Goal: Task Accomplishment & Management: Manage account settings

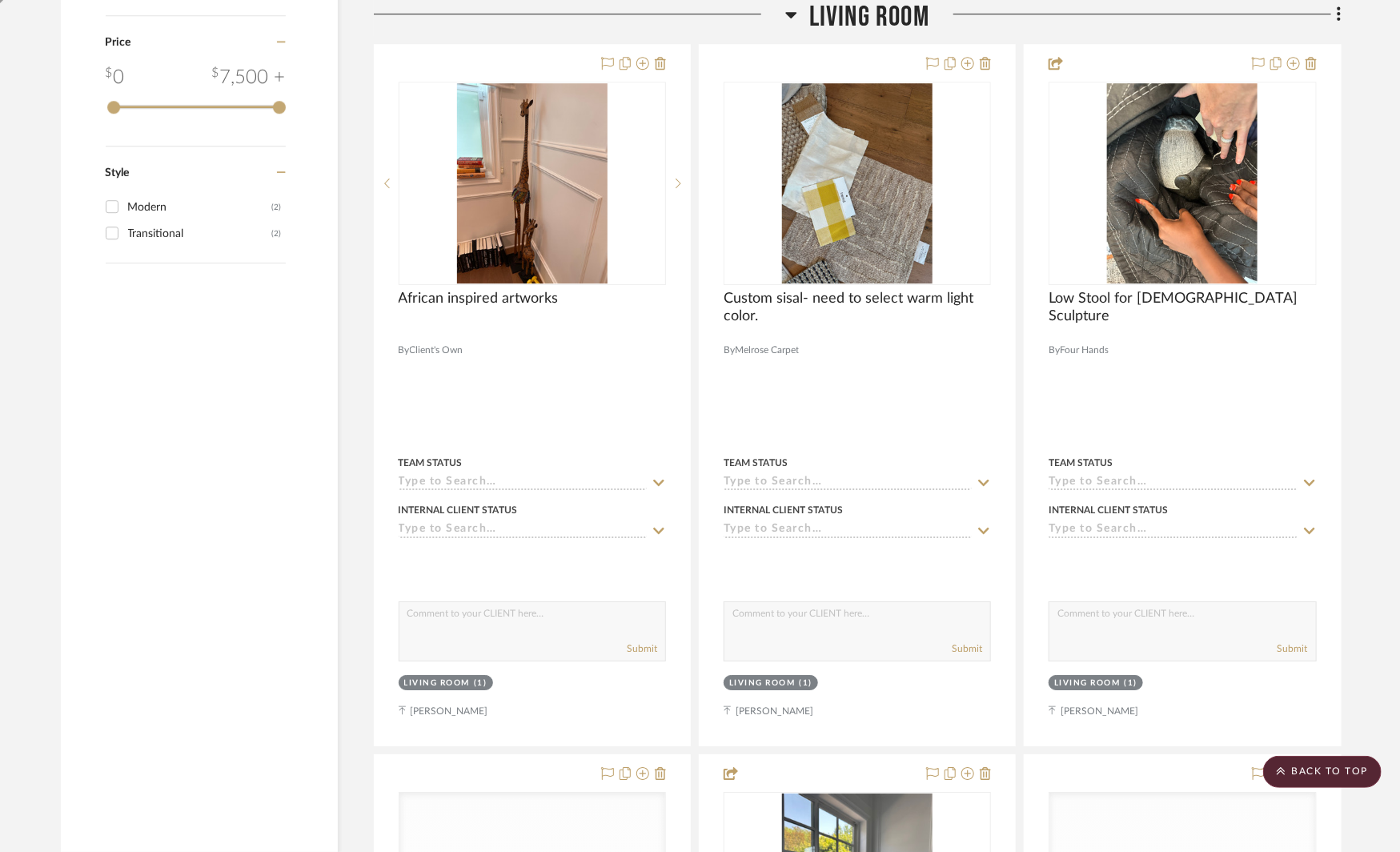
scroll to position [2646, 0]
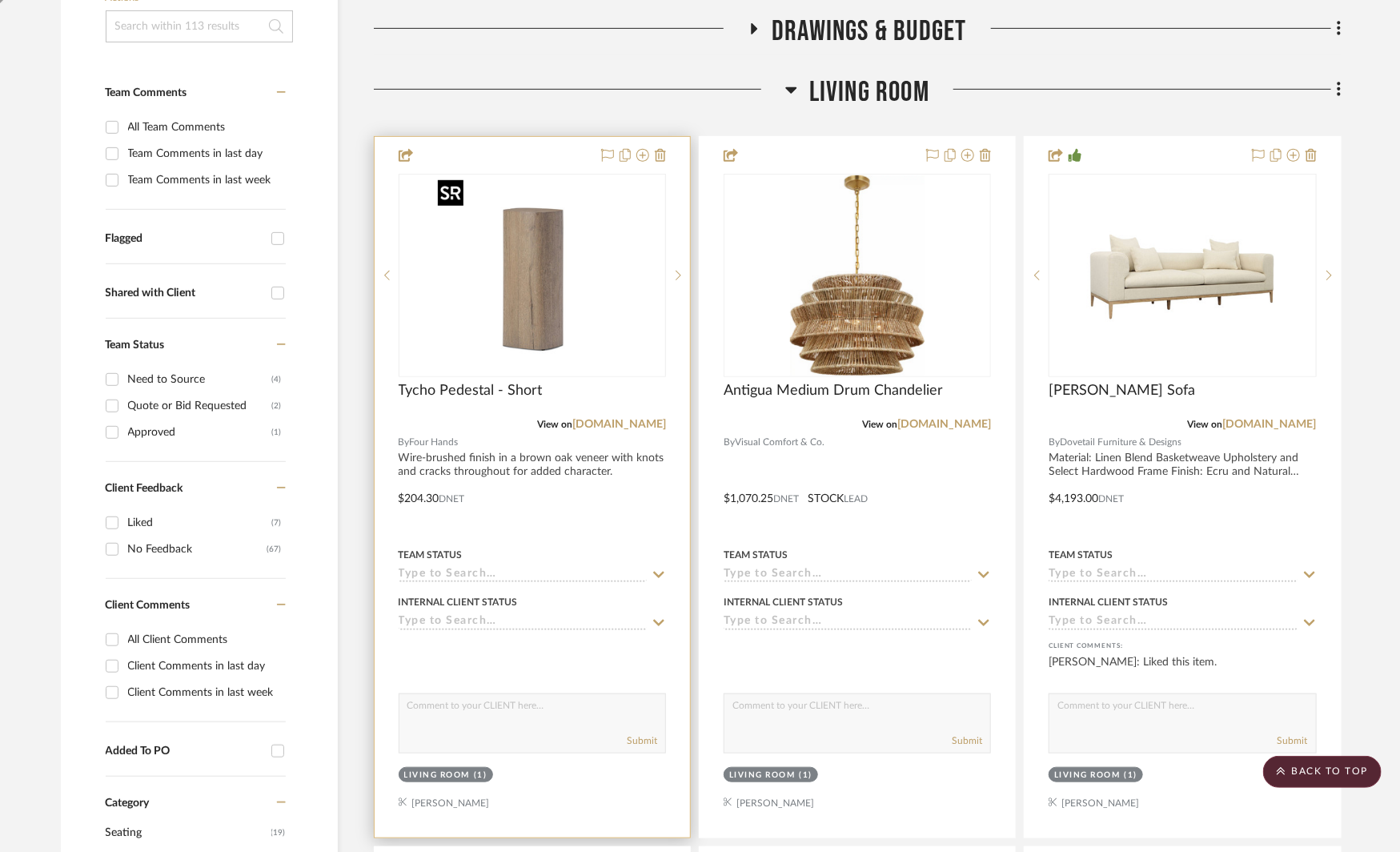
scroll to position [385, 0]
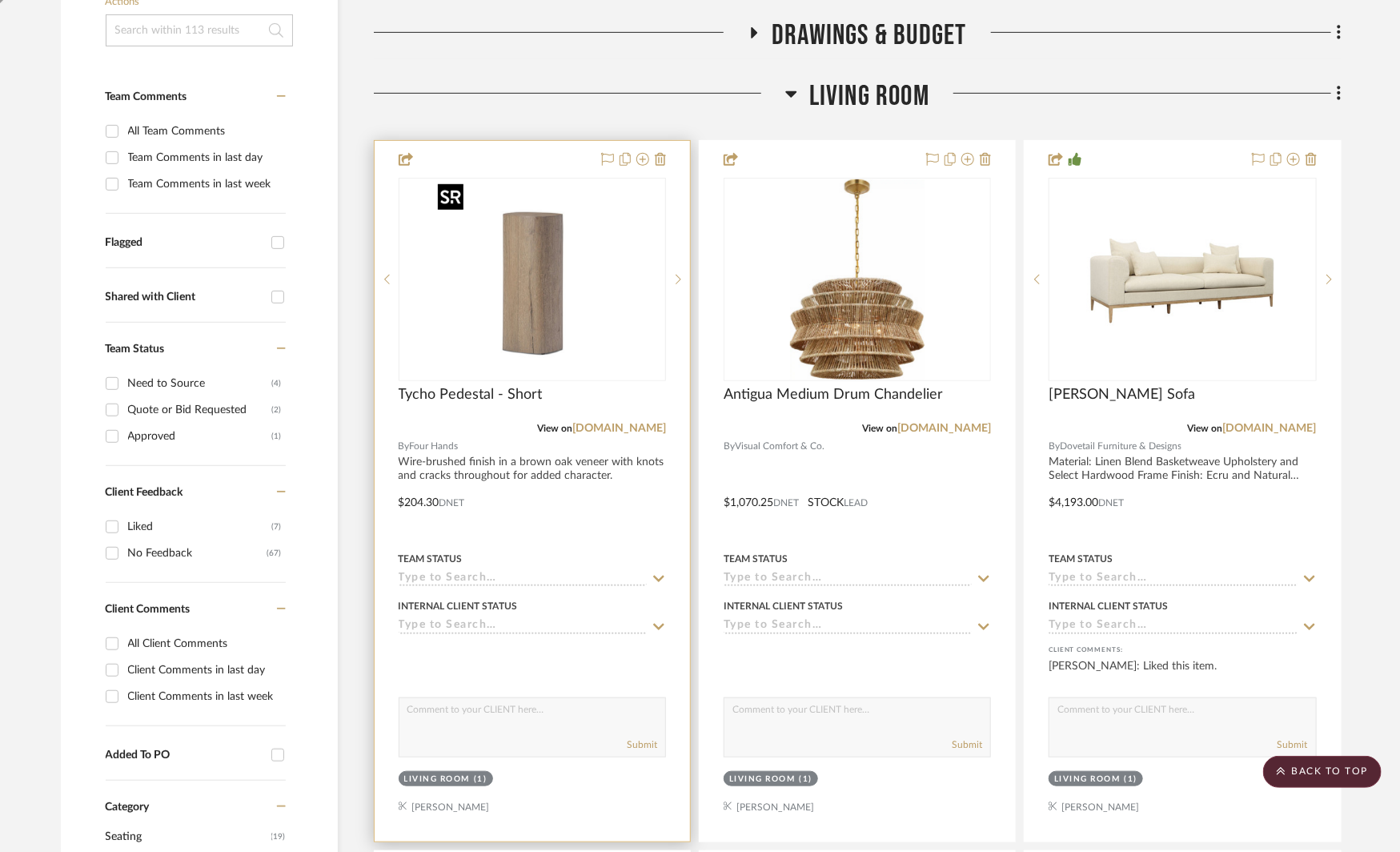
click at [541, 285] on img "0" at bounding box center [532, 279] width 200 height 200
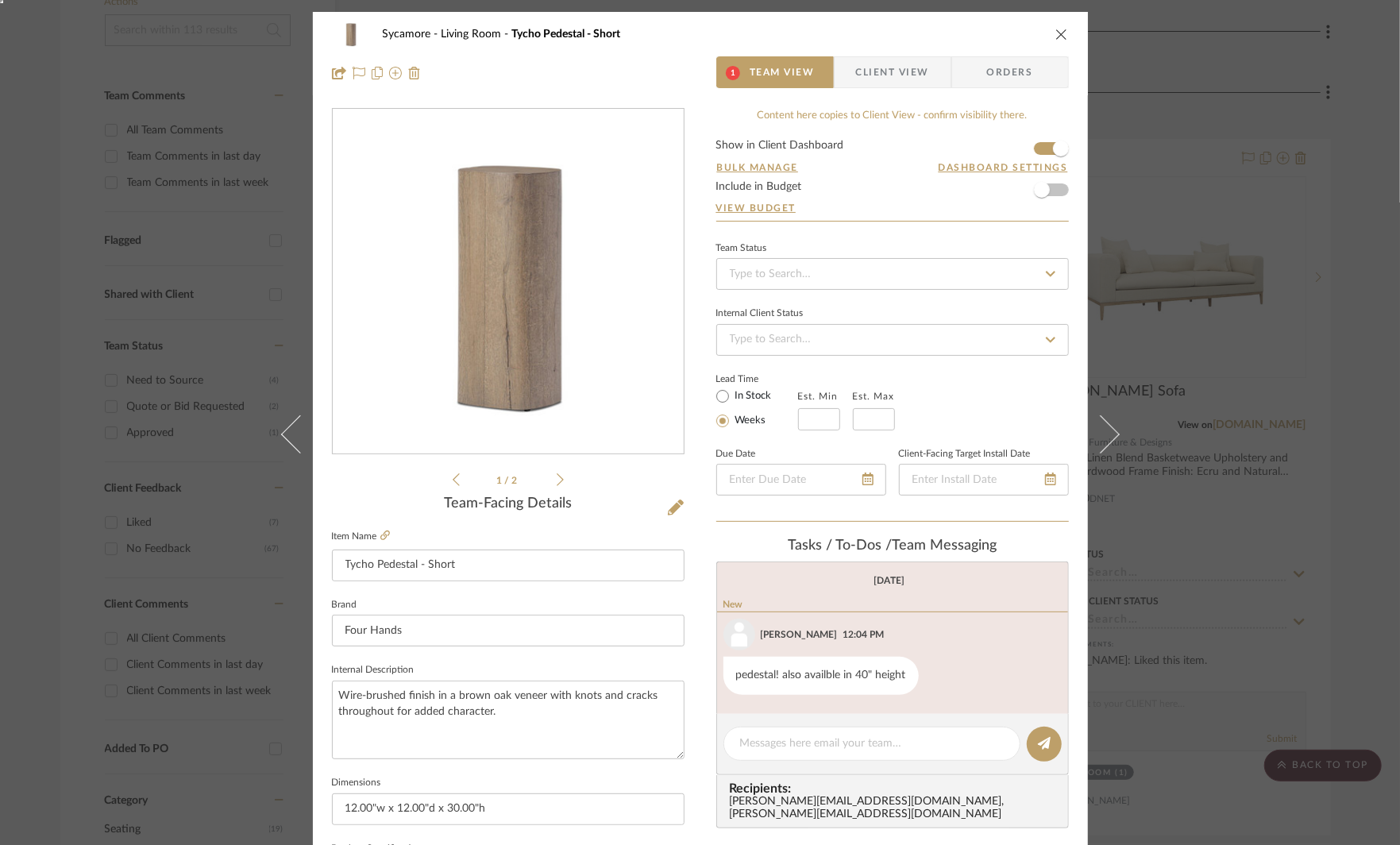
click at [871, 76] on span "Client View" at bounding box center [892, 72] width 73 height 31
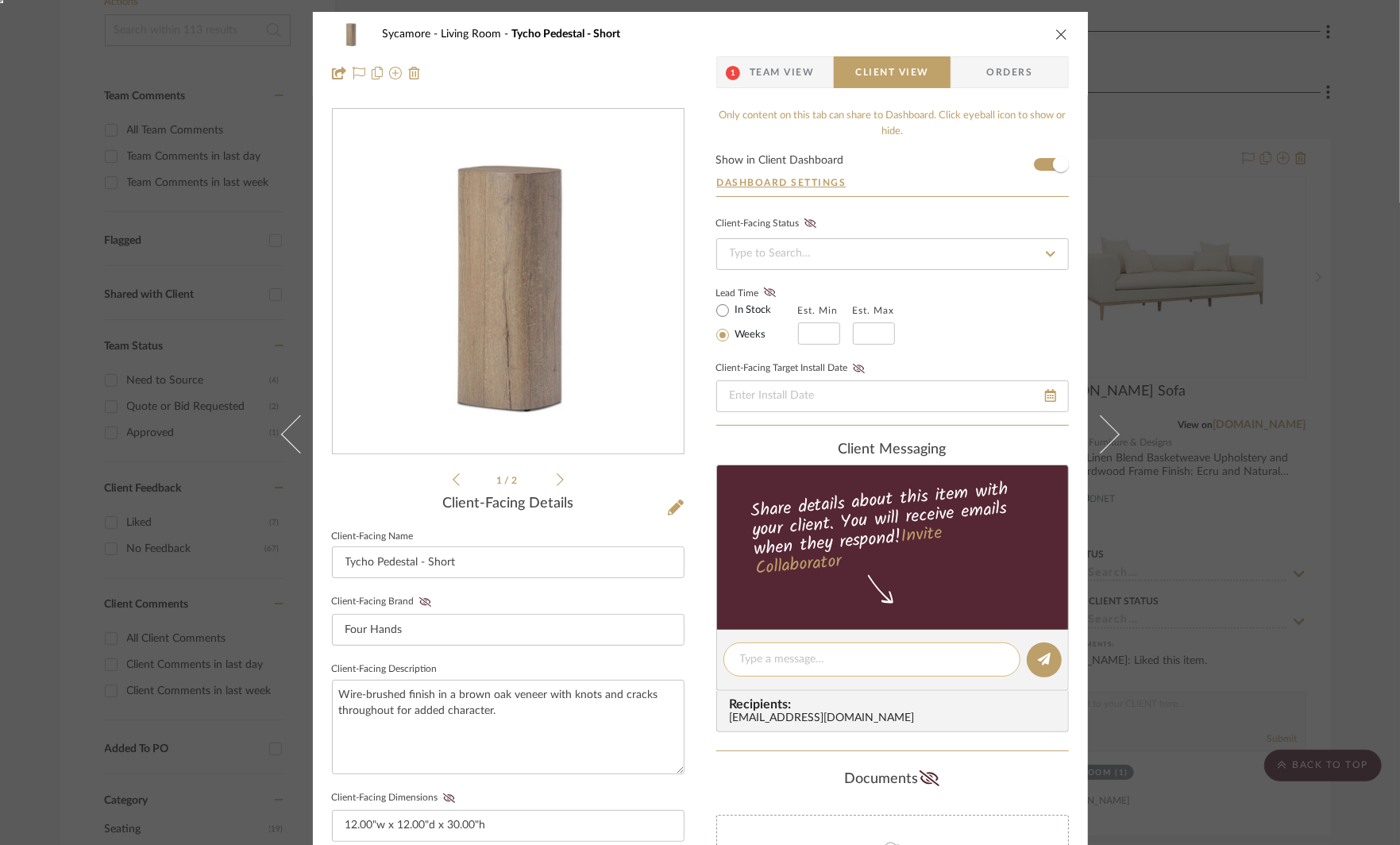
click at [758, 661] on textarea at bounding box center [872, 659] width 264 height 17
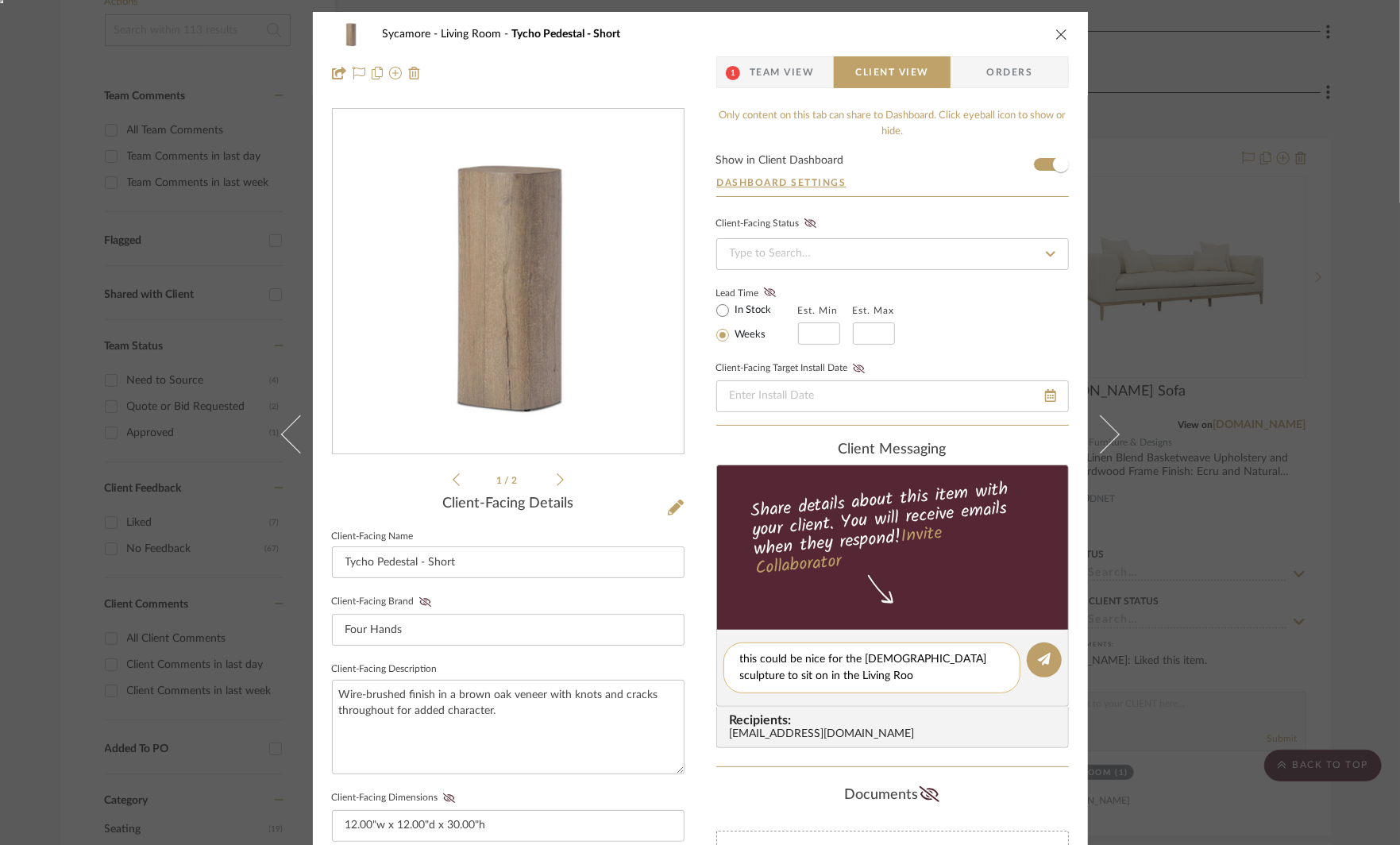
type textarea "this could be nice for the [DEMOGRAPHIC_DATA] sculpture to sit on in the [GEOGR…"
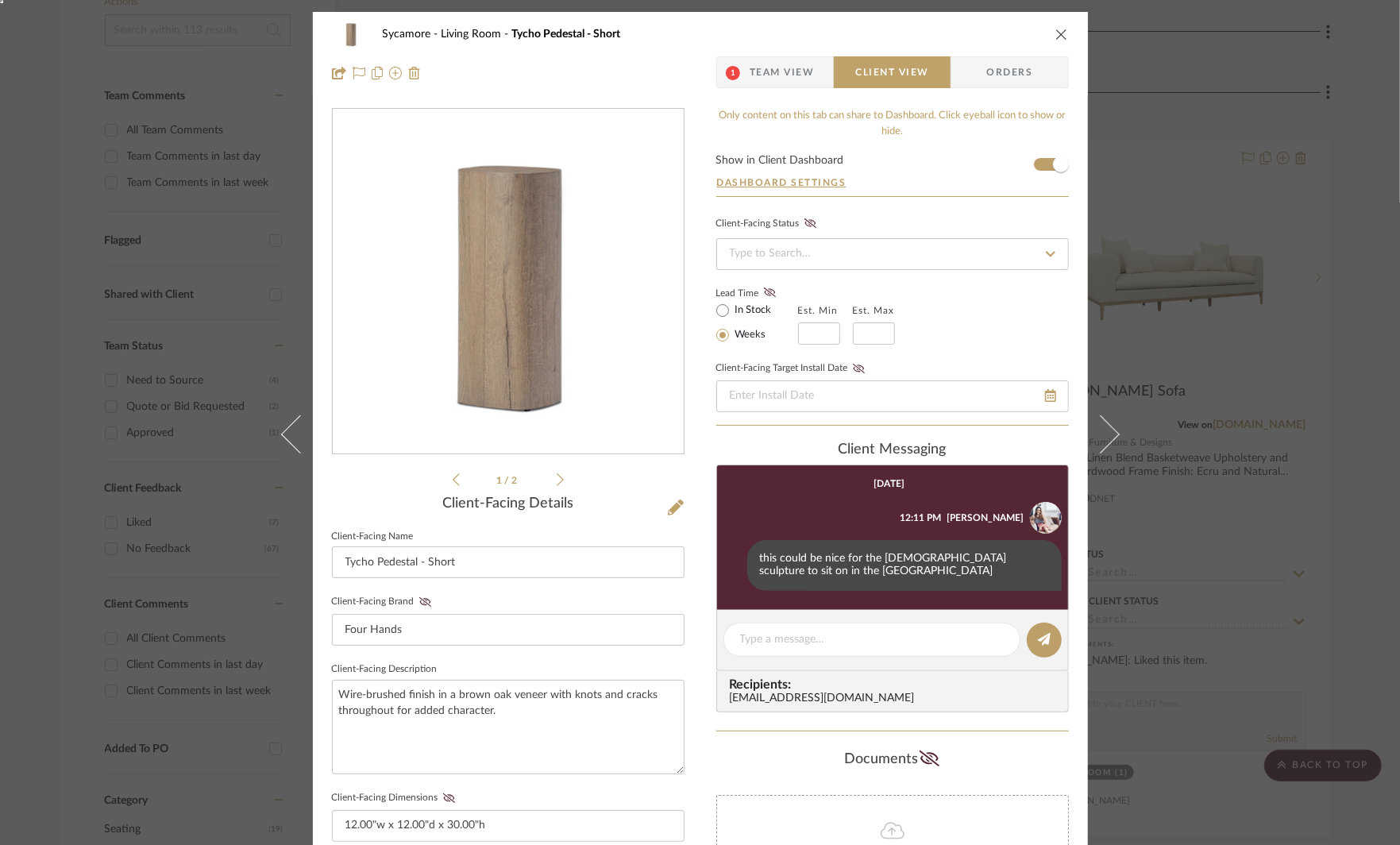
click at [557, 478] on icon at bounding box center [560, 480] width 7 height 14
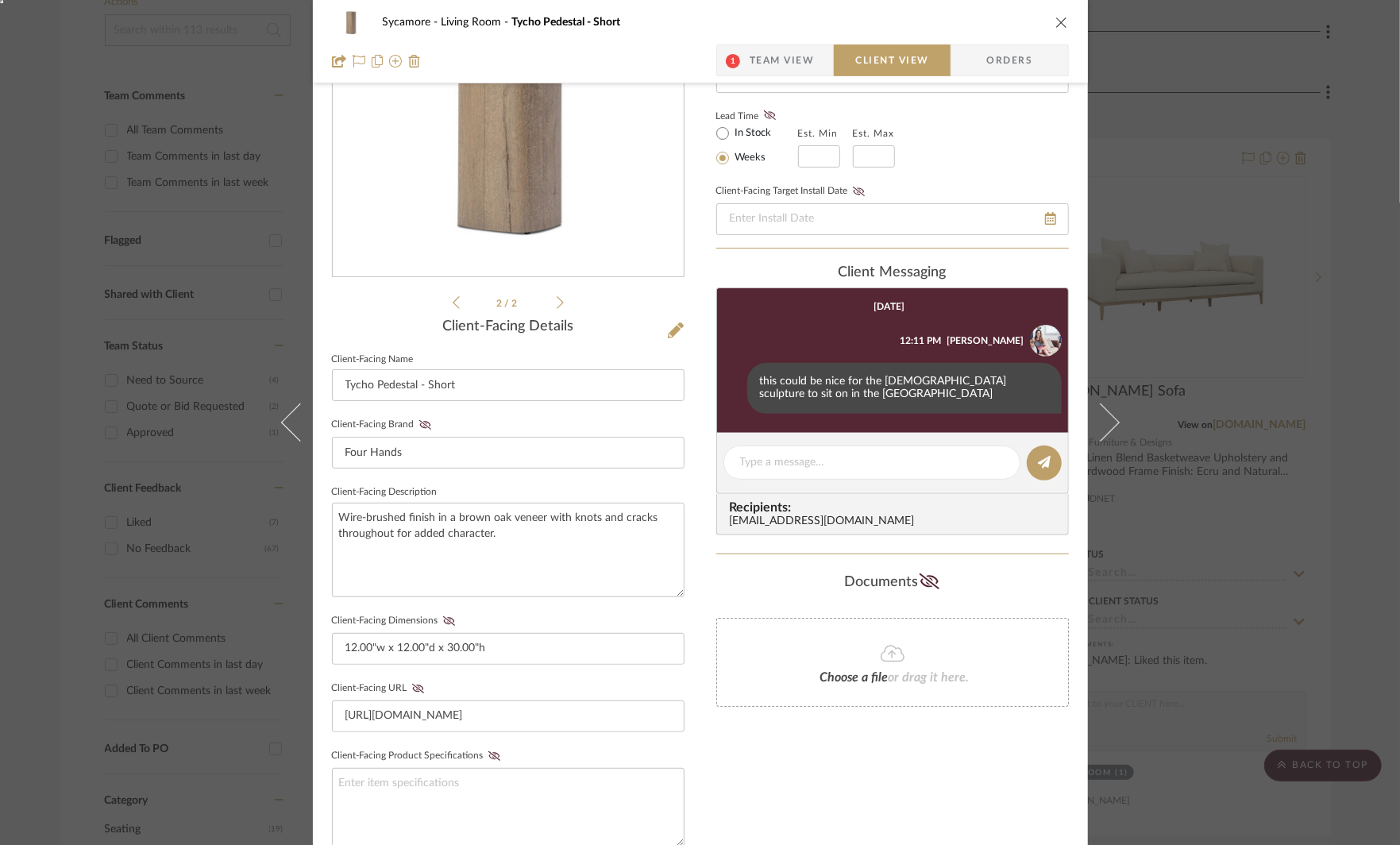
scroll to position [183, 0]
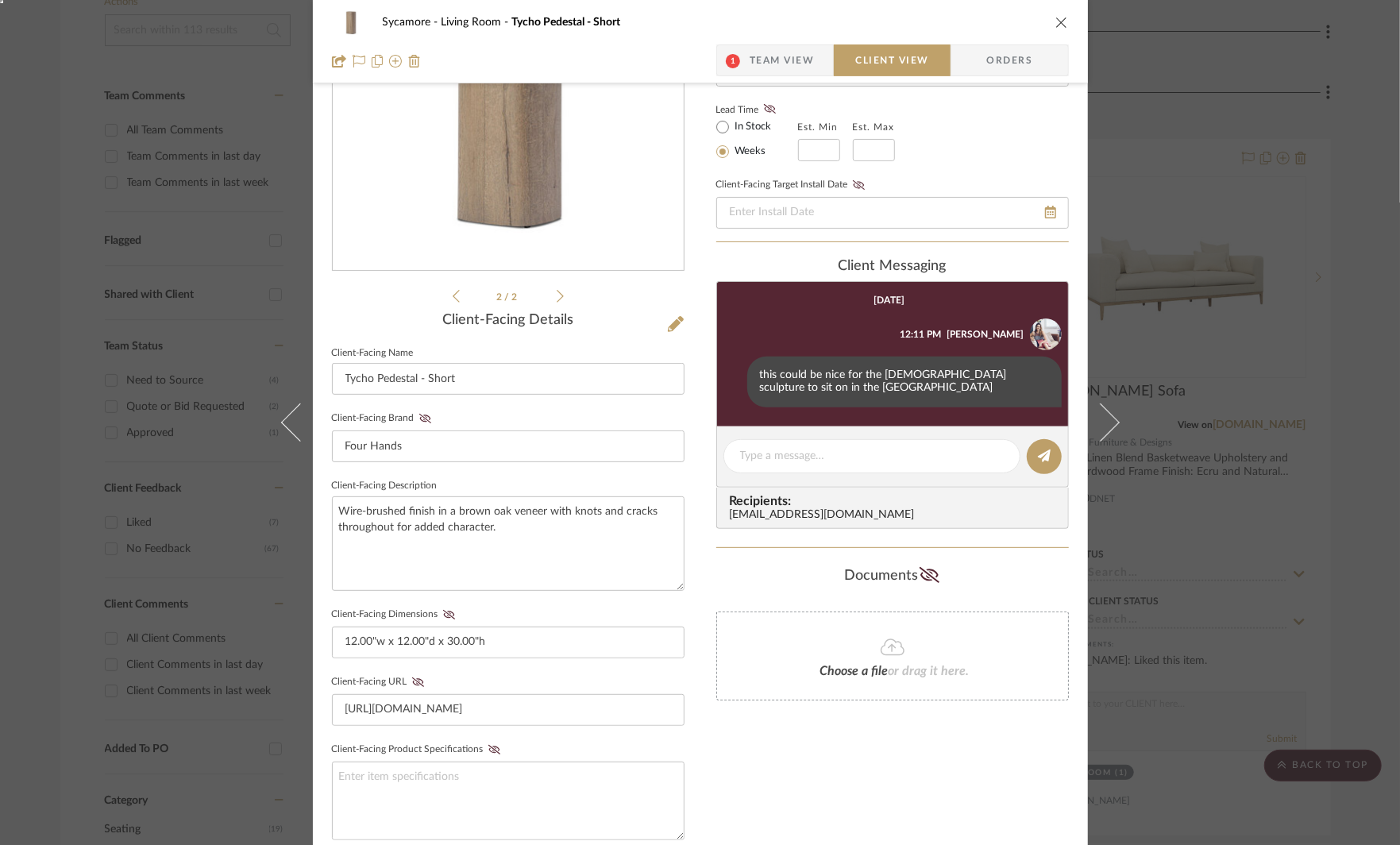
click at [440, 617] on fieldset "Client-Facing Dimensions 12.00"w x 12.00"d x 30.00"h" at bounding box center [508, 631] width 353 height 55
click at [442, 610] on icon at bounding box center [448, 615] width 12 height 10
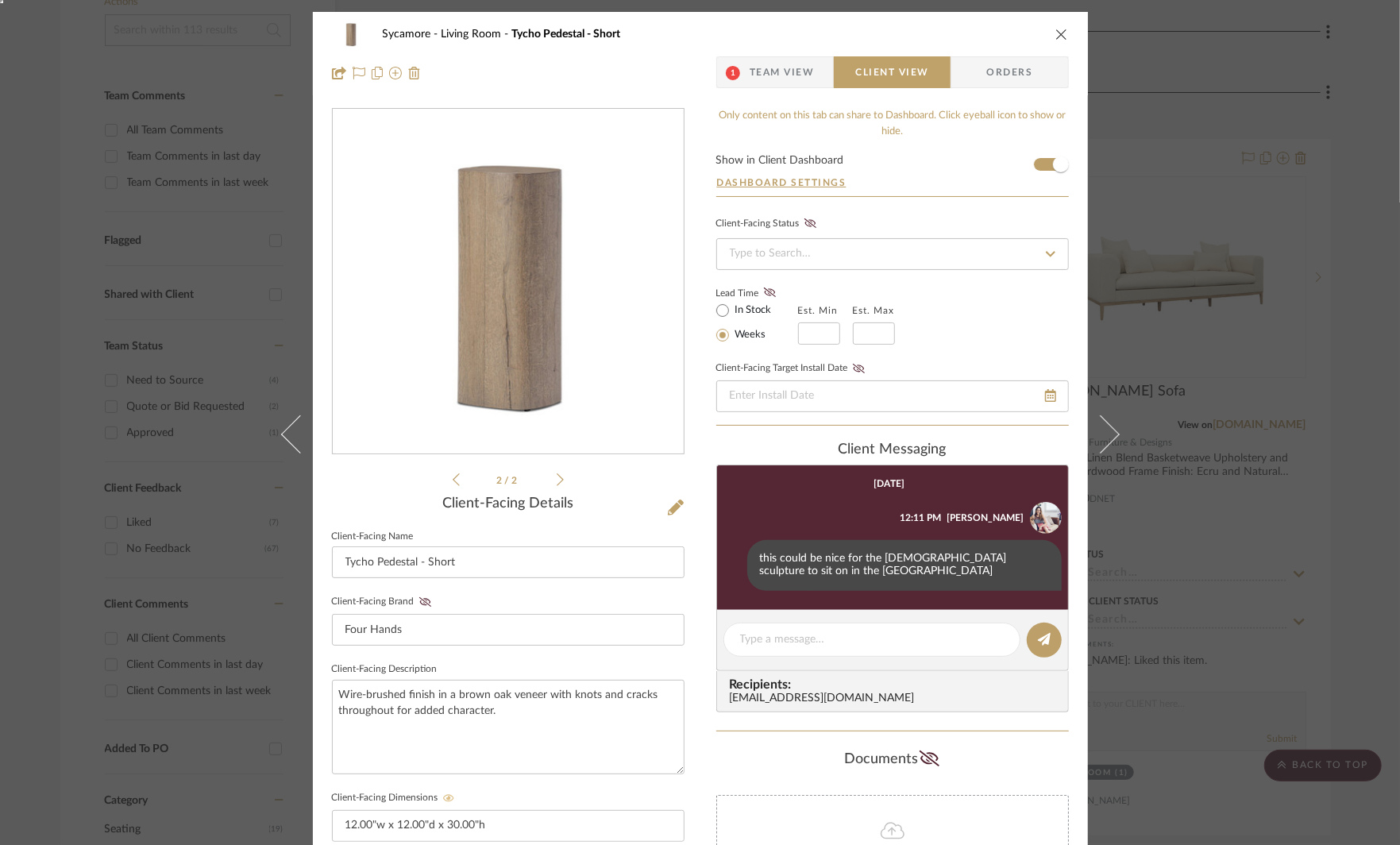
click at [549, 477] on li "2 / 2" at bounding box center [508, 480] width 97 height 19
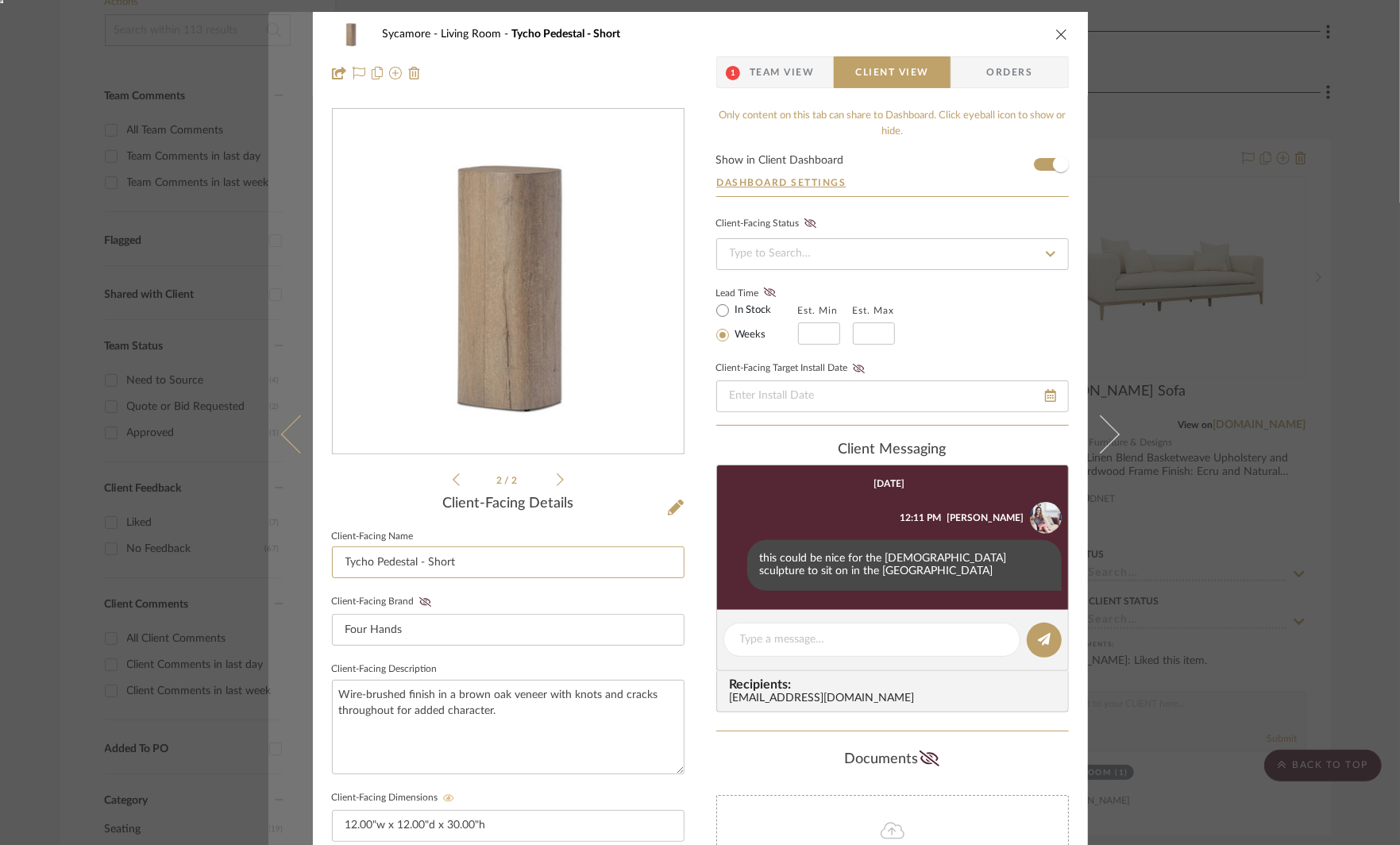
drag, startPoint x: 374, startPoint y: 566, endPoint x: 296, endPoint y: 564, distance: 78.0
click at [300, 564] on mat-dialog-content "Sycamore Living Room Tycho Pedestal - Short 1 Team View Client View Orders 2 / …" at bounding box center [700, 673] width 864 height 1321
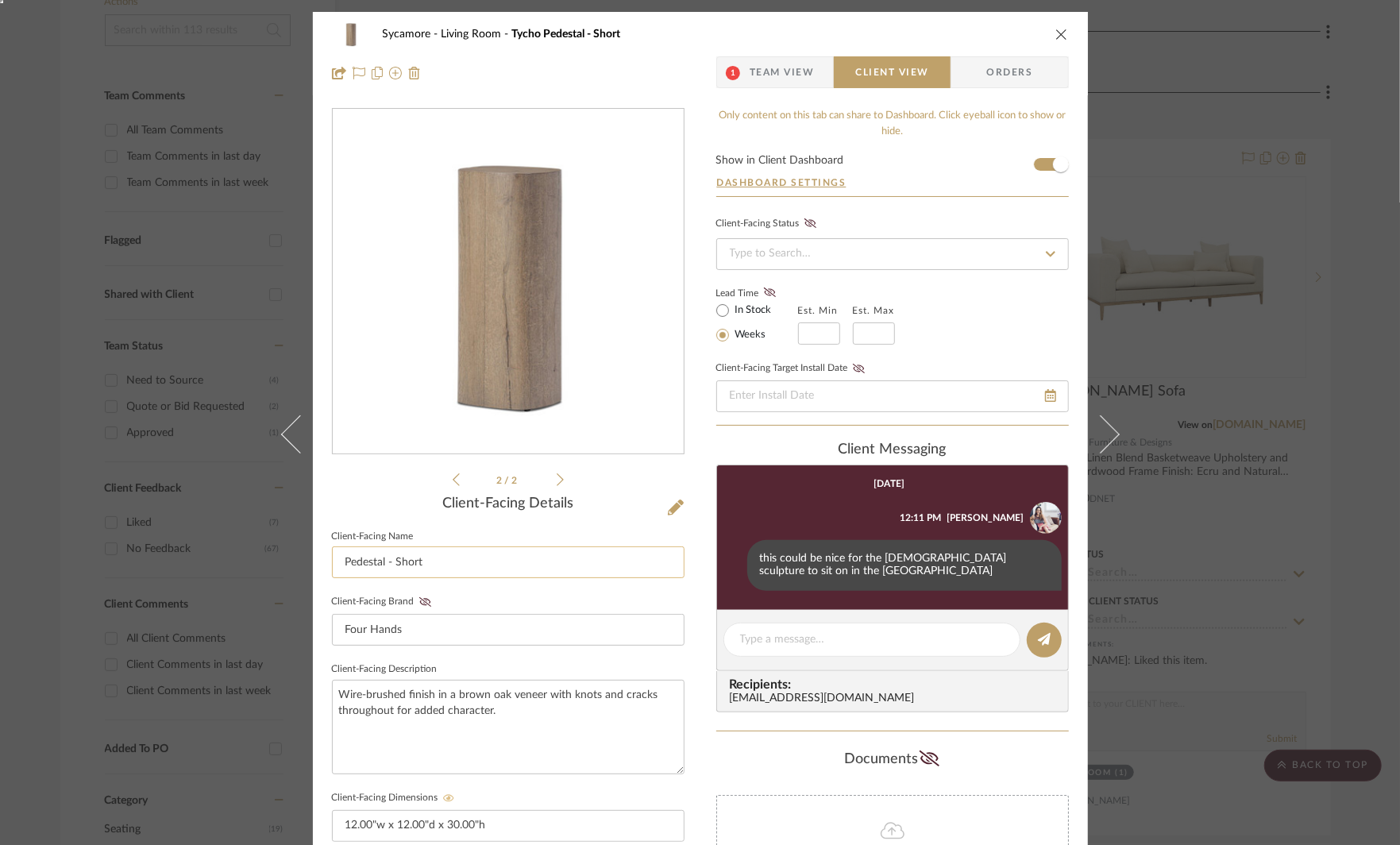
drag, startPoint x: 383, startPoint y: 561, endPoint x: 511, endPoint y: 561, distance: 128.0
click at [502, 561] on input "Pedestal - Short" at bounding box center [508, 562] width 353 height 31
type input "Pedestal for [DEMOGRAPHIC_DATA] sculpture"
click at [580, 715] on textarea "Wire-brushed finish in a brown oak veneer with knots and cracks throughout for …" at bounding box center [508, 726] width 353 height 94
click at [780, 78] on span "Team View" at bounding box center [782, 72] width 65 height 31
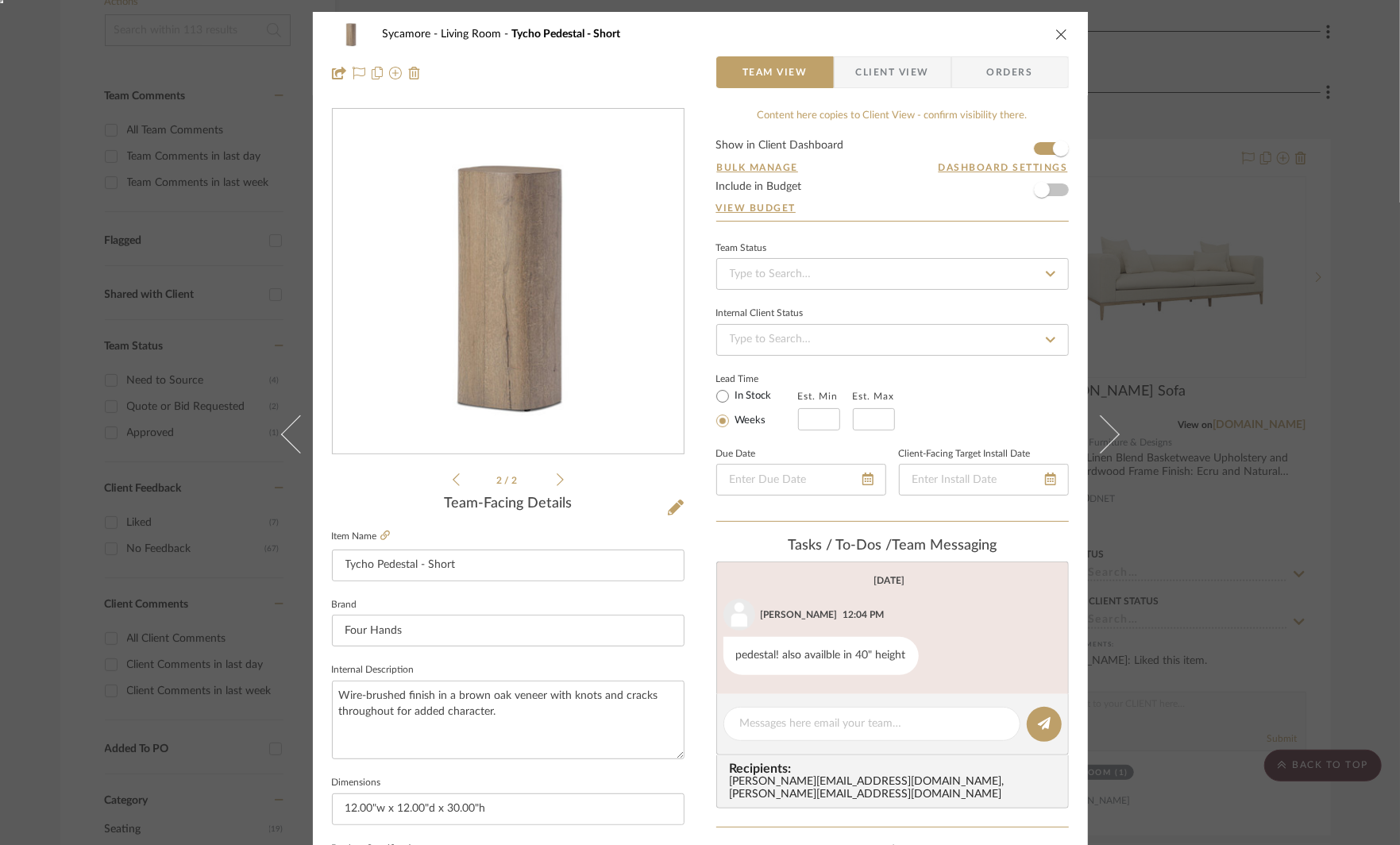
click at [1297, 273] on div "Sycamore Living Room Tycho Pedestal - Short Team View Client View Orders 2 / 2 …" at bounding box center [700, 422] width 1400 height 845
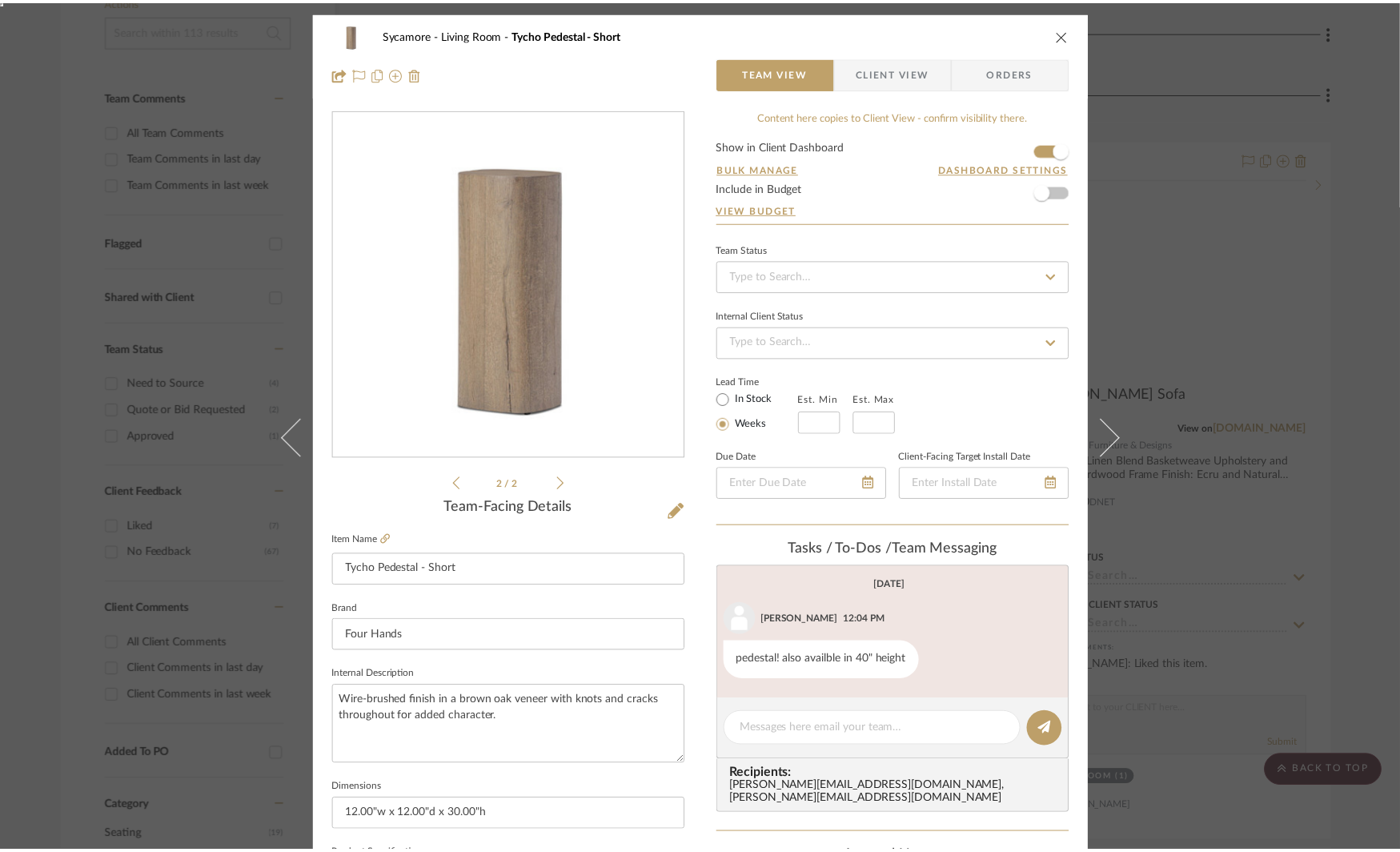
scroll to position [385, 0]
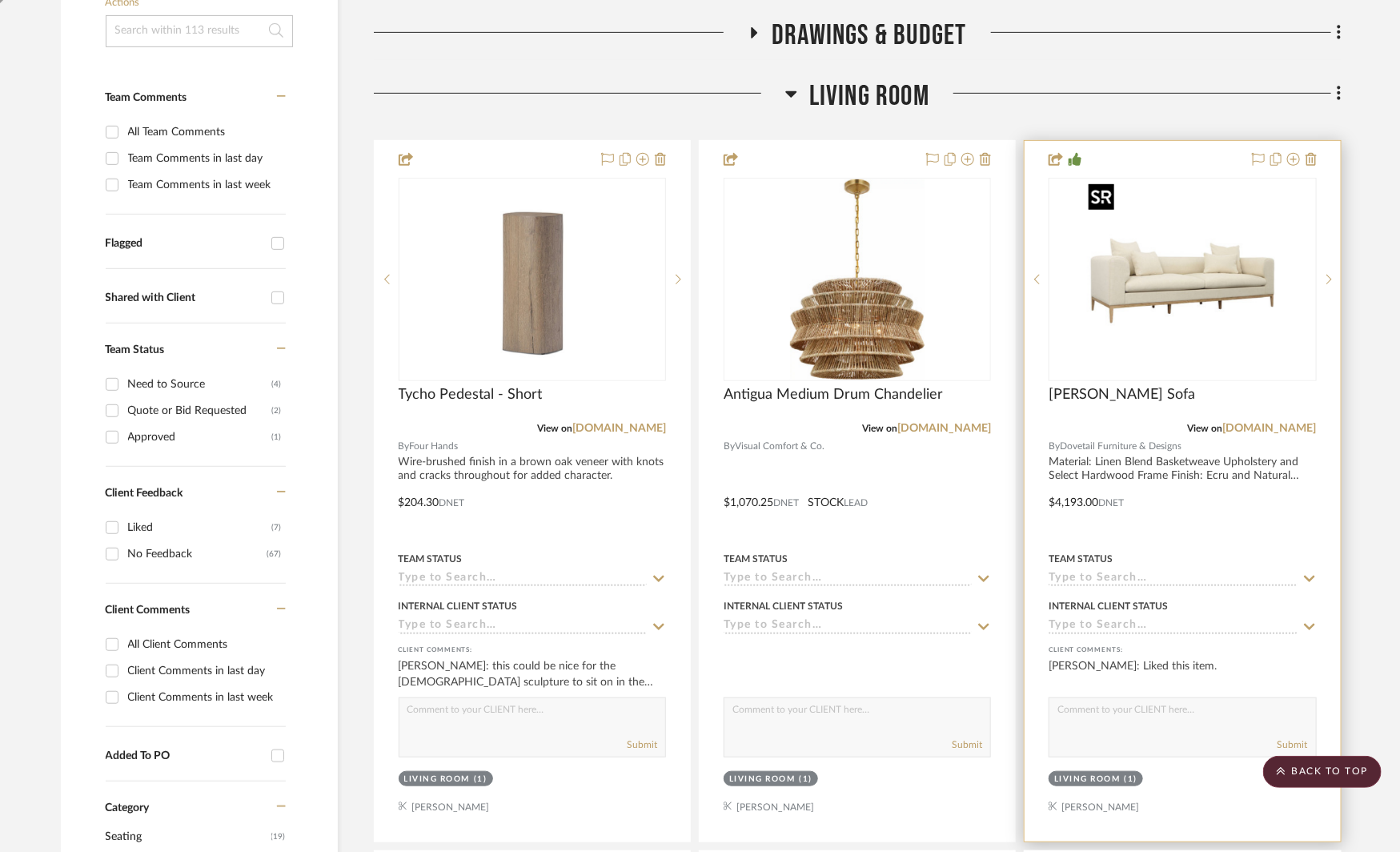
click at [0, 0] on img at bounding box center [0, 0] width 0 height 0
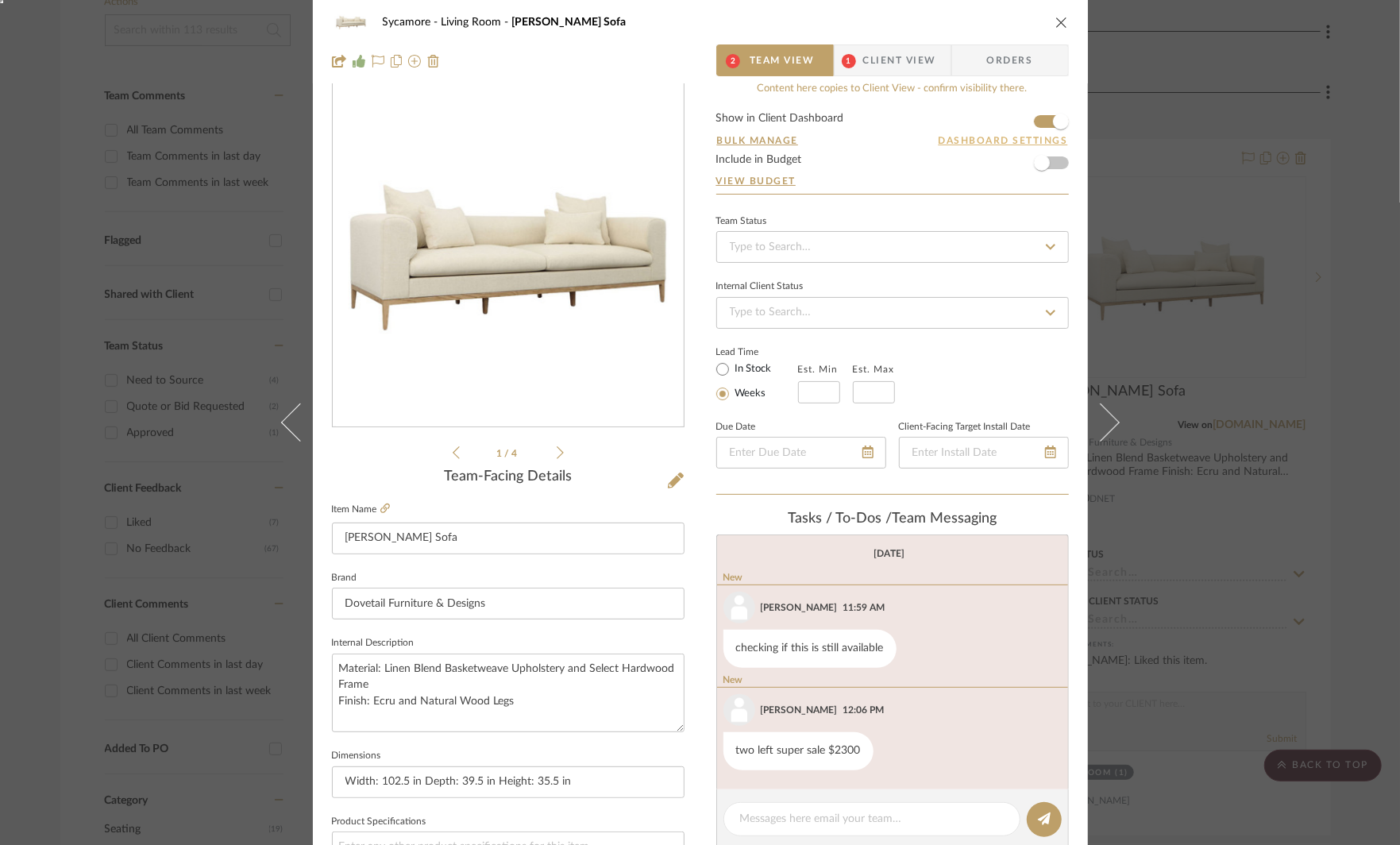
scroll to position [32, 0]
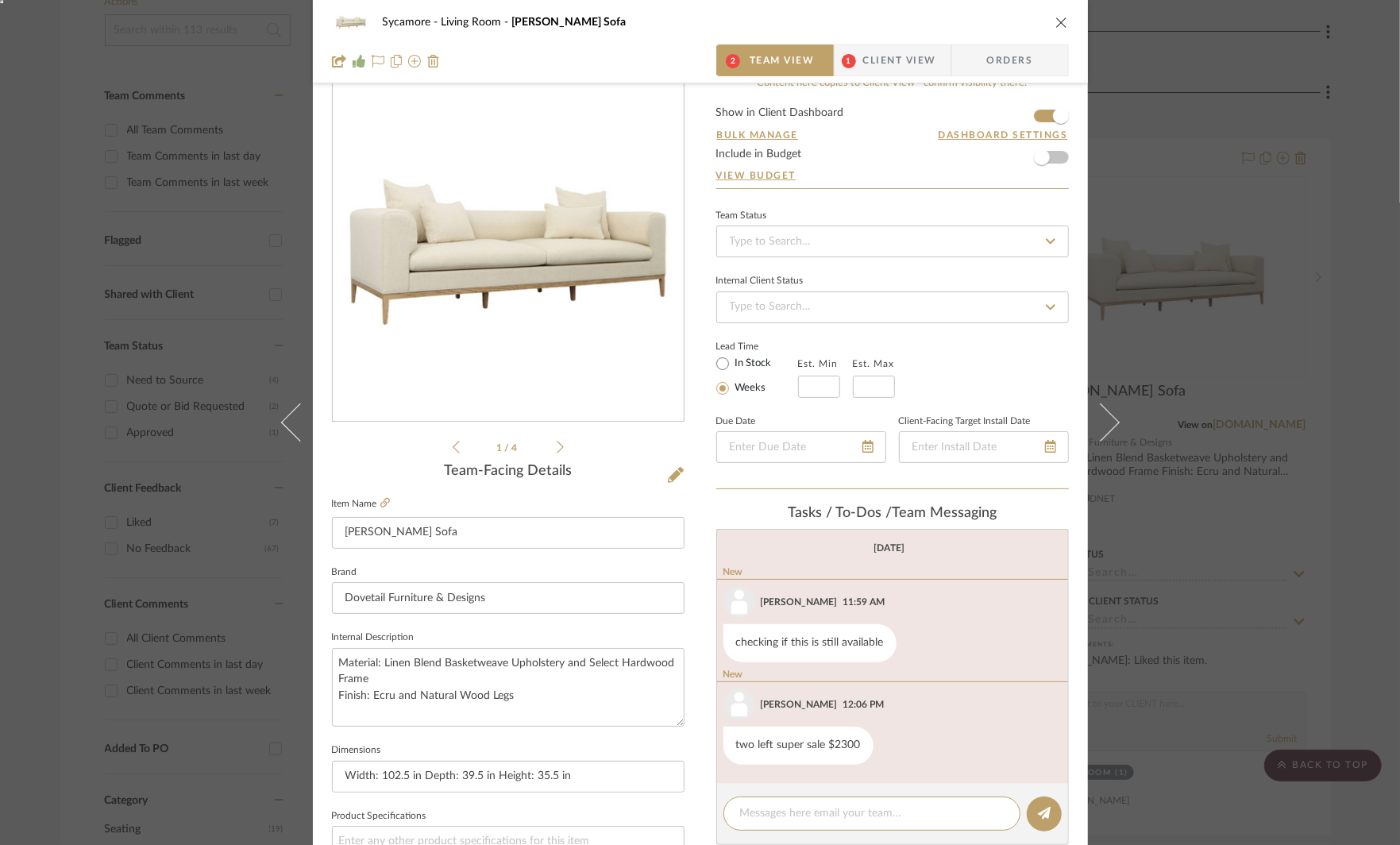
click at [920, 70] on span "Client View" at bounding box center [899, 60] width 73 height 31
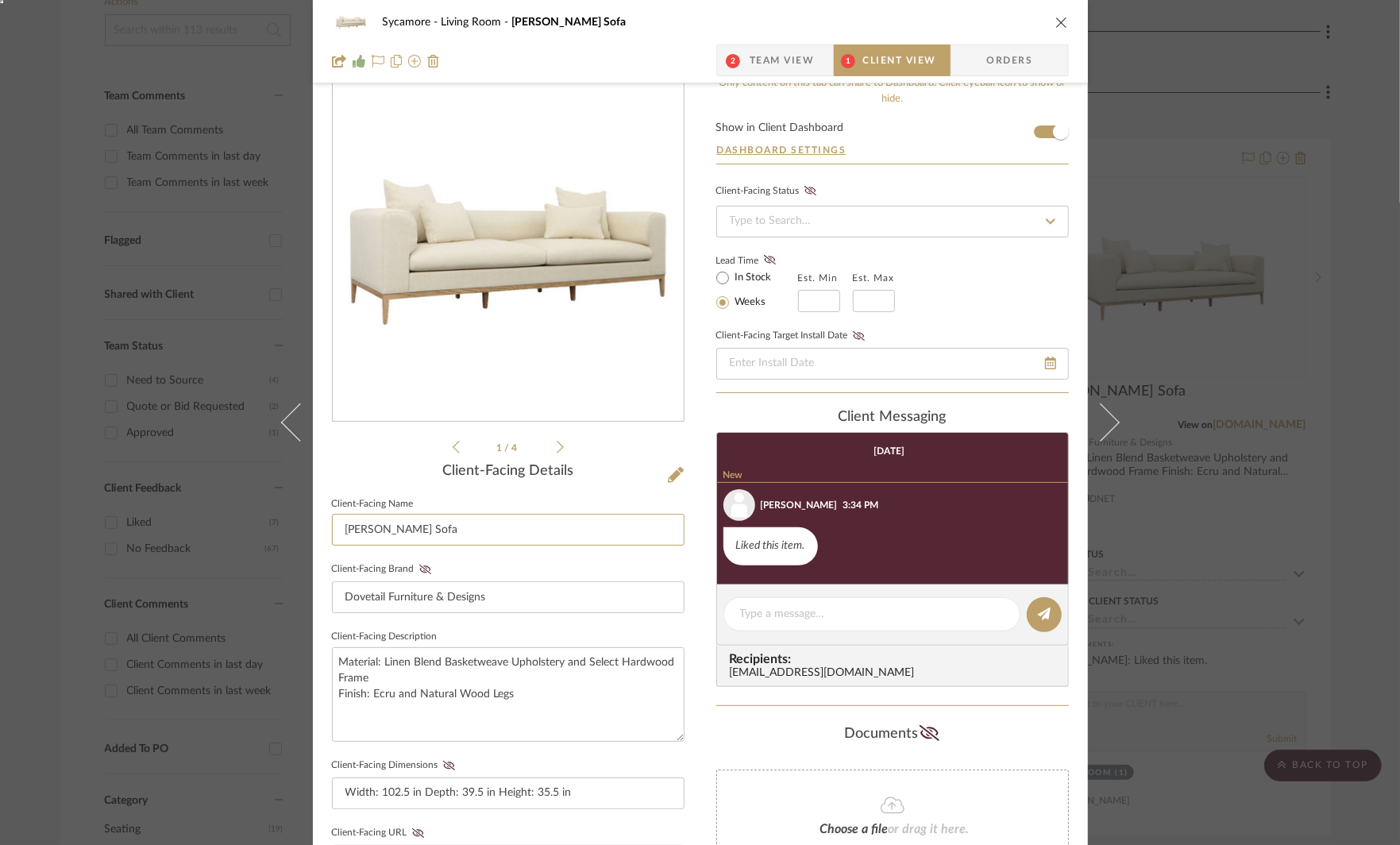
drag, startPoint x: 365, startPoint y: 530, endPoint x: 262, endPoint y: 527, distance: 103.0
click at [268, 527] on mat-dialog-content "Sycamore Living Room [PERSON_NAME] Sofa 2 Team View 1 Client View Orders 1 / 4 …" at bounding box center [700, 640] width 864 height 1321
type input "Cream Sofa"
click at [620, 703] on textarea "Material: Linen Blend Basketweave Upholstery and Select Hardwood Frame Finish: …" at bounding box center [508, 694] width 353 height 94
click at [443, 760] on icon at bounding box center [448, 765] width 12 height 10
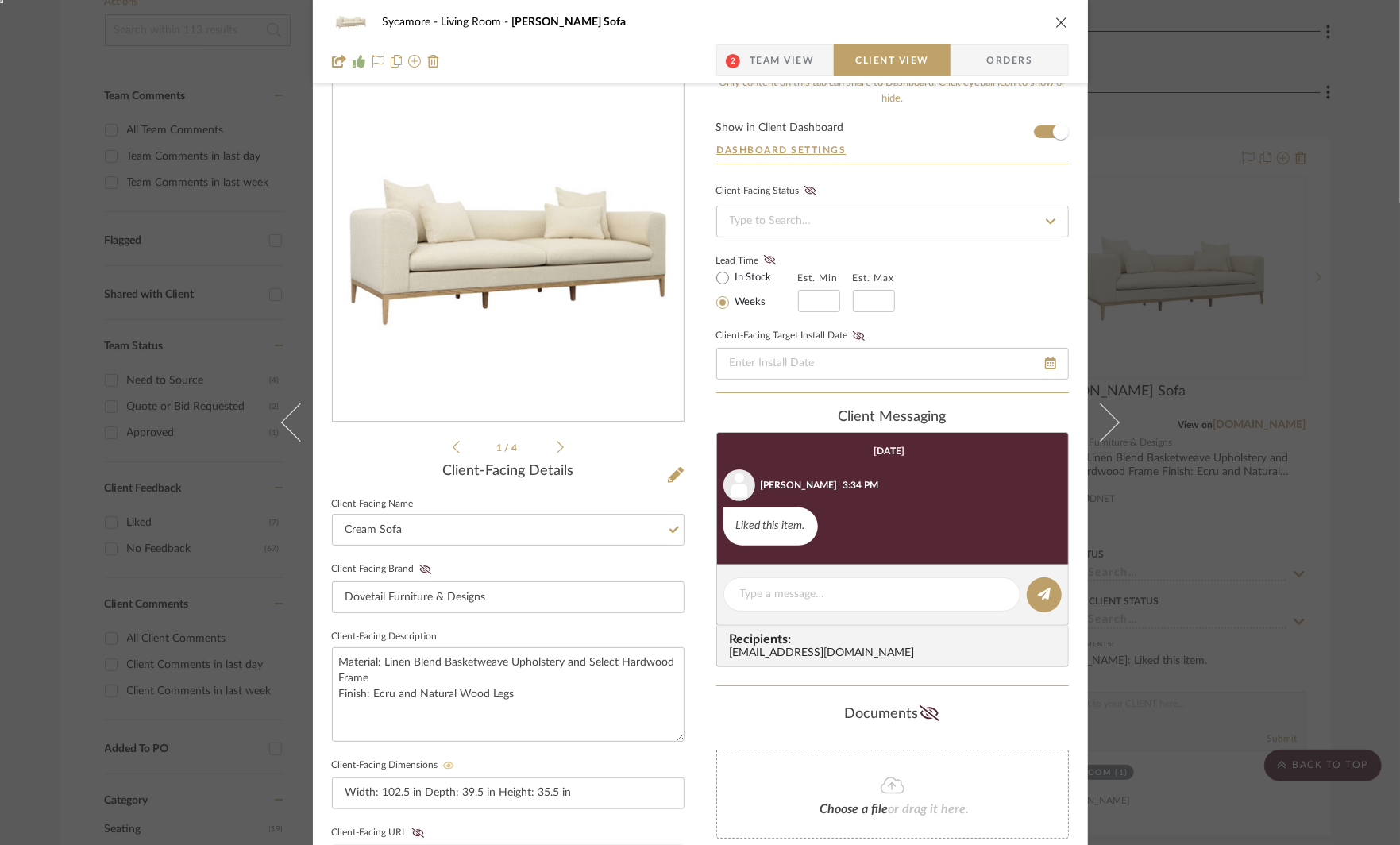
click at [811, 612] on editor-of-message at bounding box center [893, 595] width 353 height 61
click at [805, 602] on div at bounding box center [872, 594] width 297 height 34
click at [805, 599] on textarea at bounding box center [872, 594] width 264 height 17
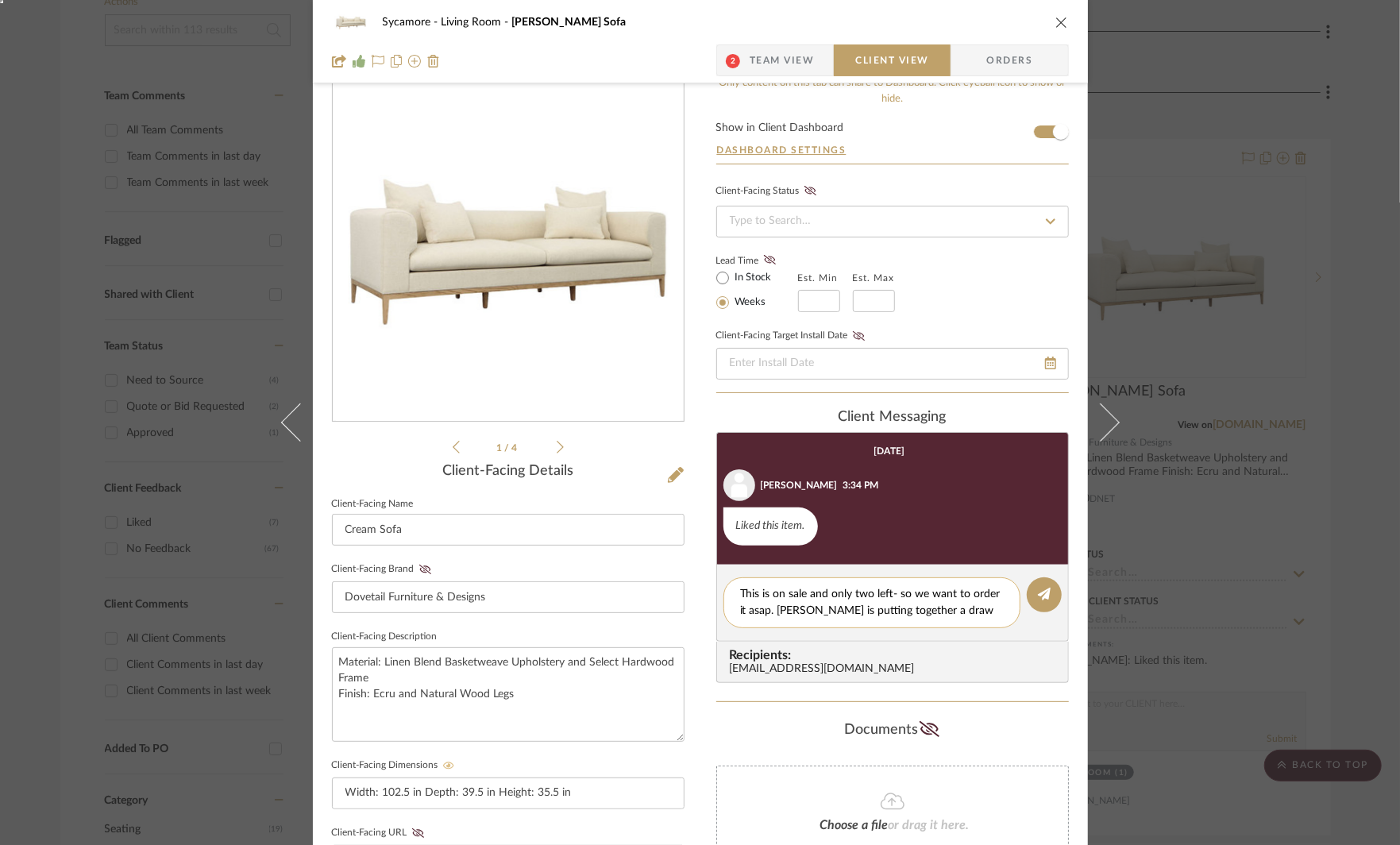
scroll to position [0, 0]
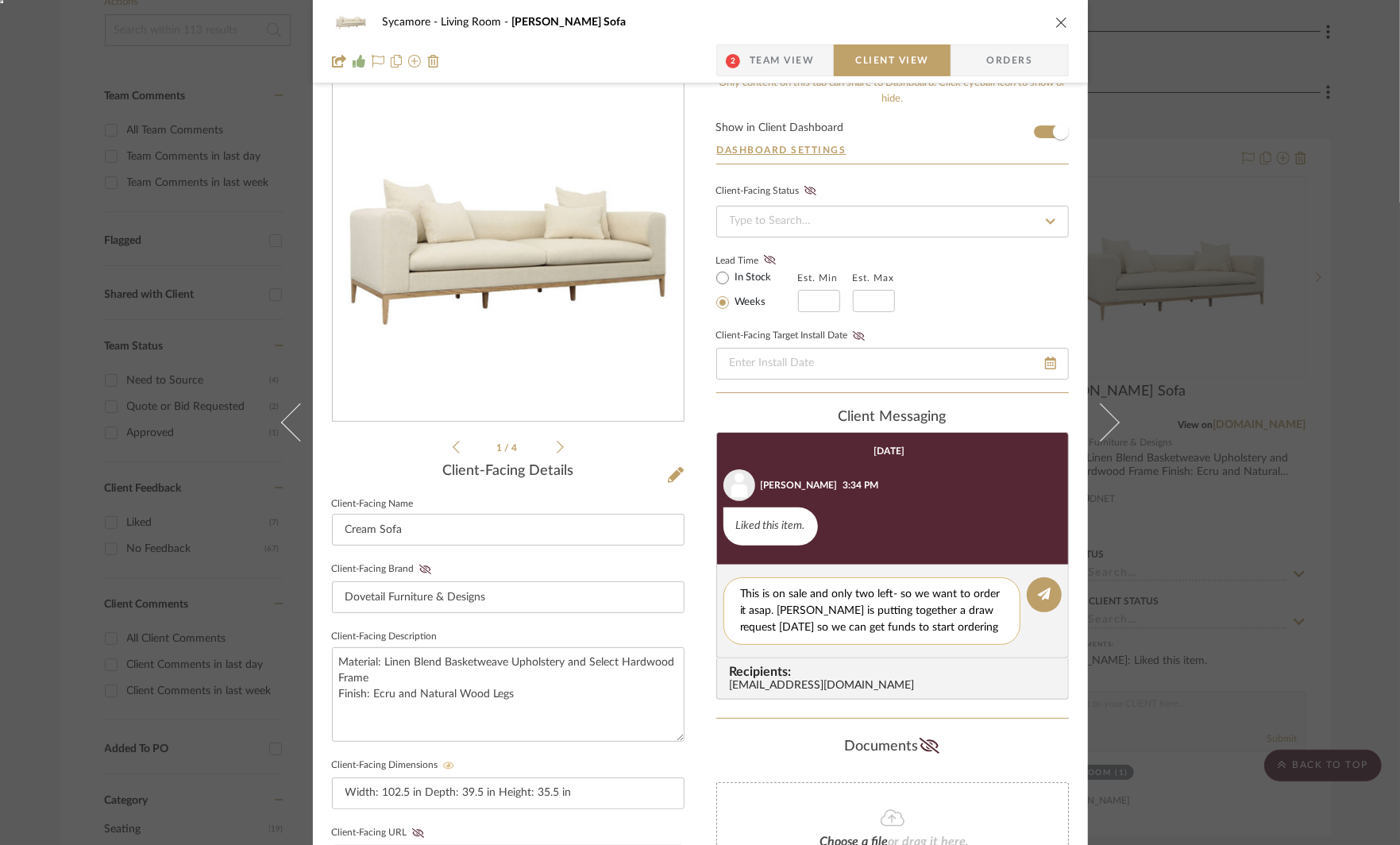
type textarea "This is on sale and only two left- so we want to order it asap. [PERSON_NAME] i…"
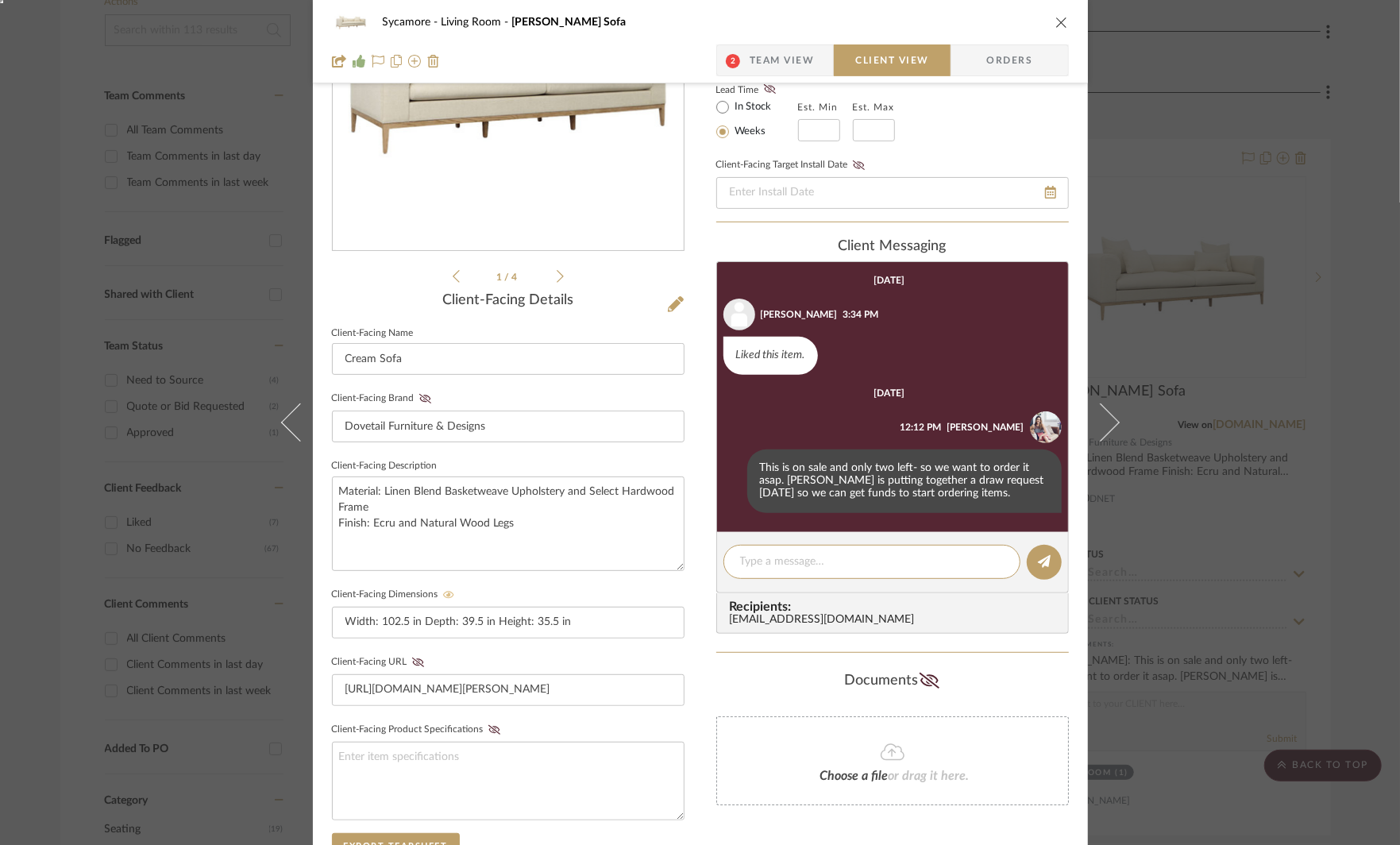
scroll to position [206, 0]
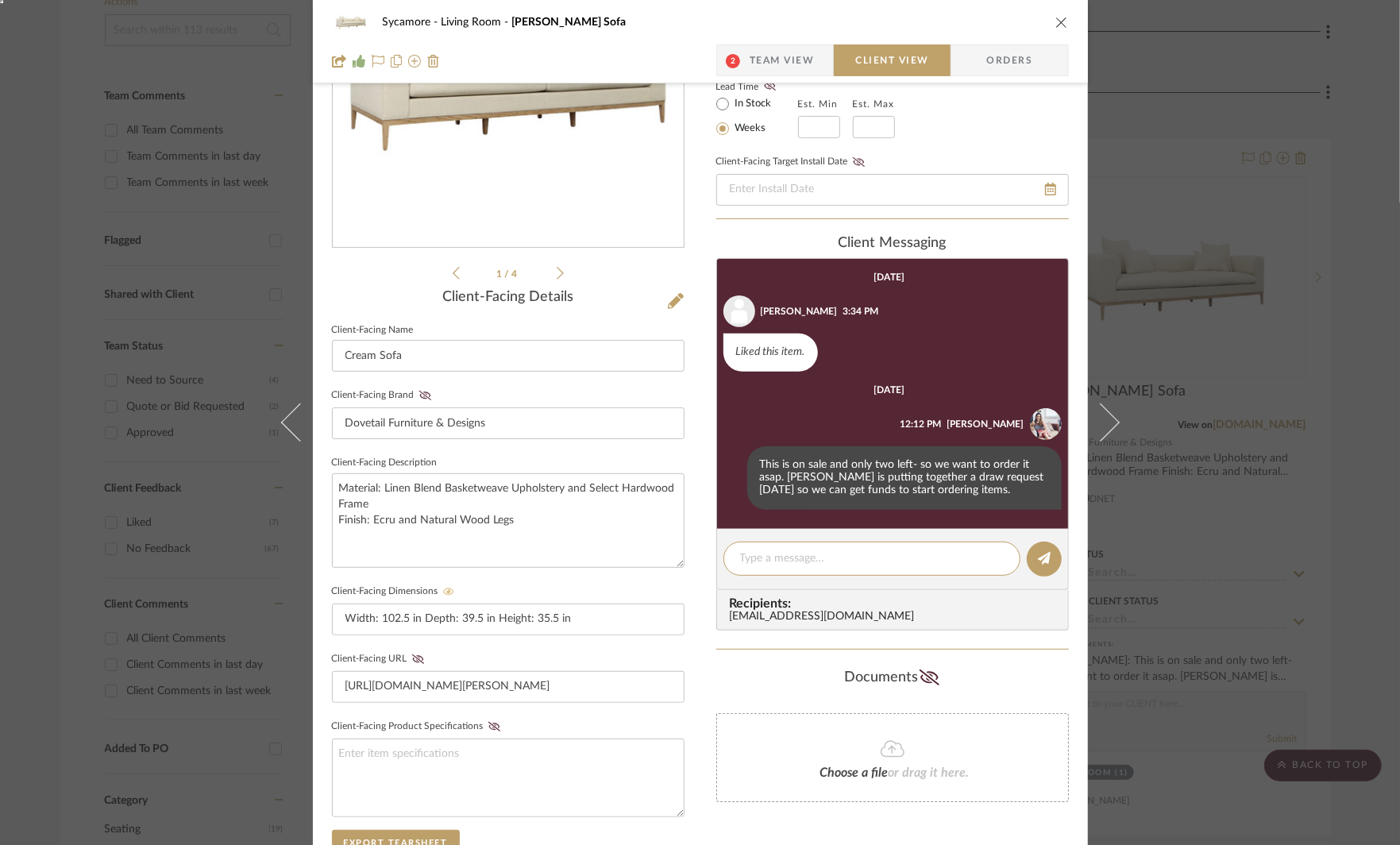
click at [1223, 400] on div "Sycamore Living Room [PERSON_NAME] Sofa 2 Team View Client View Orders 1 / 4 Cl…" at bounding box center [700, 422] width 1400 height 845
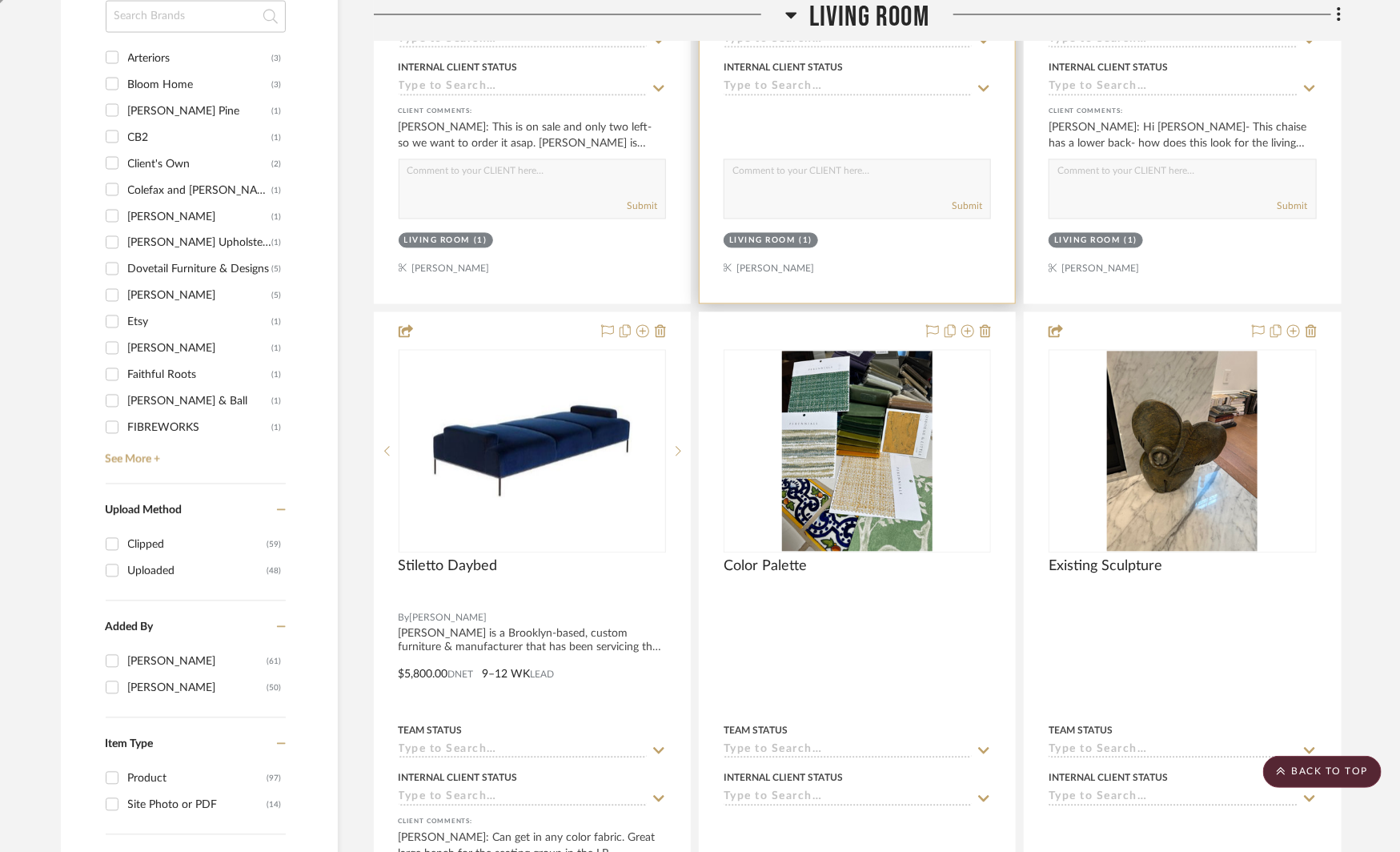
scroll to position [1642, 0]
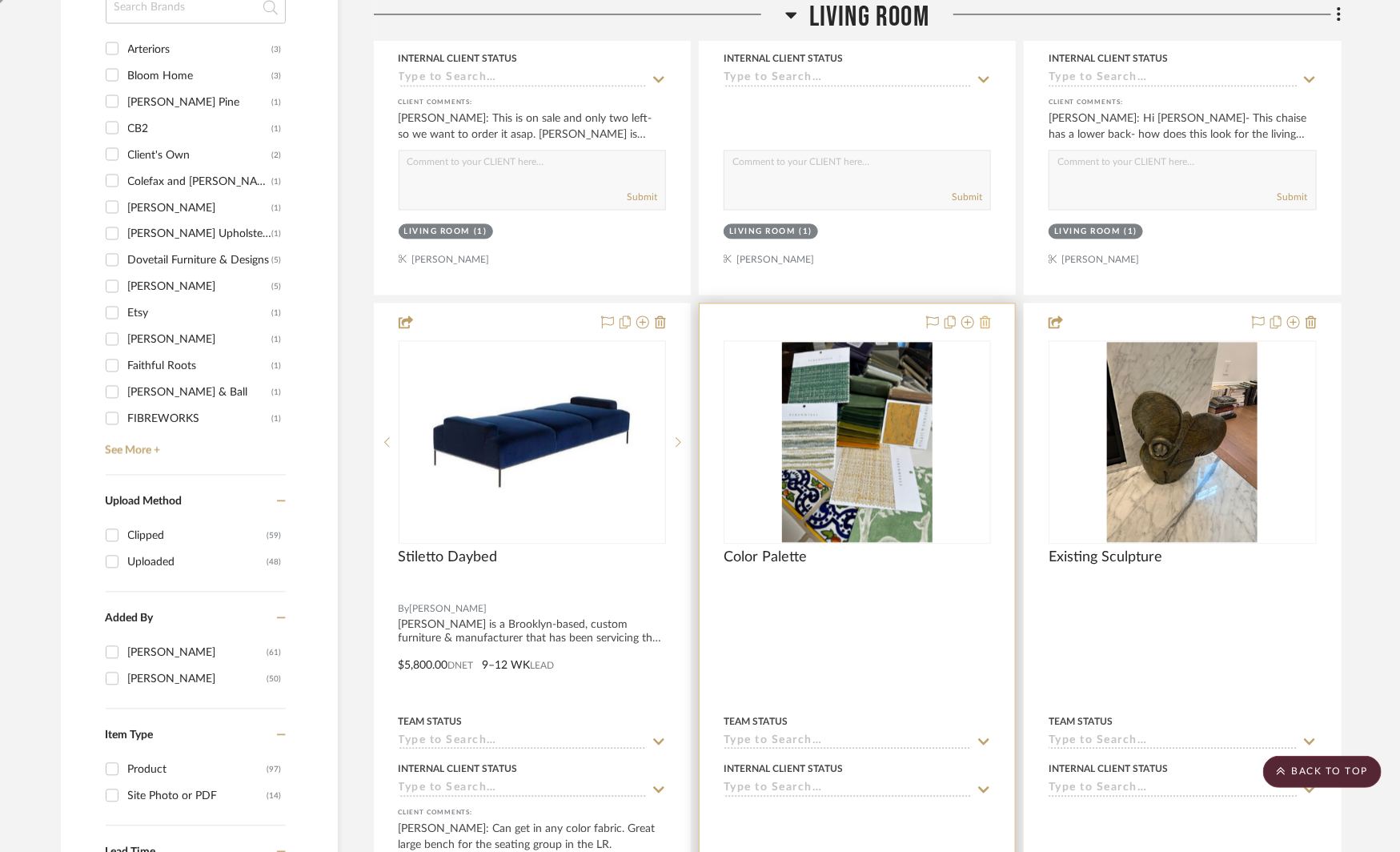
click at [983, 316] on icon at bounding box center [985, 322] width 11 height 13
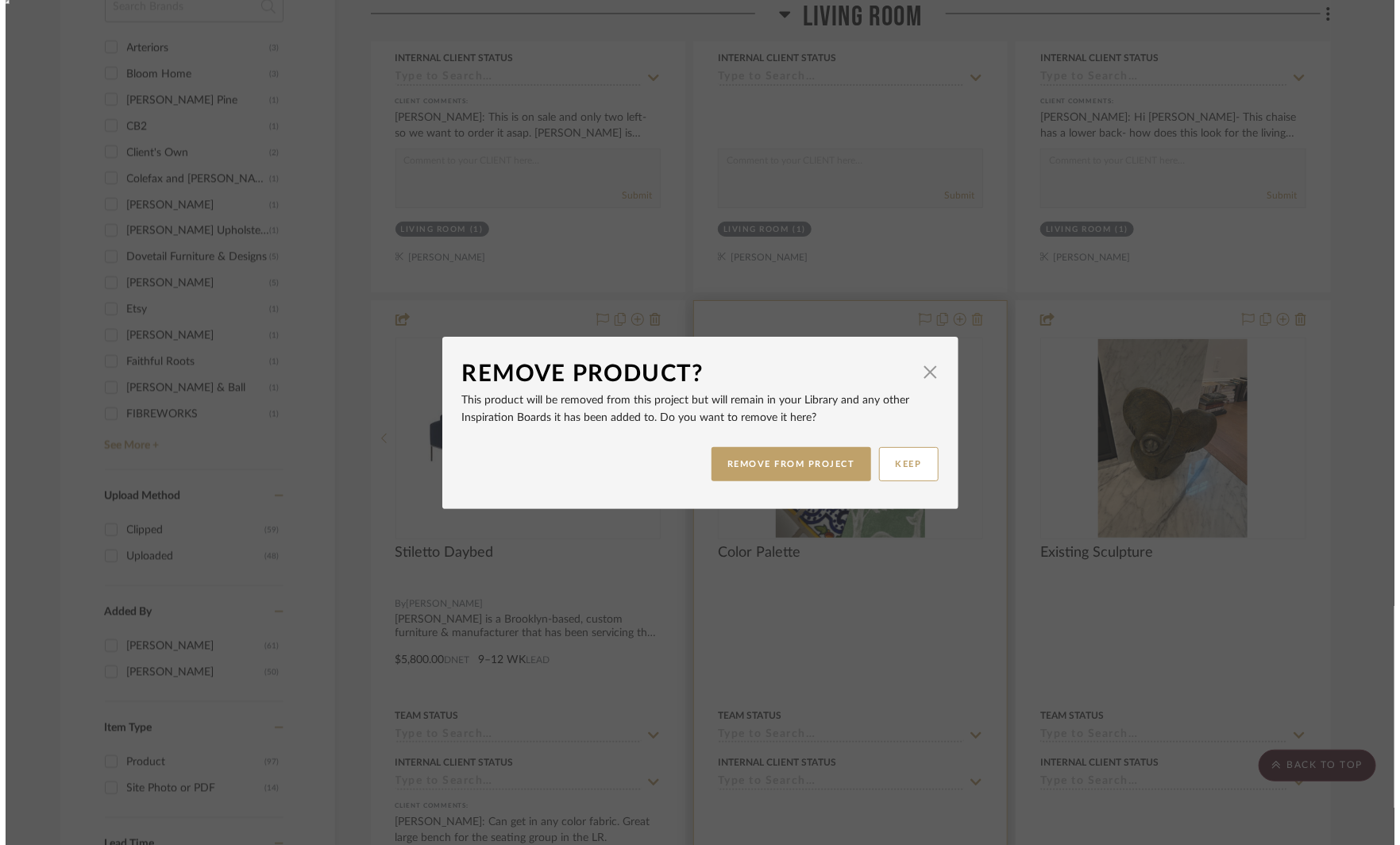
scroll to position [0, 0]
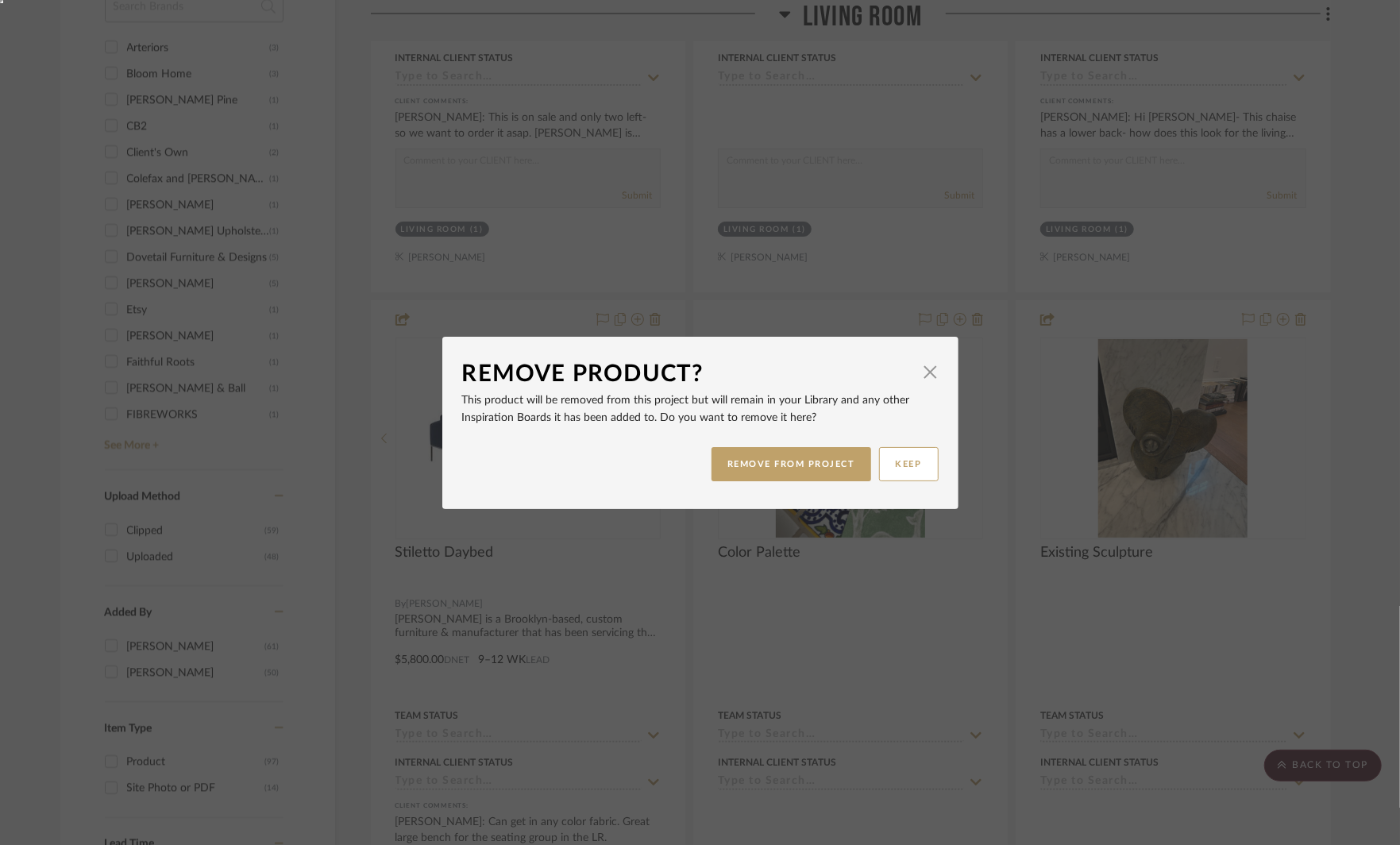
click at [868, 528] on div "Remove Product? × This product will be removed from this project but will remai…" at bounding box center [700, 422] width 1400 height 845
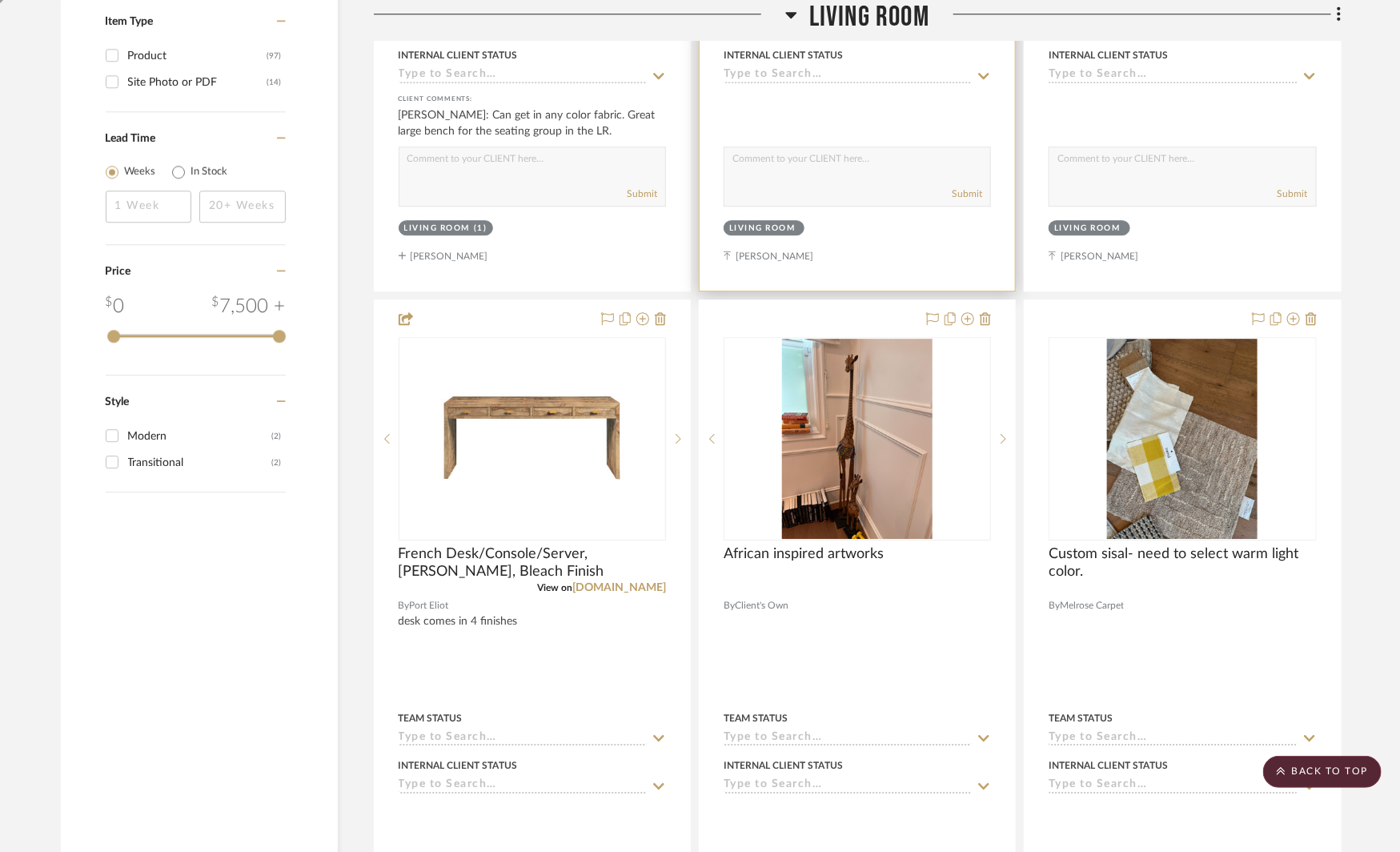
scroll to position [2363, 0]
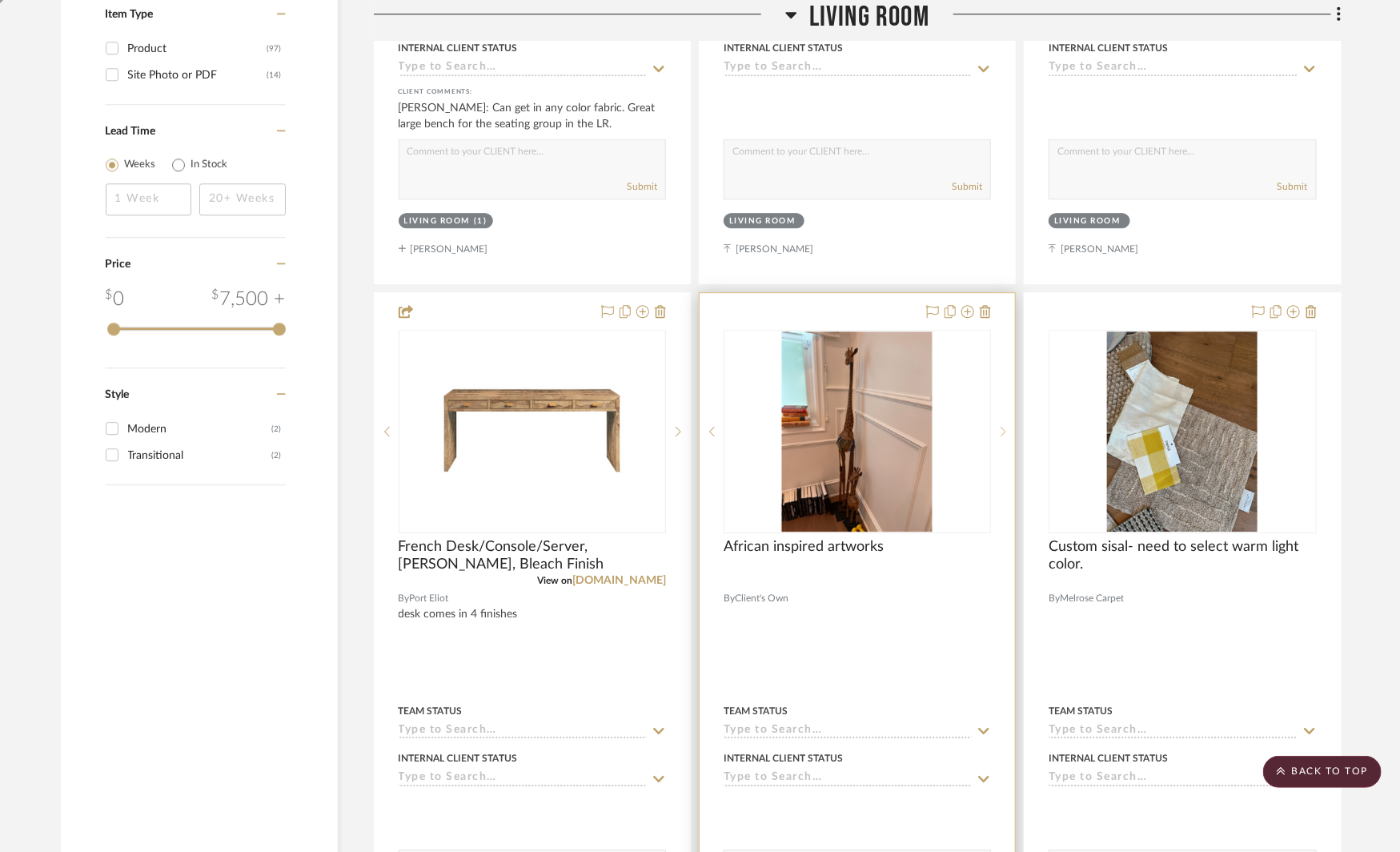
click at [999, 413] on div at bounding box center [1003, 431] width 24 height 204
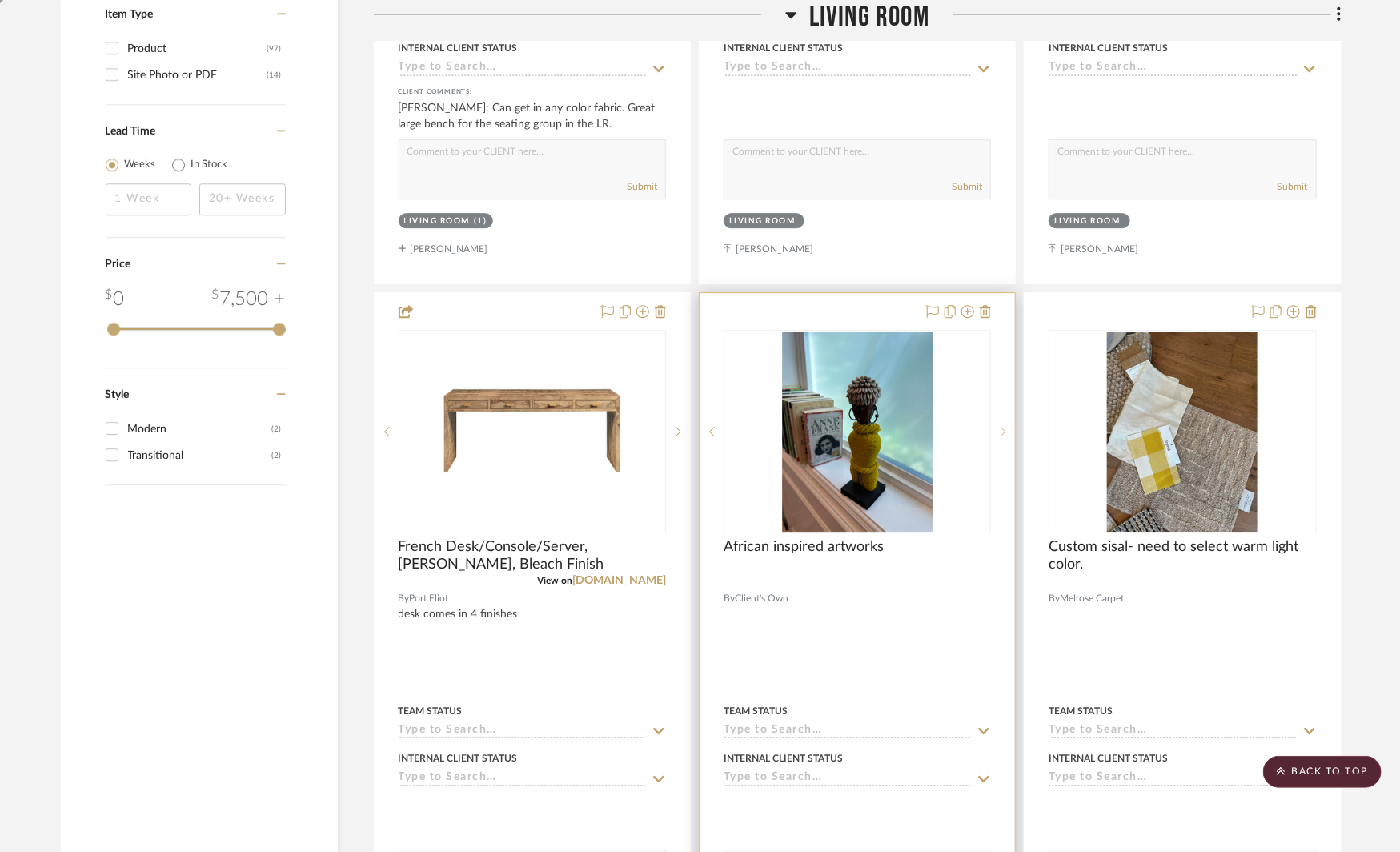
click at [999, 413] on div at bounding box center [1003, 431] width 24 height 204
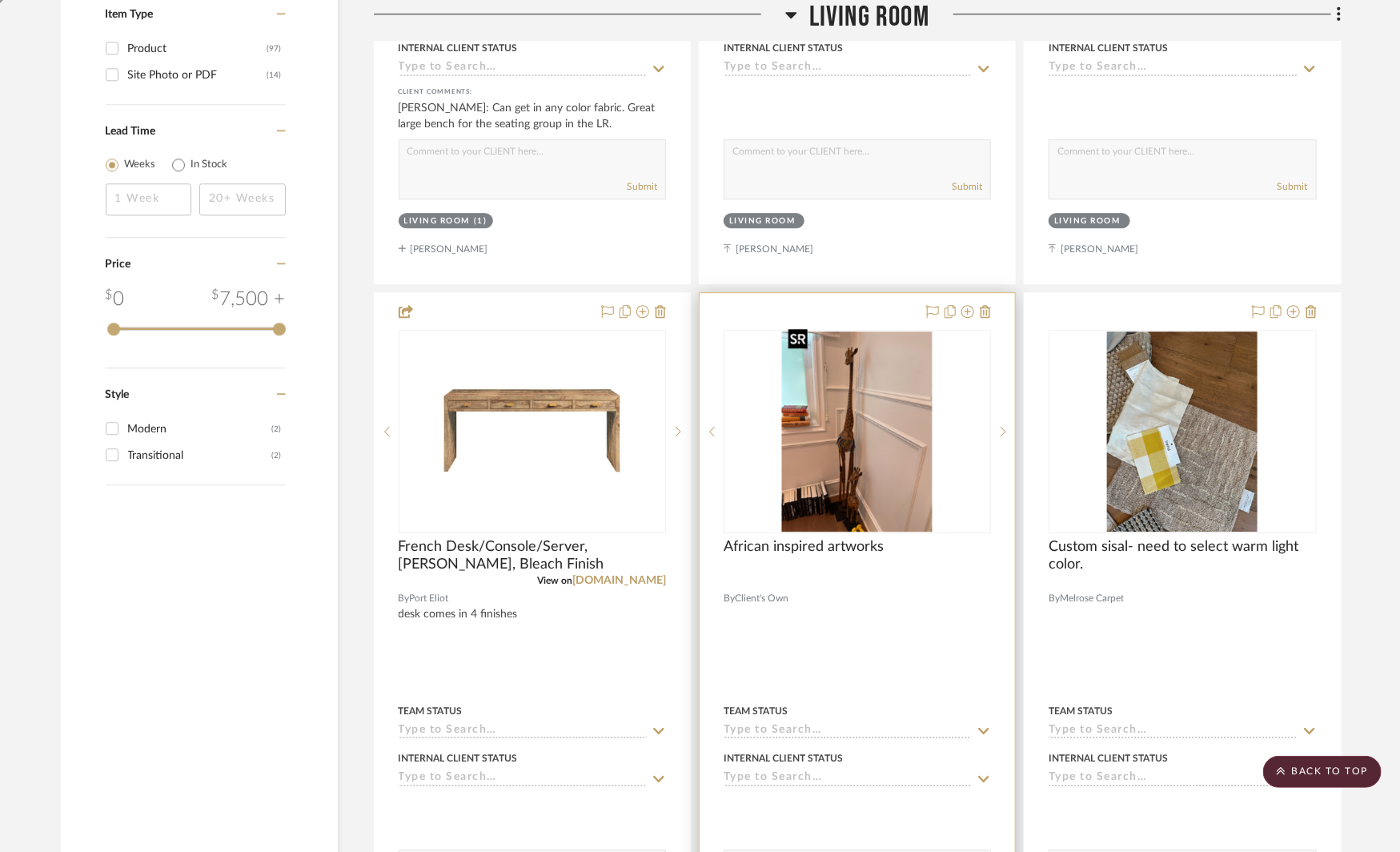
click at [909, 374] on img "0" at bounding box center [857, 431] width 150 height 200
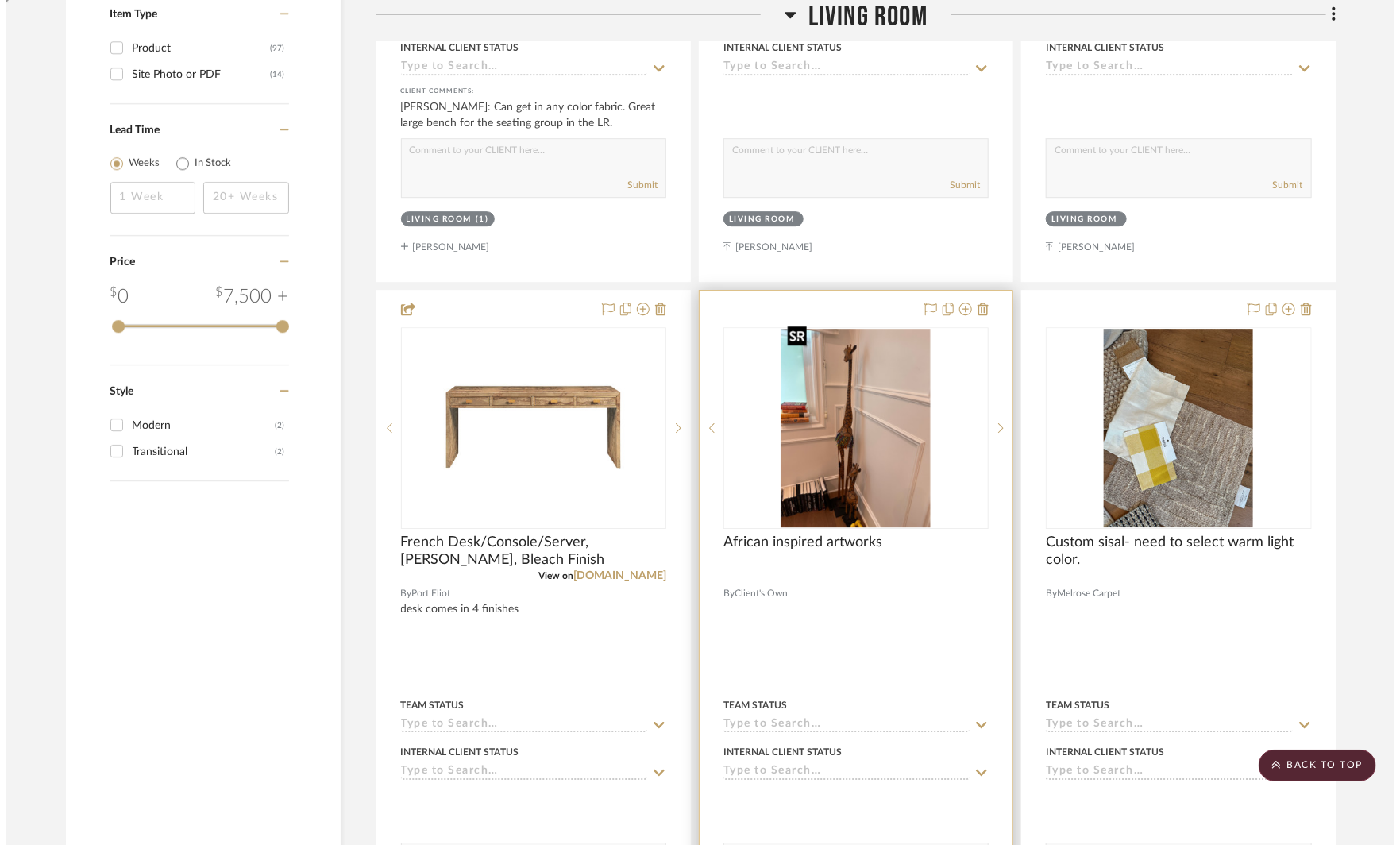
scroll to position [0, 0]
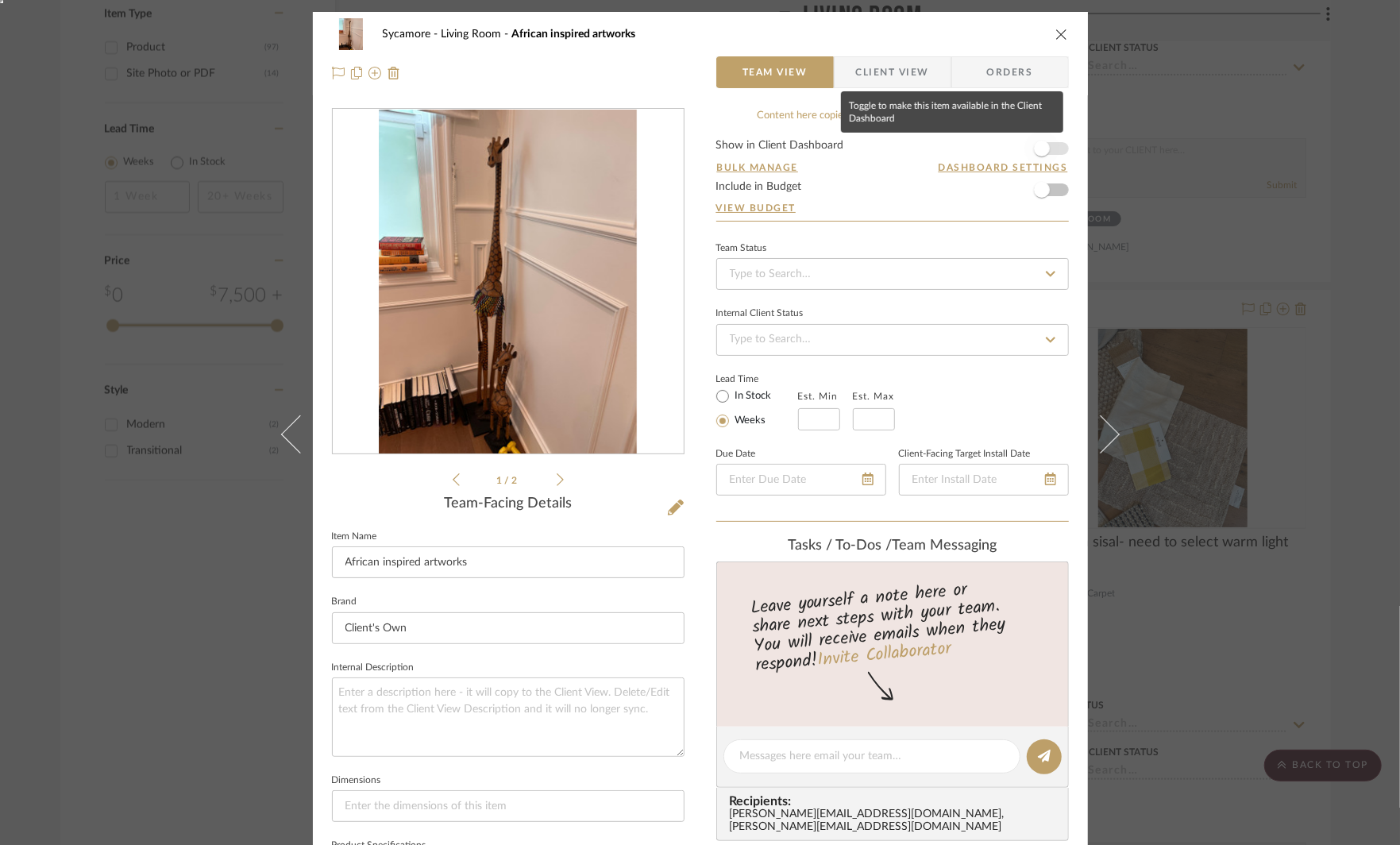
click at [1043, 149] on span "button" at bounding box center [1042, 149] width 16 height 16
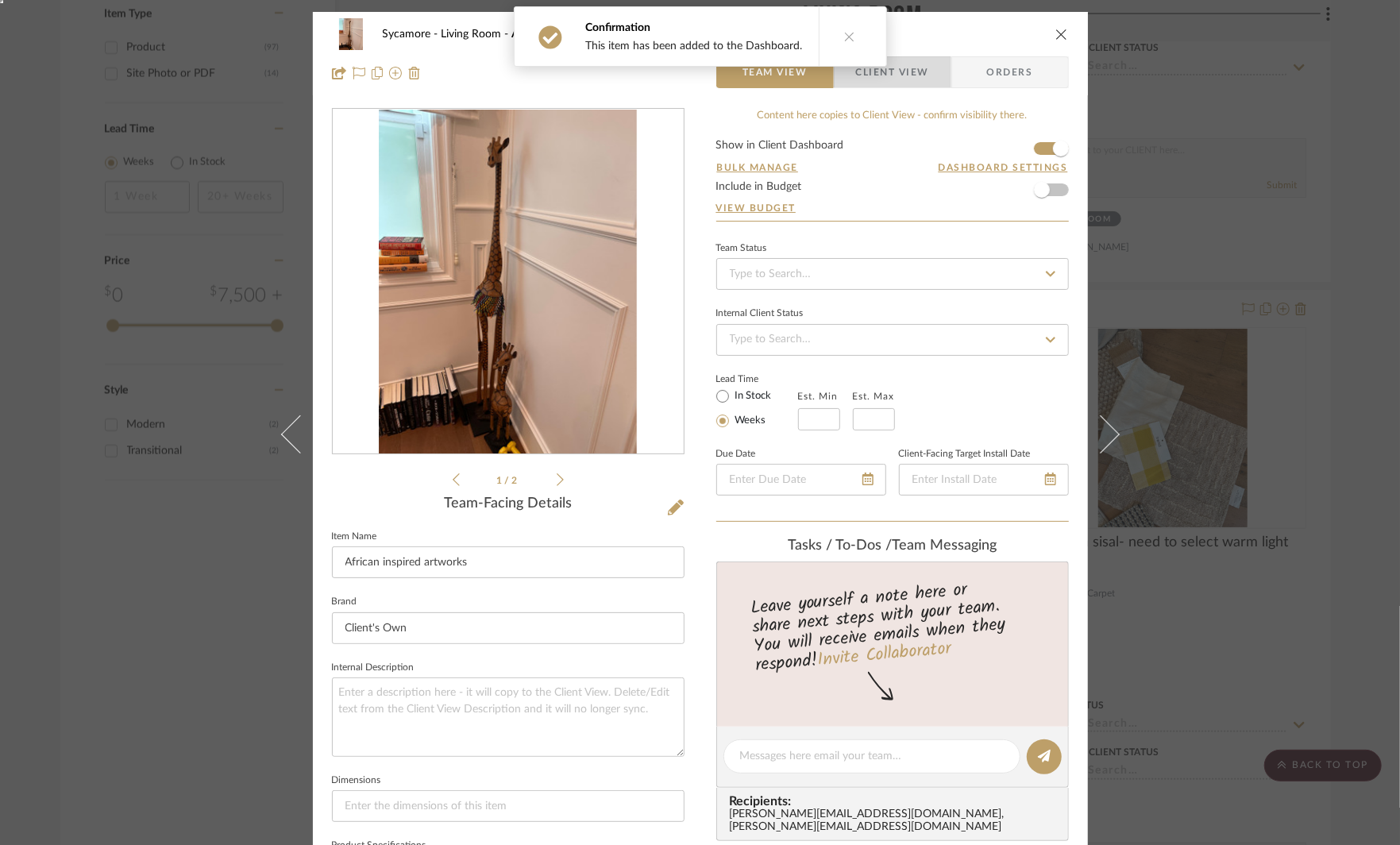
click at [903, 68] on span "Client View" at bounding box center [892, 72] width 73 height 31
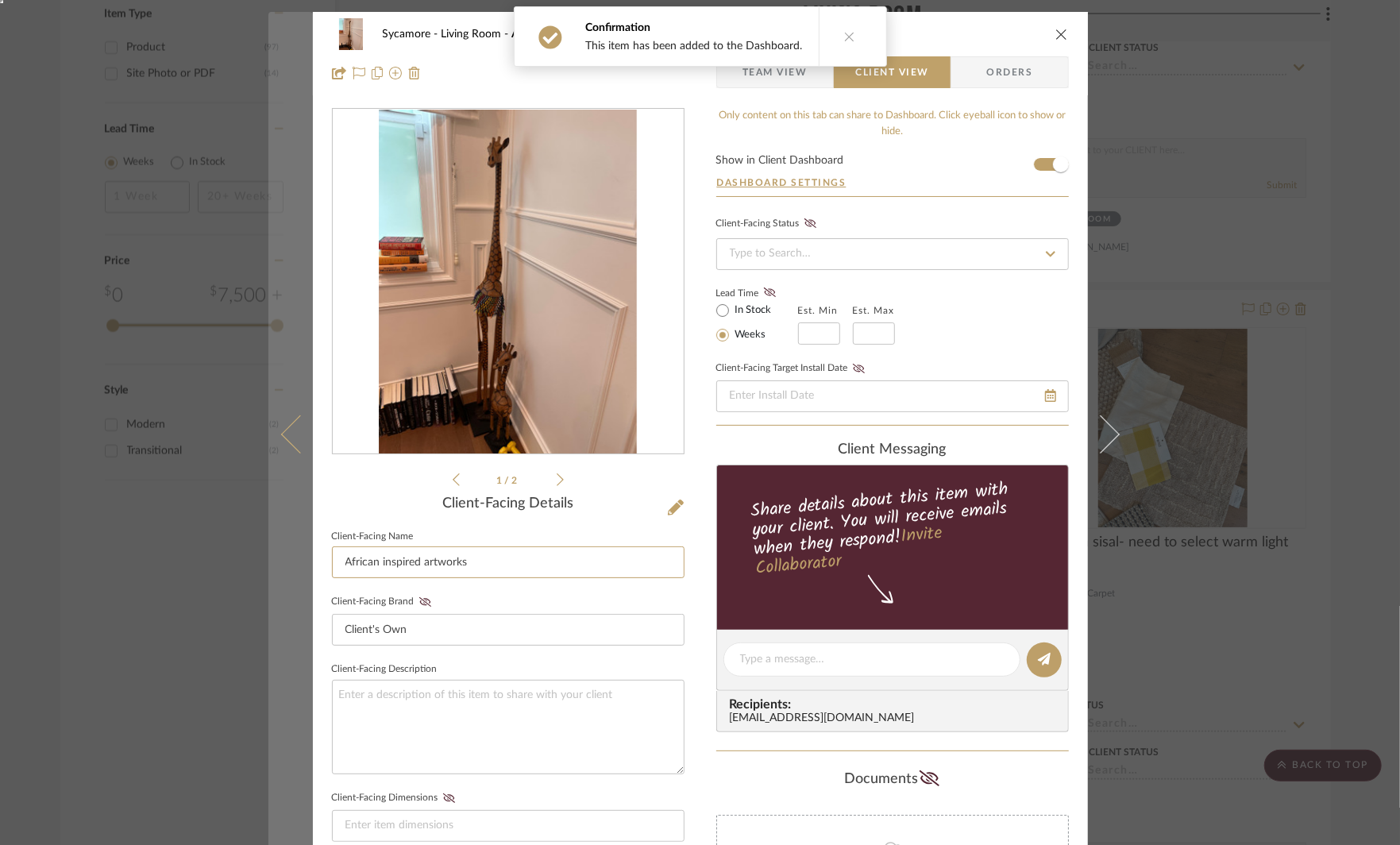
drag, startPoint x: 374, startPoint y: 563, endPoint x: 282, endPoint y: 563, distance: 92.0
click at [282, 563] on mat-dialog-content "Sycamore Living Room African inspired artworks Team View Client View Orders 1 /…" at bounding box center [700, 673] width 864 height 1321
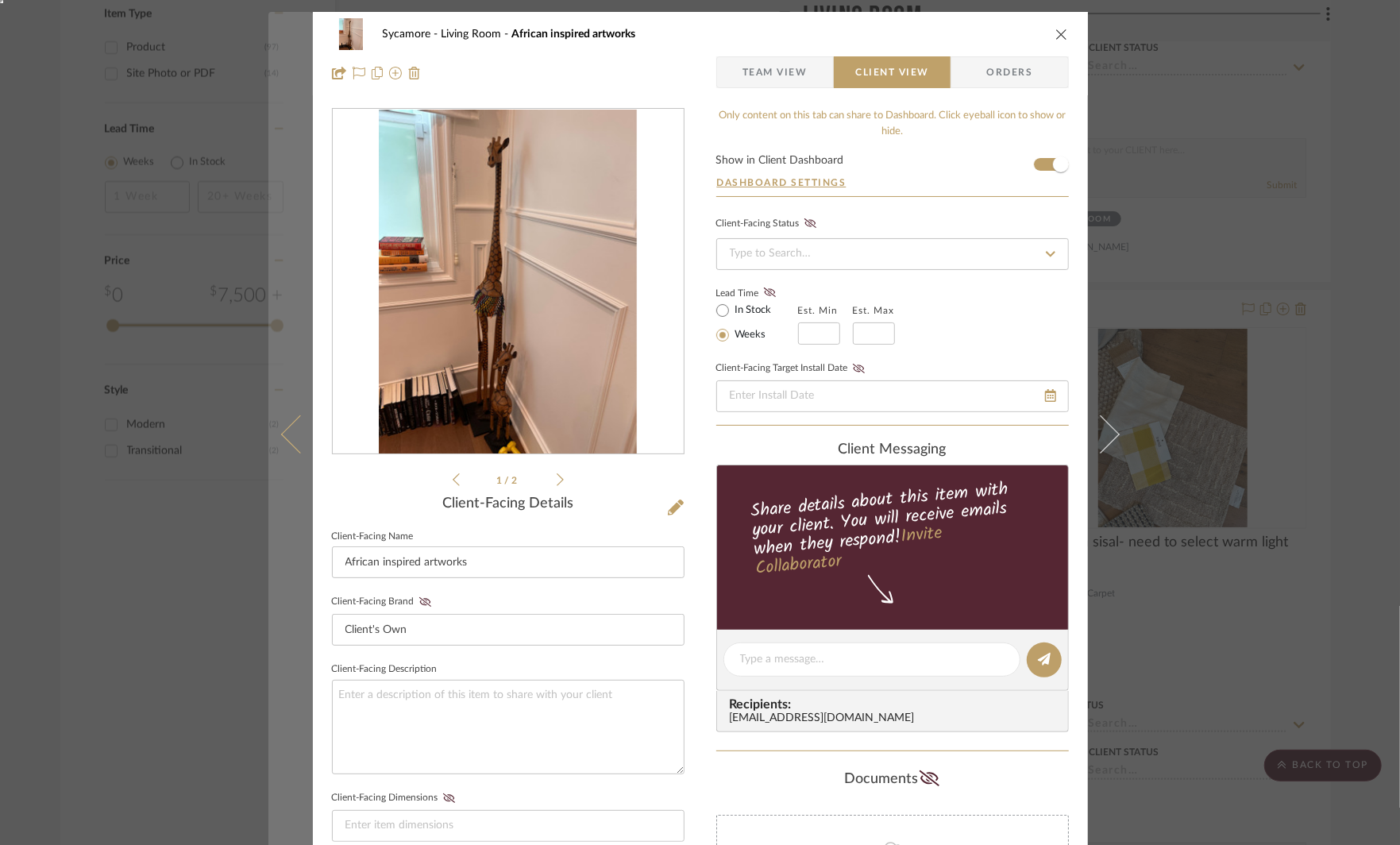
click at [288, 444] on icon at bounding box center [299, 434] width 38 height 38
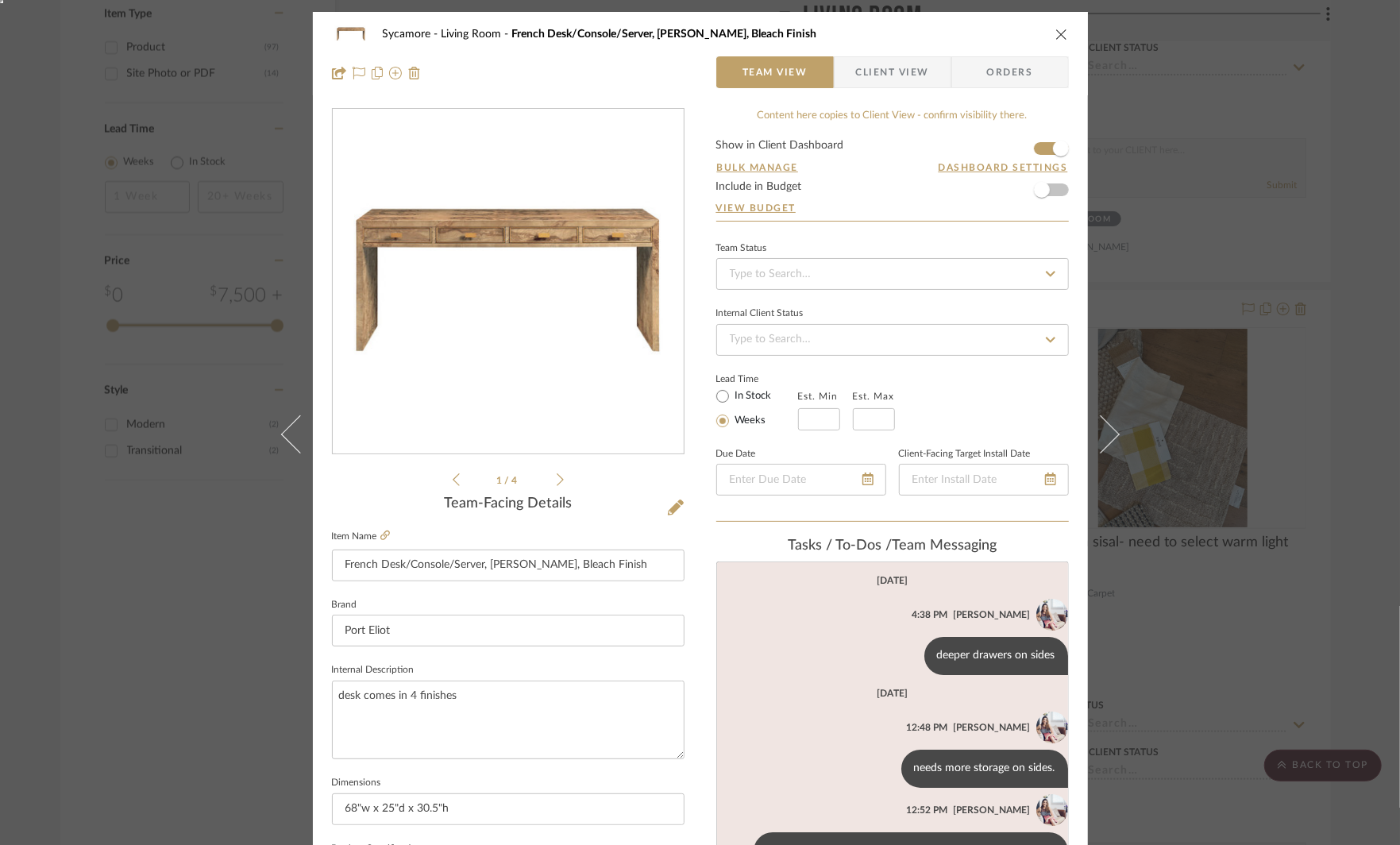
scroll to position [105, 0]
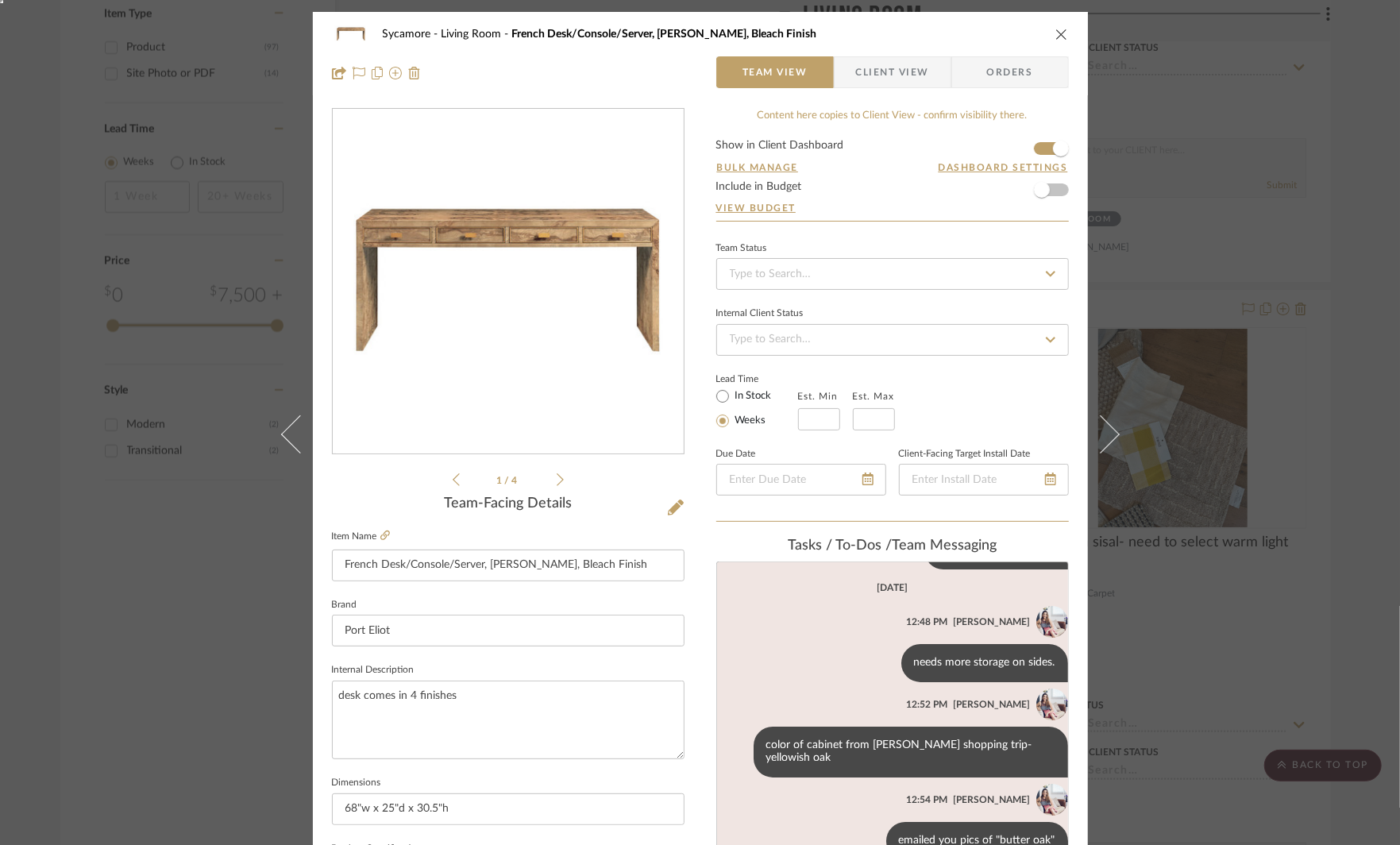
click at [1233, 295] on div "Sycamore Living Room French Desk/Console/Server, [PERSON_NAME], Bleach Finish T…" at bounding box center [700, 422] width 1400 height 845
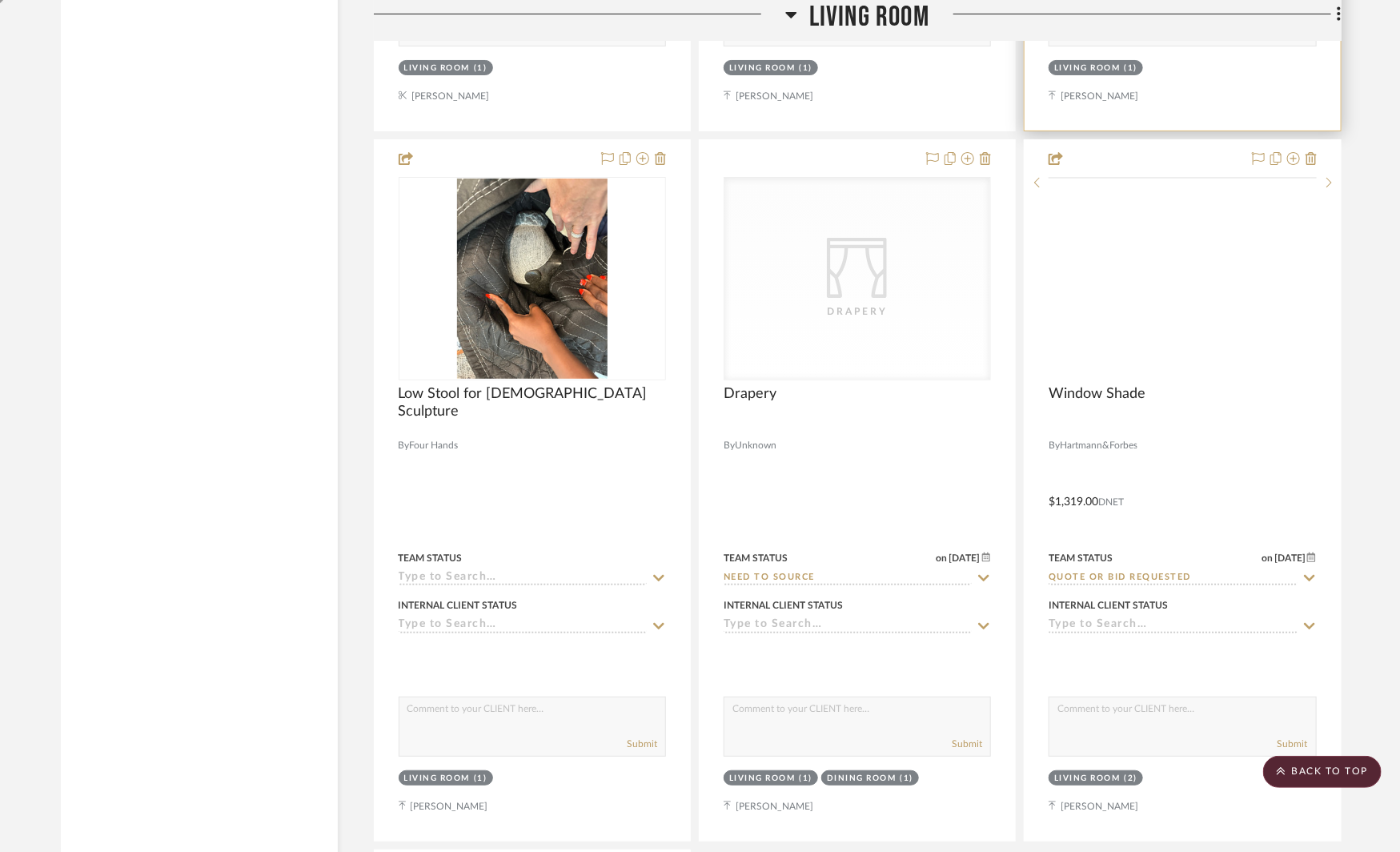
scroll to position [3228, 0]
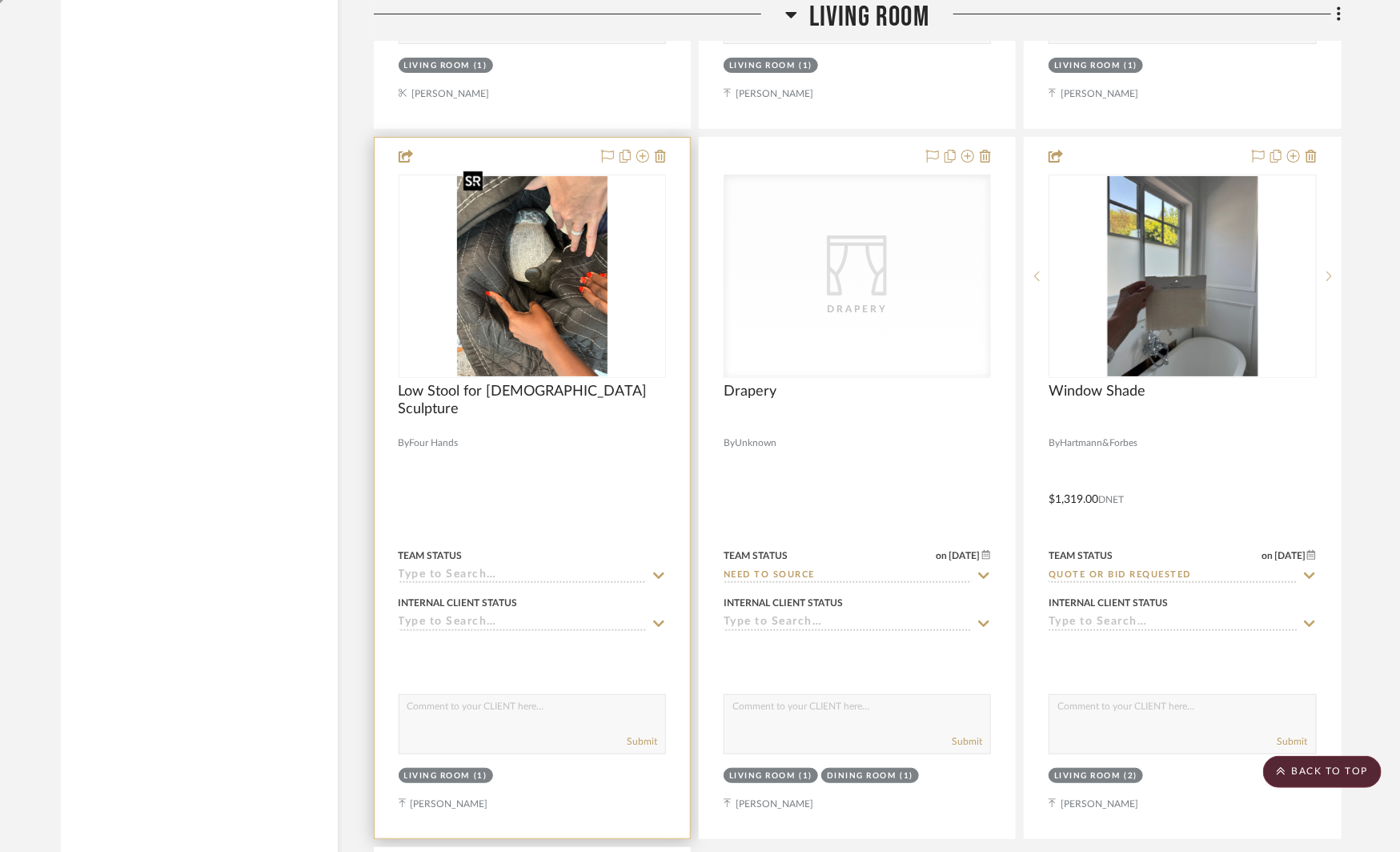
click at [549, 300] on img "0" at bounding box center [532, 276] width 150 height 200
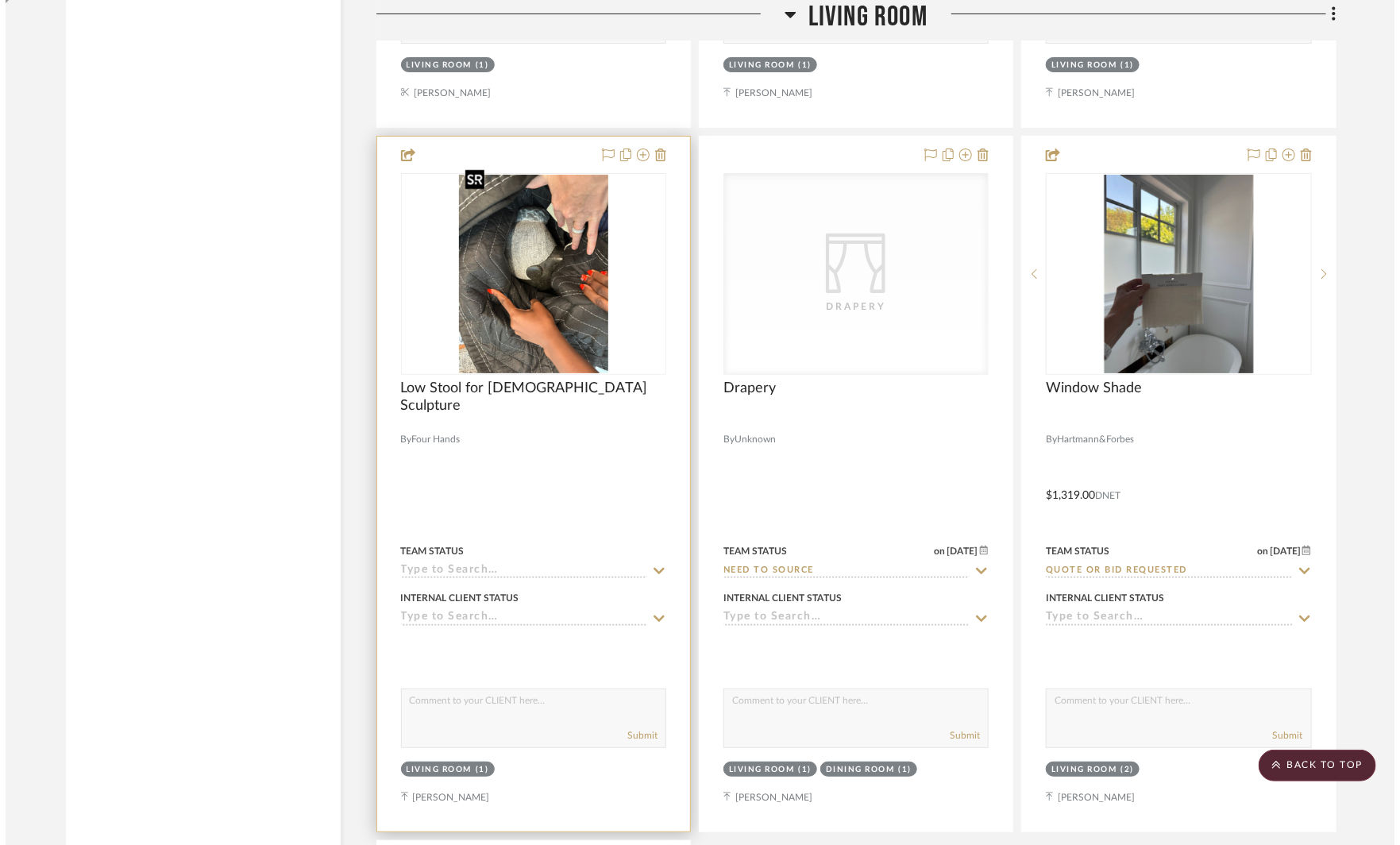
scroll to position [0, 0]
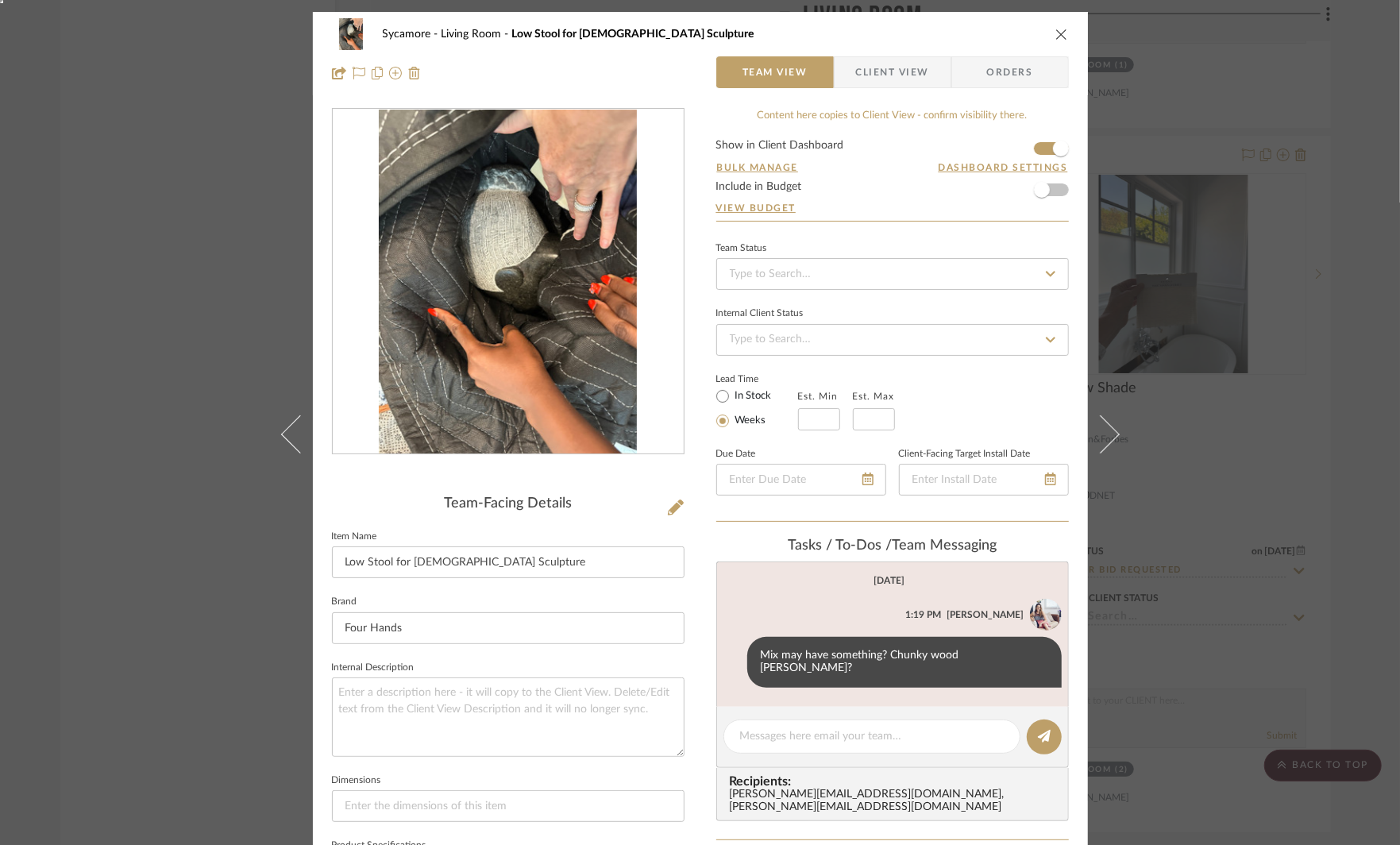
click at [883, 76] on span "Client View" at bounding box center [892, 72] width 73 height 31
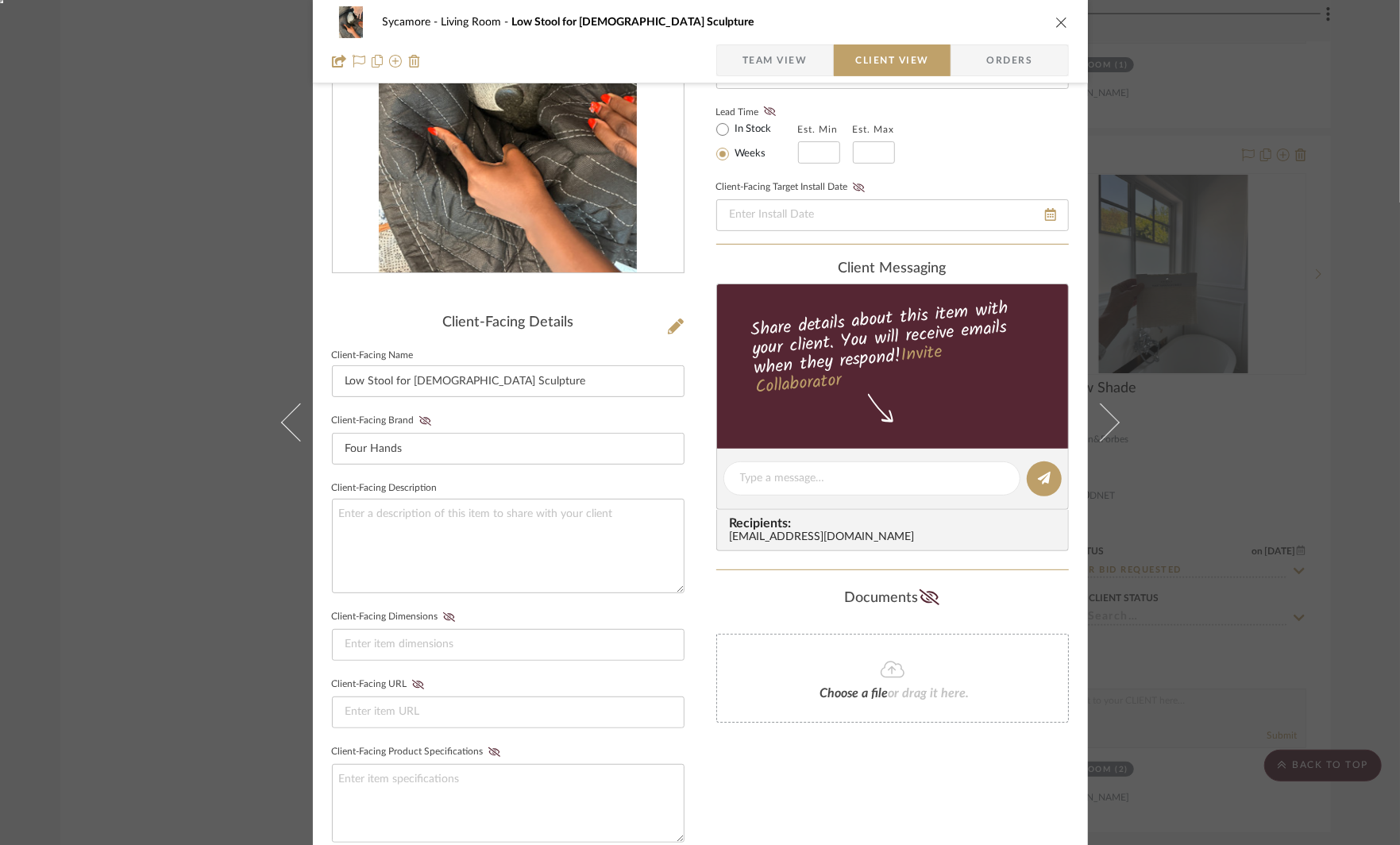
scroll to position [191, 0]
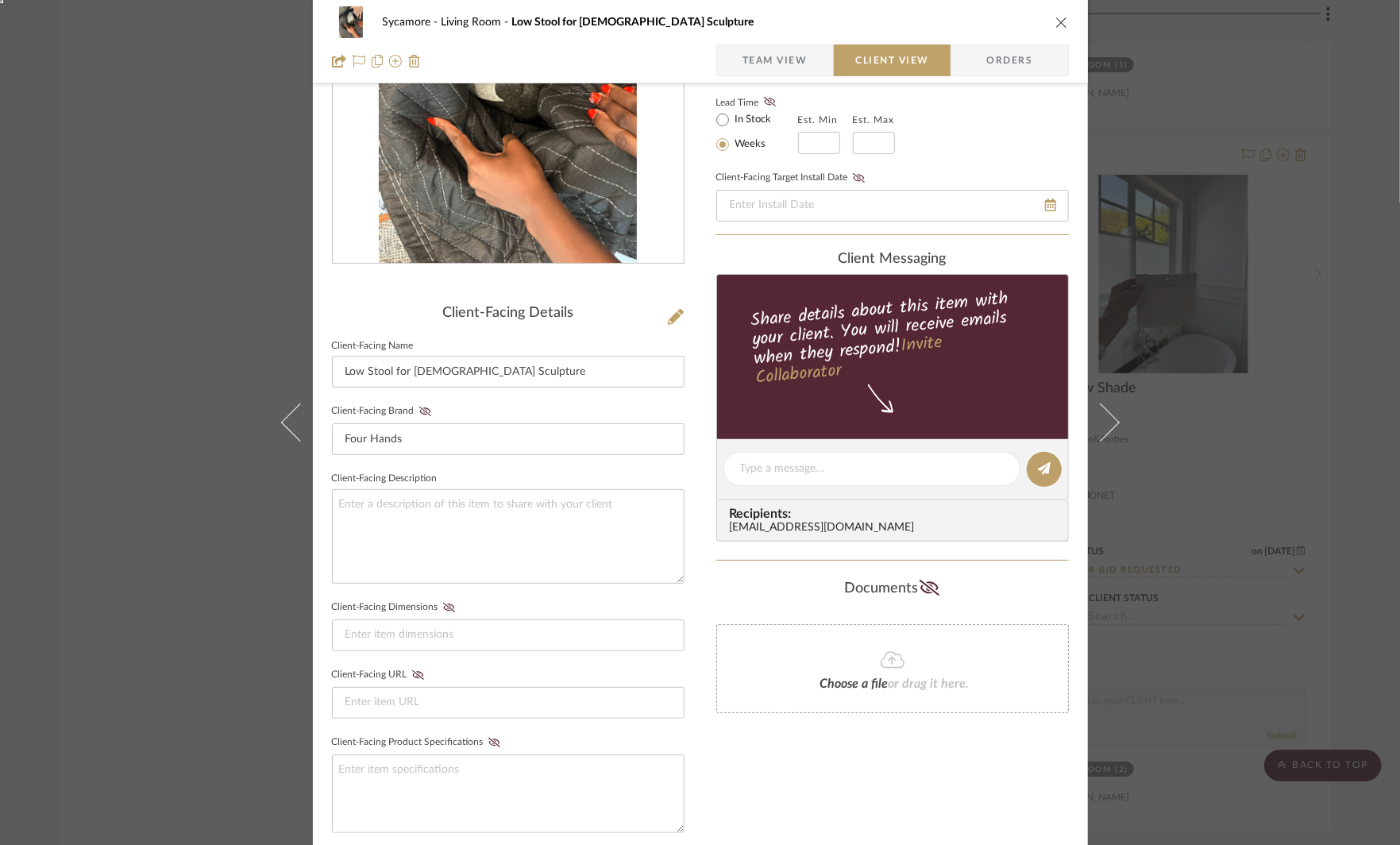
click at [1205, 336] on div "Sycamore Living Room Low Stool for [DEMOGRAPHIC_DATA] Sculpture Team View Clien…" at bounding box center [700, 422] width 1400 height 845
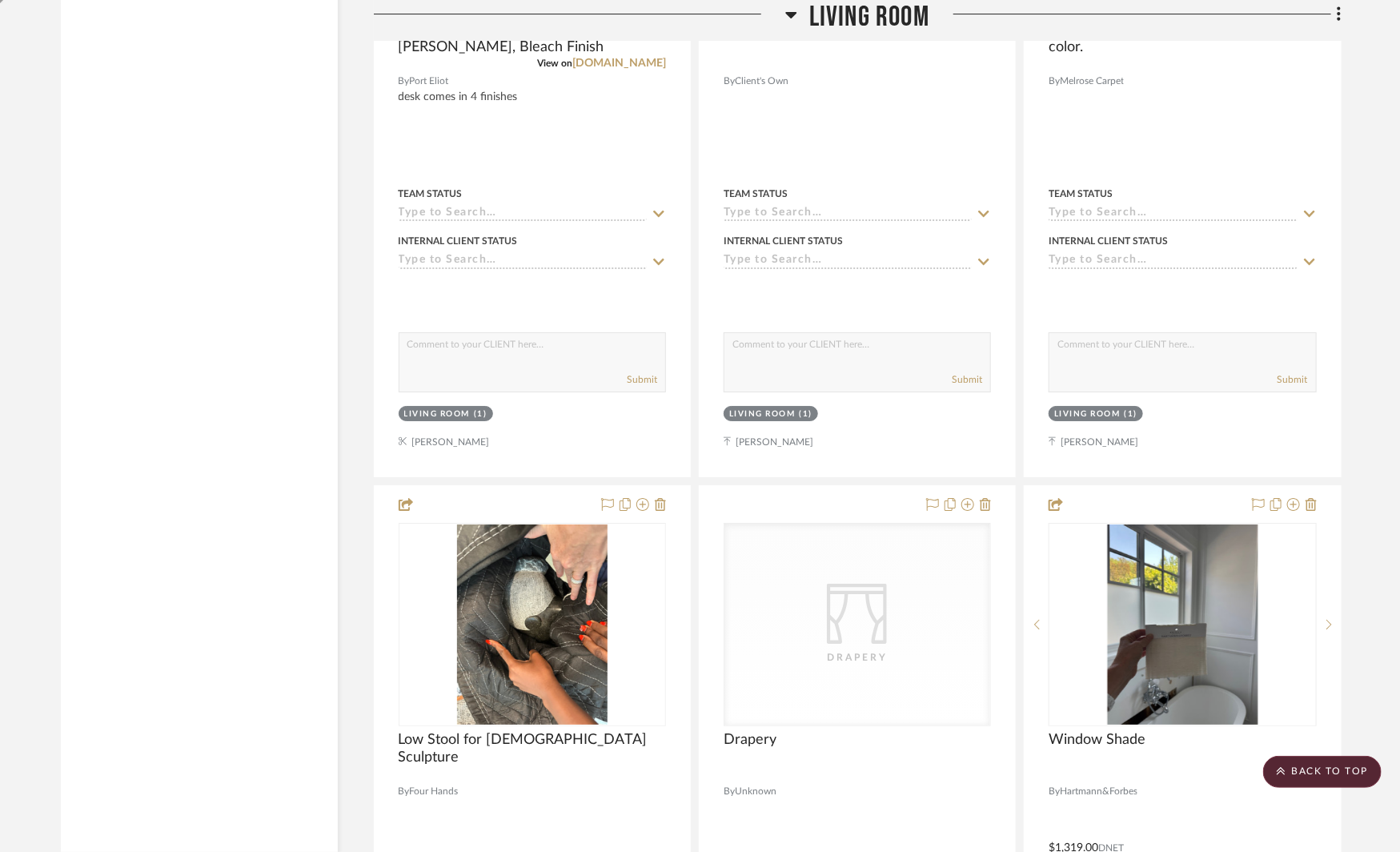
scroll to position [2406, 0]
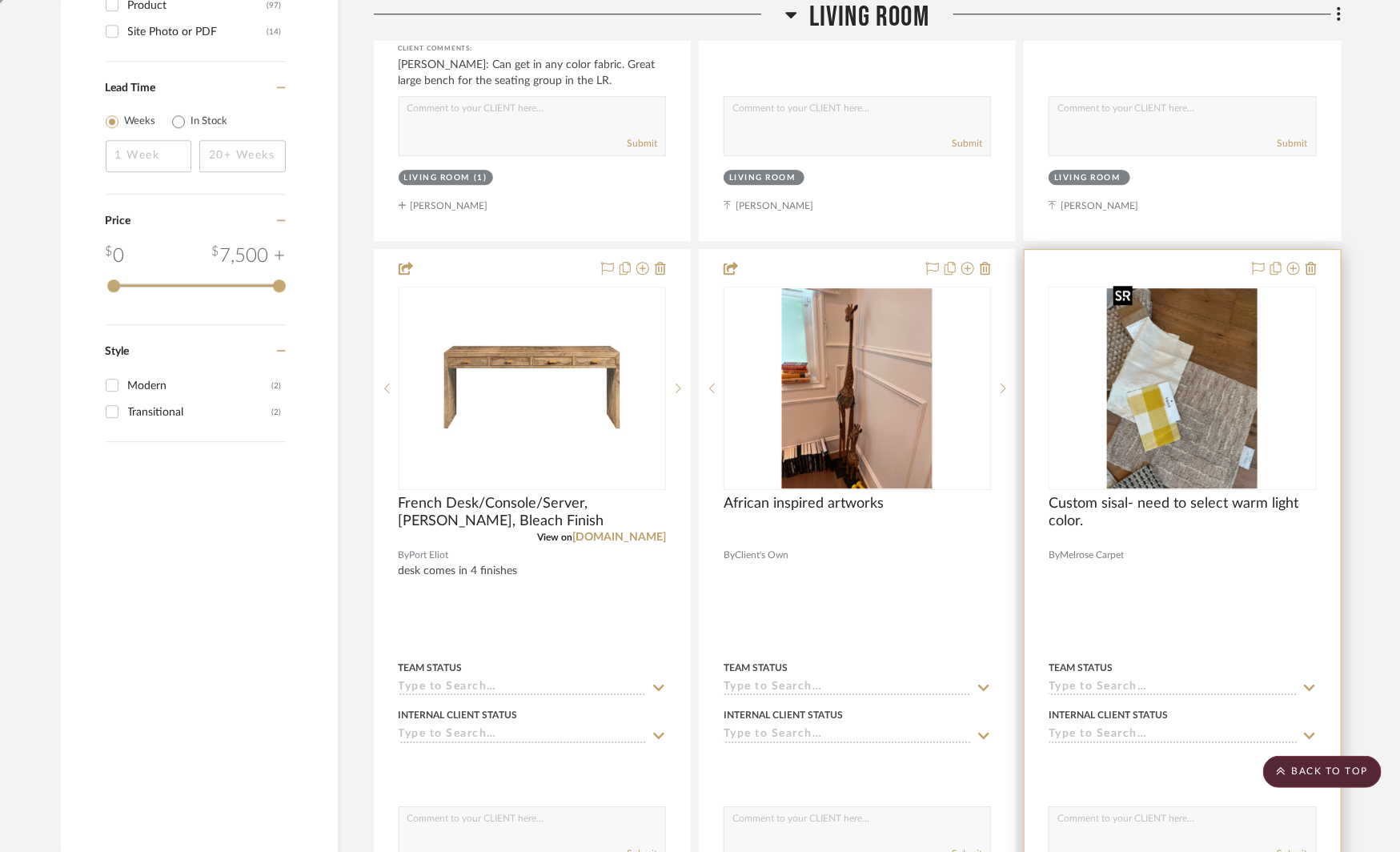
click at [1208, 372] on img "0" at bounding box center [1182, 388] width 150 height 200
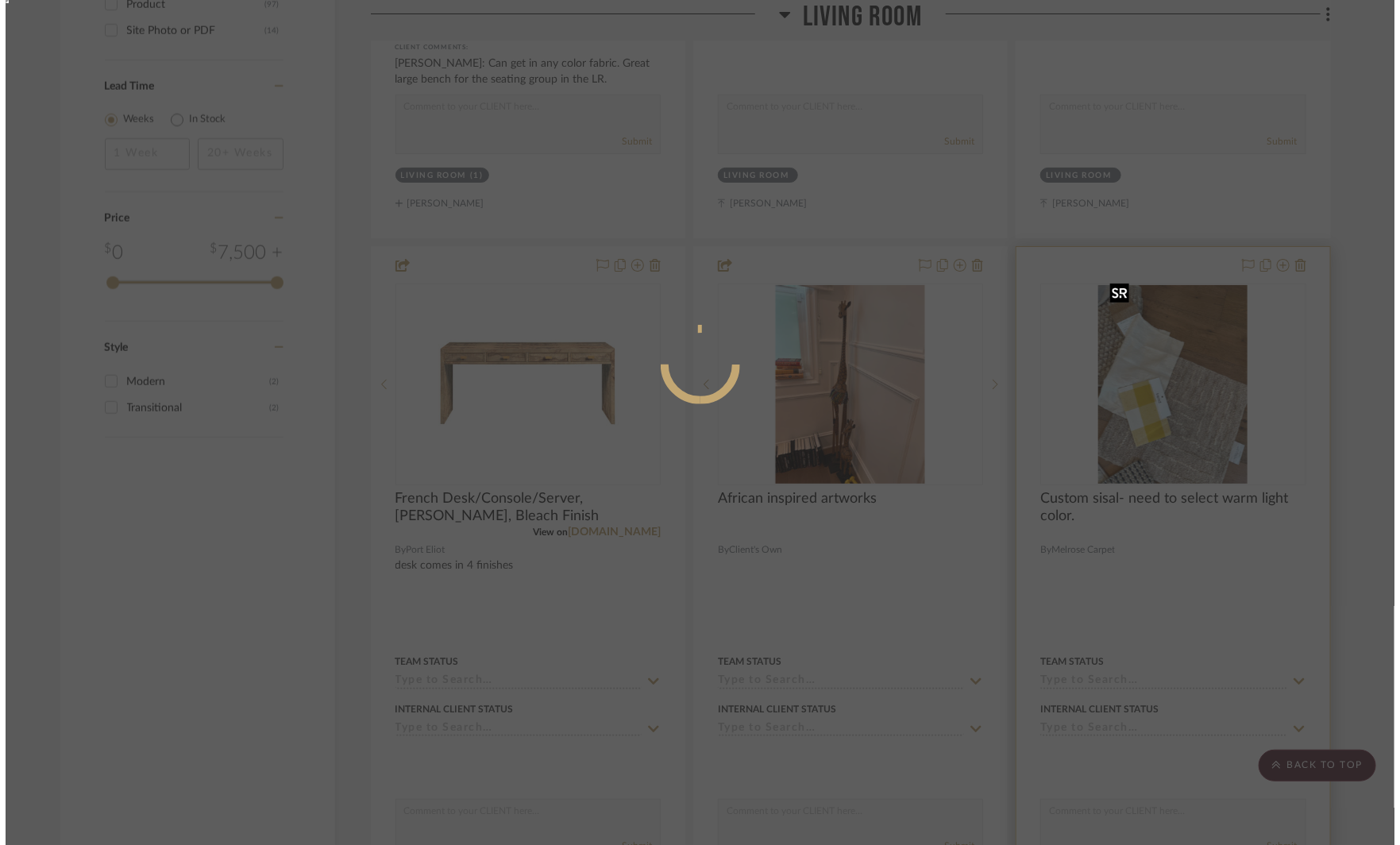
scroll to position [0, 0]
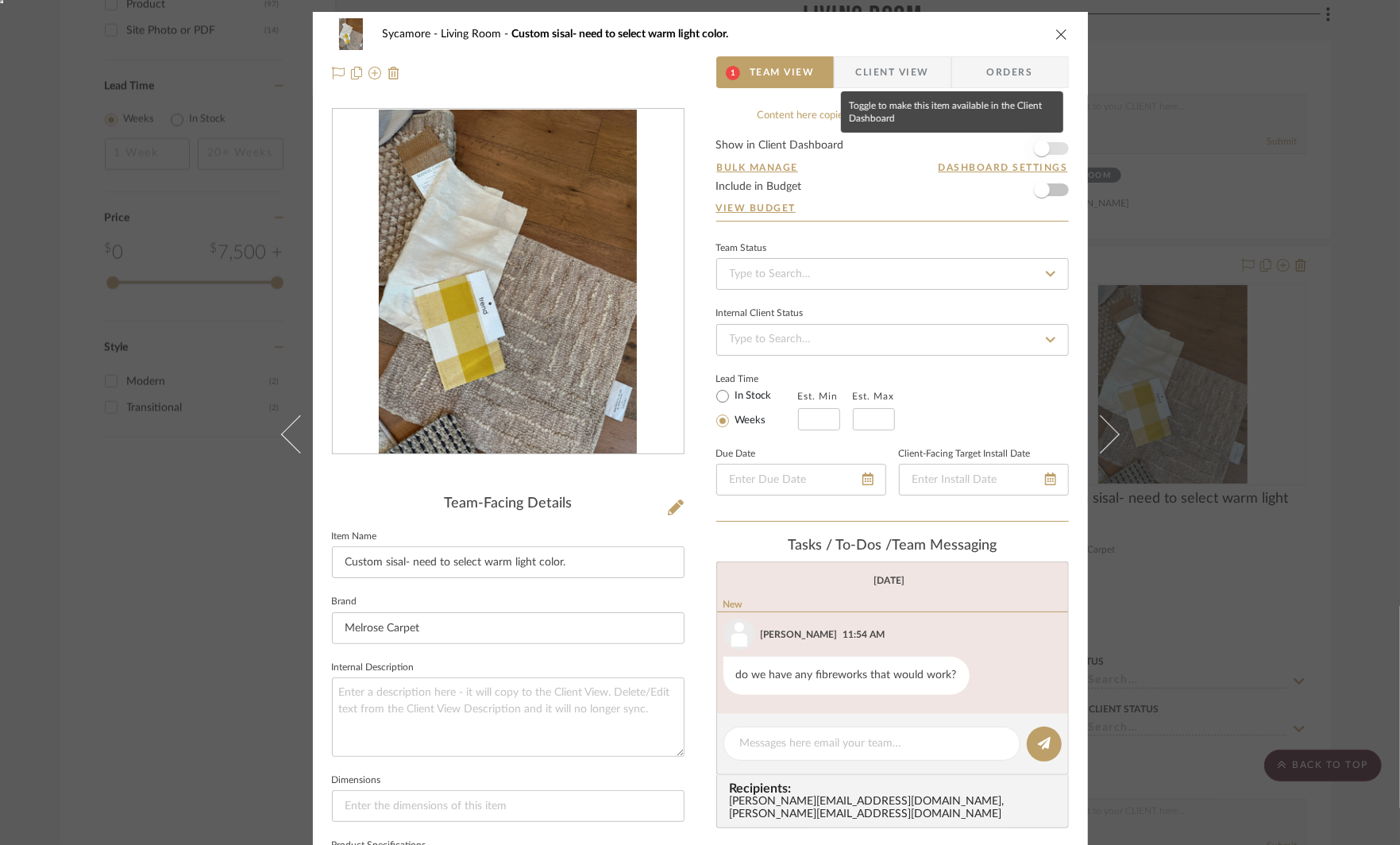
click at [1050, 146] on span "button" at bounding box center [1042, 148] width 35 height 35
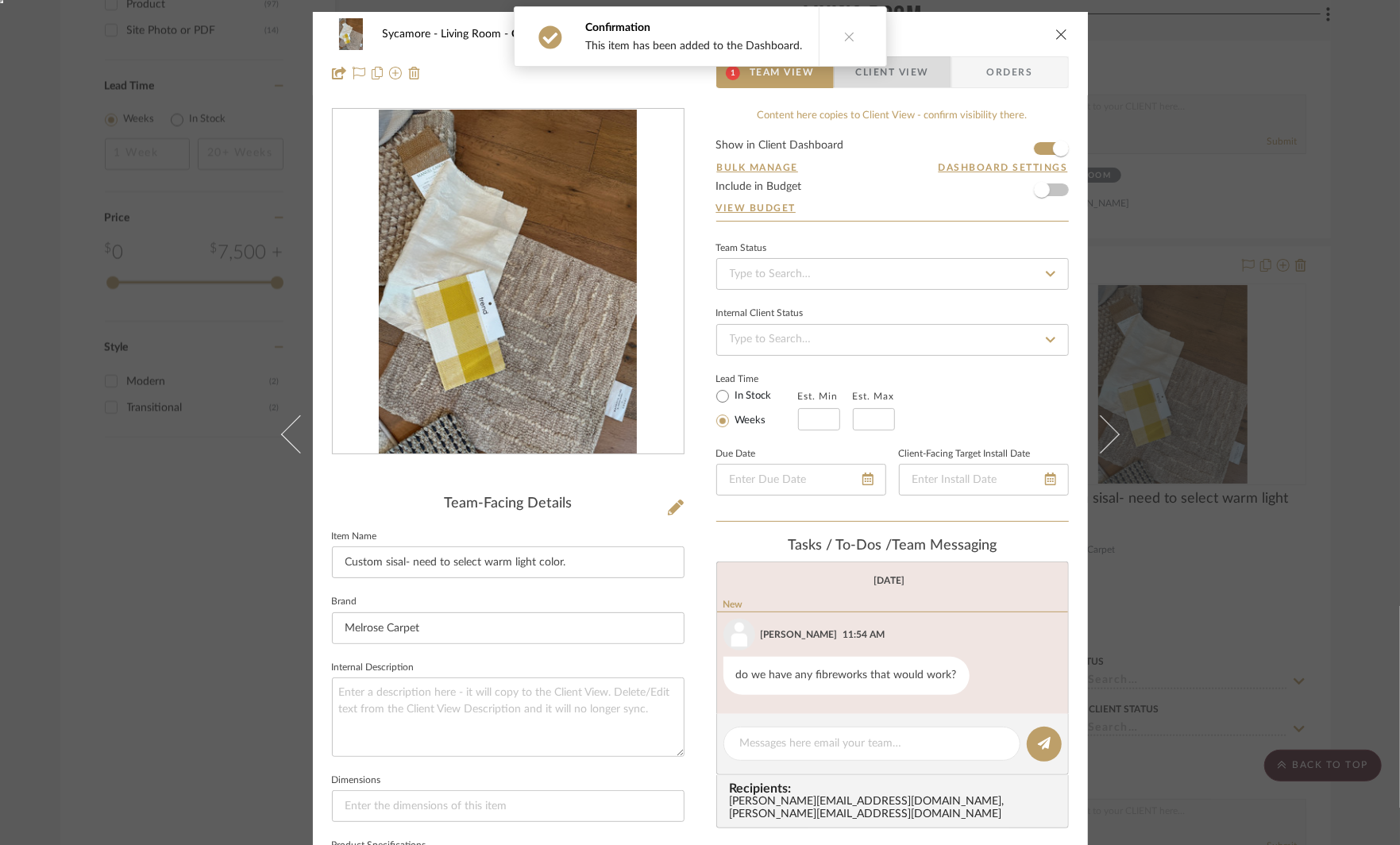
click at [882, 80] on span "Client View" at bounding box center [892, 72] width 73 height 31
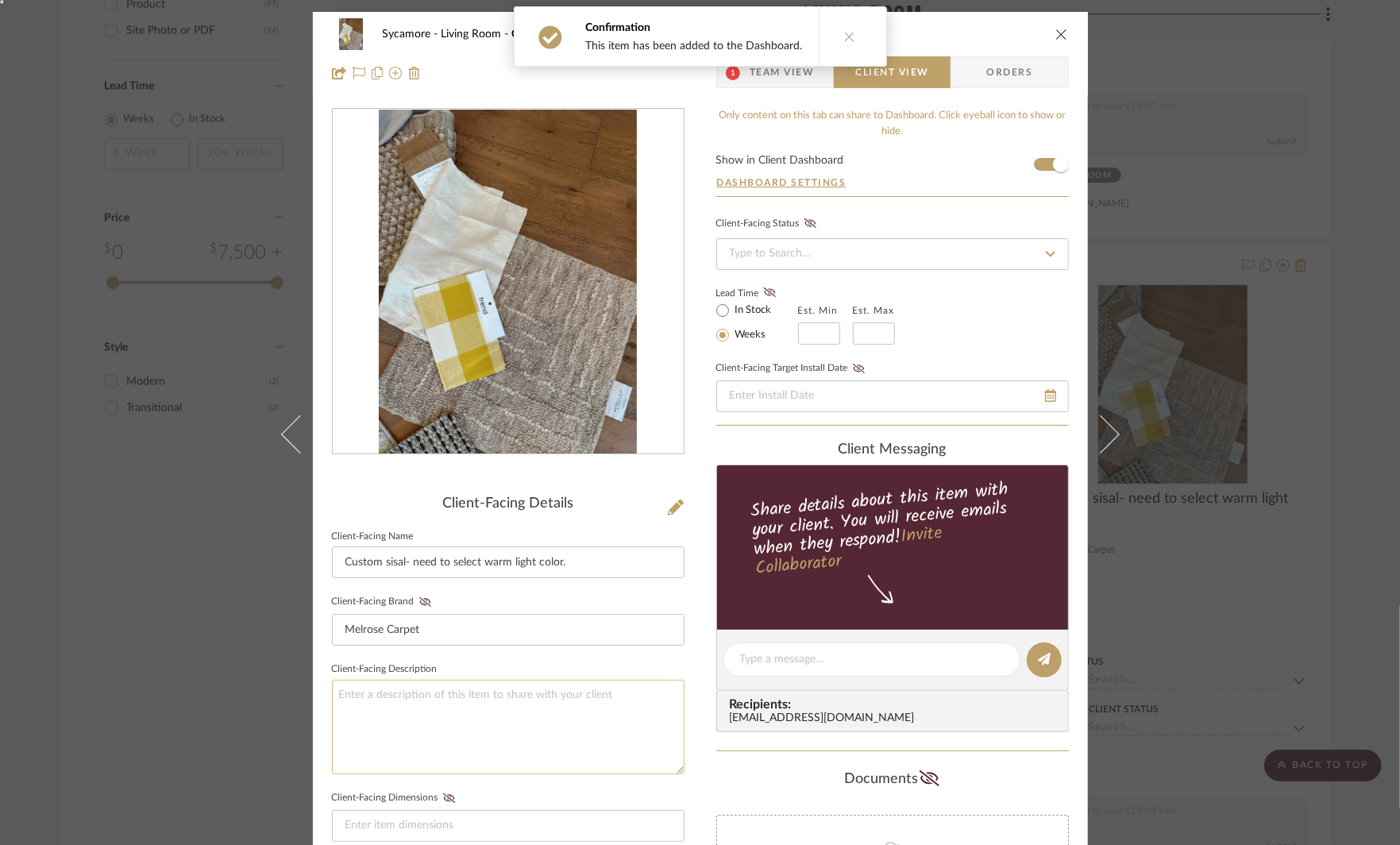
click at [412, 723] on textarea at bounding box center [508, 726] width 353 height 94
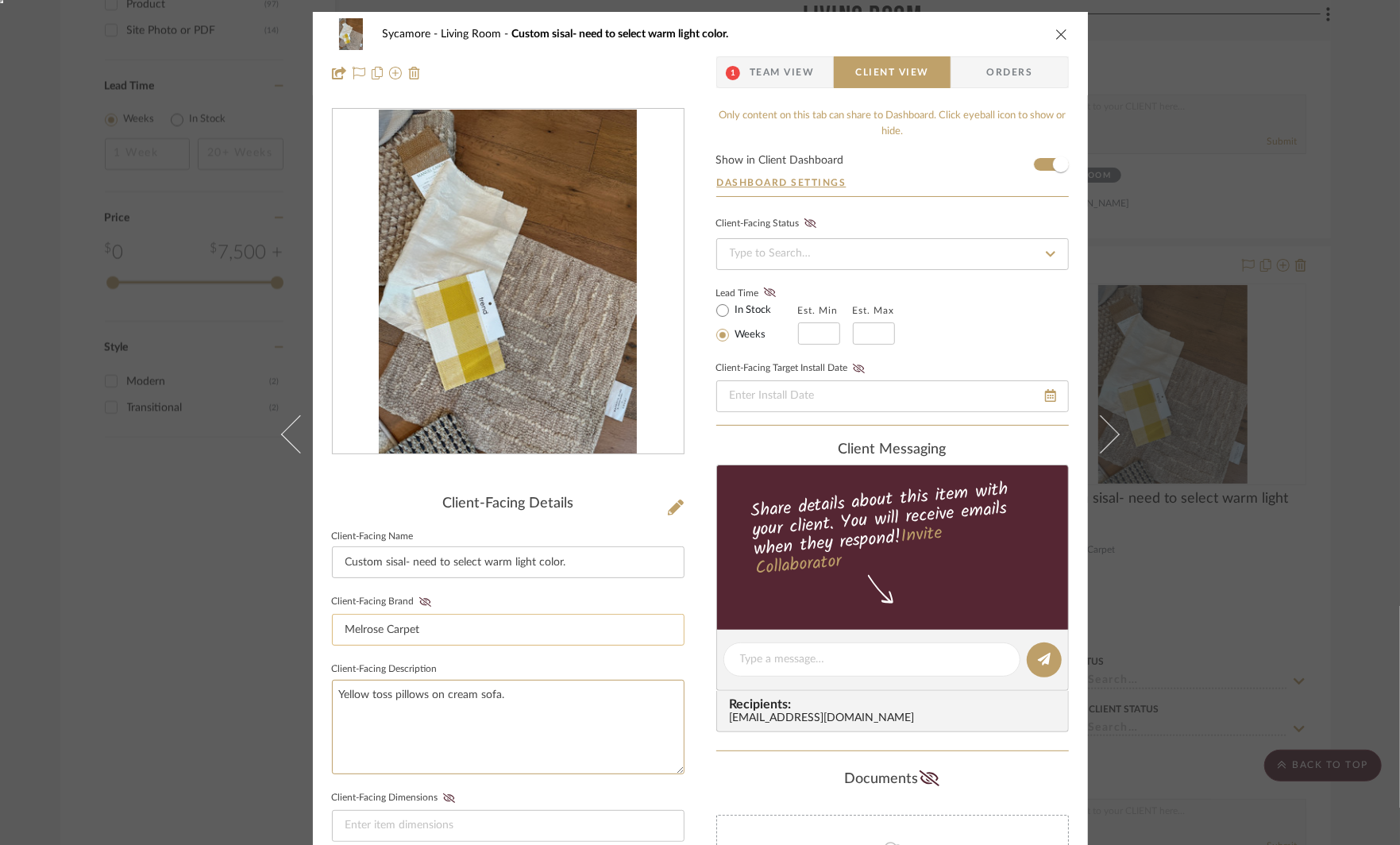
type textarea "Yellow toss pillows on cream sofa."
click at [543, 624] on input "Melrose Carpet" at bounding box center [508, 629] width 353 height 31
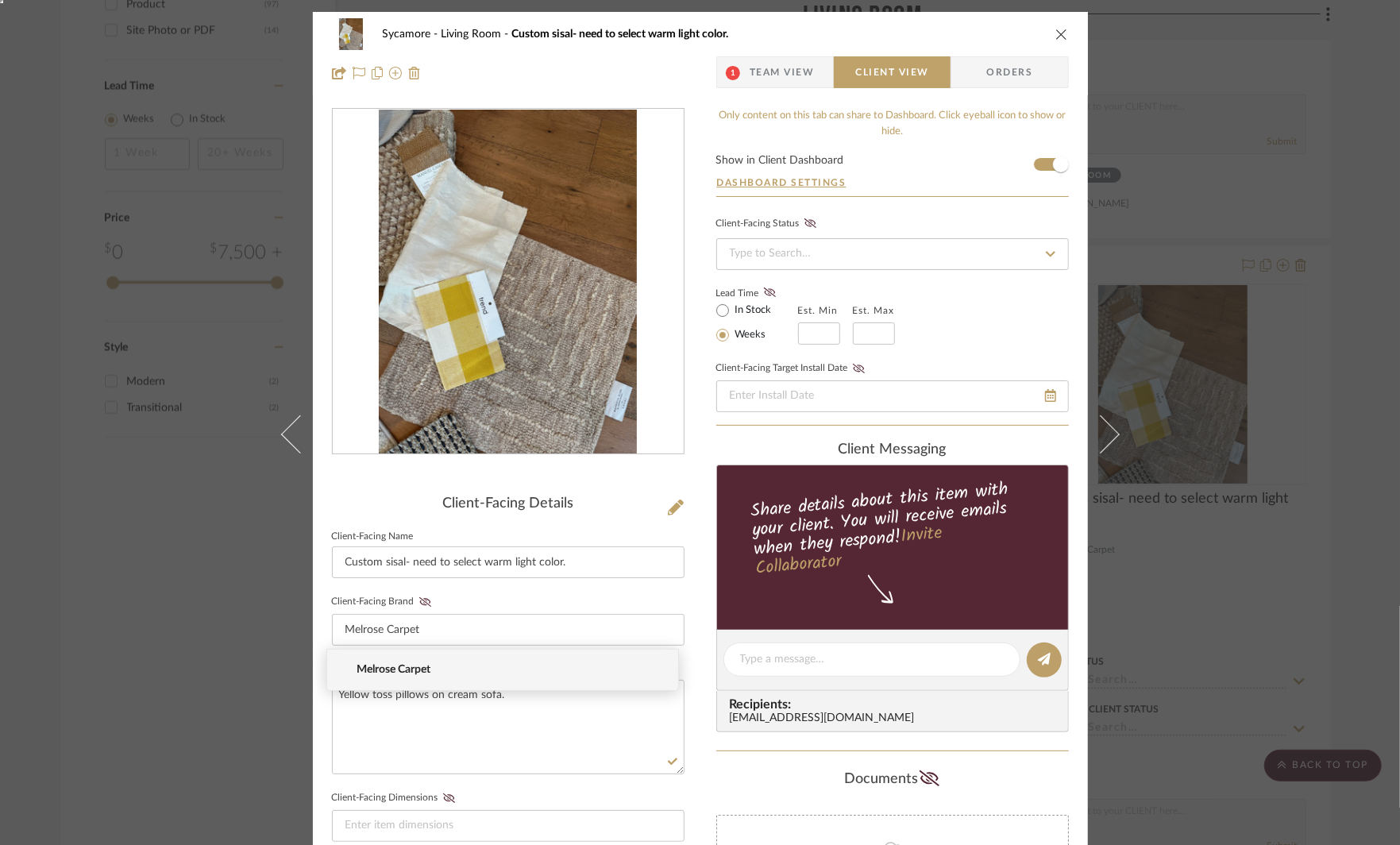
click at [1257, 249] on div "Sycamore Living Room Custom sisal- need to select warm light color. 1 Team View…" at bounding box center [700, 422] width 1400 height 845
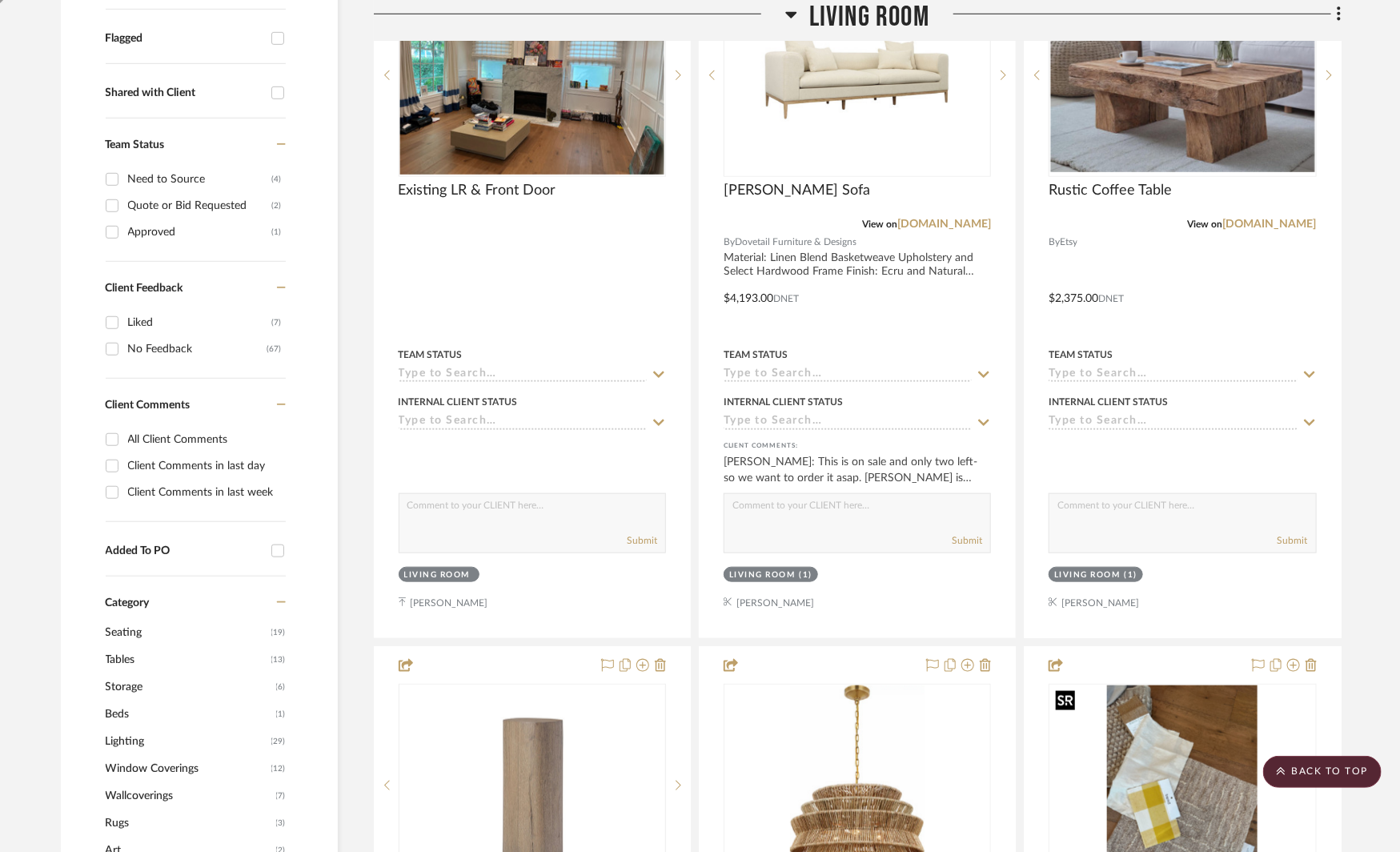
scroll to position [593, 0]
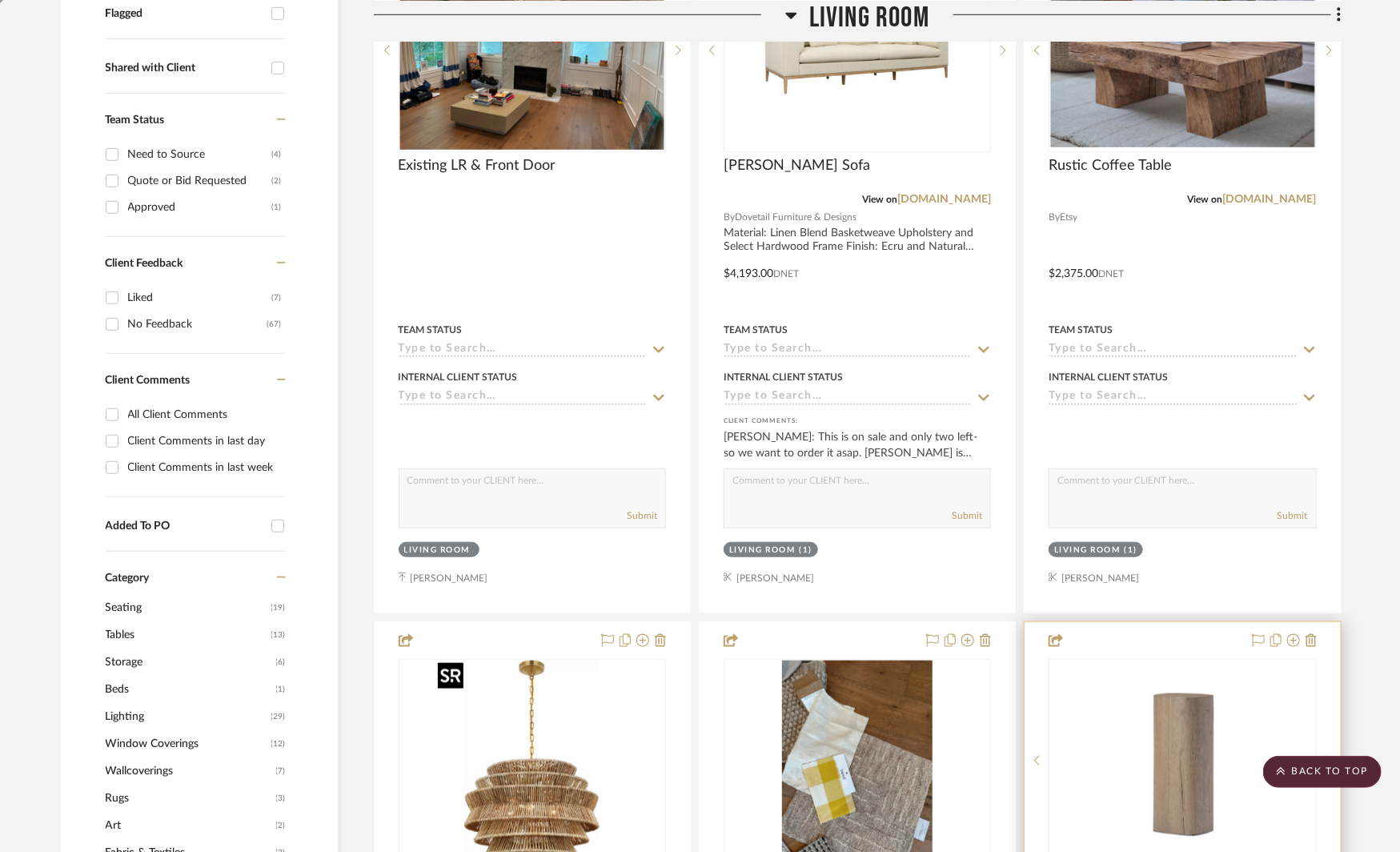
drag, startPoint x: 493, startPoint y: 757, endPoint x: 1174, endPoint y: 772, distance: 681.2
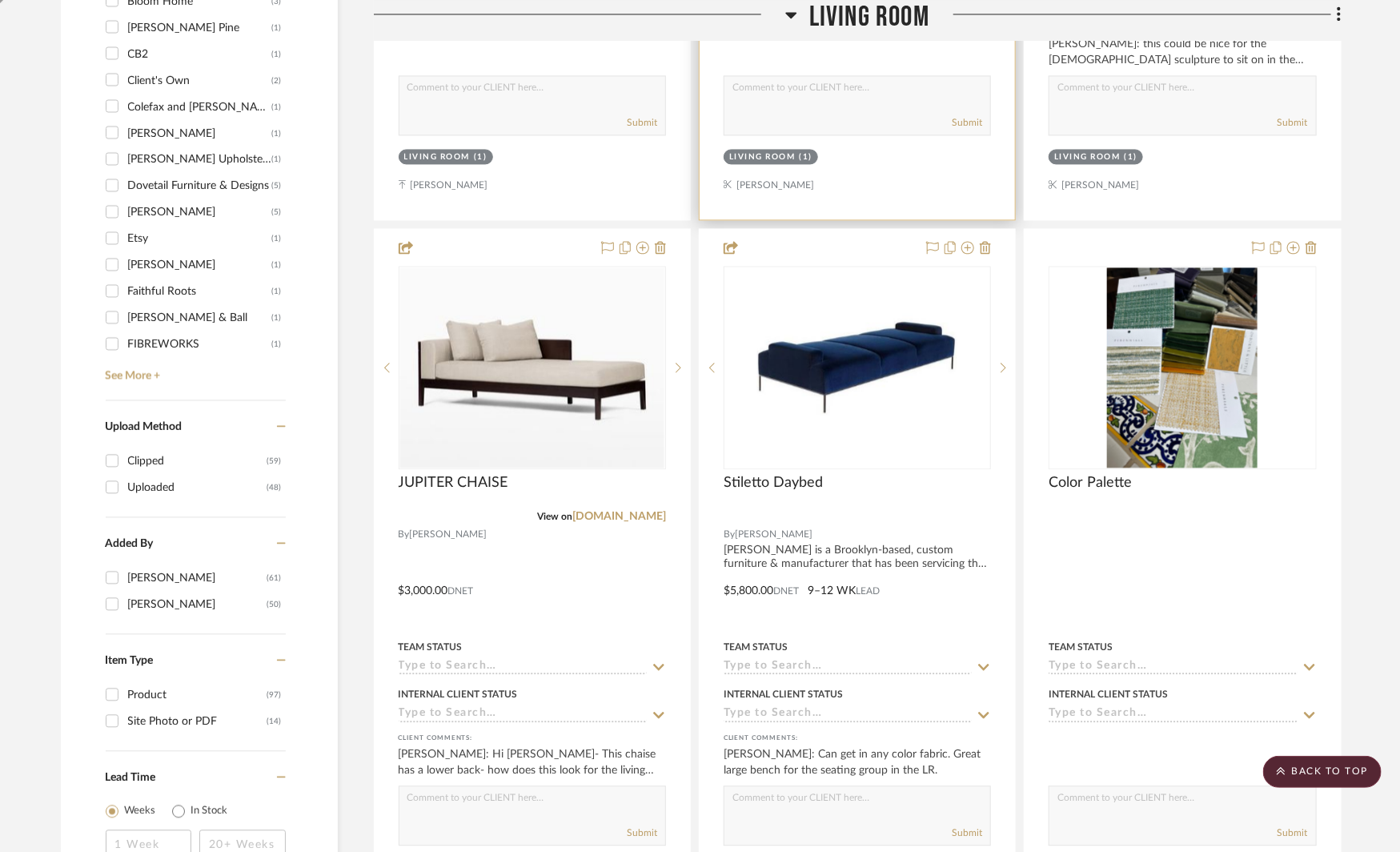
scroll to position [1722, 0]
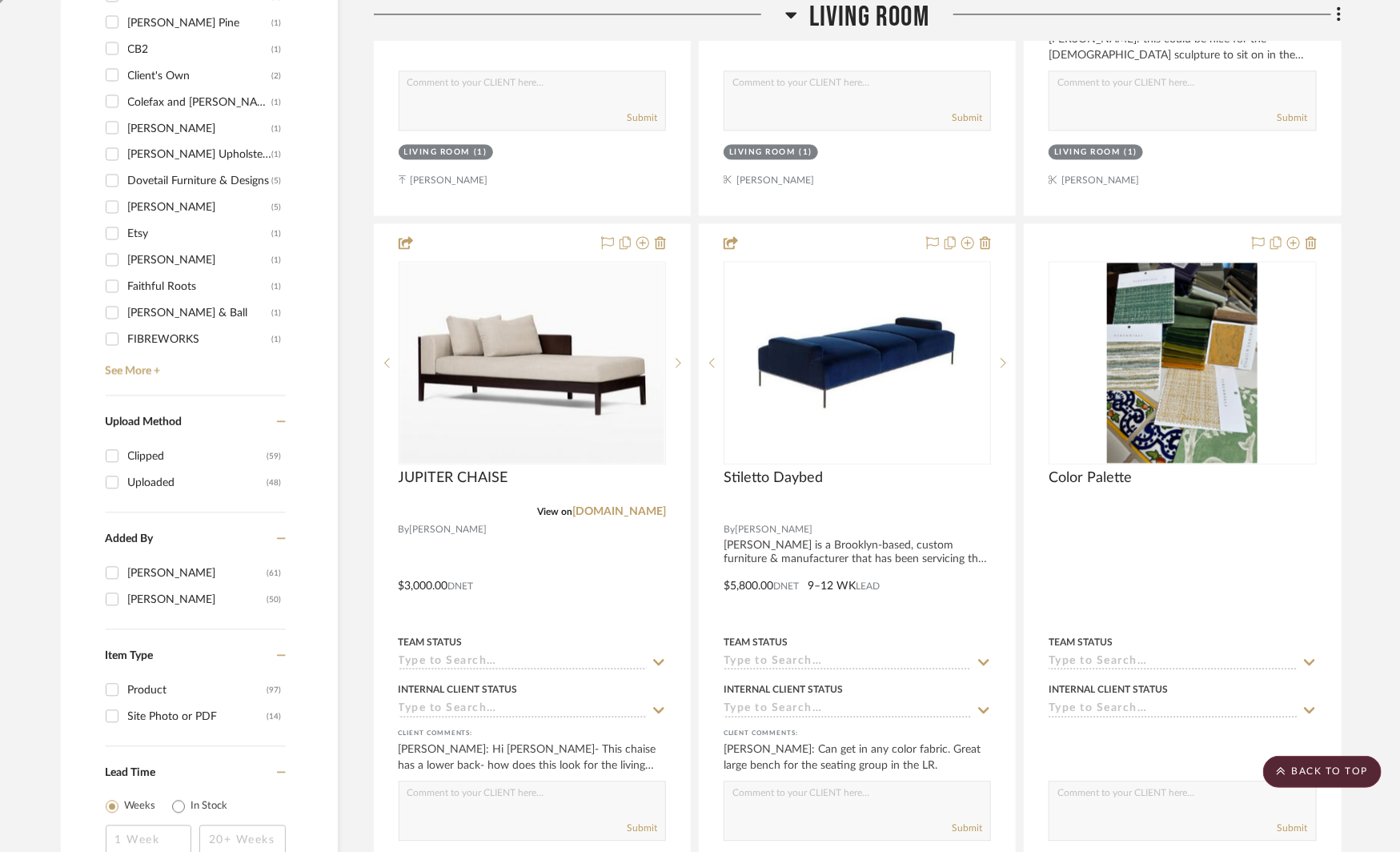
click at [788, 13] on icon at bounding box center [791, 15] width 11 height 6
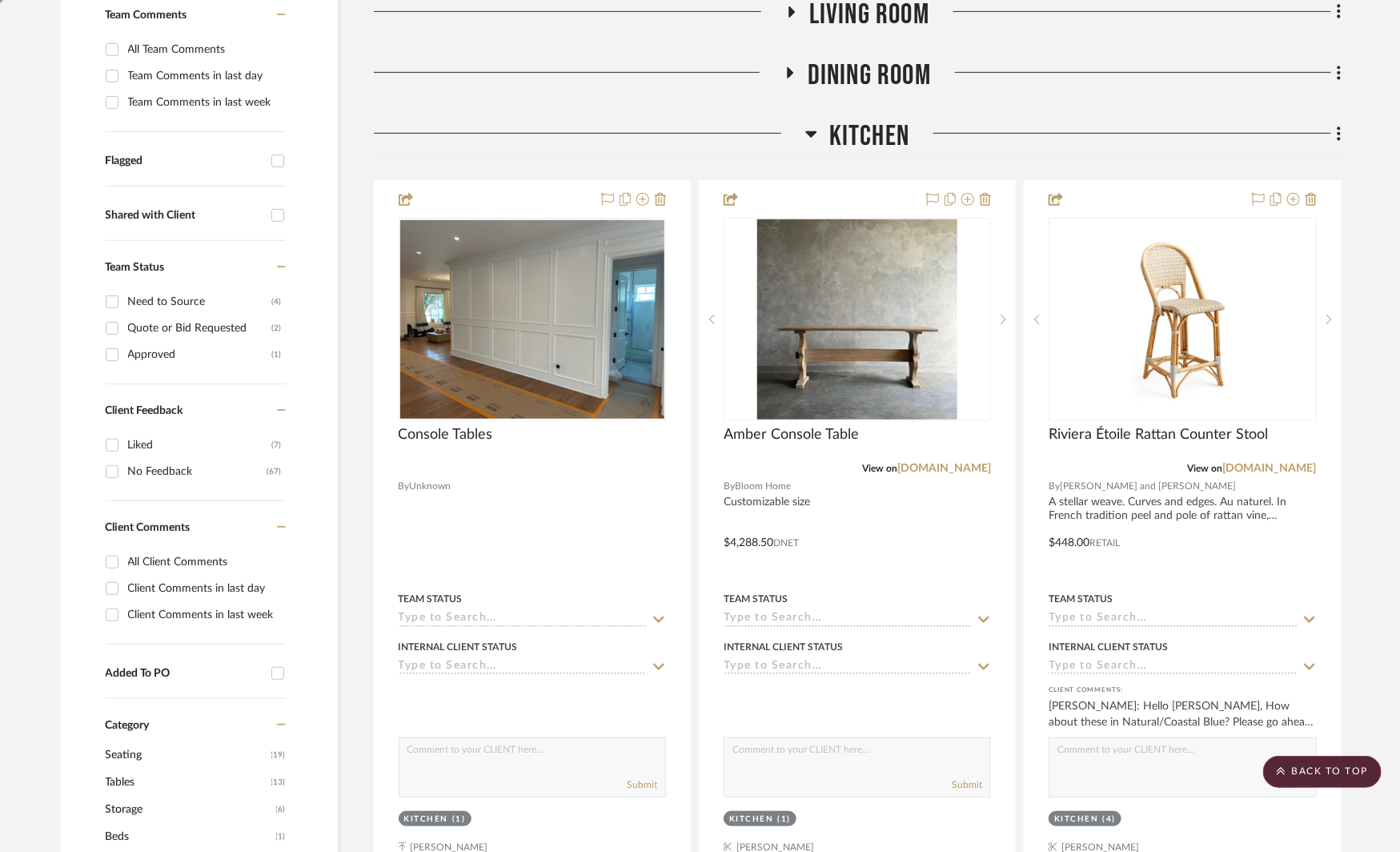
scroll to position [0, 0]
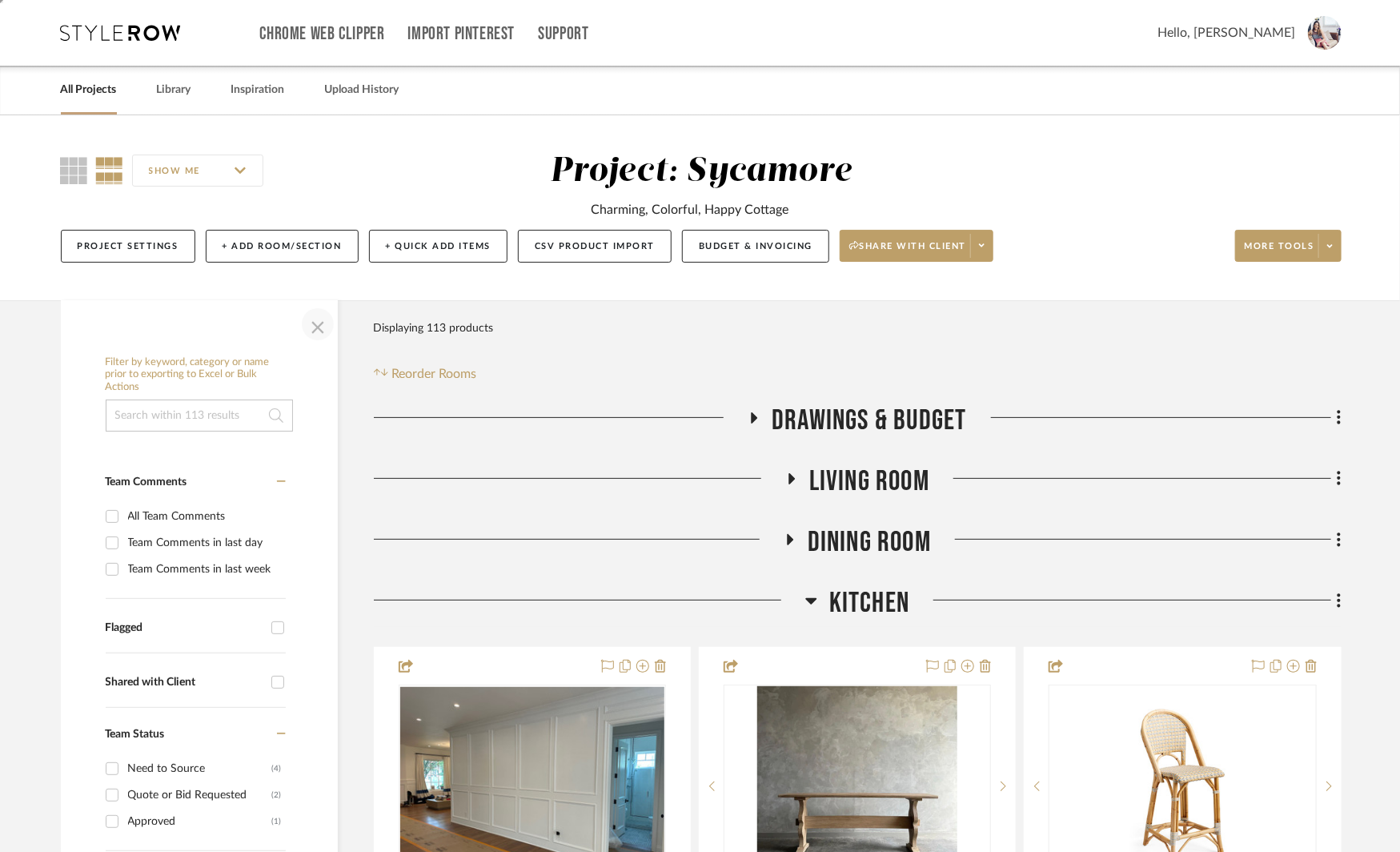
click at [310, 321] on span "button" at bounding box center [317, 324] width 38 height 38
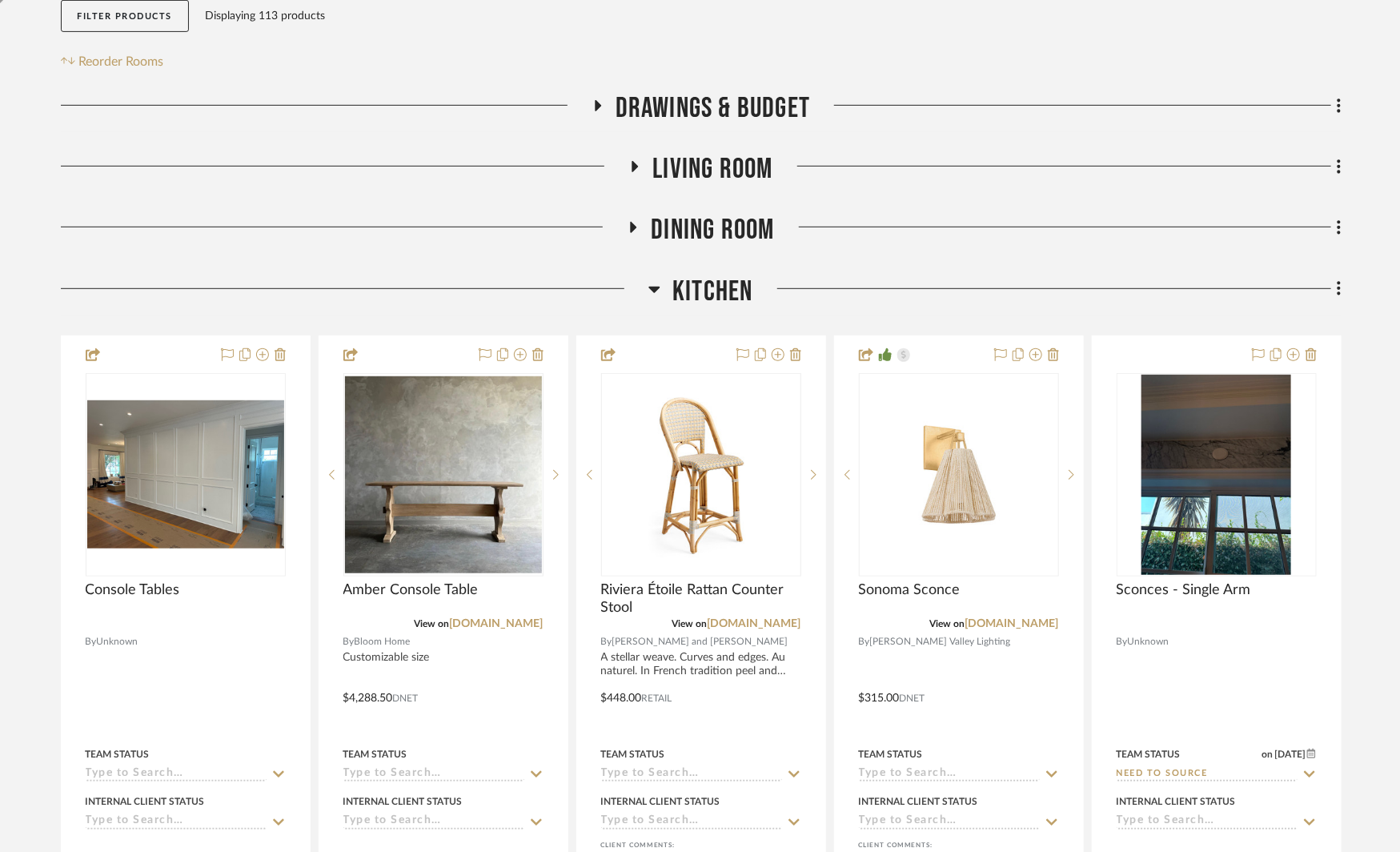
scroll to position [338, 0]
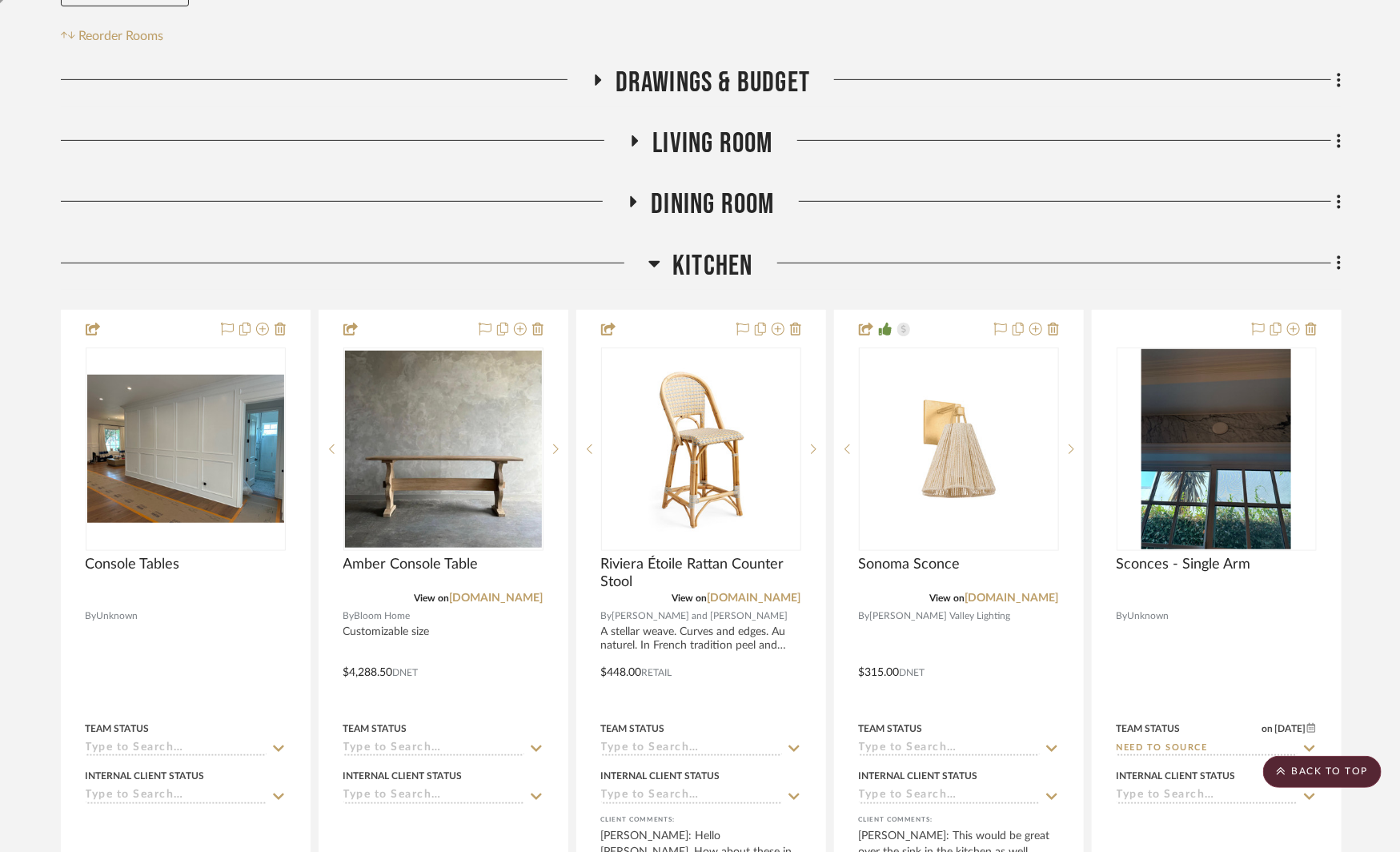
click at [627, 140] on icon at bounding box center [635, 141] width 19 height 12
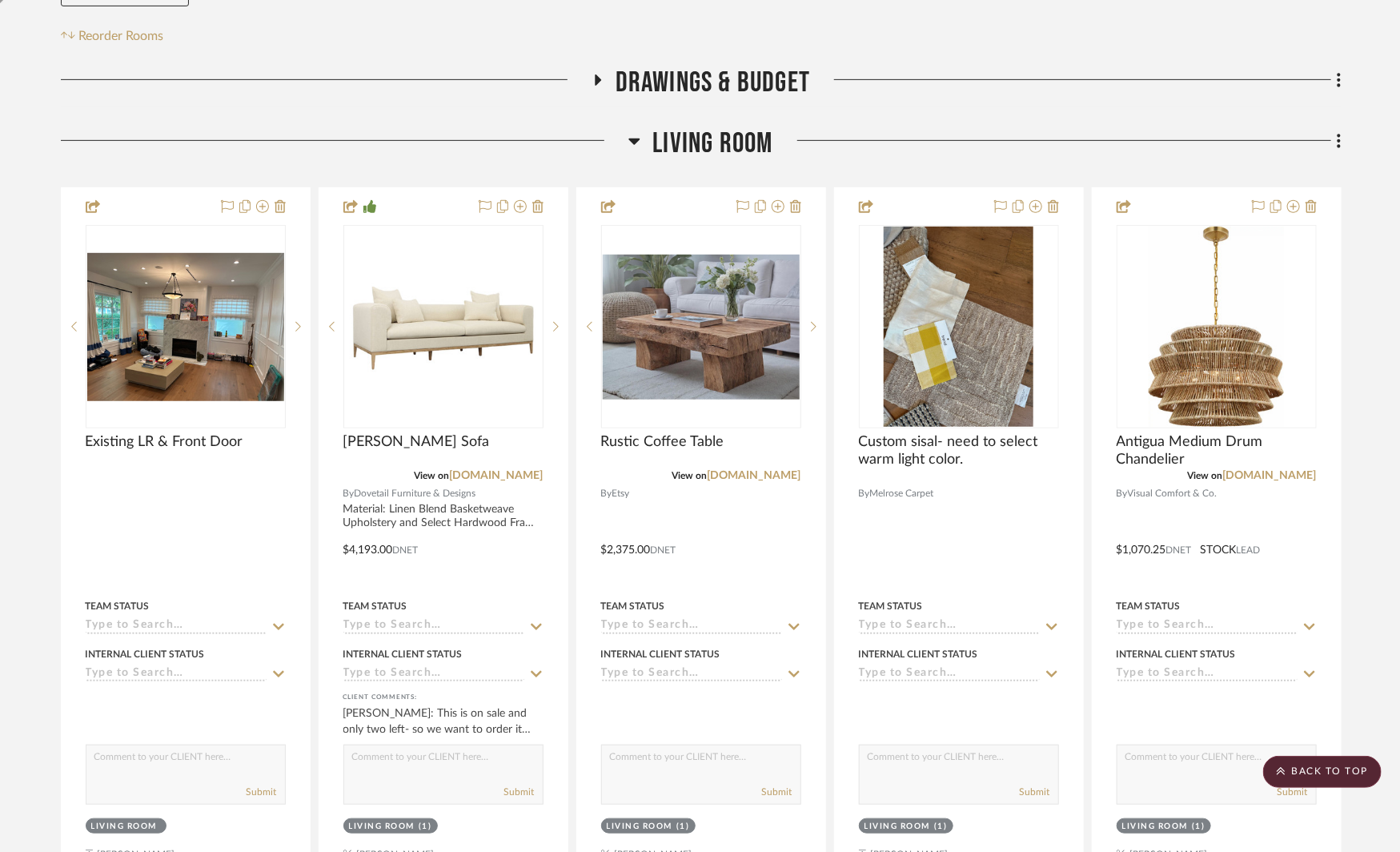
click at [594, 83] on icon at bounding box center [597, 80] width 19 height 12
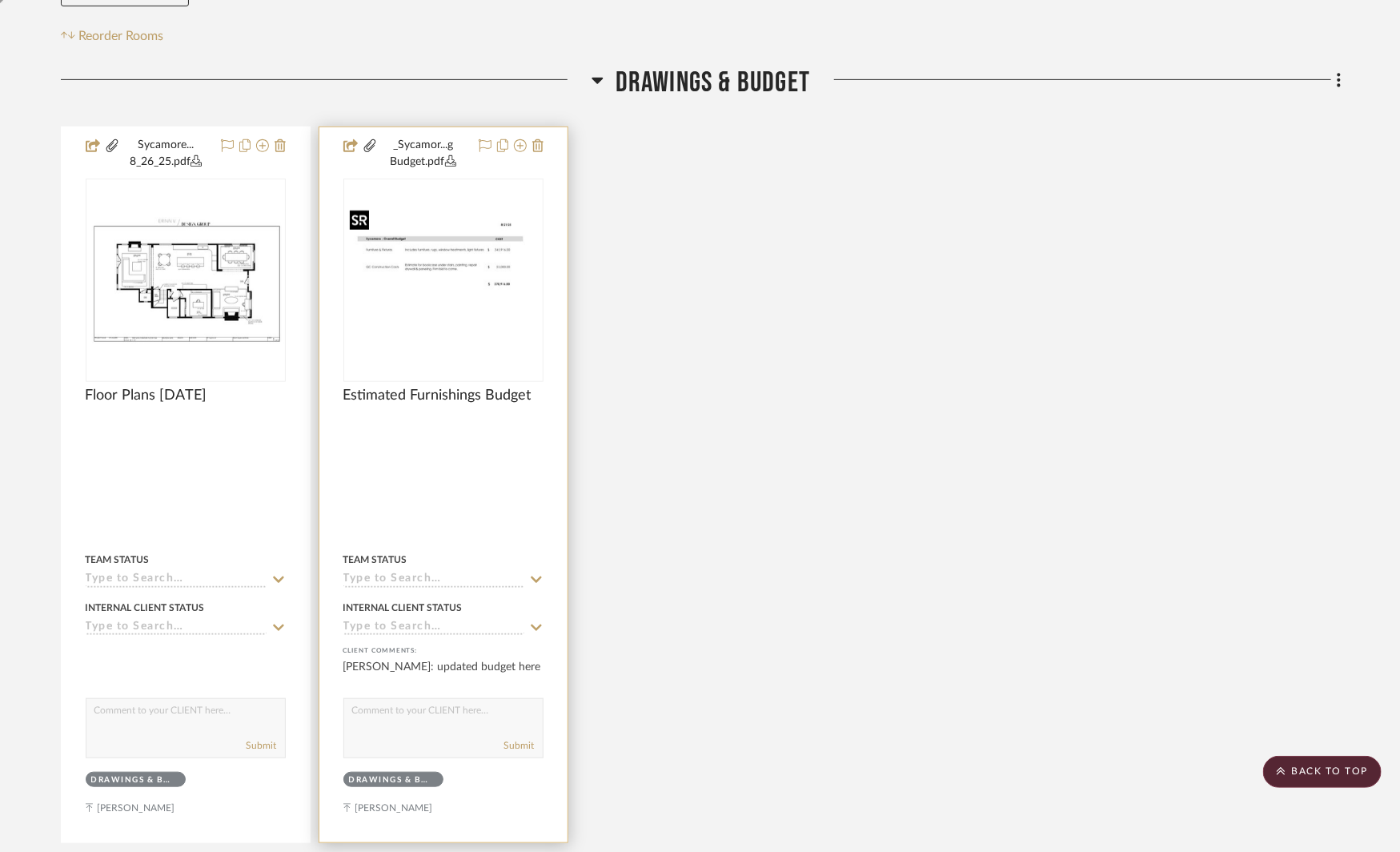
click at [494, 289] on img "0" at bounding box center [443, 280] width 197 height 152
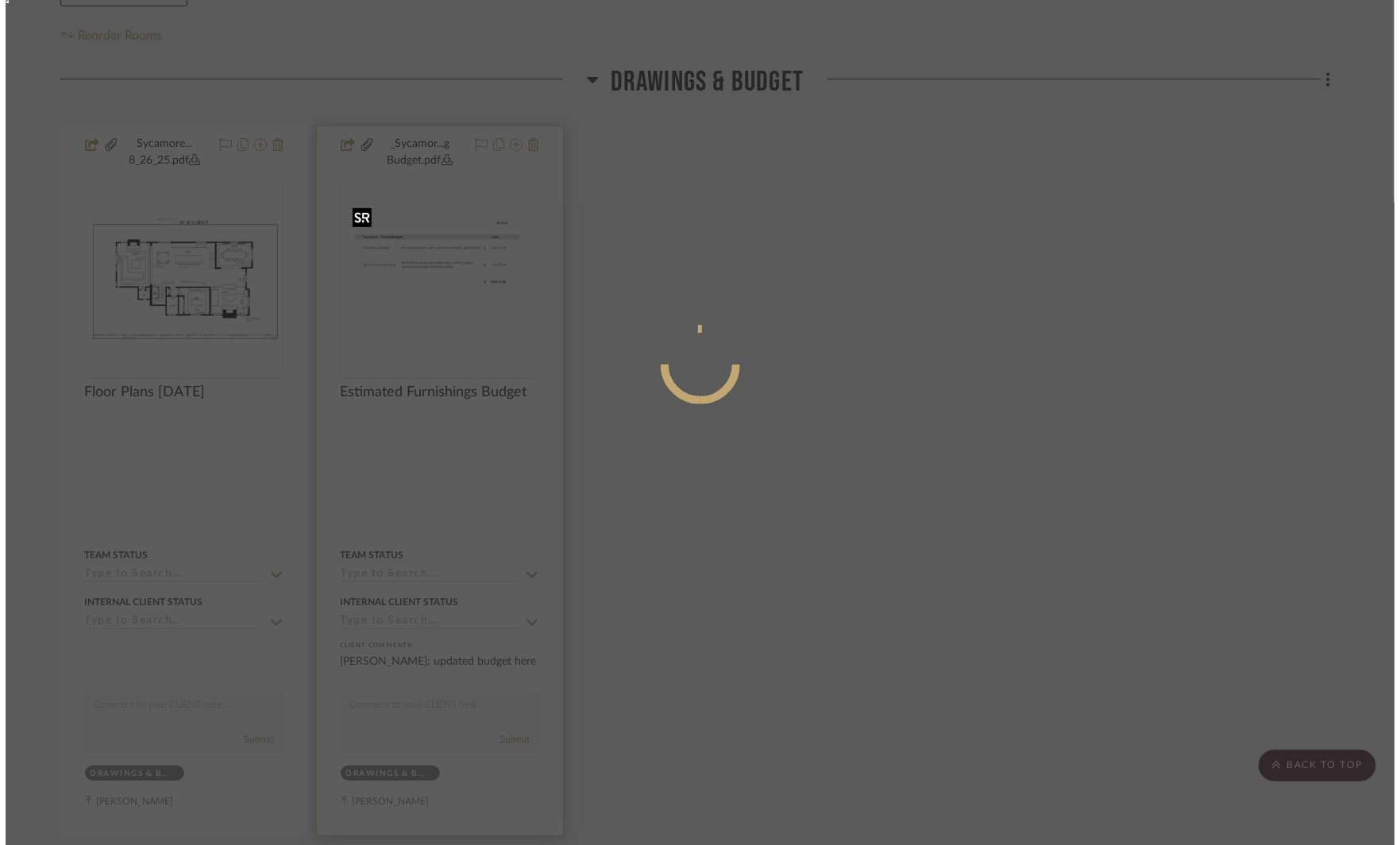
scroll to position [0, 0]
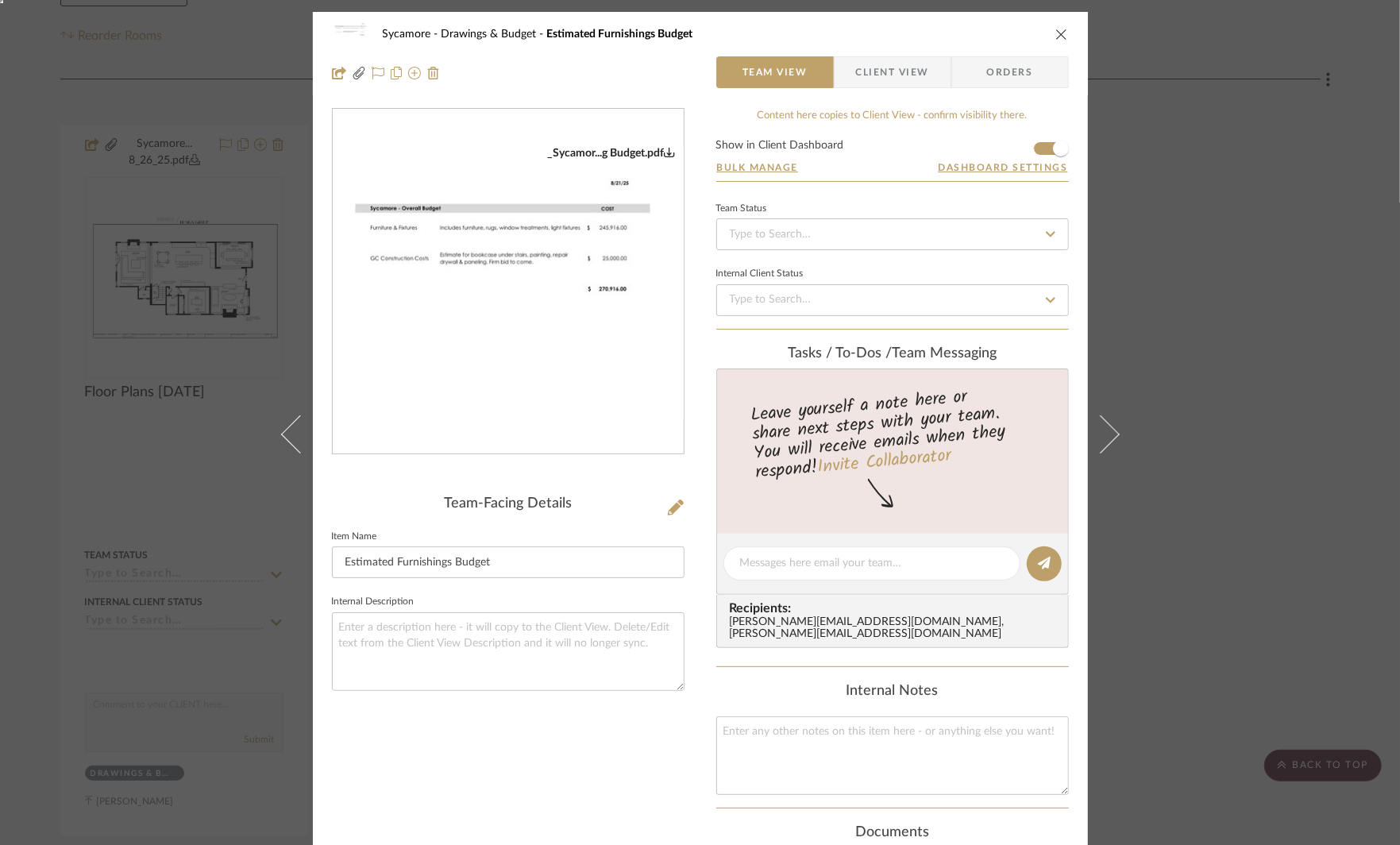
click at [1242, 265] on div "Sycamore Drawings & Budget Estimated Furnishings Budget Team View Client View O…" at bounding box center [700, 422] width 1400 height 845
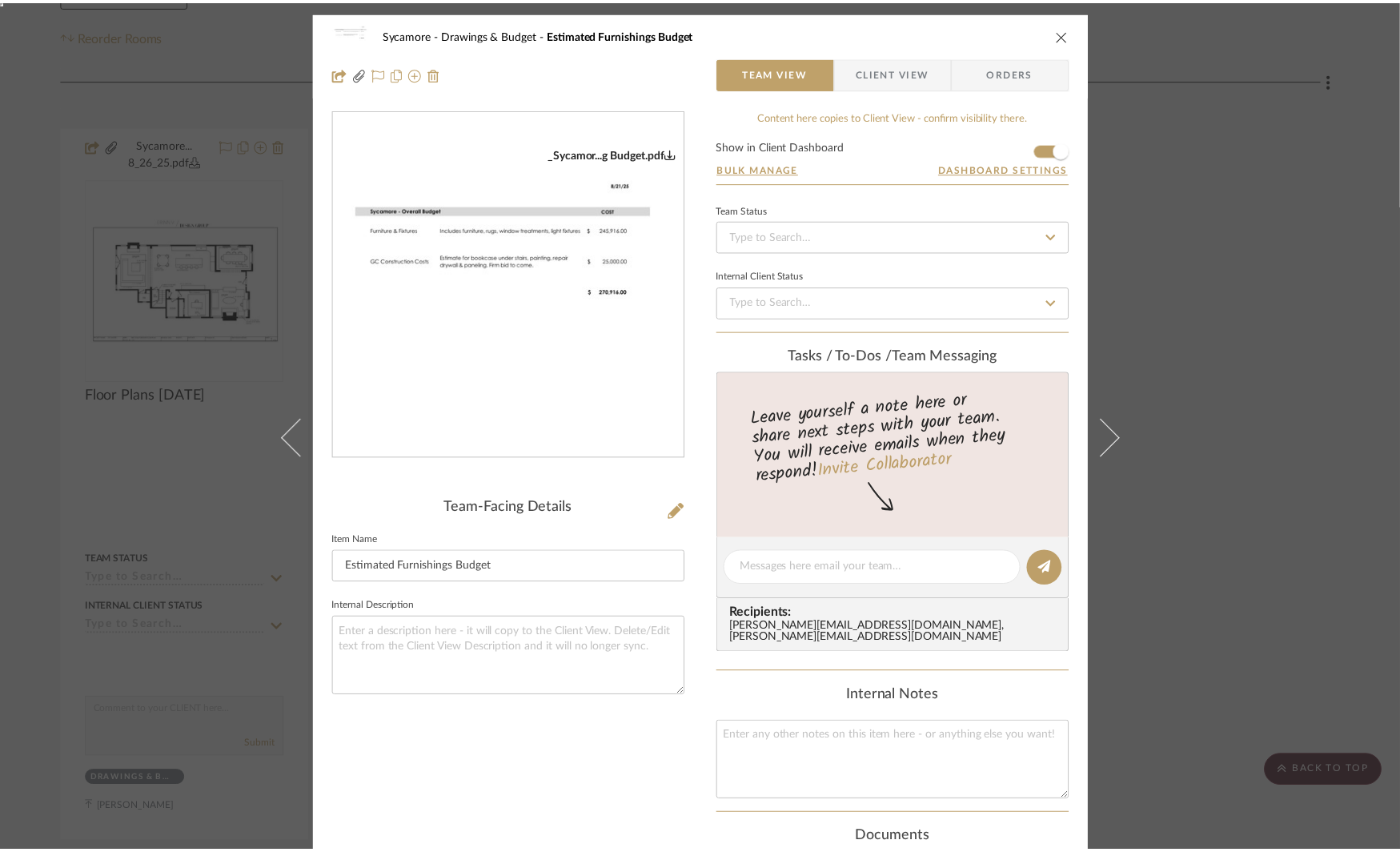
scroll to position [338, 0]
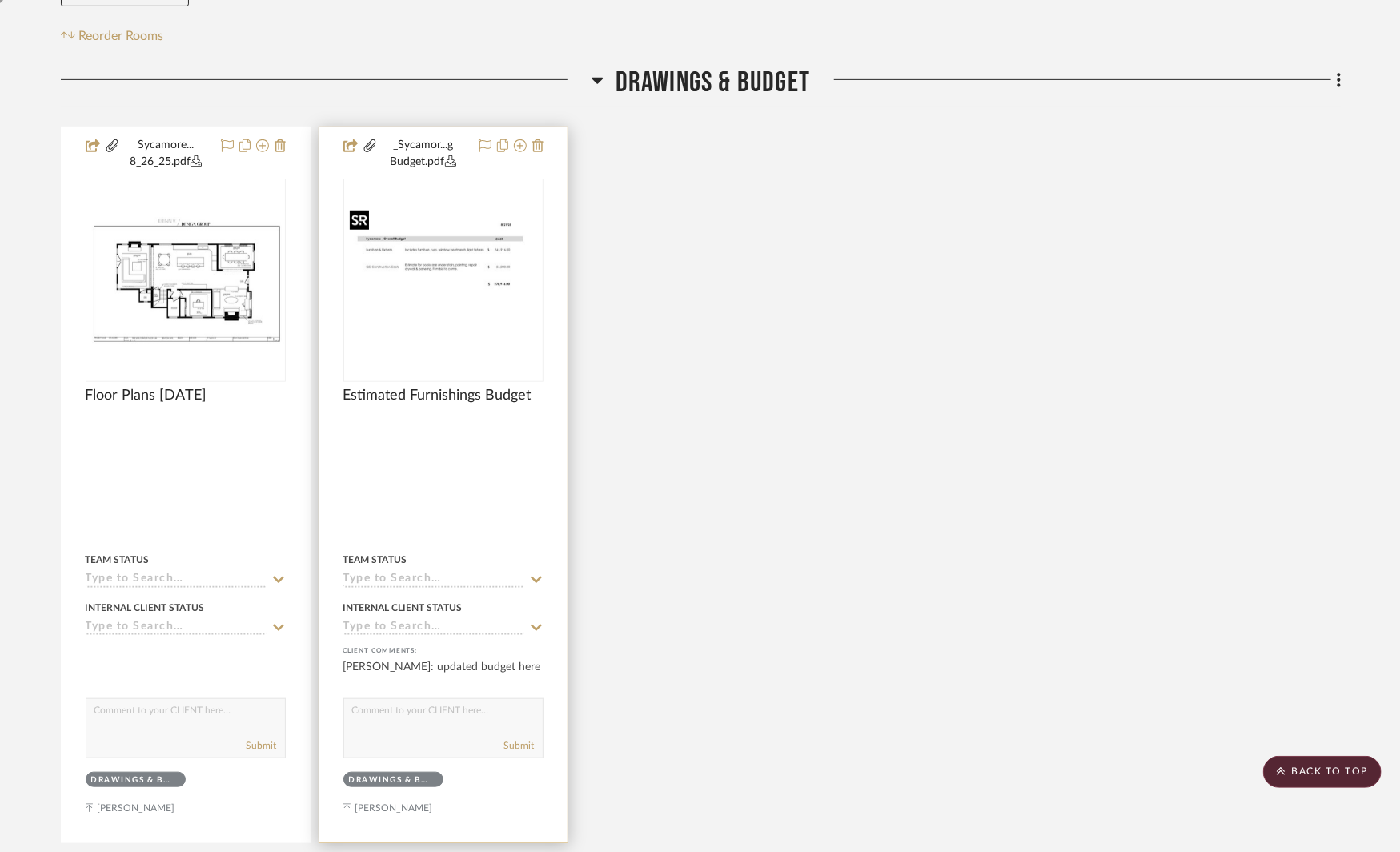
click at [428, 230] on img "0" at bounding box center [443, 280] width 197 height 152
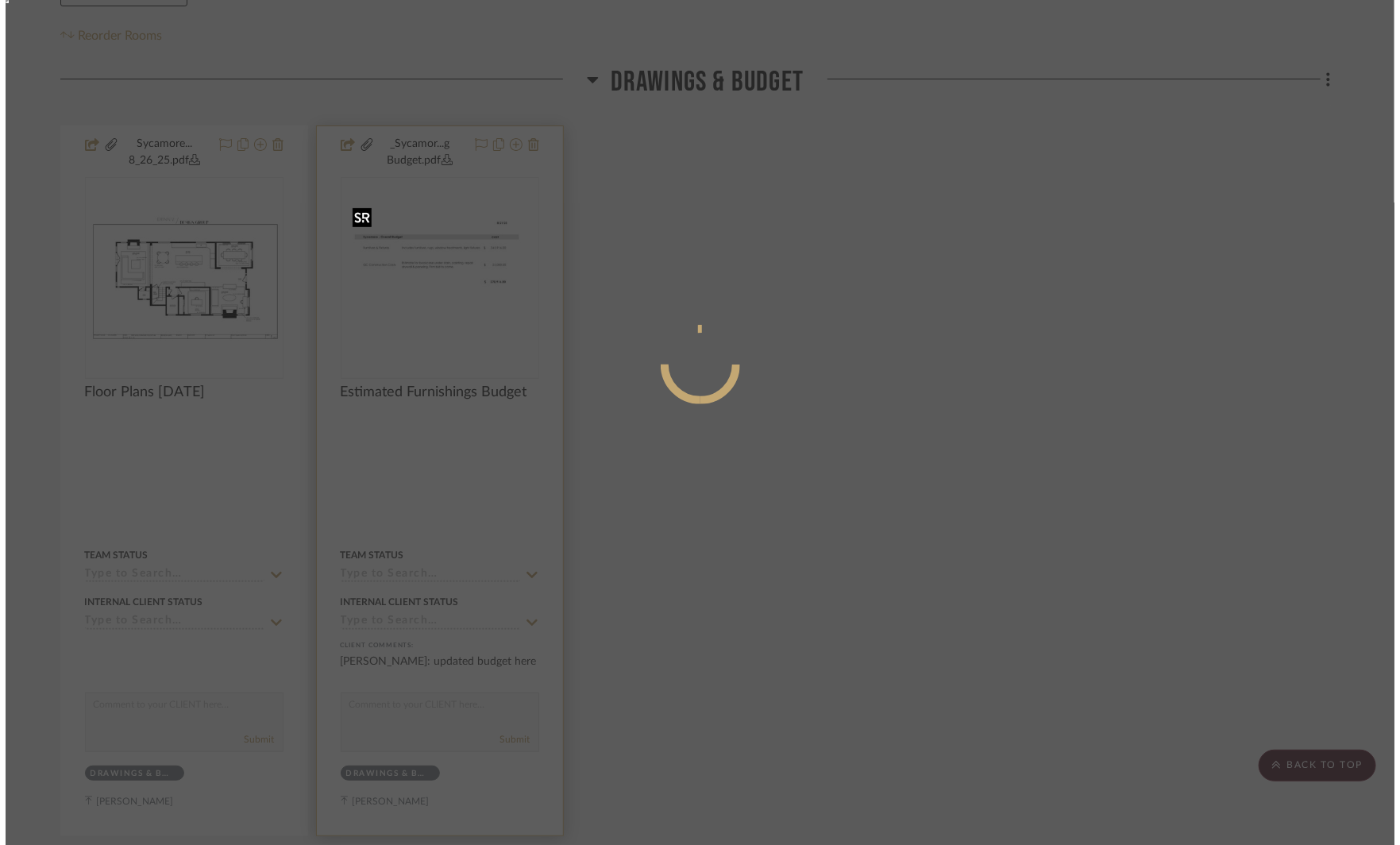
scroll to position [0, 0]
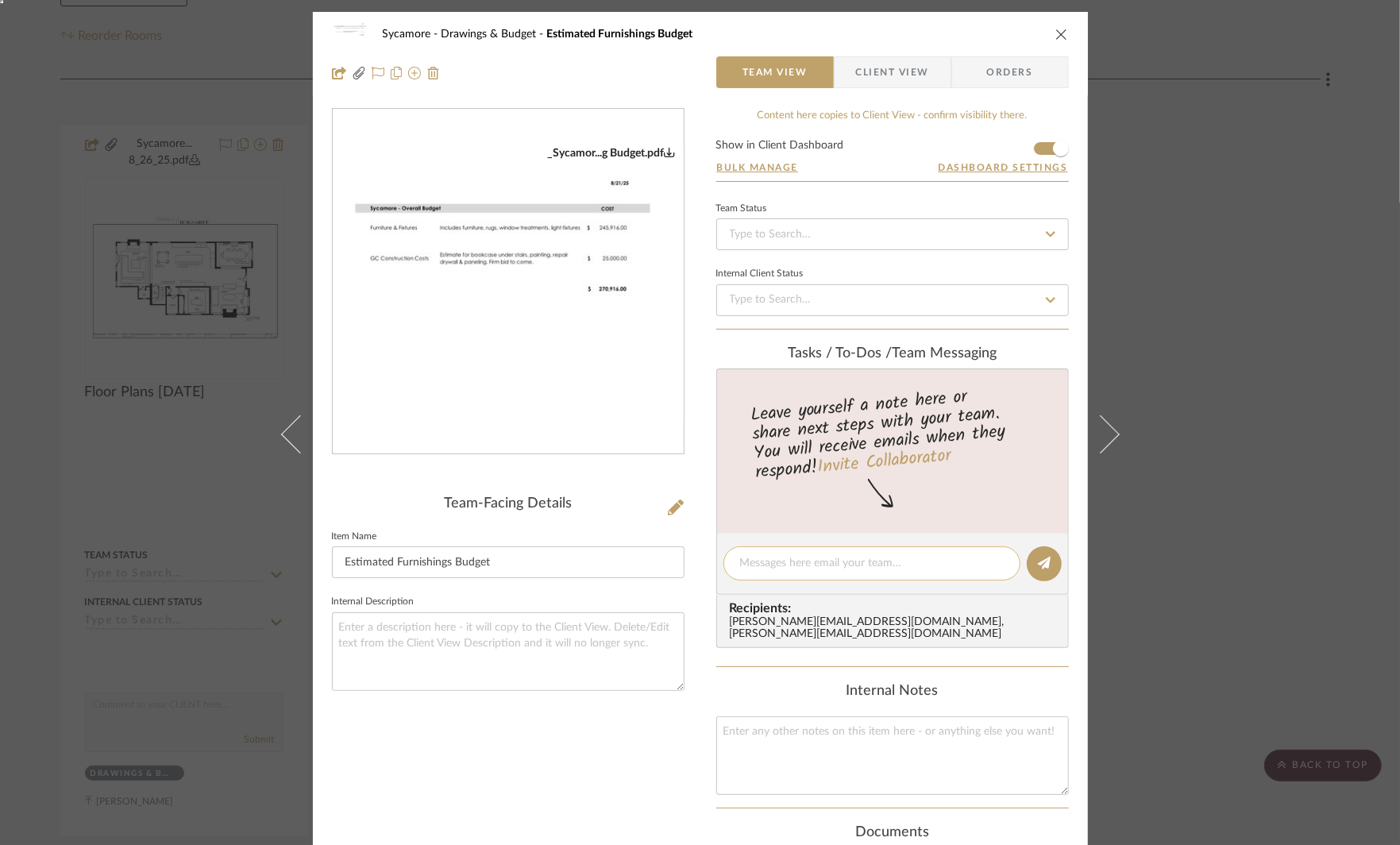
click at [775, 575] on div at bounding box center [872, 563] width 297 height 34
click at [778, 561] on textarea at bounding box center [872, 563] width 264 height 17
type textarea "u"
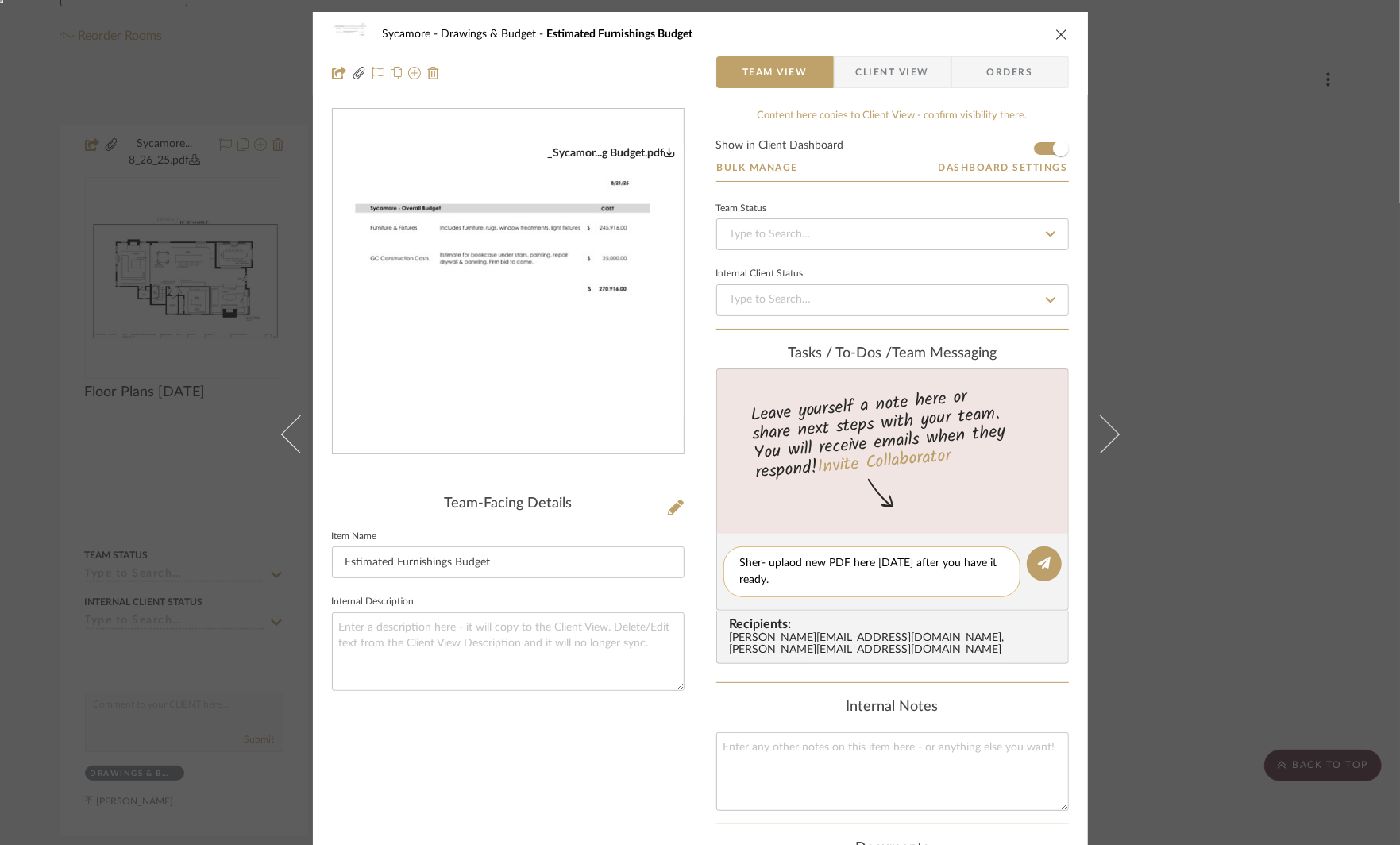
click at [783, 559] on textarea "Sher- uplaod new PDF here [DATE] after you have it ready." at bounding box center [872, 571] width 264 height 33
click at [784, 580] on textarea "Sher- upload new PDF here [DATE] after you have it ready." at bounding box center [872, 571] width 264 height 33
type textarea "Sher- upload new PDF here [DATE] after you have it ready."
click at [1037, 575] on button at bounding box center [1044, 563] width 35 height 35
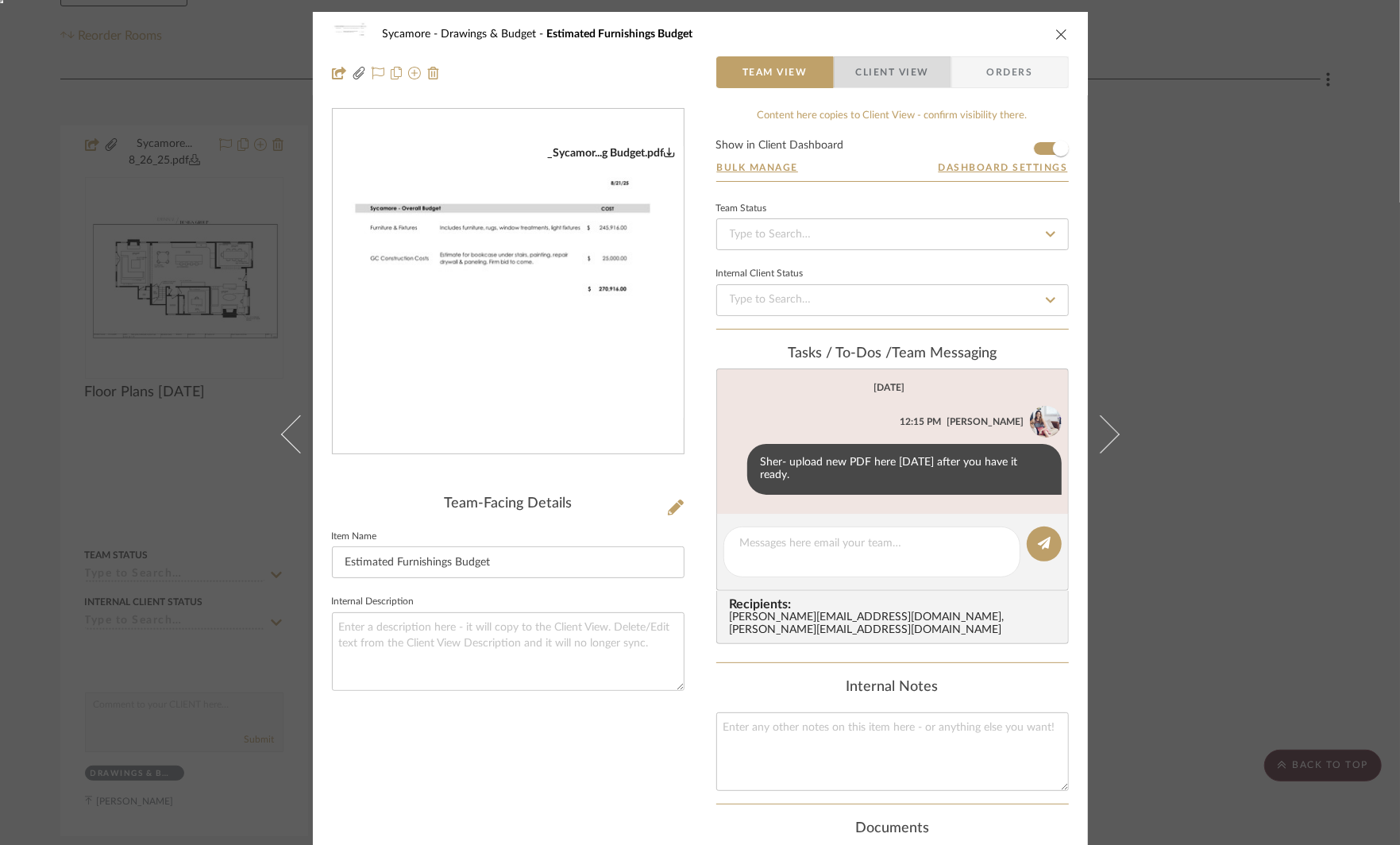
click at [892, 71] on span "Client View" at bounding box center [892, 72] width 73 height 31
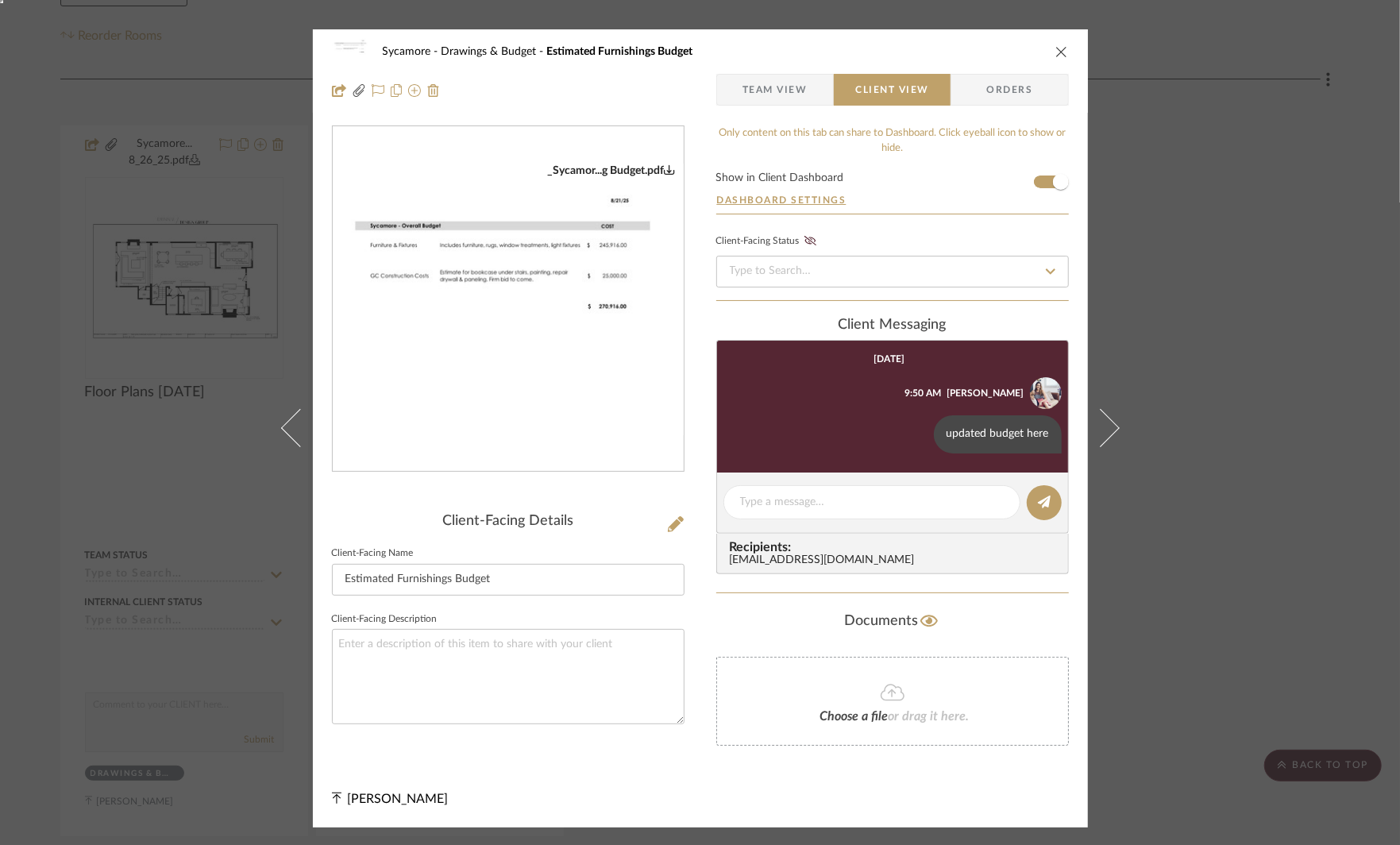
click at [1249, 451] on div "Sycamore Drawings & Budget Estimated Furnishings Budget Team View Client View O…" at bounding box center [700, 422] width 1400 height 845
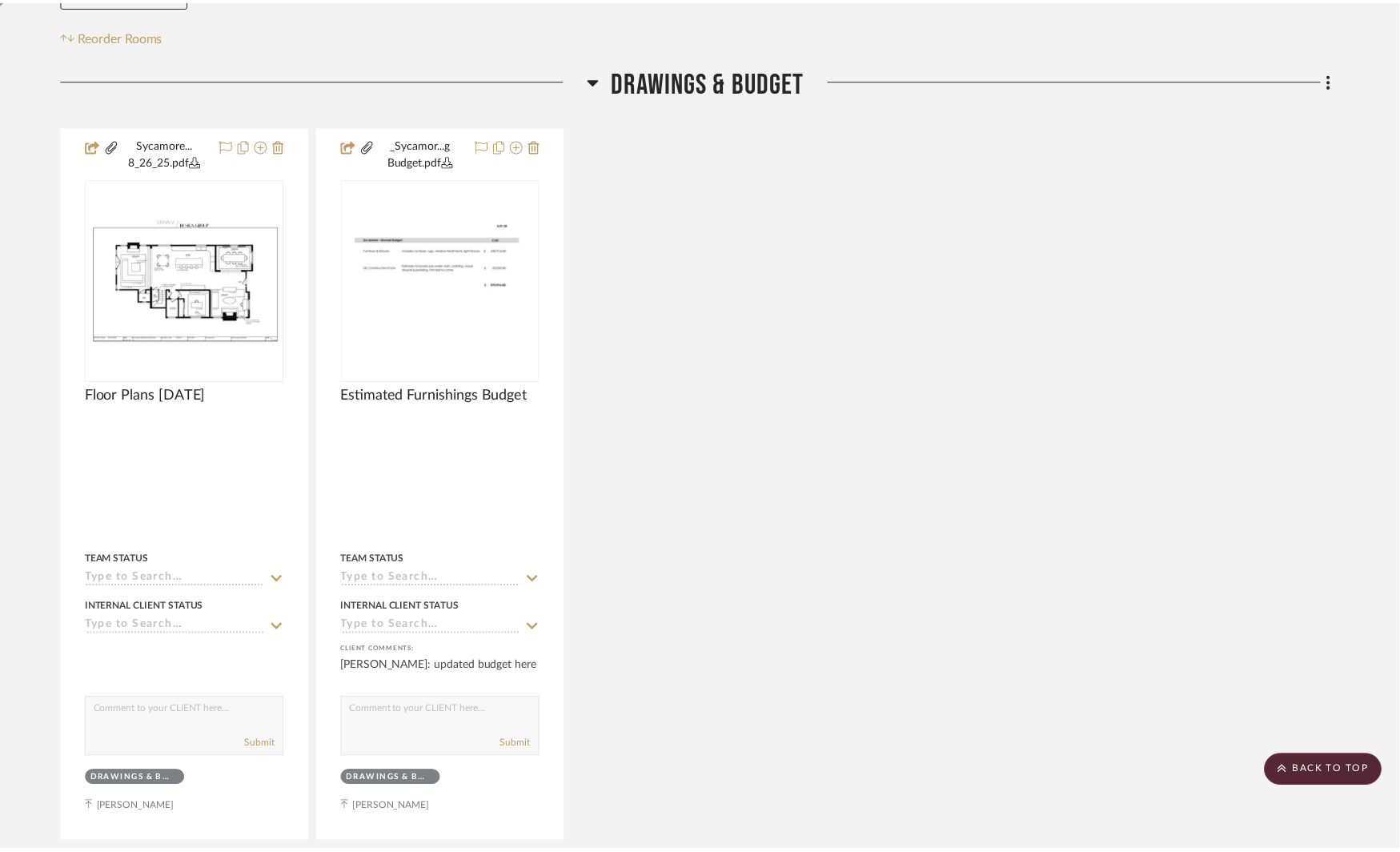
scroll to position [338, 0]
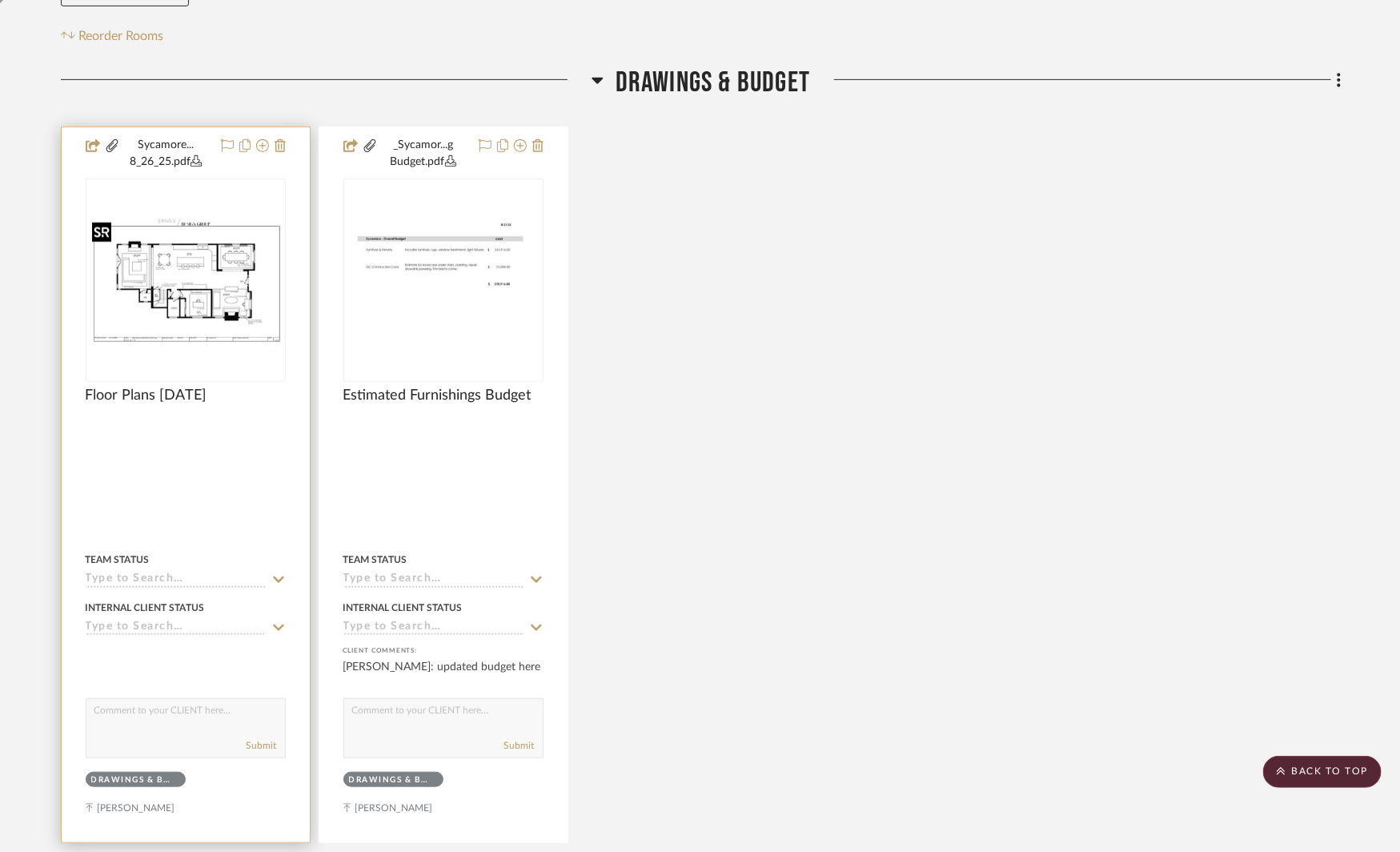
click at [209, 273] on img "0" at bounding box center [186, 280] width 197 height 127
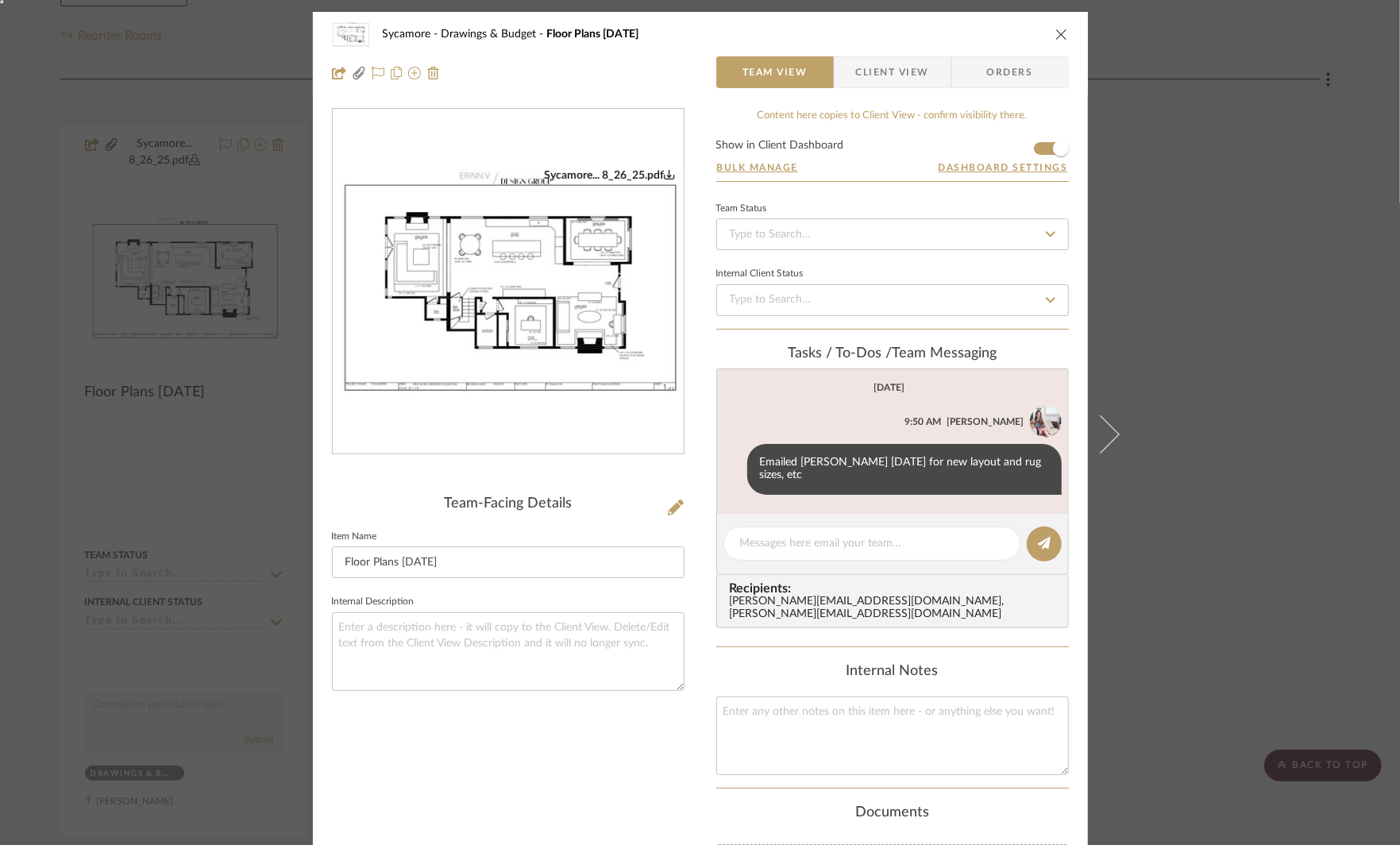
click at [1201, 384] on div "Sycamore Drawings & Budget Floor Plans [DATE] Team View Client View Orders Syca…" at bounding box center [700, 422] width 1400 height 845
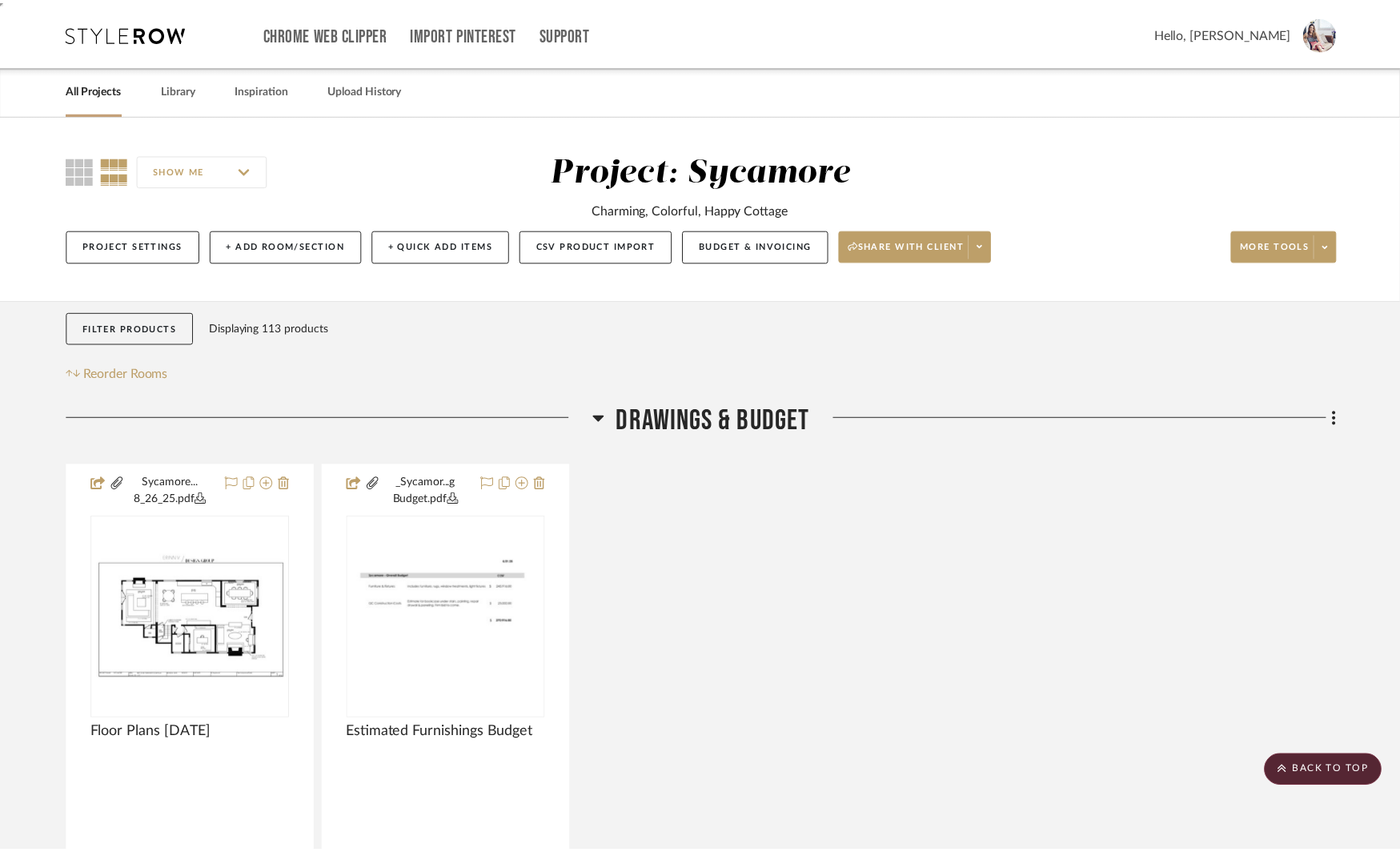
scroll to position [338, 0]
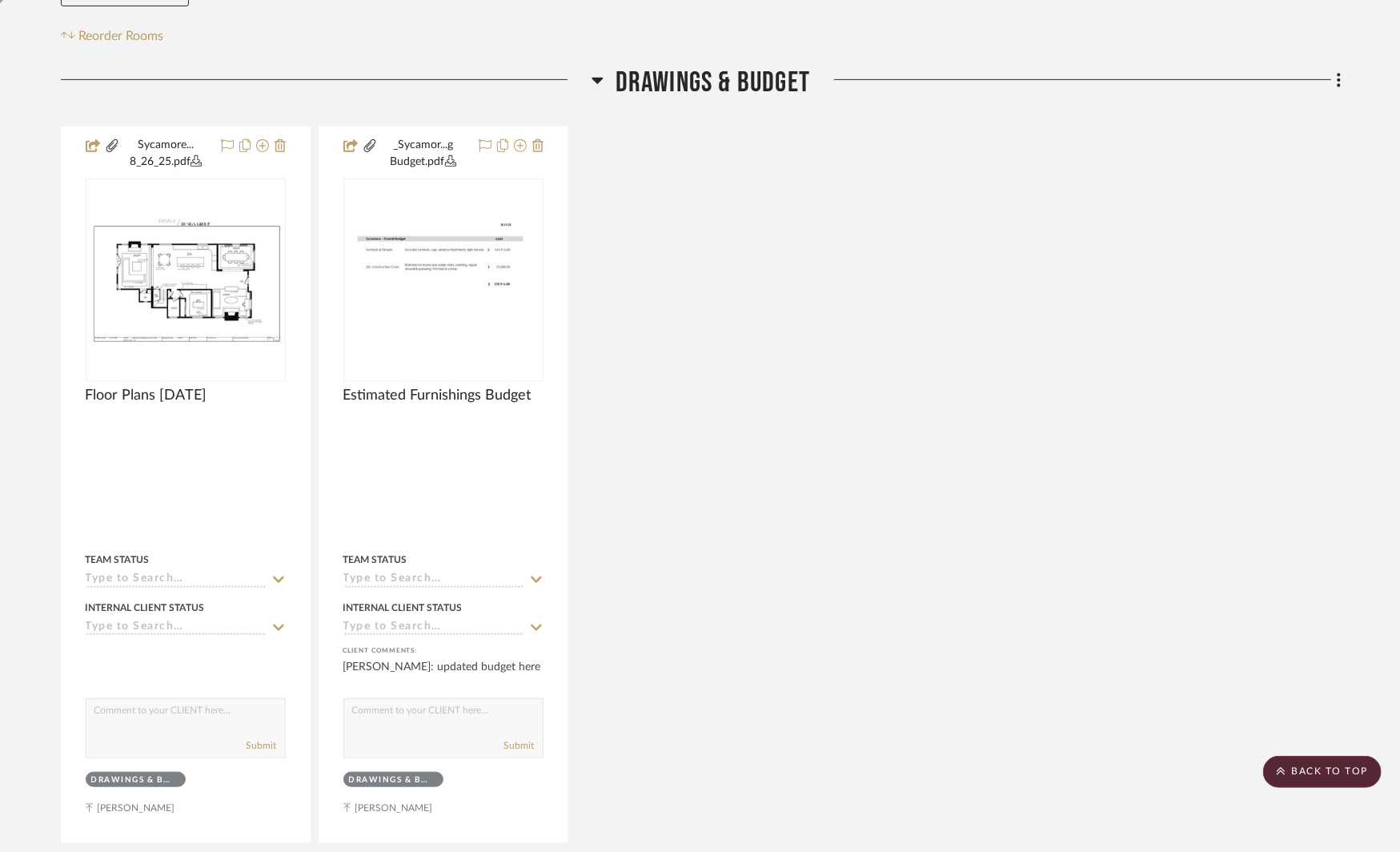
click at [599, 78] on icon at bounding box center [597, 81] width 11 height 6
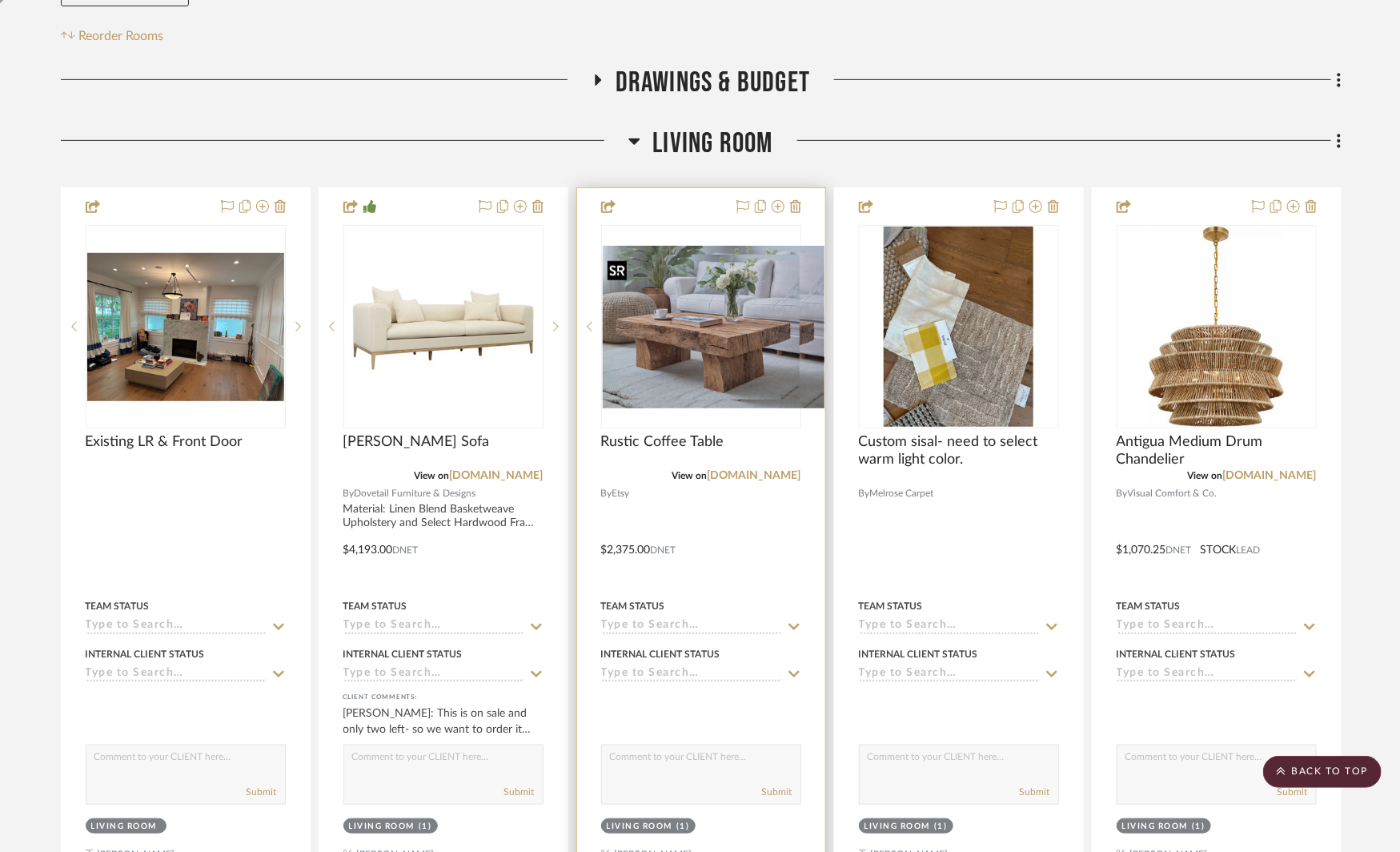
click at [713, 333] on img at bounding box center [701, 327] width 197 height 145
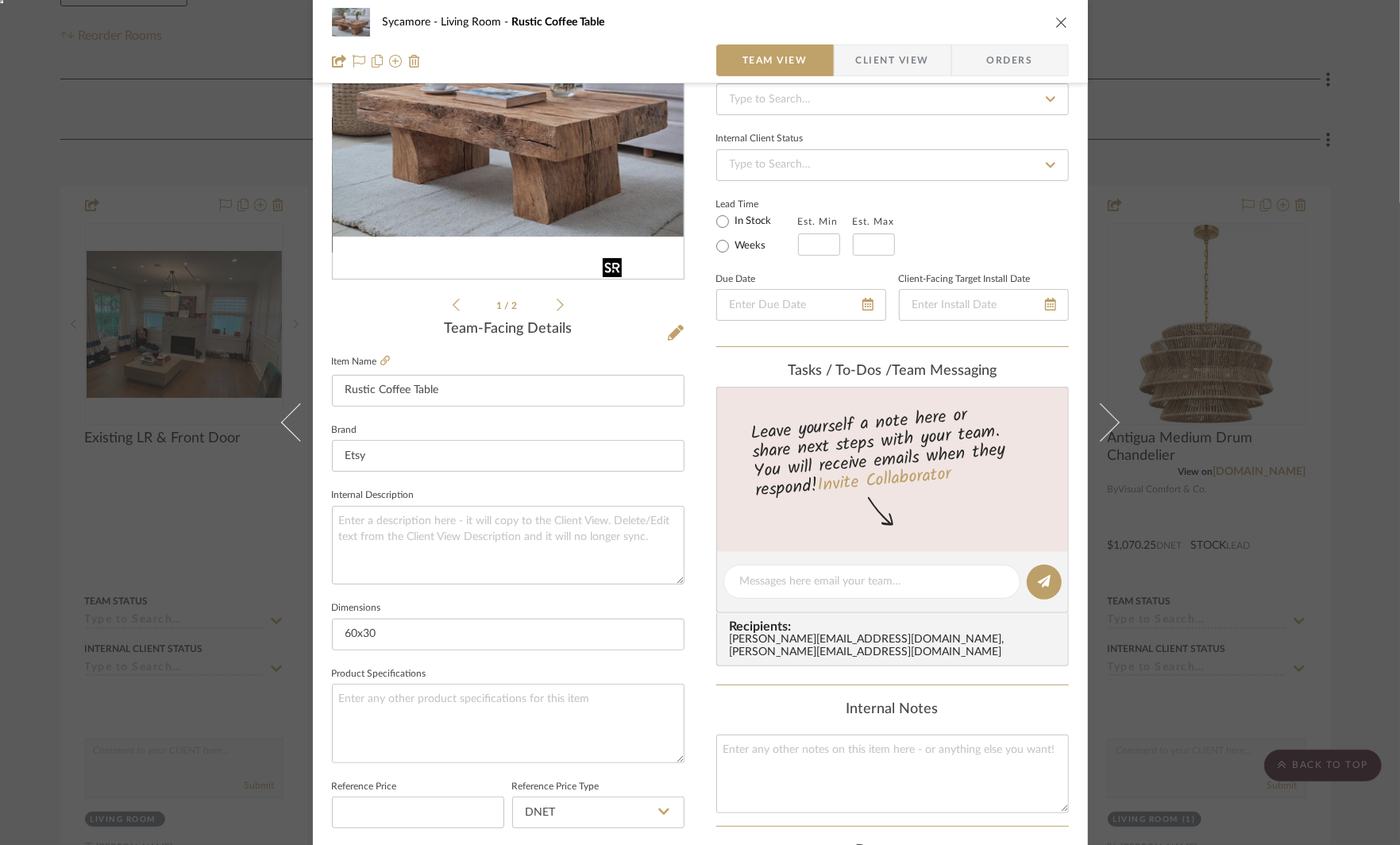
scroll to position [181, 0]
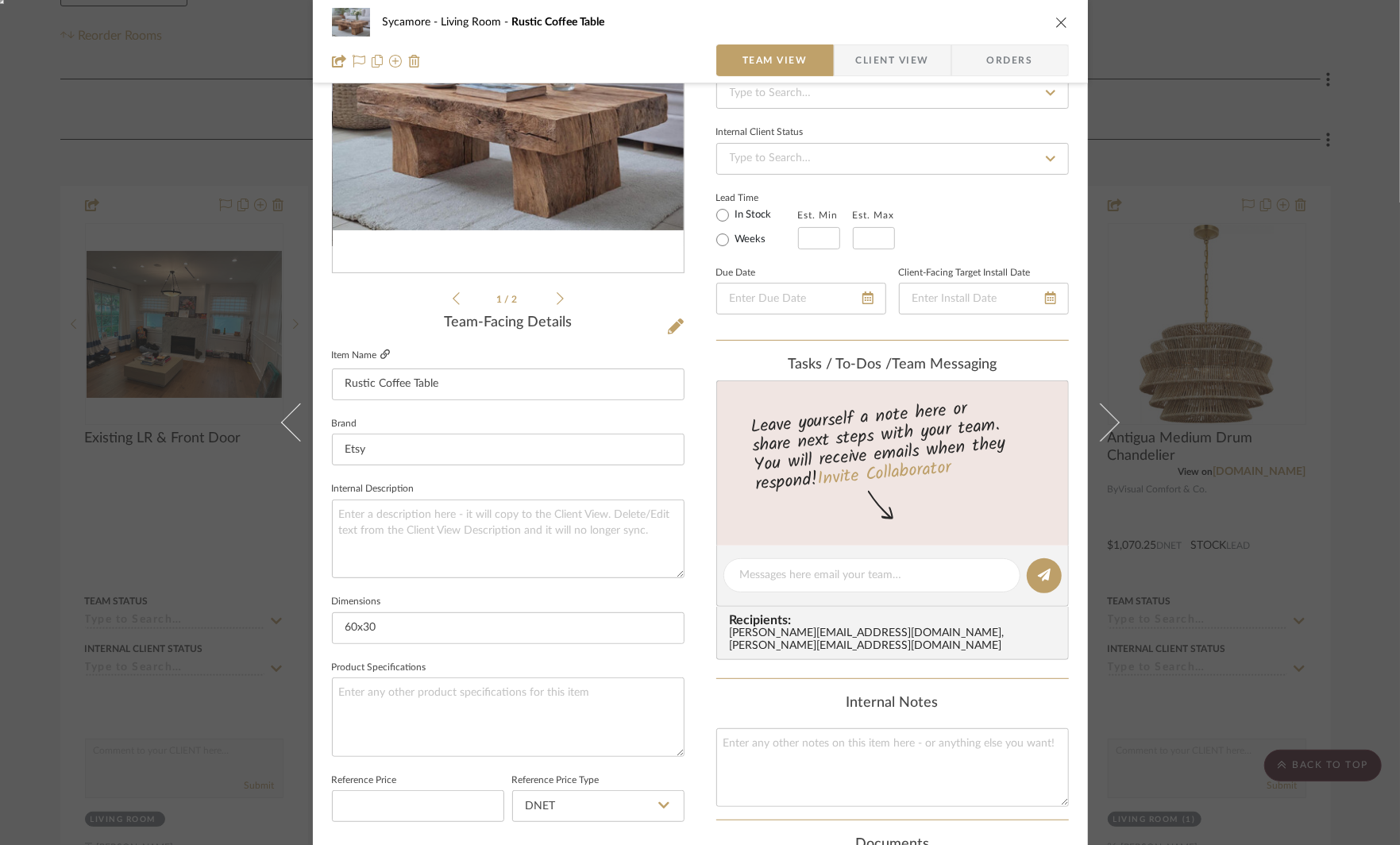
click at [381, 355] on icon at bounding box center [386, 354] width 10 height 10
click at [1240, 118] on div "Sycamore Living Room Rustic Coffee Table Team View Client View Orders 1 / 2 Tea…" at bounding box center [700, 422] width 1400 height 845
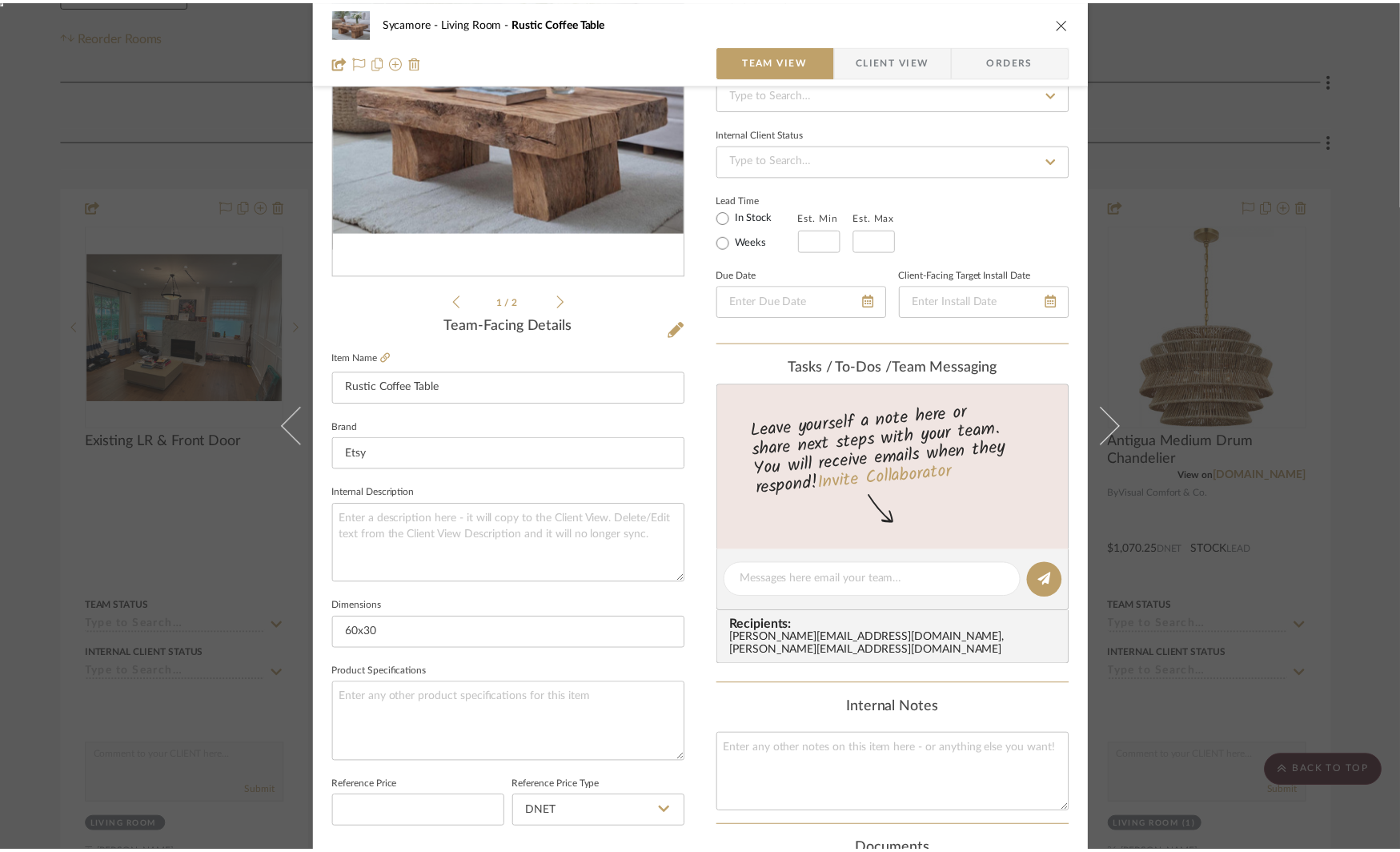
scroll to position [338, 0]
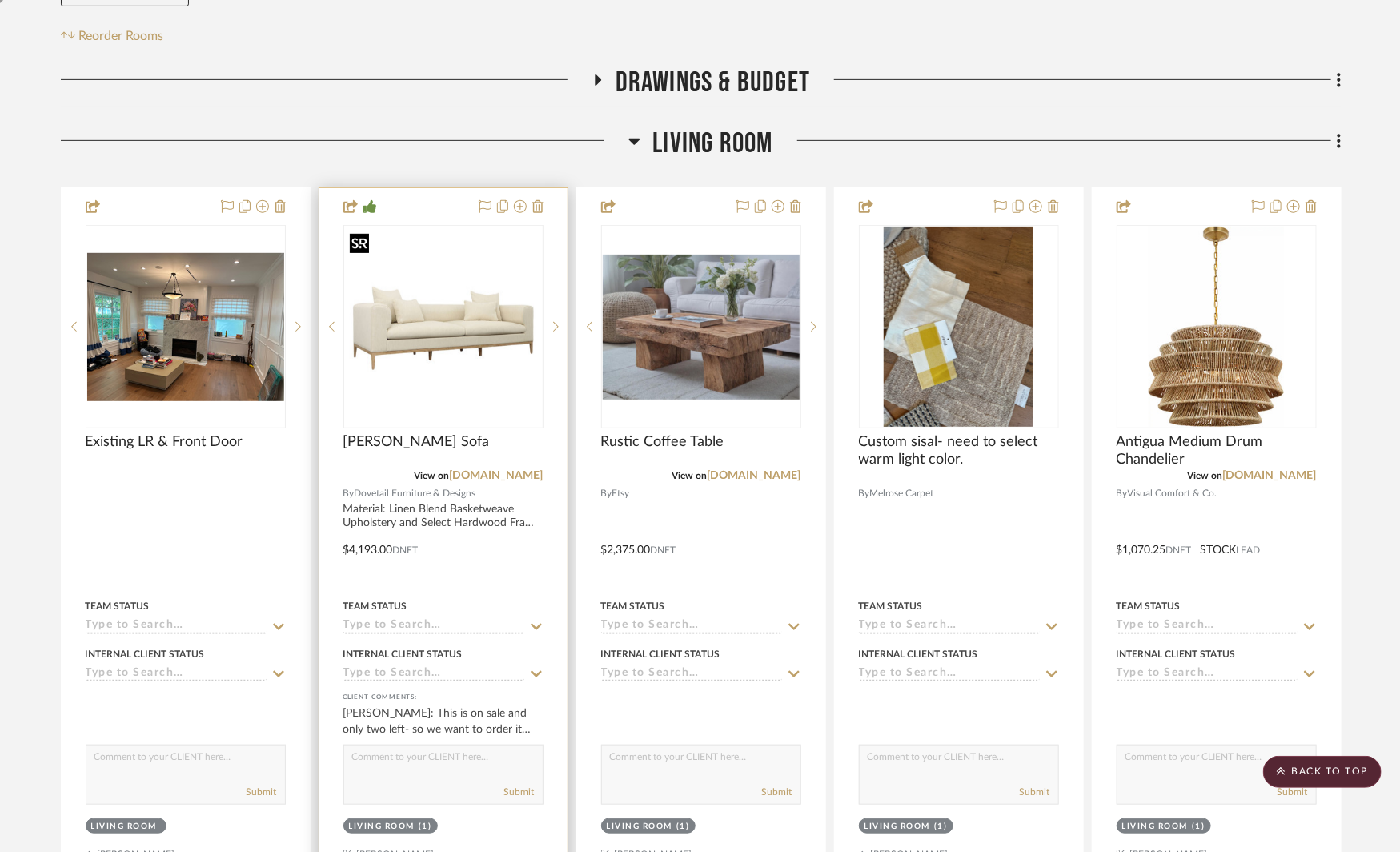
click at [424, 325] on img "0" at bounding box center [443, 326] width 197 height 197
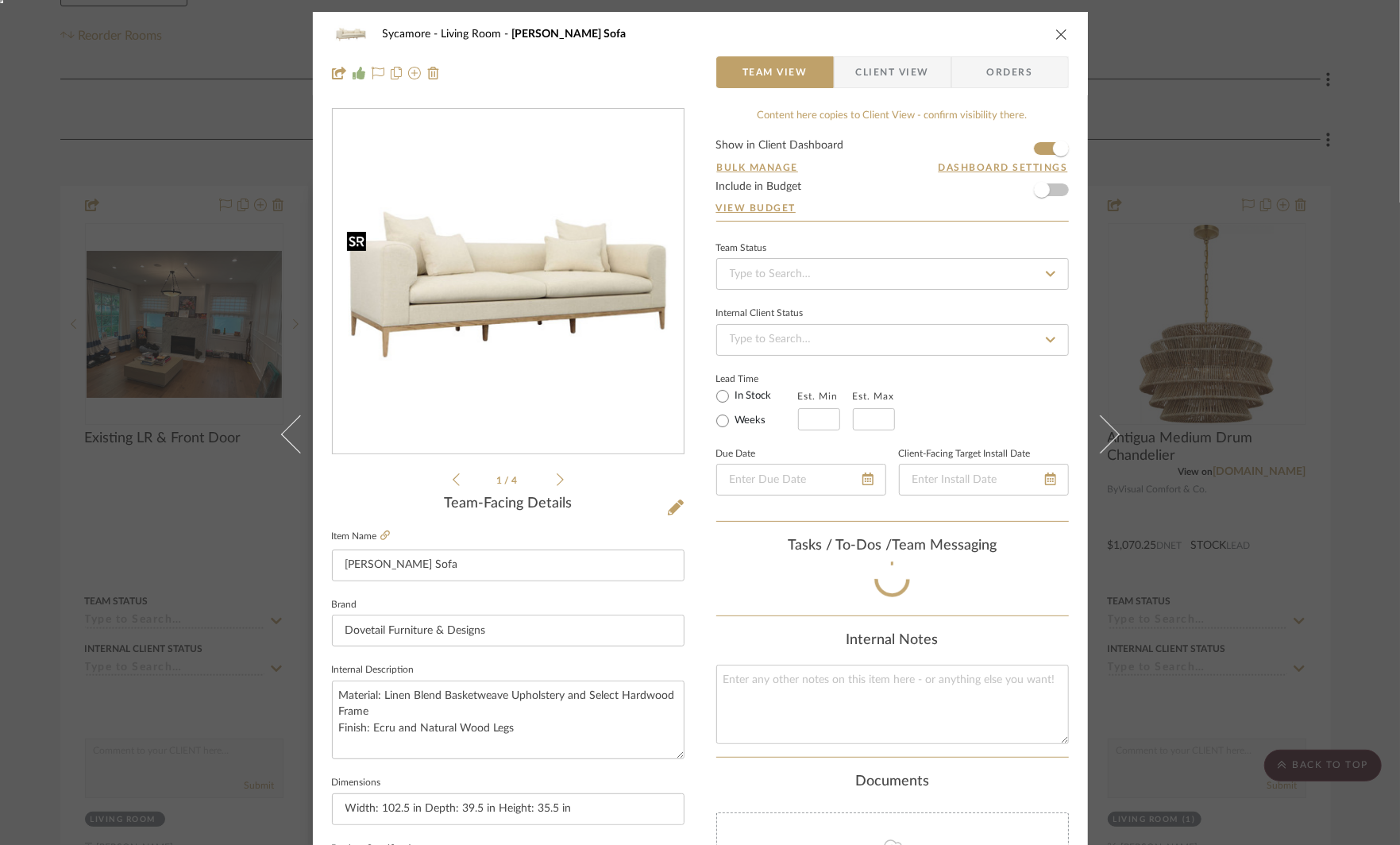
scroll to position [27, 0]
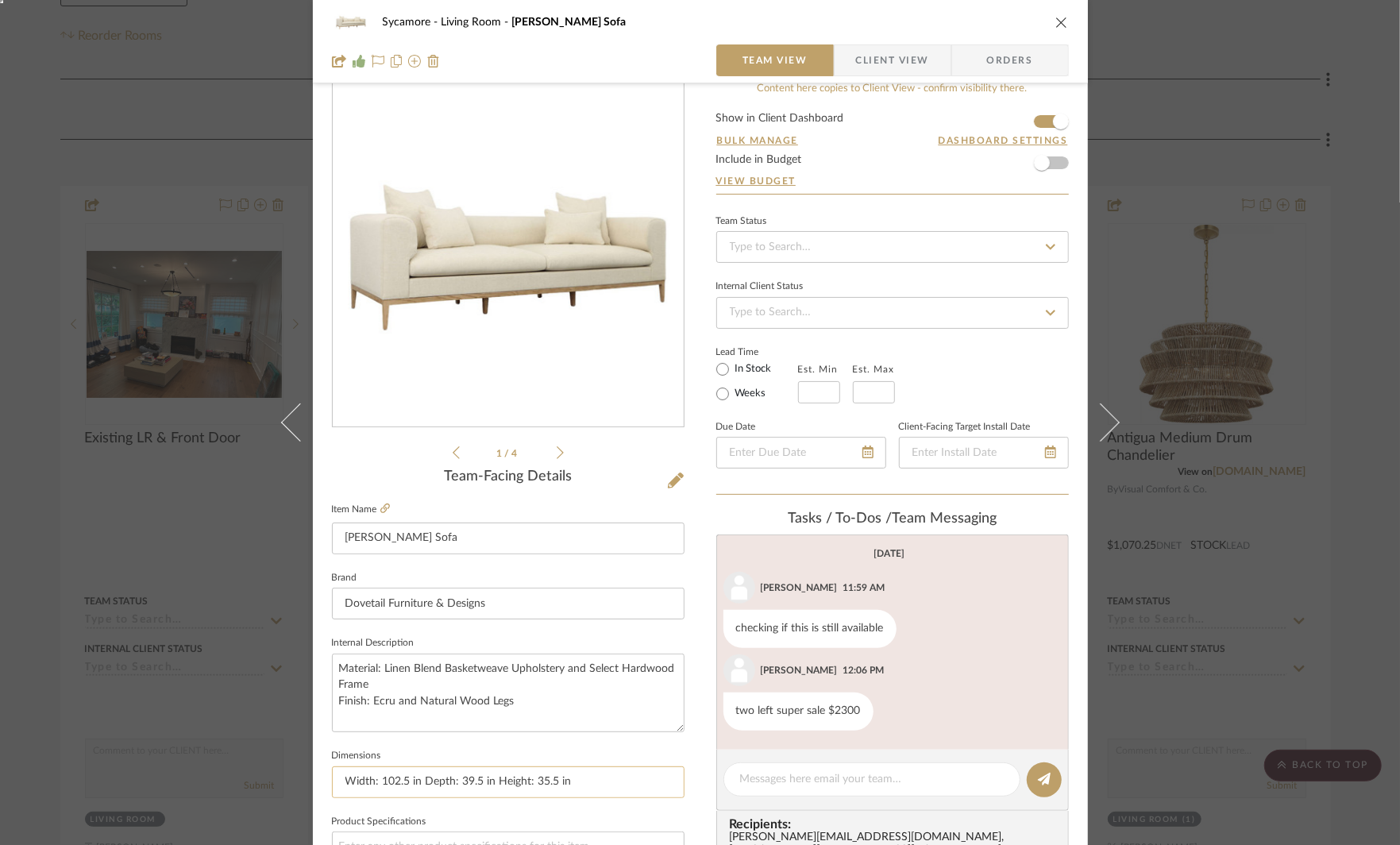
drag, startPoint x: 378, startPoint y: 781, endPoint x: 475, endPoint y: 781, distance: 97.0
click at [477, 781] on input "Width: 102.5 in Depth: 39.5 in Height: 35.5 in" at bounding box center [508, 781] width 353 height 31
click at [1189, 188] on div "Sycamore Living Room [PERSON_NAME] Sofa Team View Client View Orders 1 / 4 Team…" at bounding box center [700, 422] width 1400 height 845
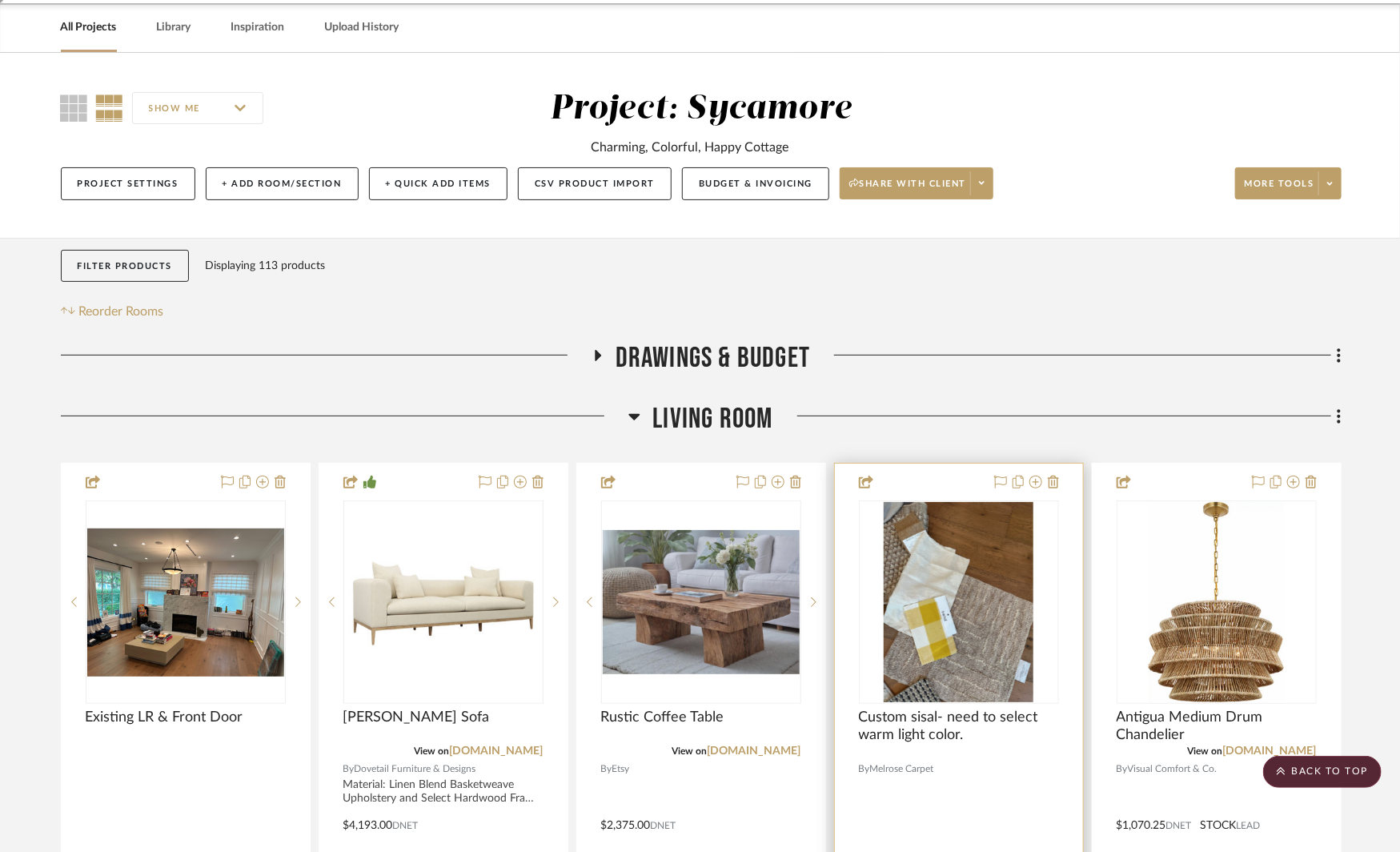
scroll to position [0, 0]
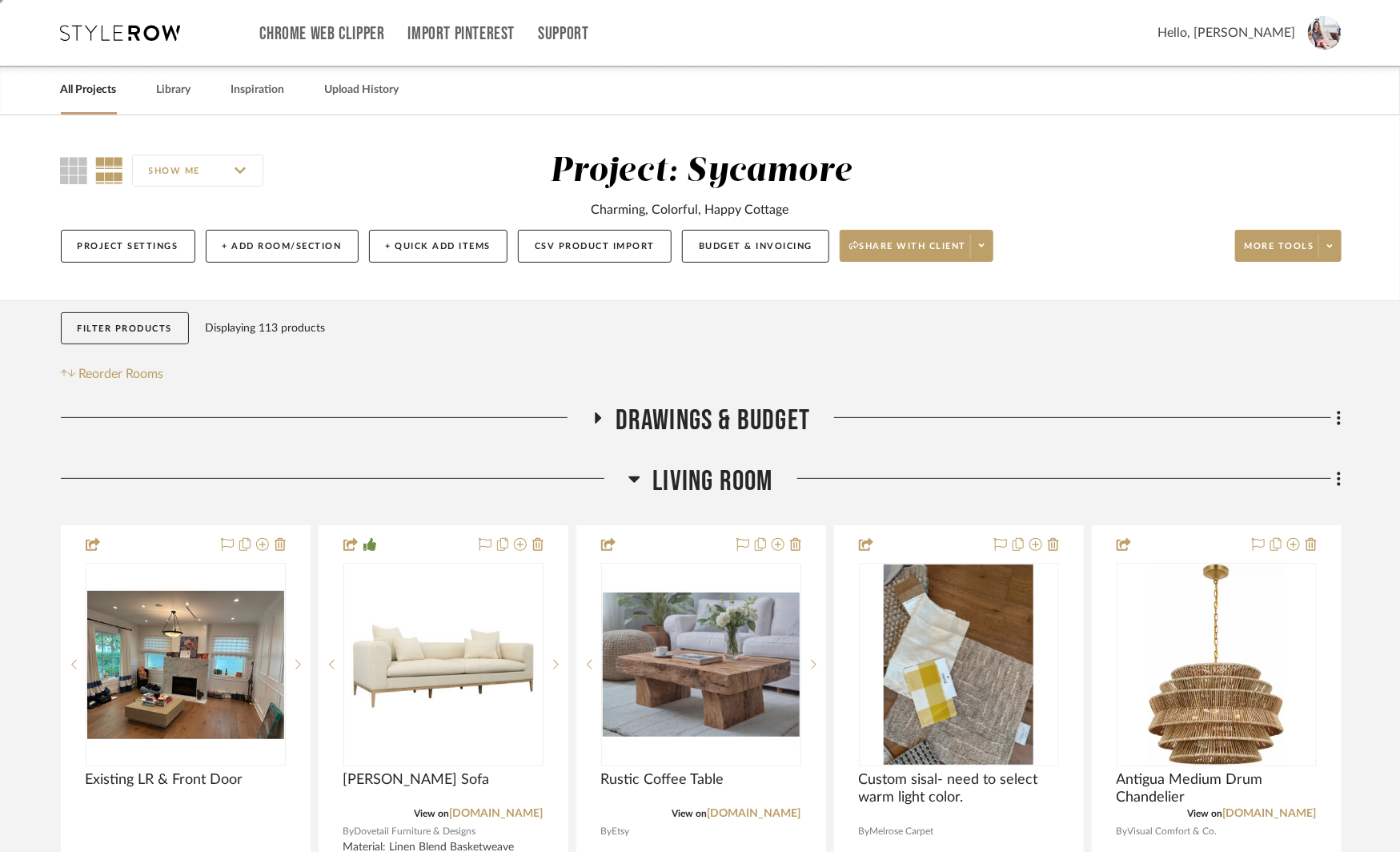
click at [602, 415] on icon at bounding box center [597, 418] width 19 height 12
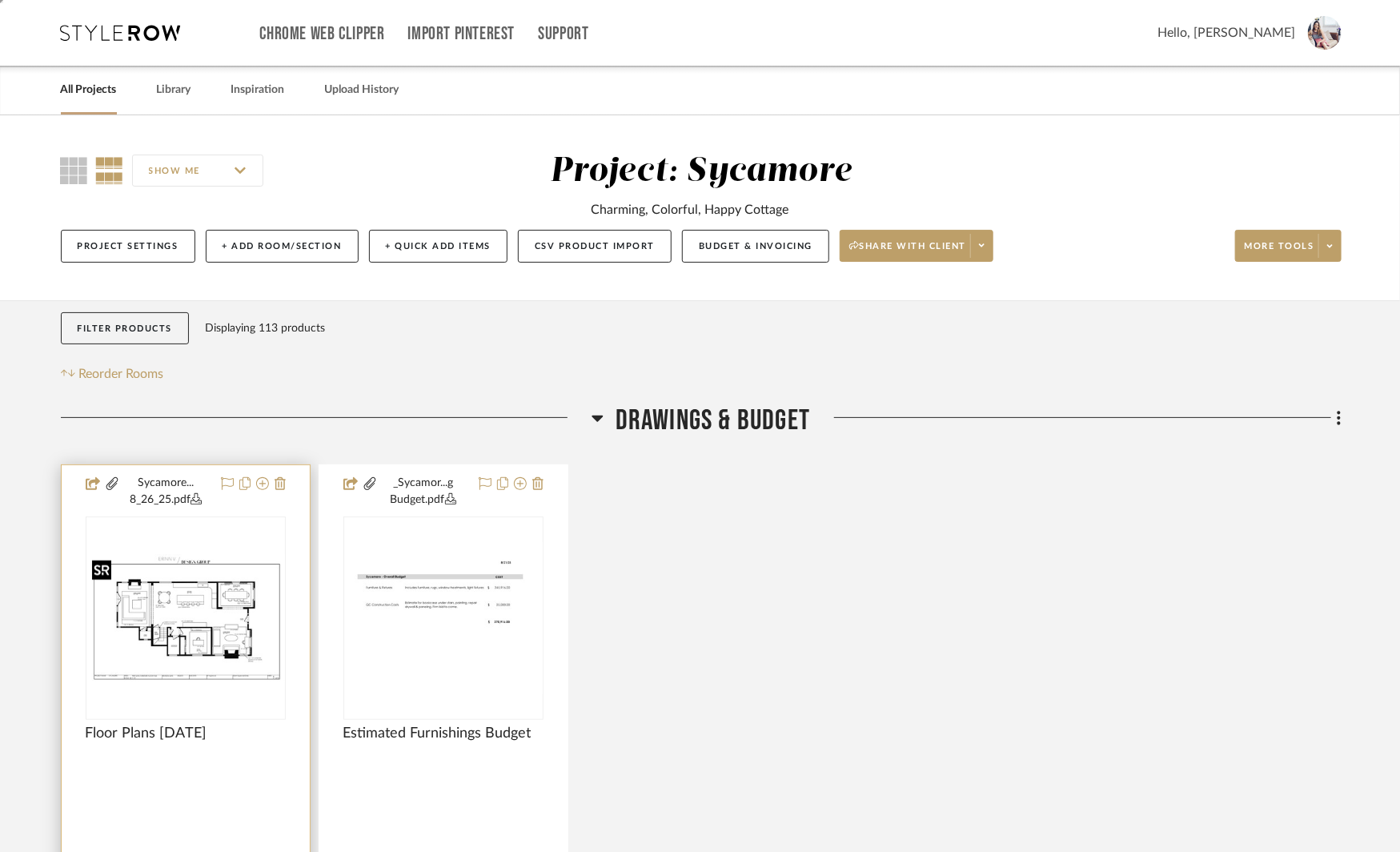
click at [162, 630] on img at bounding box center [186, 618] width 197 height 127
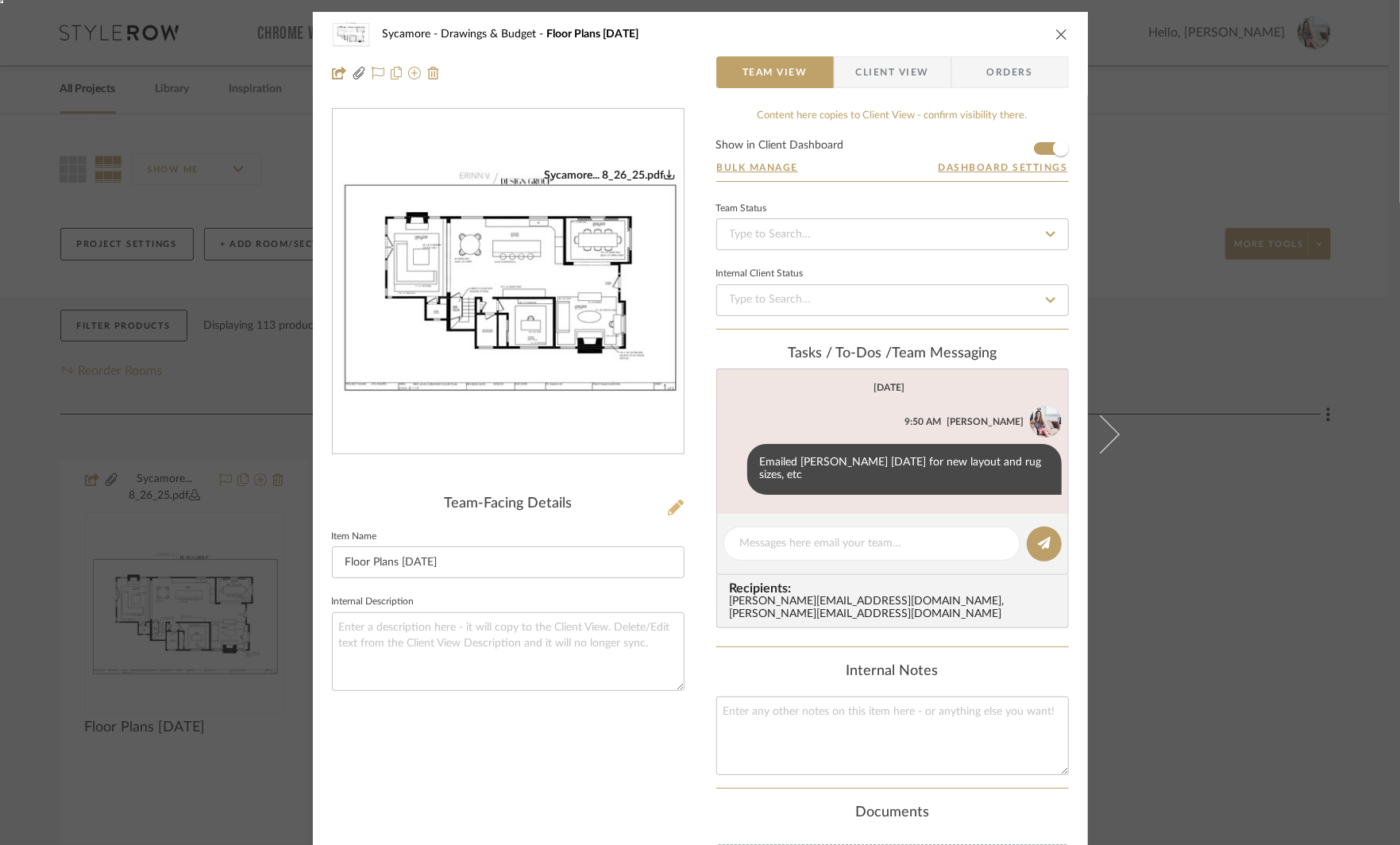
click at [671, 499] on icon at bounding box center [676, 507] width 16 height 16
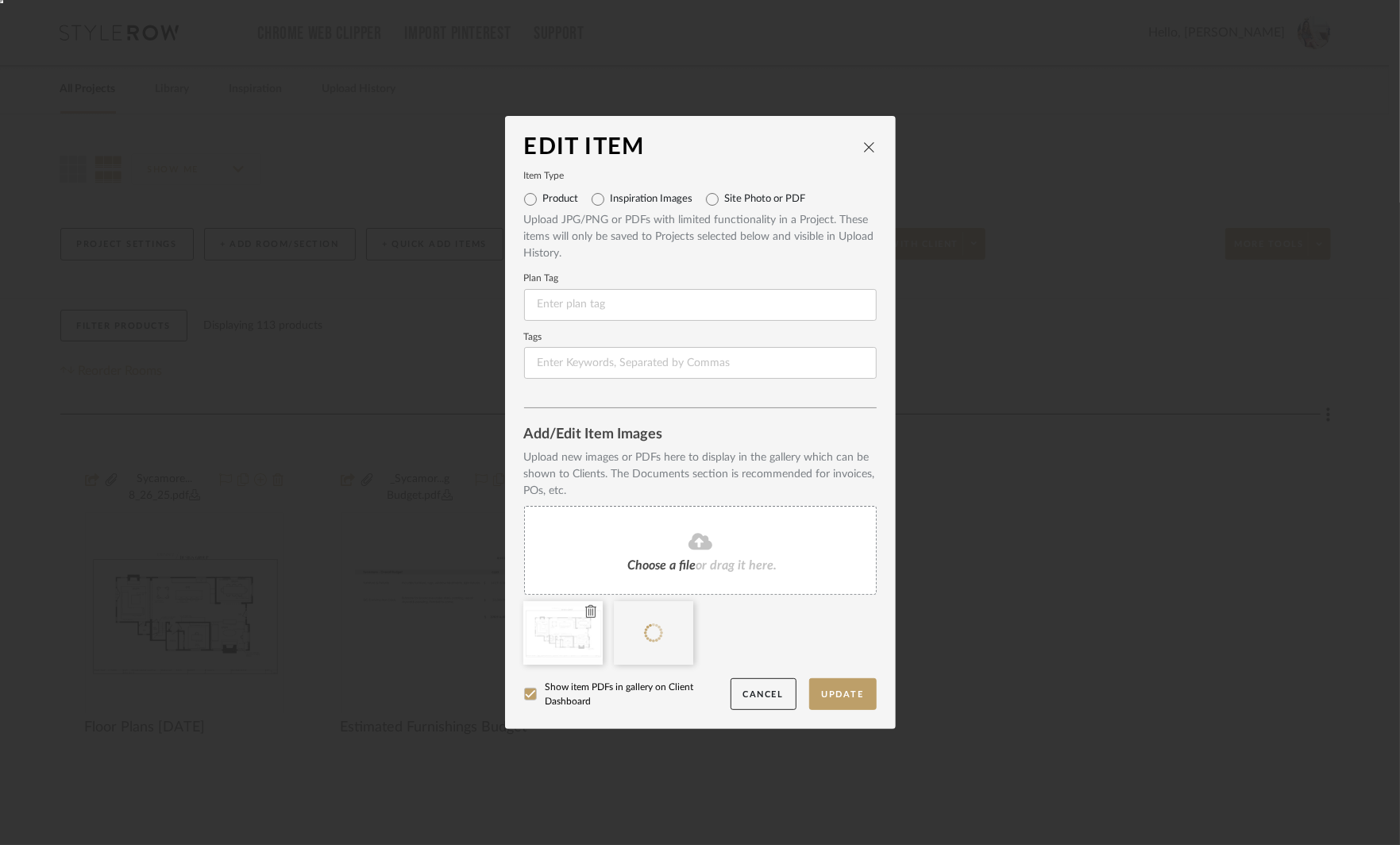
click at [585, 612] on icon at bounding box center [591, 612] width 11 height 13
click at [829, 695] on button "Update" at bounding box center [843, 694] width 68 height 32
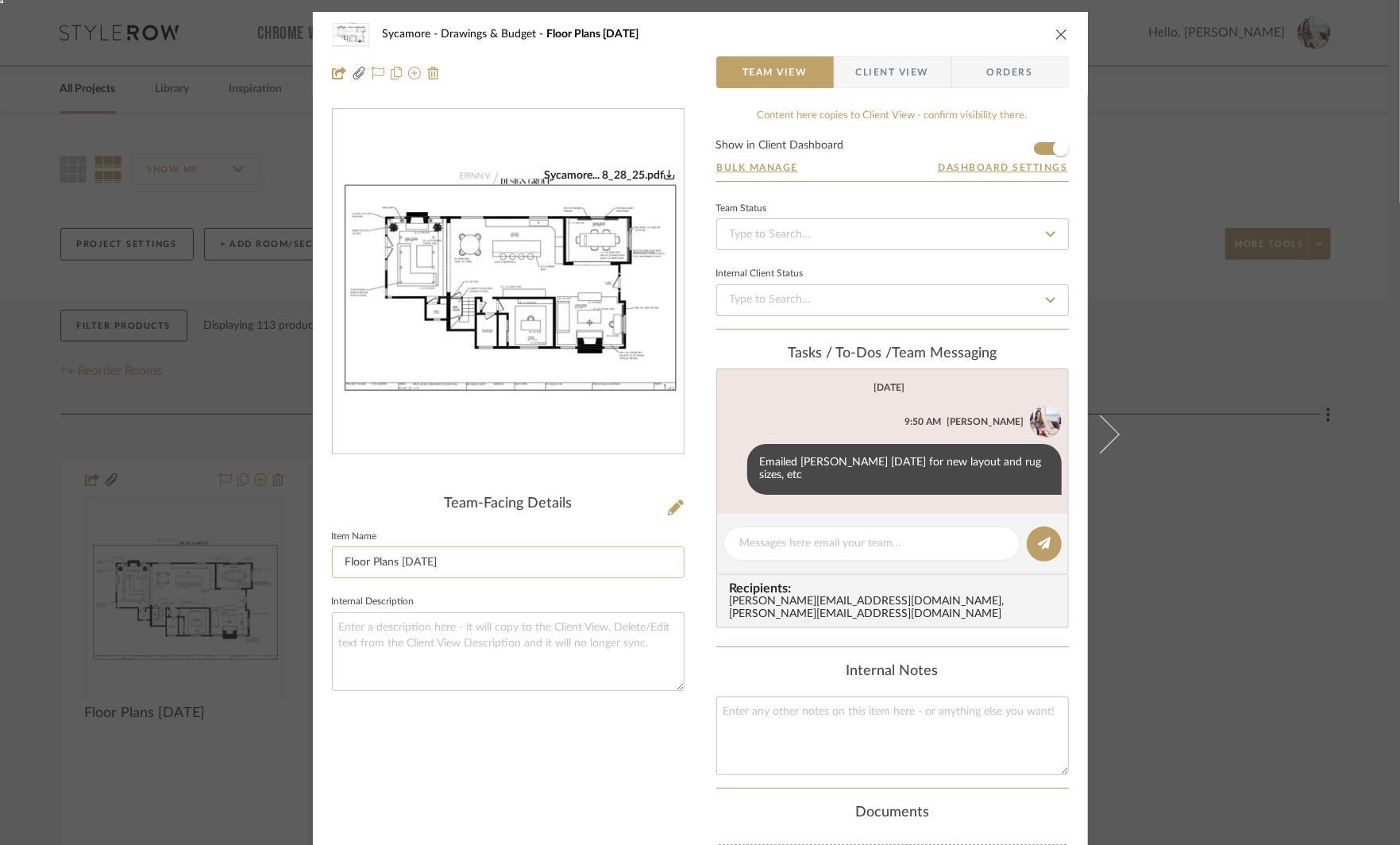
click at [415, 565] on input "Floor Plans [DATE]" at bounding box center [508, 562] width 353 height 31
type input "Floor Plans [DATE]"
click at [834, 535] on textarea at bounding box center [872, 543] width 264 height 17
type textarea "Emailed [PERSON_NAME] [DATE] for tweaks"
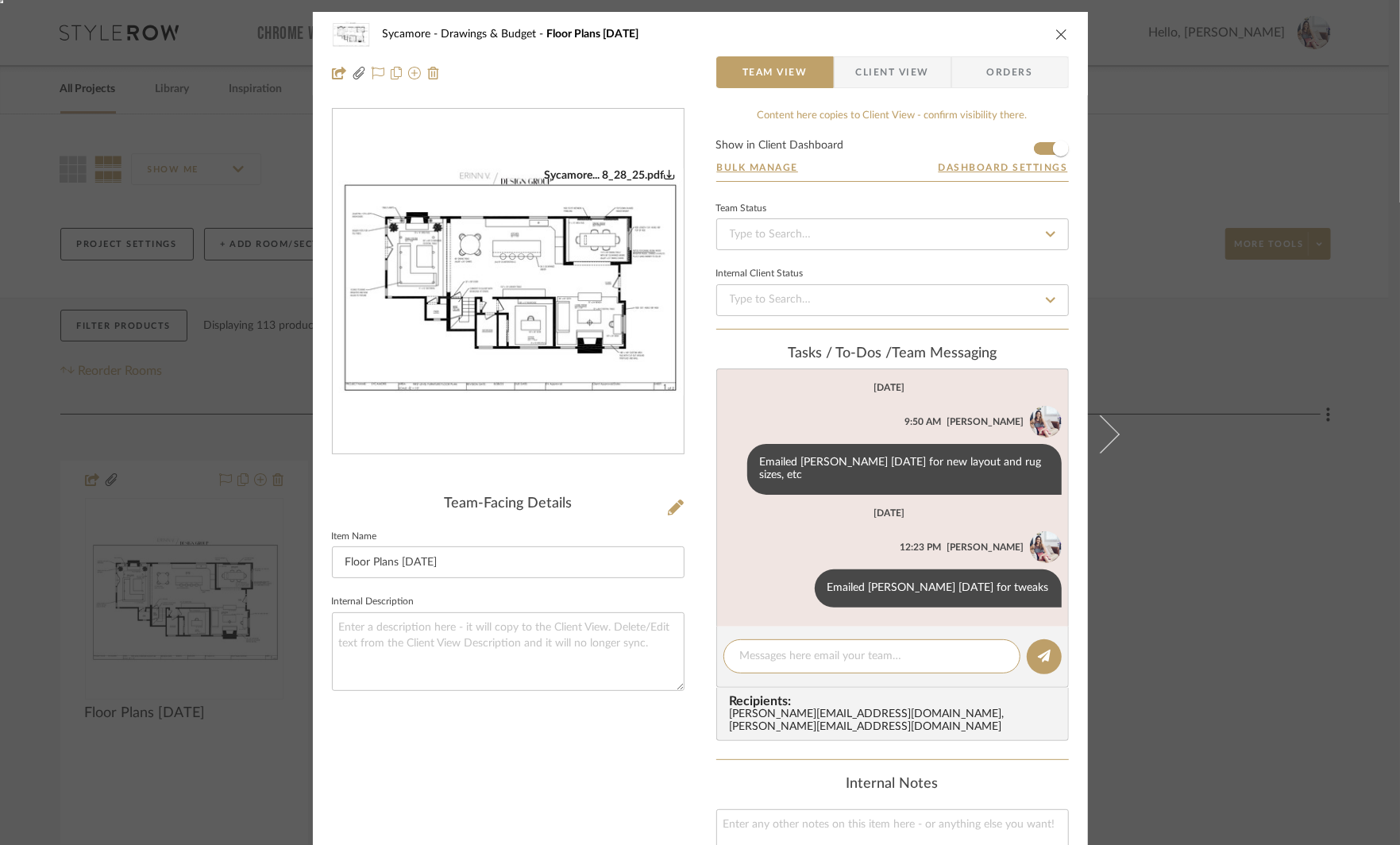
click at [1184, 445] on div "Sycamore Drawings & Budget Floor Plans [DATE] Team View Client View Orders Syca…" at bounding box center [700, 422] width 1400 height 845
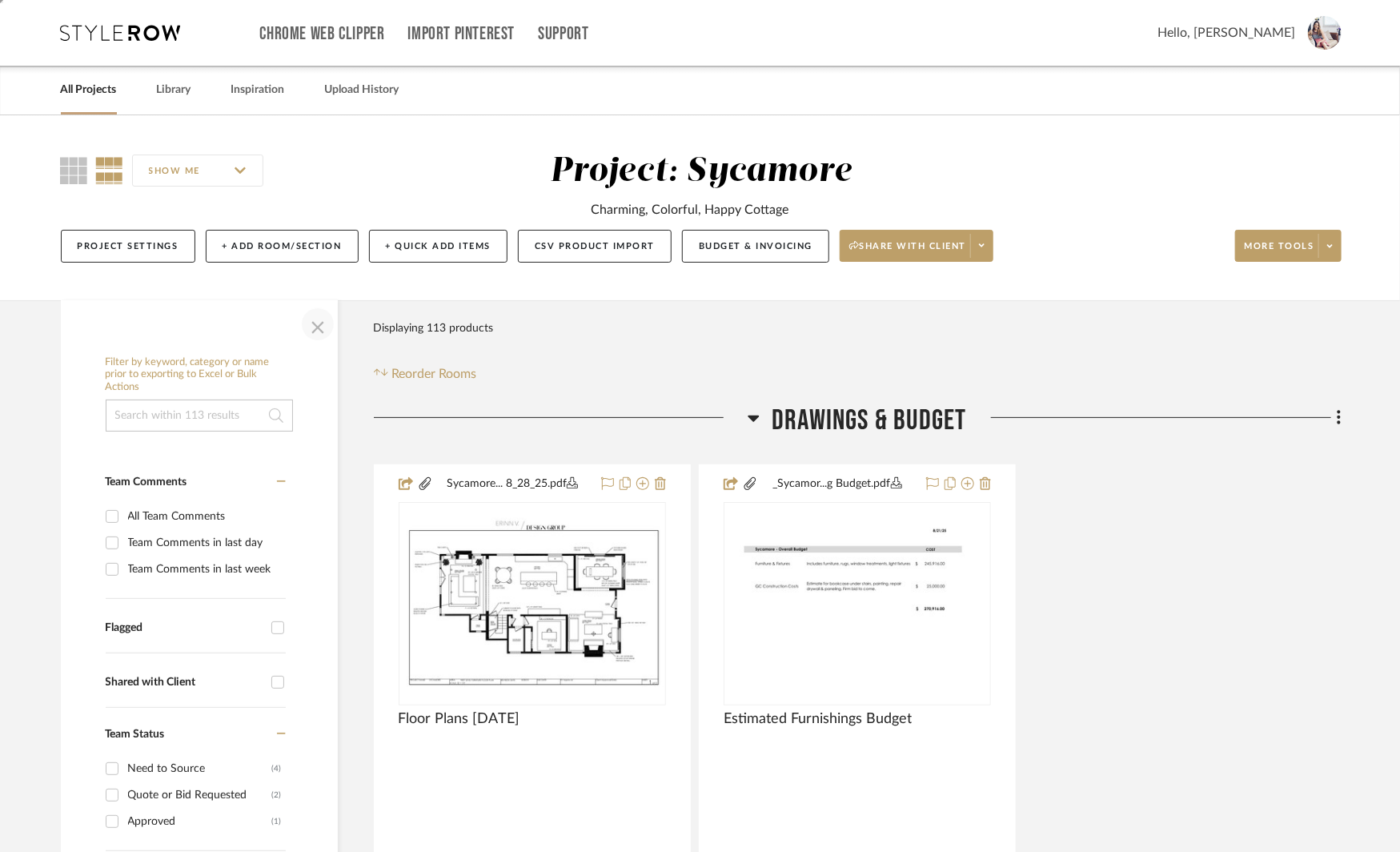
click at [320, 325] on span "button" at bounding box center [317, 324] width 38 height 38
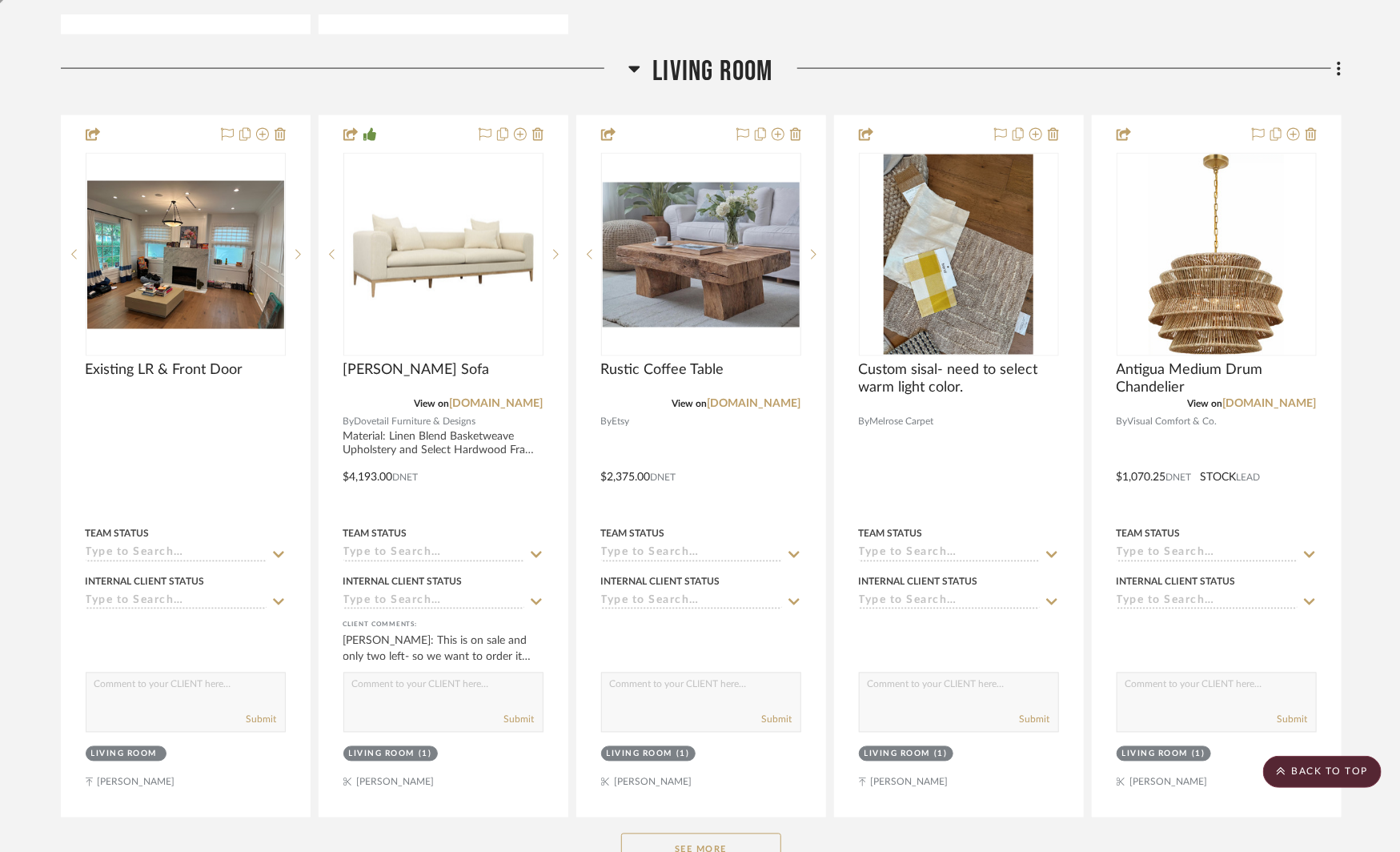
scroll to position [1149, 0]
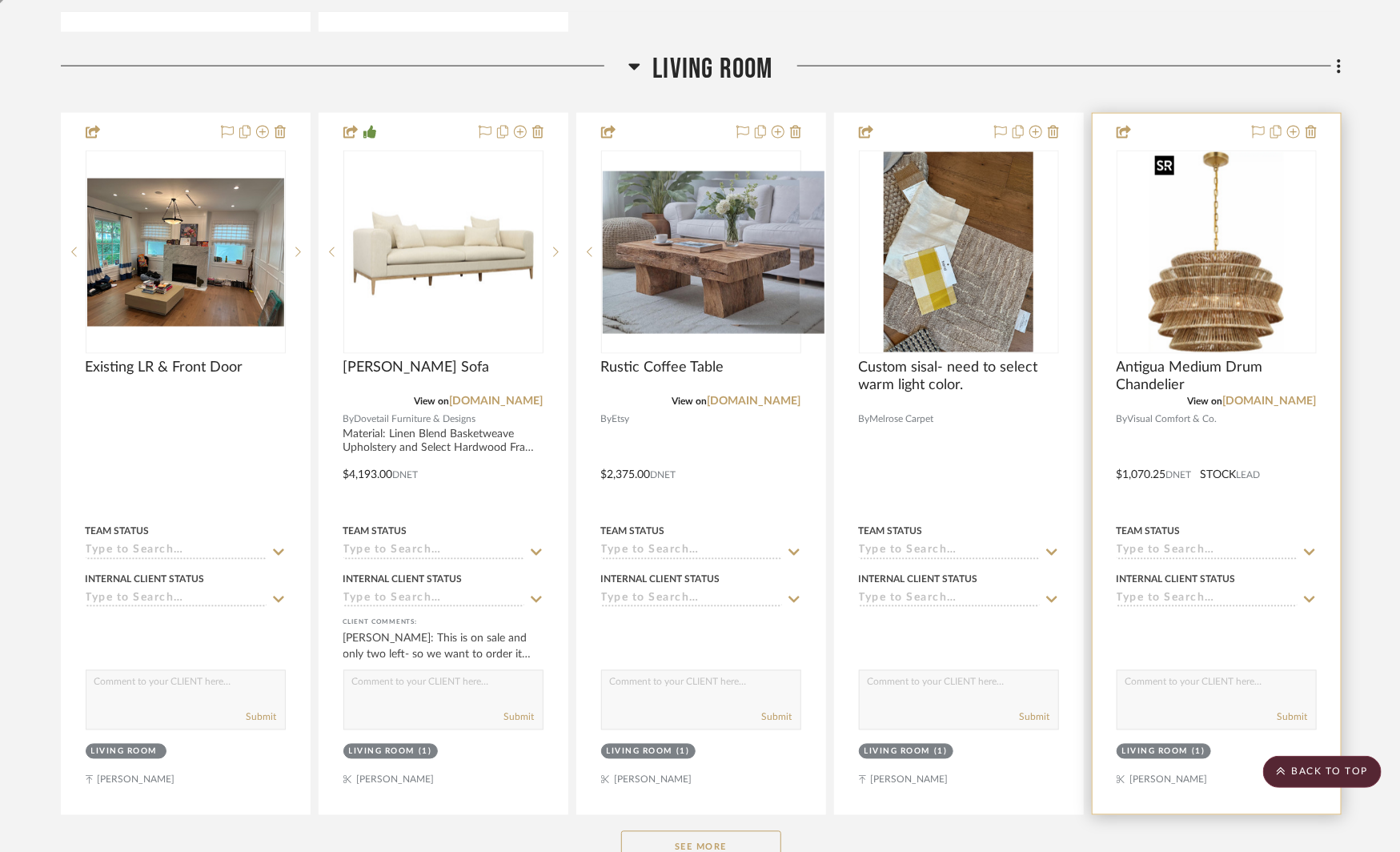
click at [0, 0] on img at bounding box center [0, 0] width 0 height 0
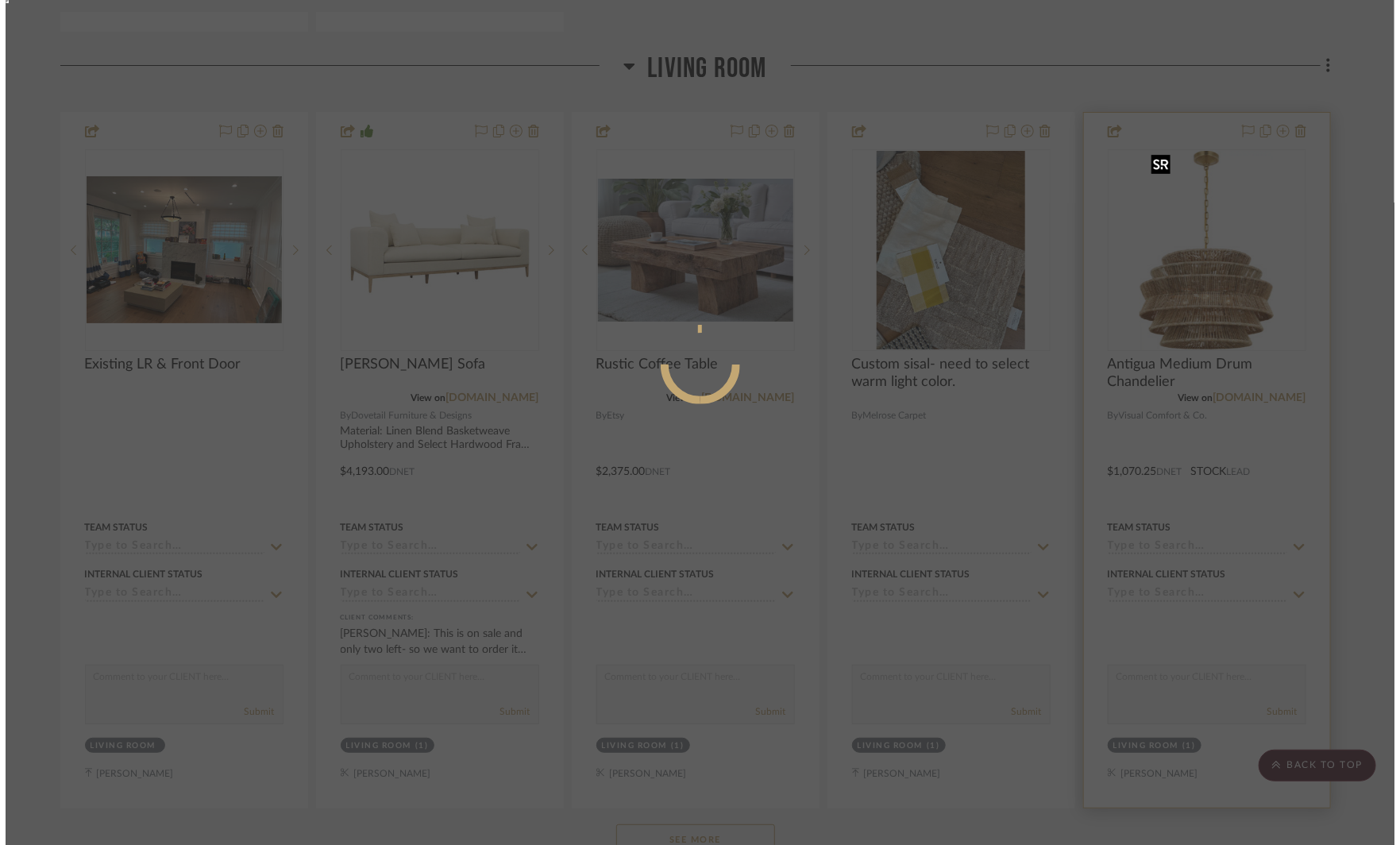
scroll to position [0, 0]
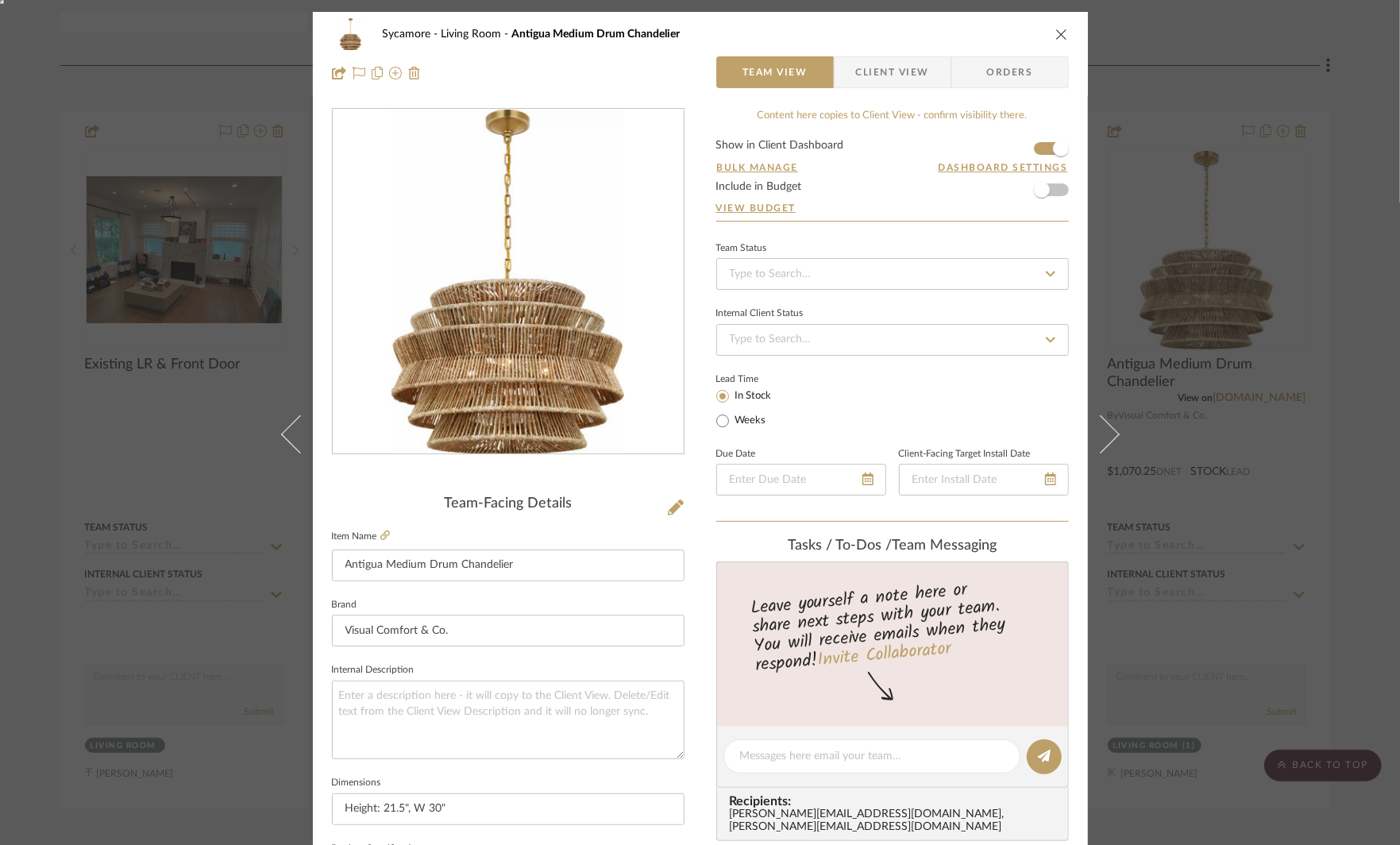
click at [882, 72] on span "Client View" at bounding box center [892, 72] width 73 height 31
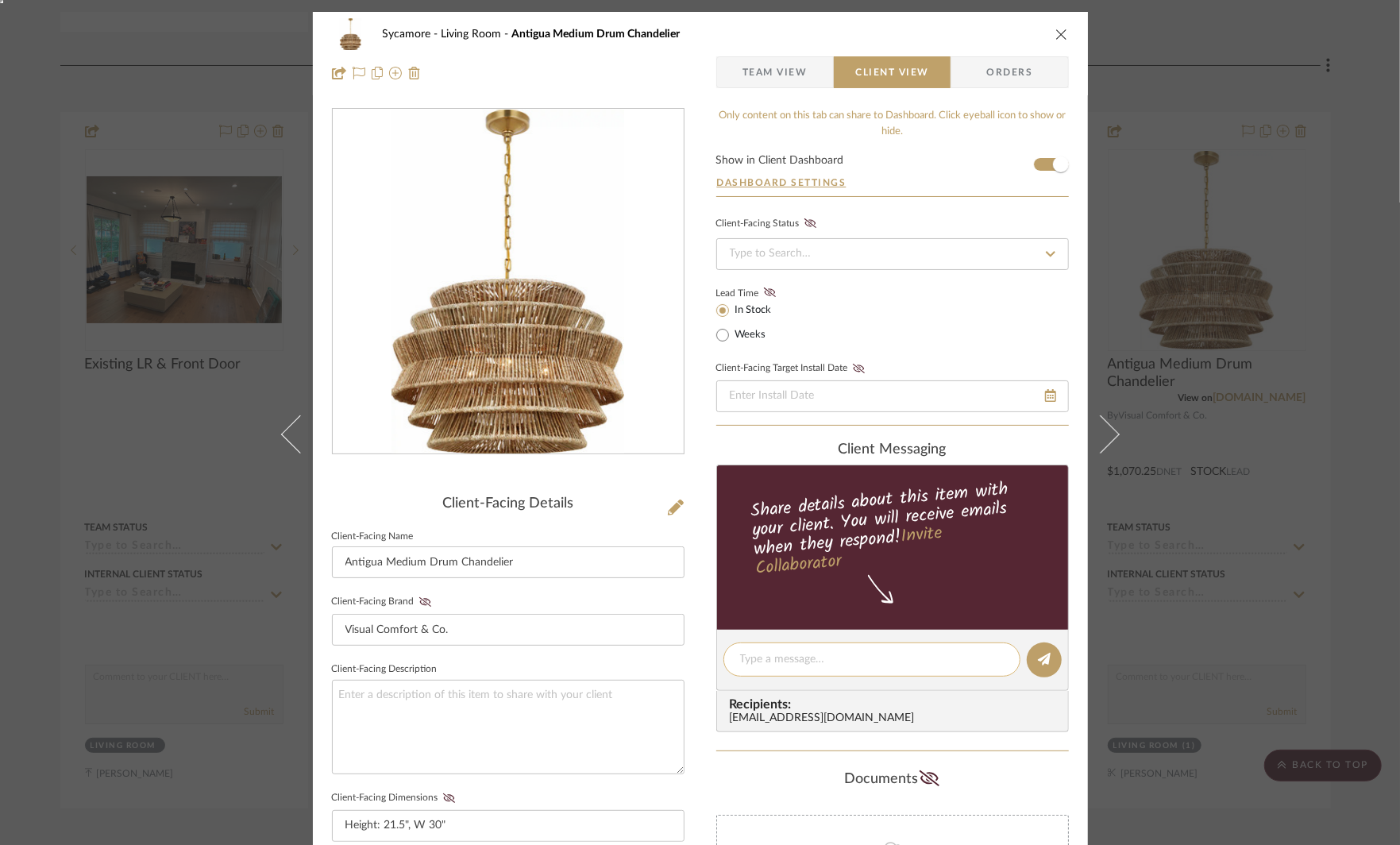
click at [757, 649] on div at bounding box center [872, 659] width 297 height 34
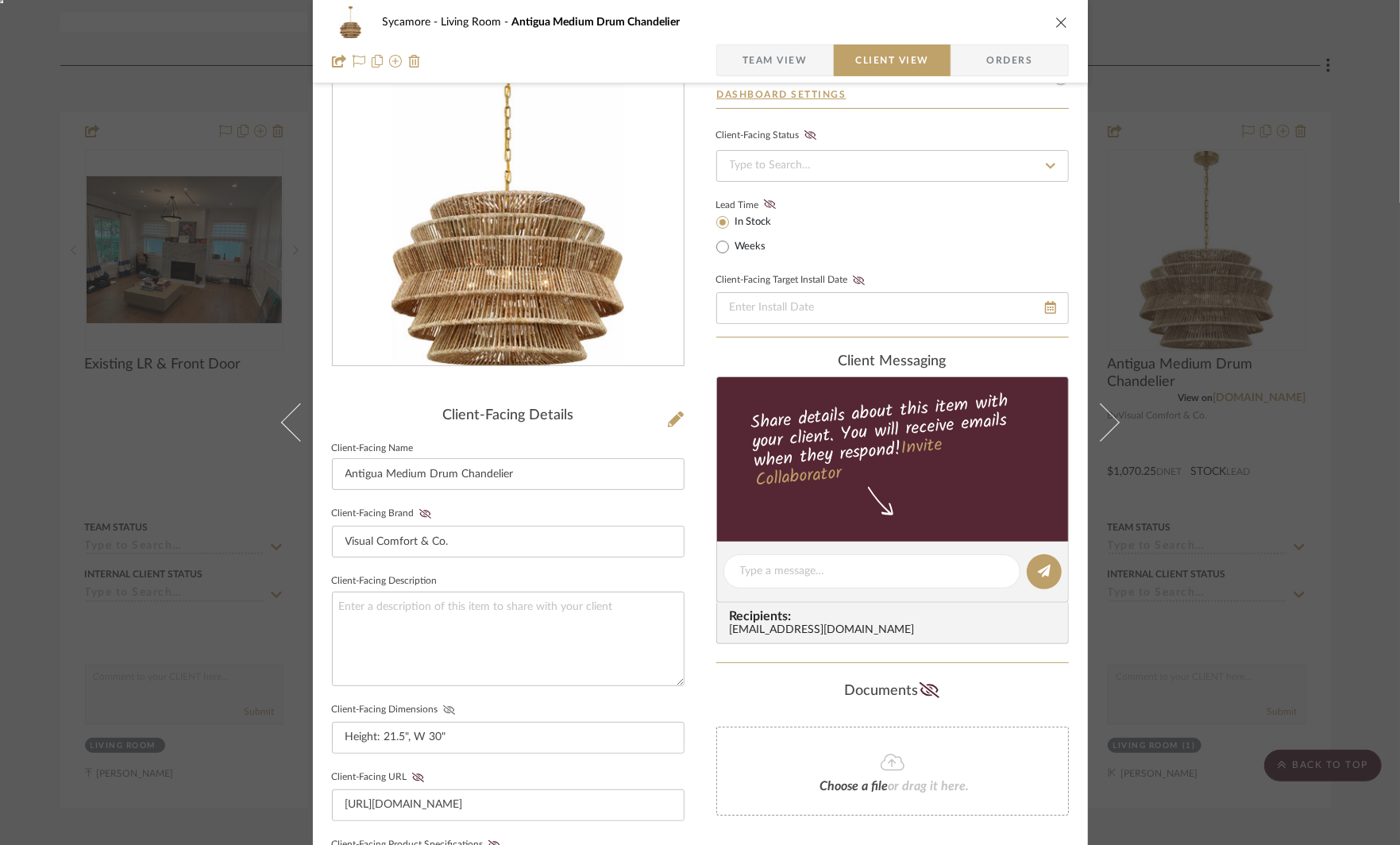
click at [444, 705] on icon at bounding box center [448, 710] width 12 height 10
drag, startPoint x: 381, startPoint y: 475, endPoint x: 247, endPoint y: 472, distance: 134.0
click at [253, 474] on div "Sycamore Living Room Antigua Medium Drum Chandelier Team View Client View Order…" at bounding box center [700, 422] width 1400 height 845
type input "Medium Drum Chandelier"
click at [469, 645] on textarea at bounding box center [508, 638] width 353 height 94
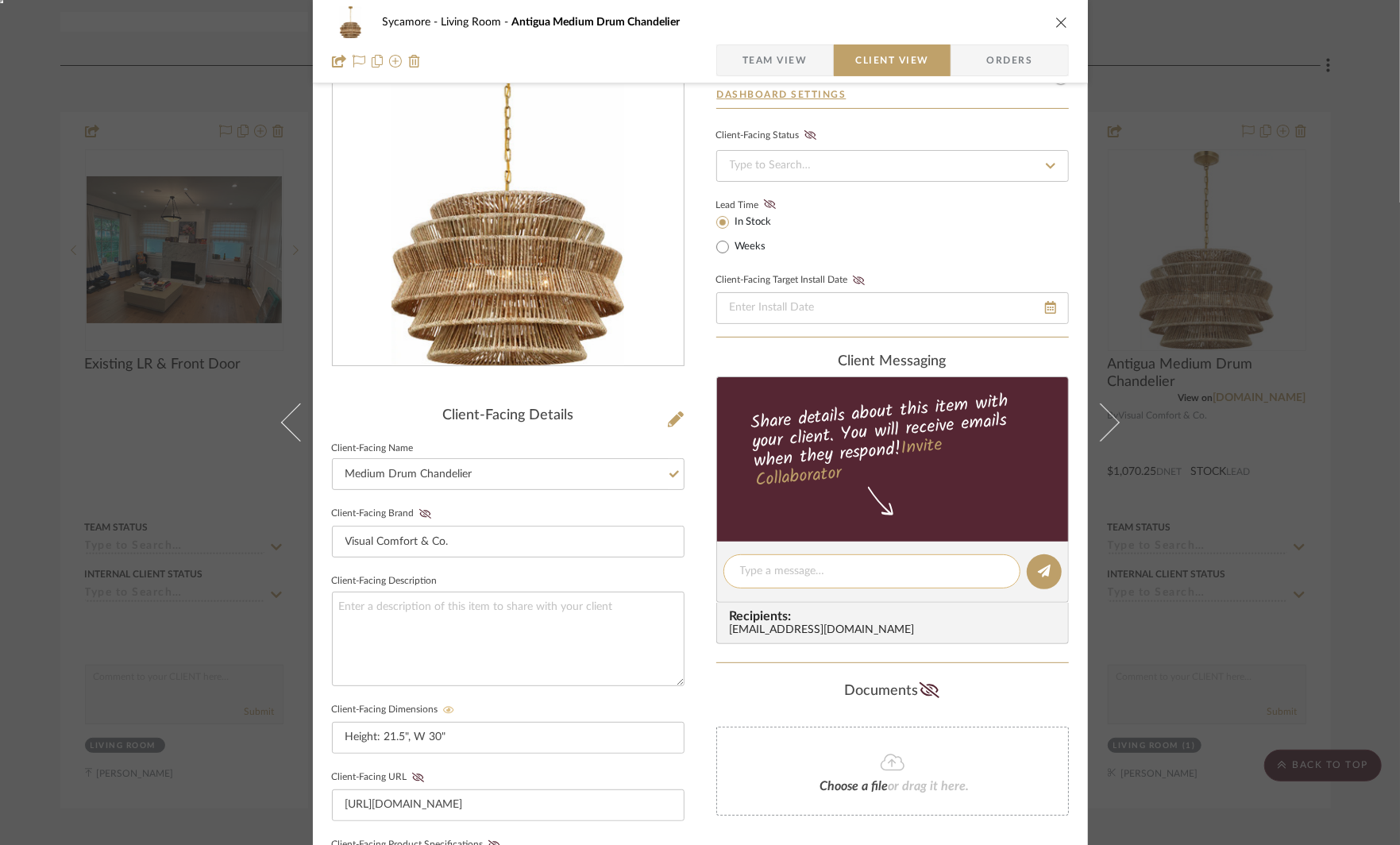
click at [824, 564] on textarea at bounding box center [872, 571] width 264 height 17
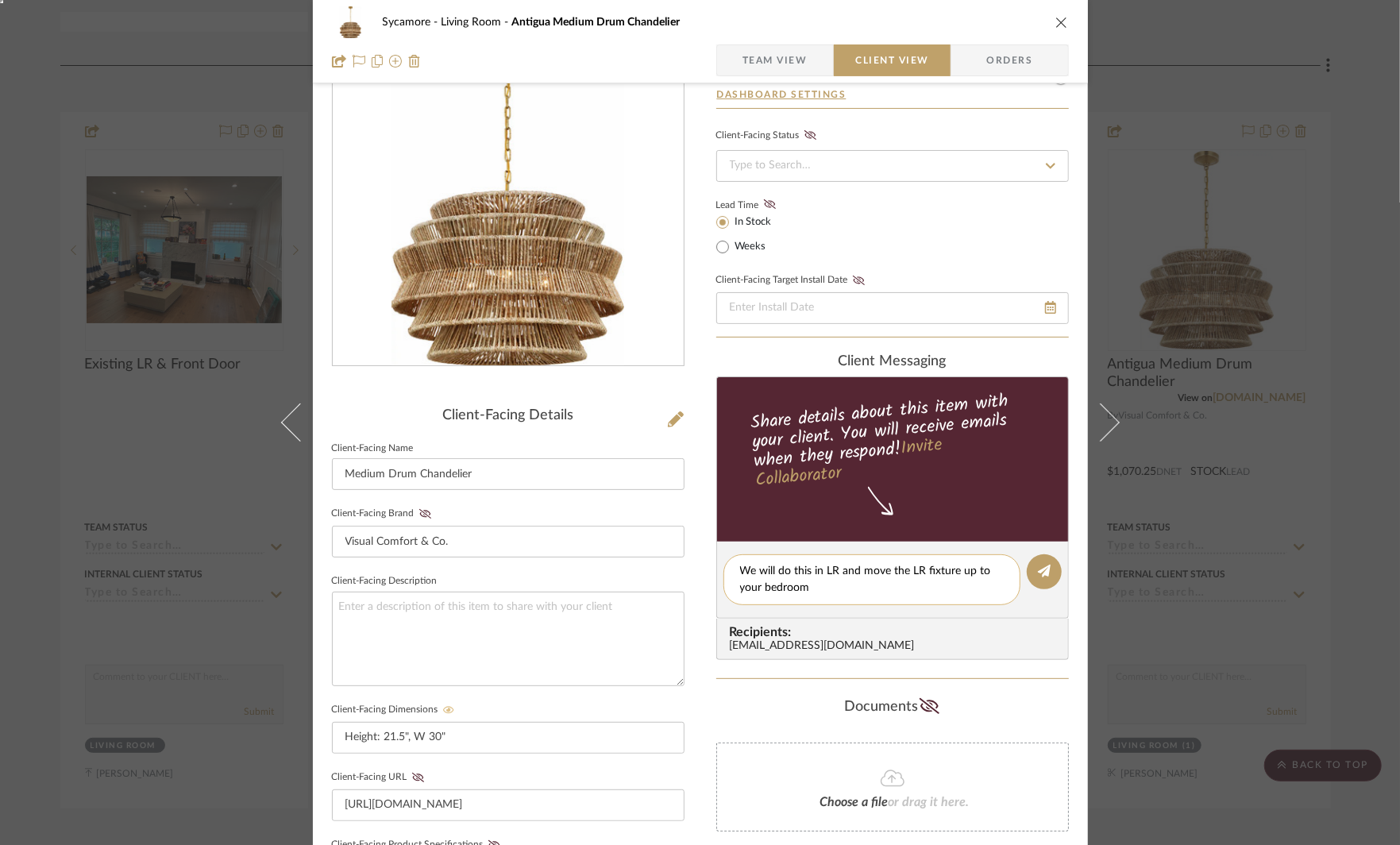
type textarea "We will do this in LR and move the LR fixture up to your bedroom."
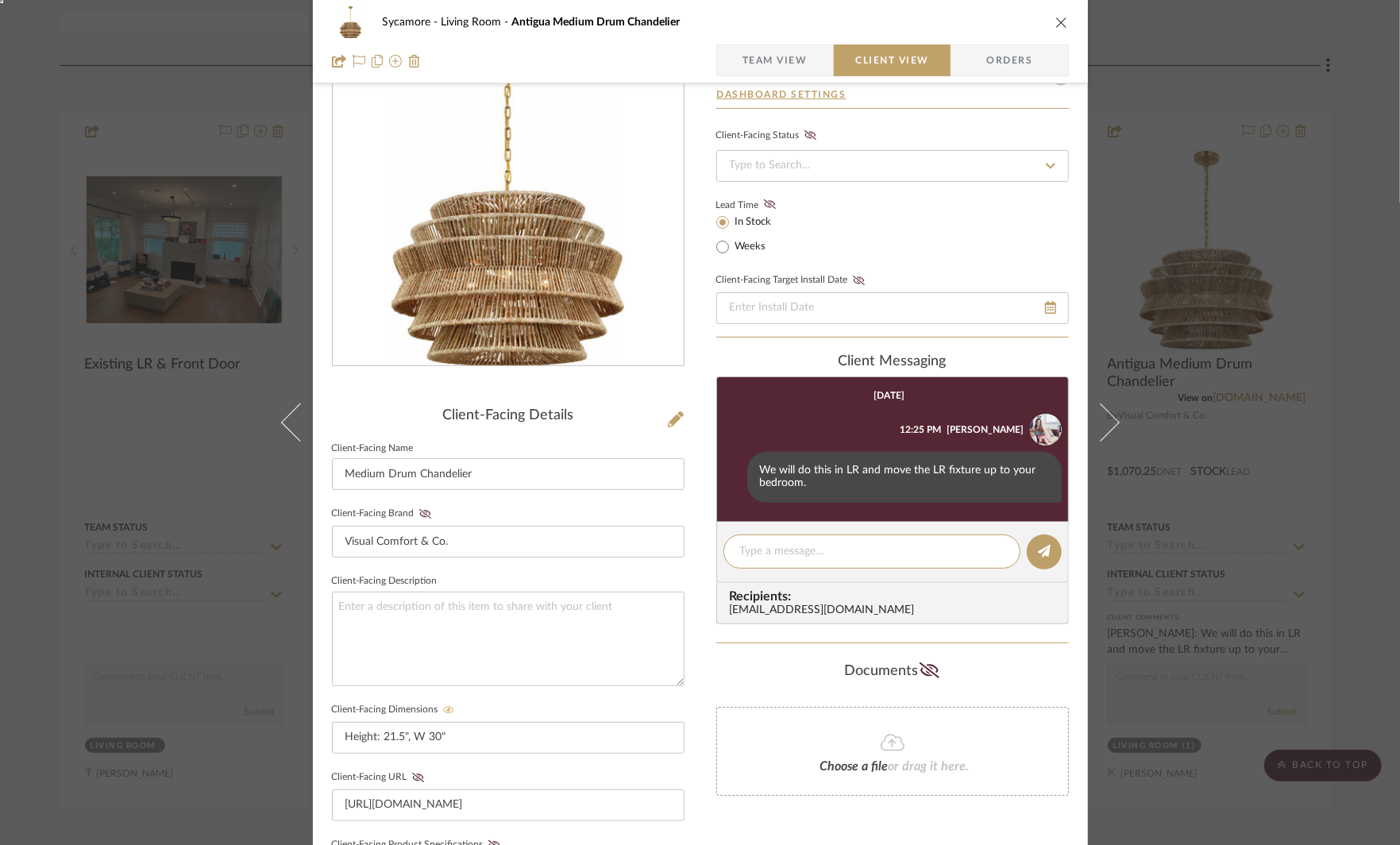
click at [1267, 459] on div "Sycamore Living Room Antigua Medium Drum Chandelier Team View Client View Order…" at bounding box center [700, 422] width 1400 height 845
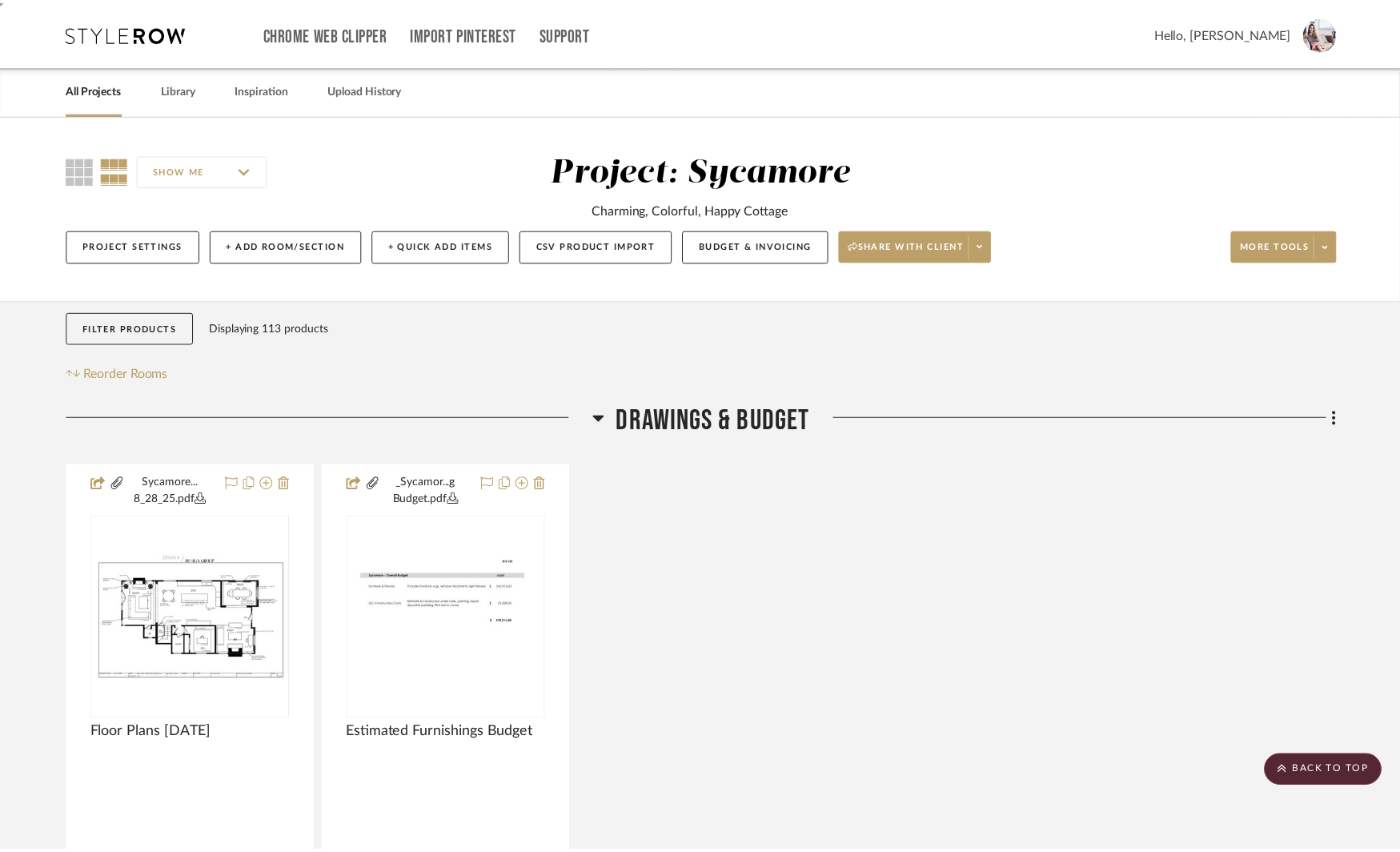
scroll to position [1149, 0]
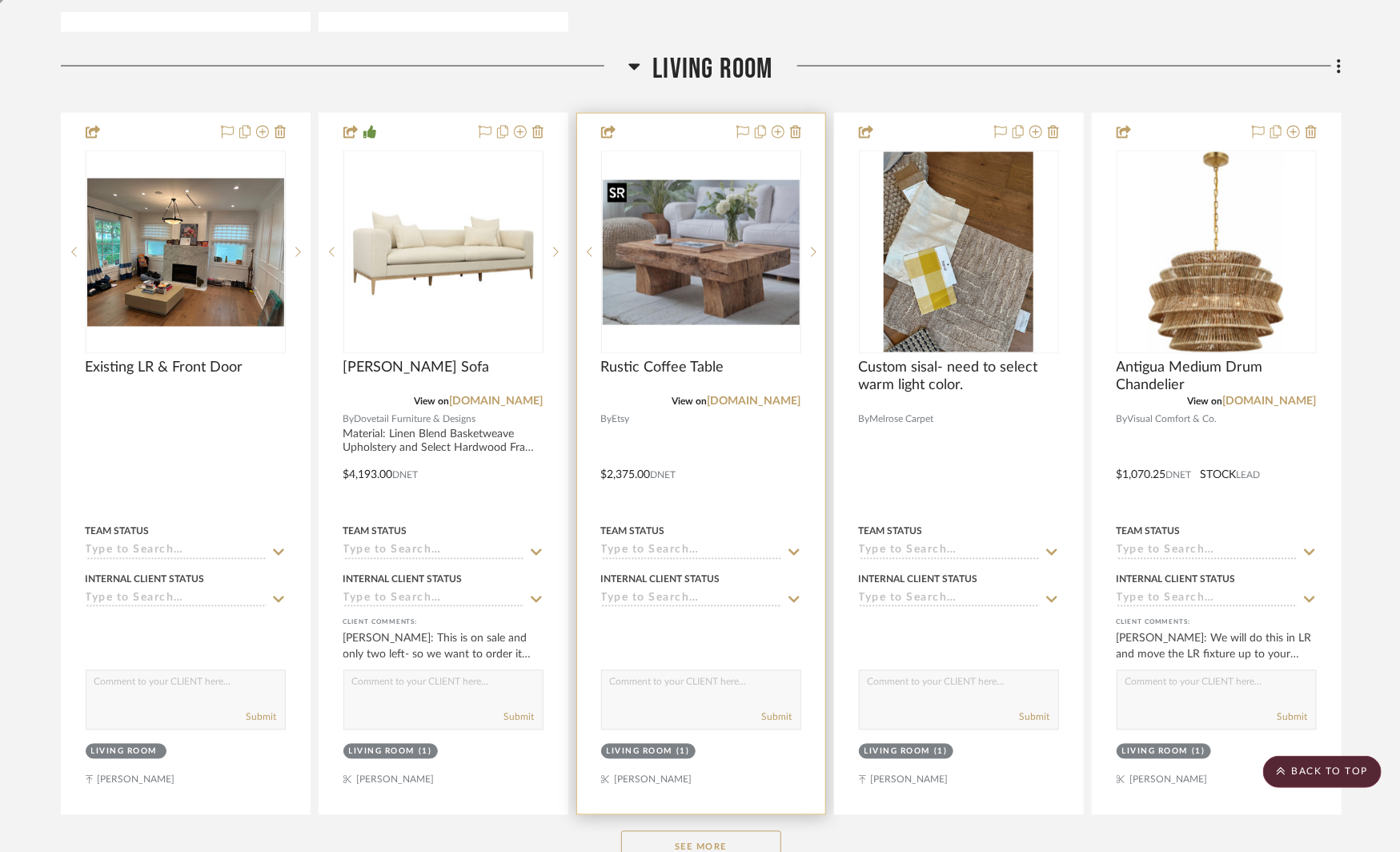
click at [763, 269] on img "0" at bounding box center [701, 252] width 197 height 145
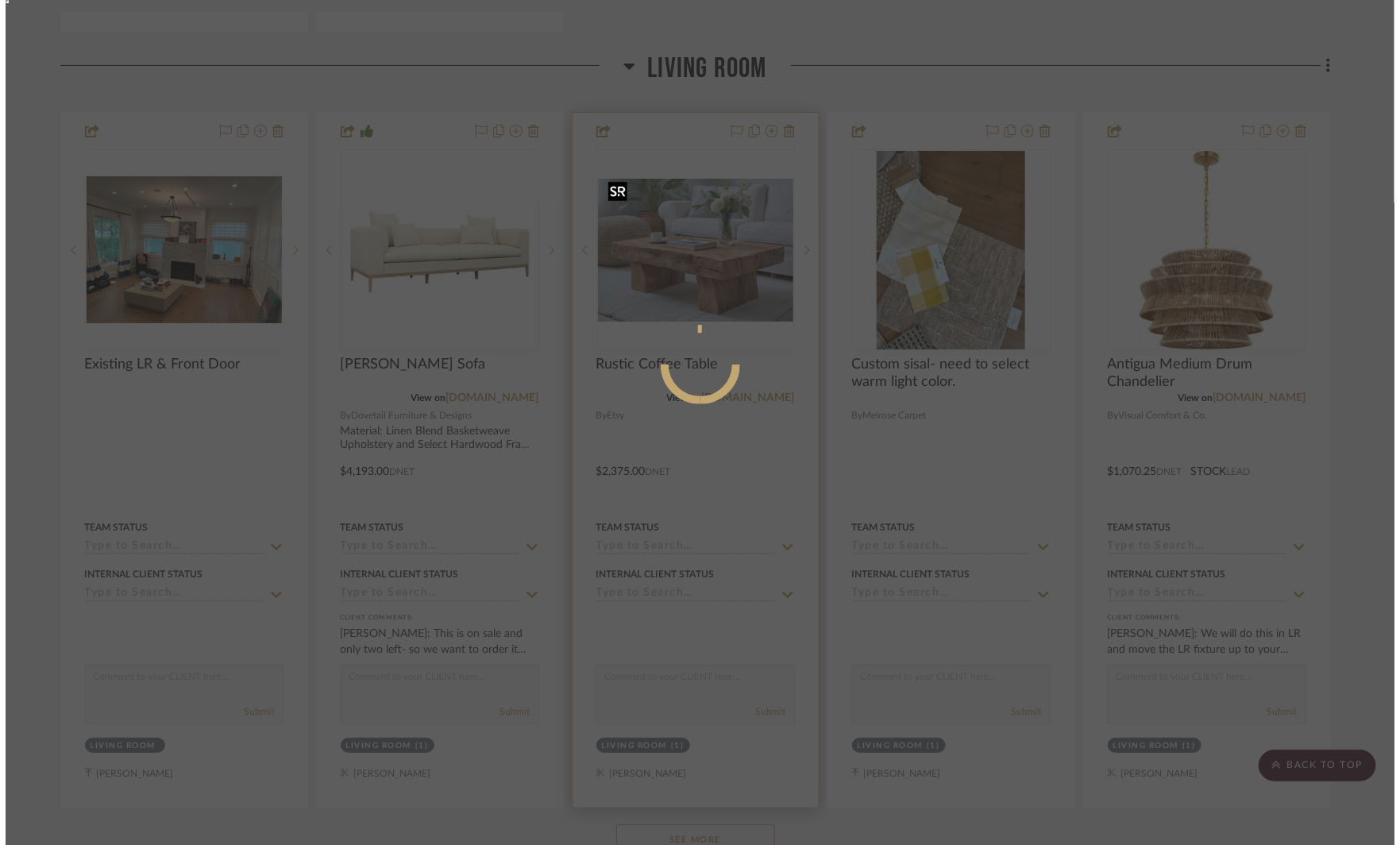
scroll to position [0, 0]
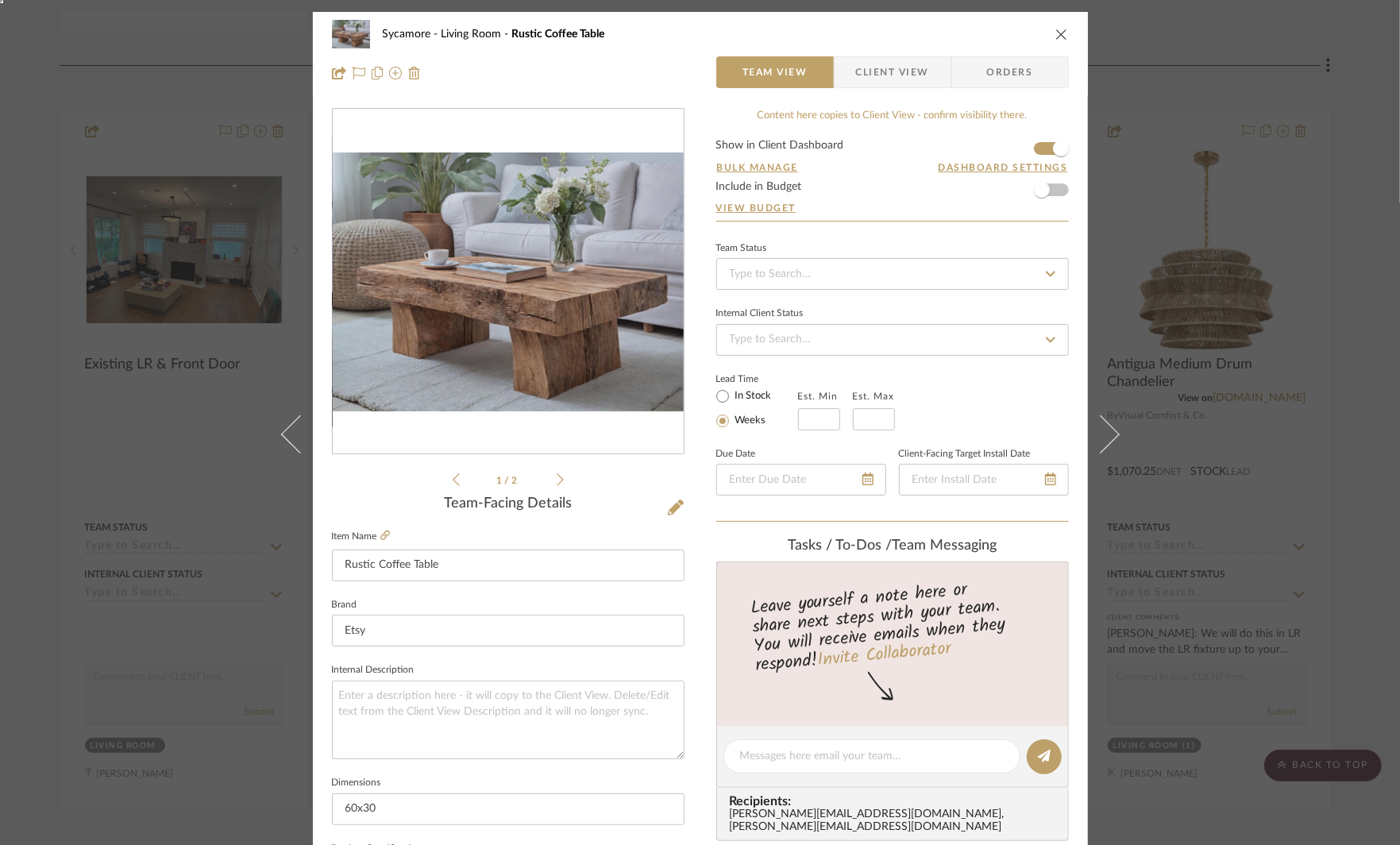
click at [880, 79] on span "Client View" at bounding box center [892, 72] width 73 height 31
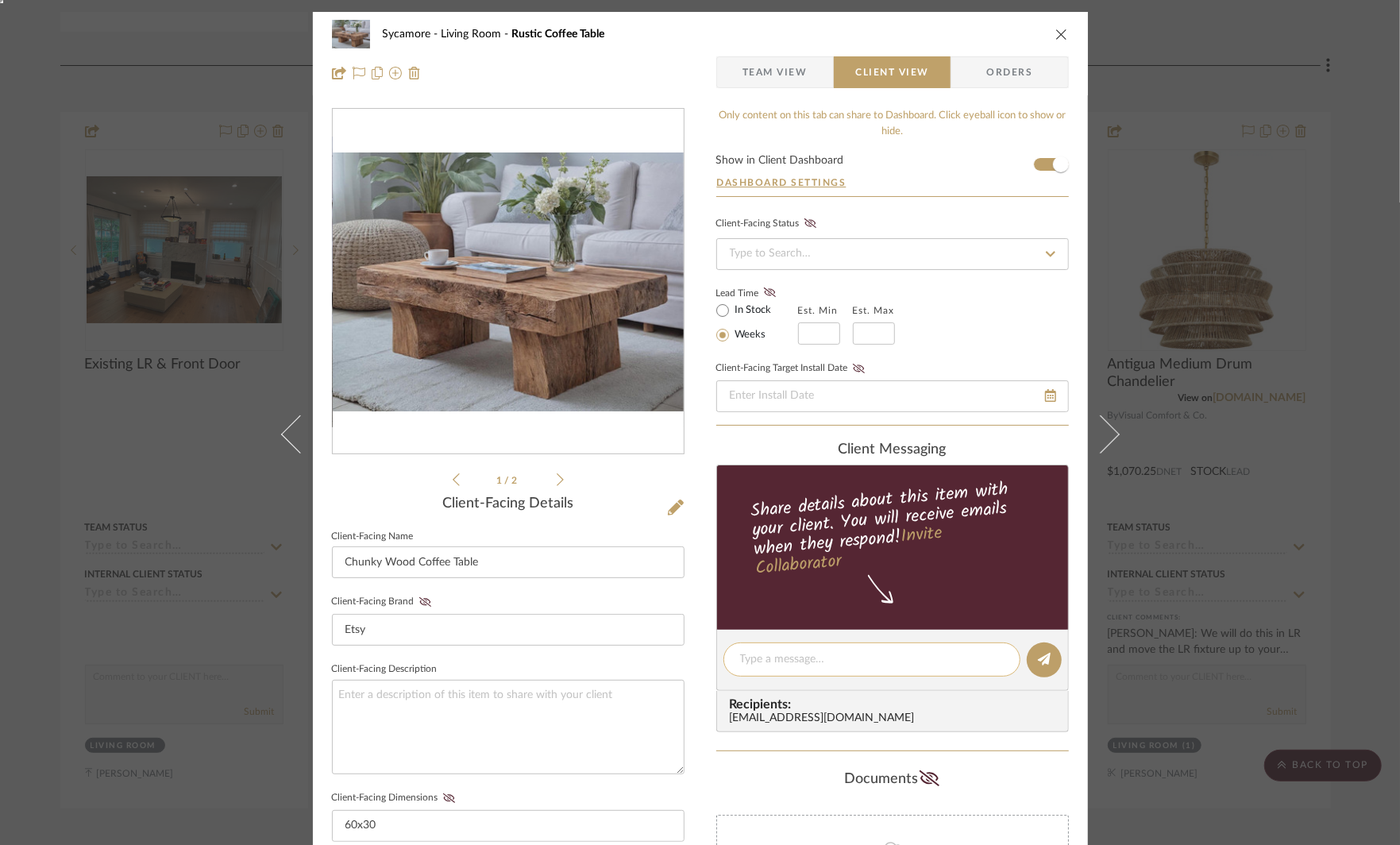
click at [766, 664] on textarea at bounding box center [872, 659] width 264 height 17
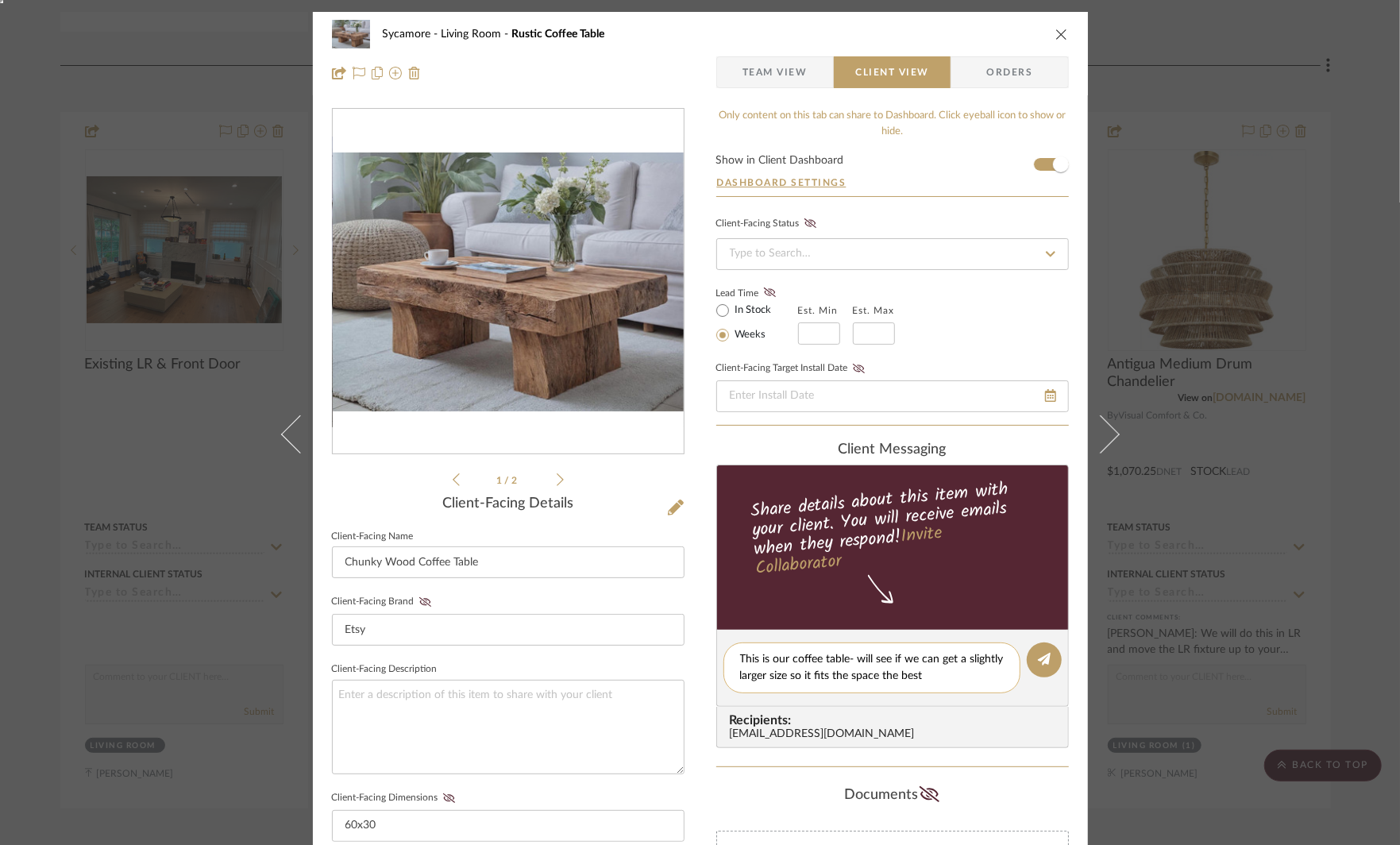
type textarea "This is our coffee table- will see if we can get a slightly larger size so it f…"
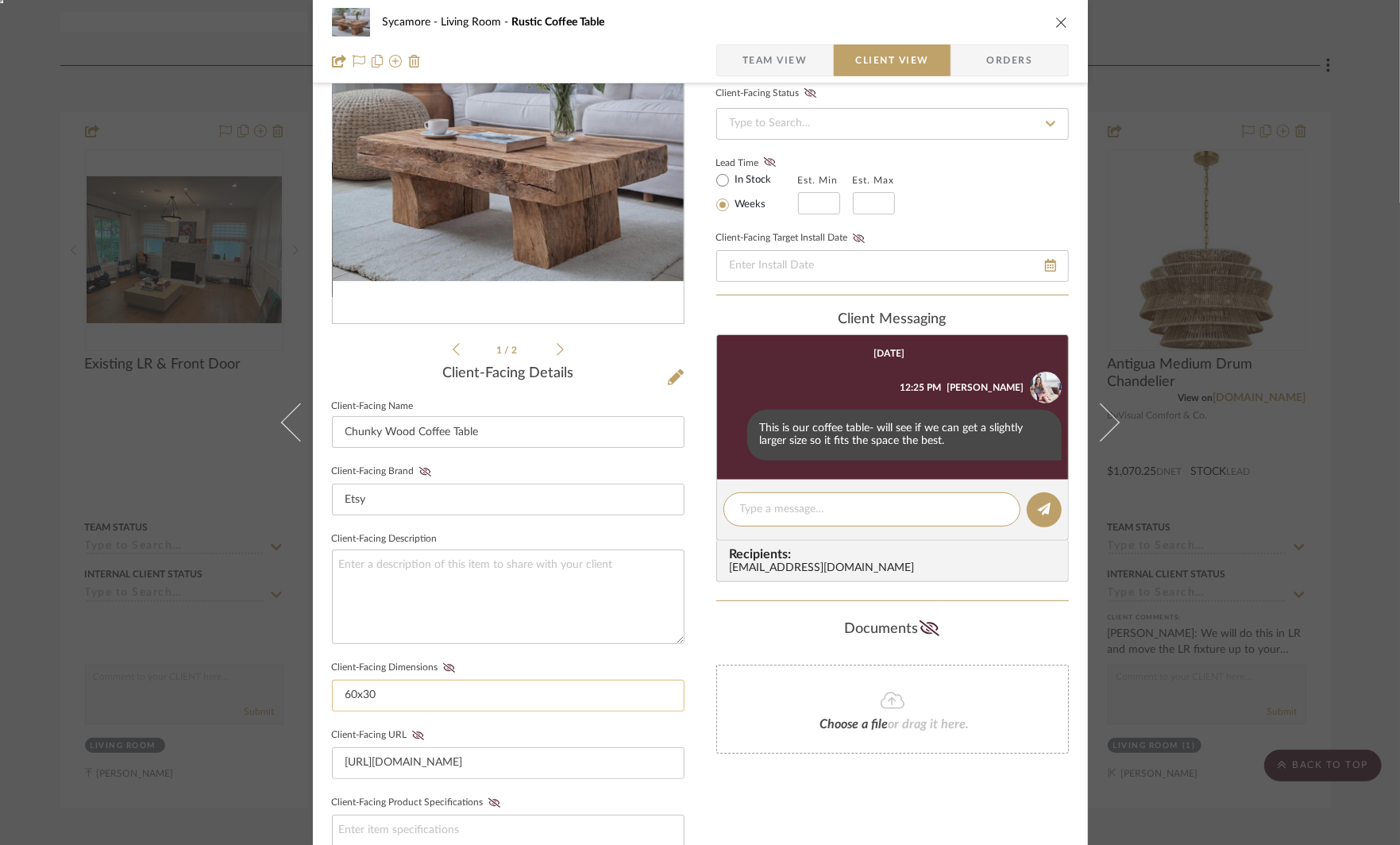
scroll to position [151, 0]
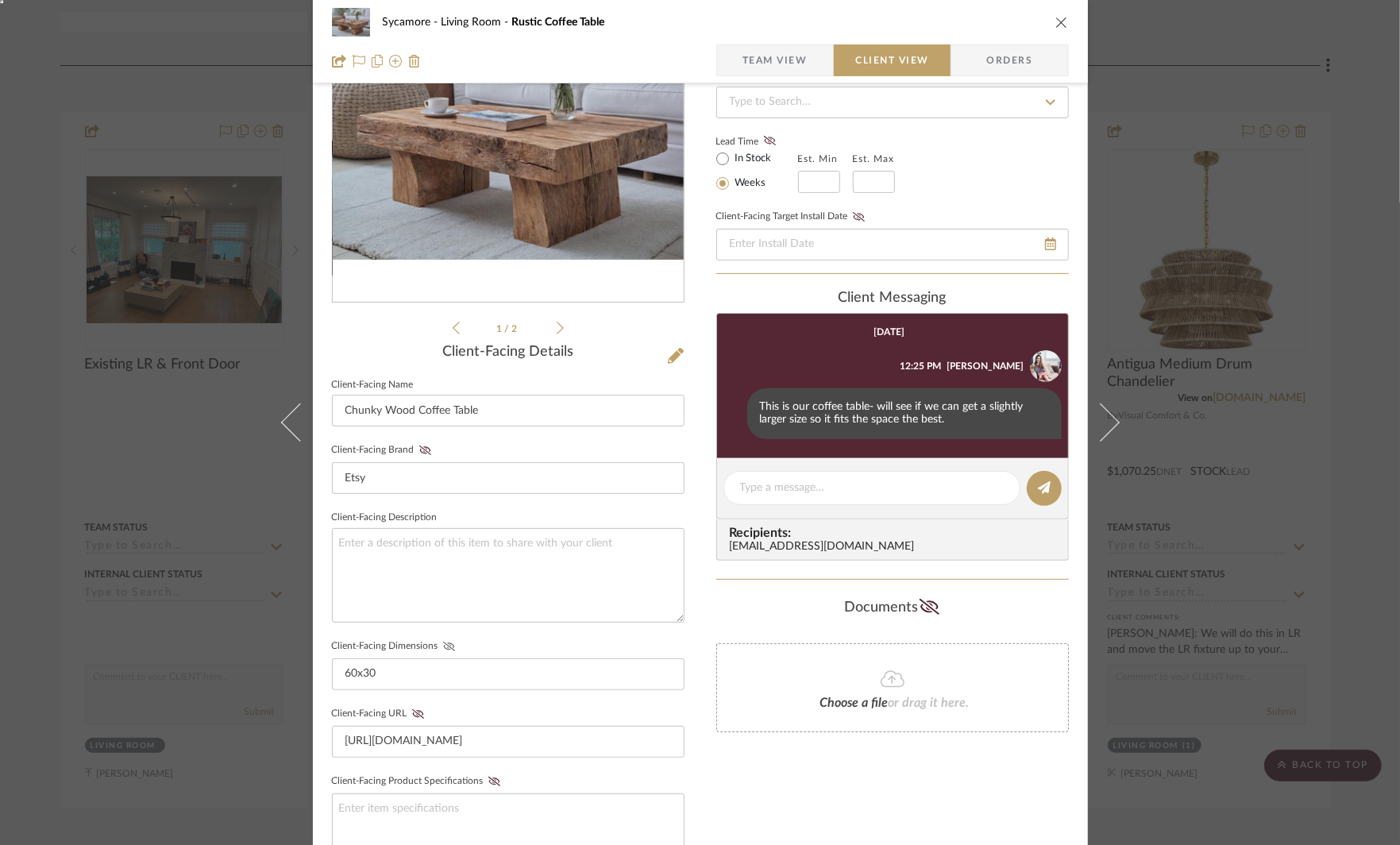
click at [443, 645] on icon at bounding box center [448, 646] width 12 height 10
click at [413, 414] on input "Chunky Wood Coffee Table" at bounding box center [508, 410] width 353 height 31
type input "Chunky Wood Rustic Coffee Table"
click at [584, 581] on textarea at bounding box center [508, 575] width 353 height 94
click at [419, 410] on input "Chunky Wood Rustic Coffee Table" at bounding box center [508, 410] width 353 height 31
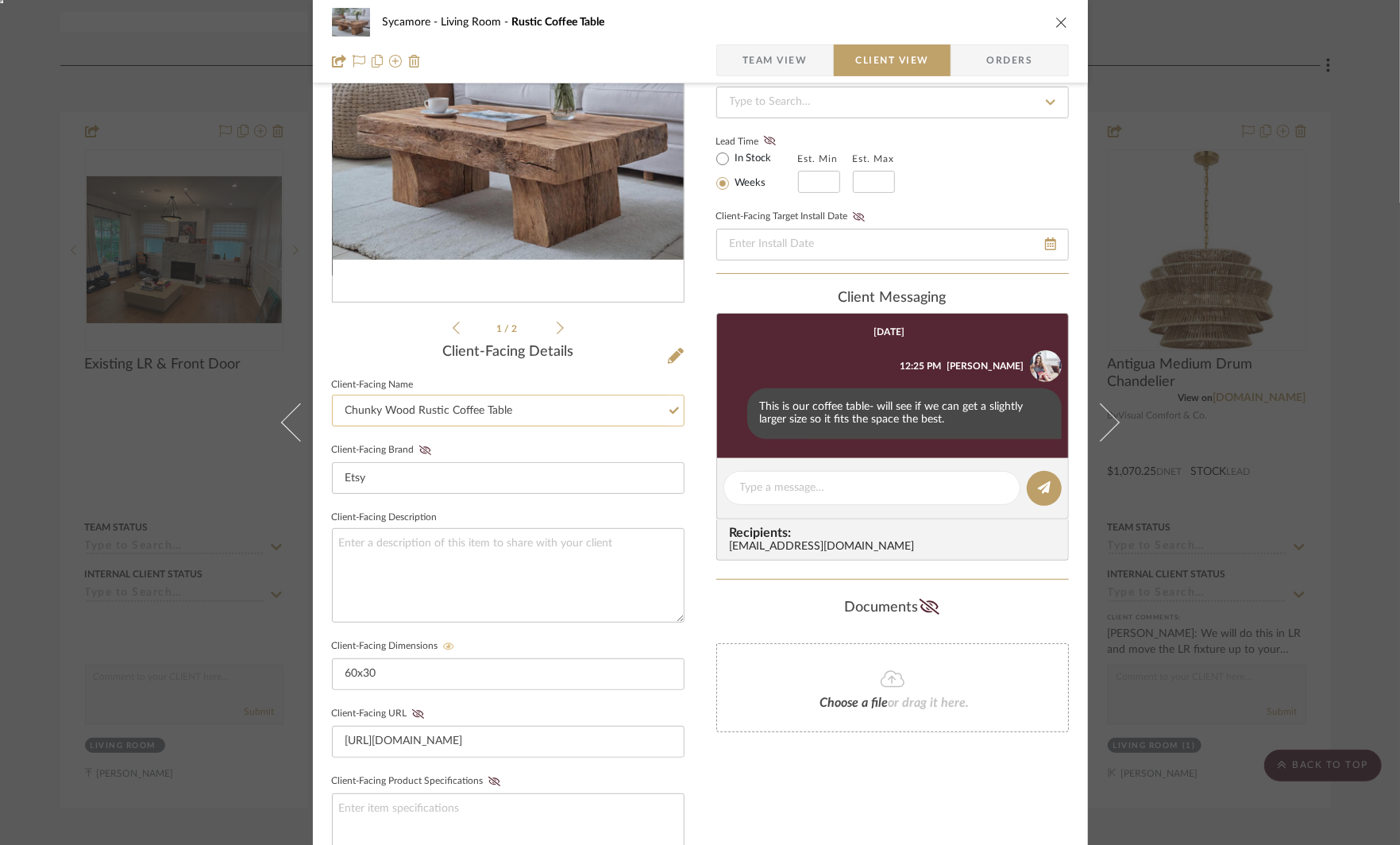
click at [419, 410] on input "Chunky Wood Rustic Coffee Table" at bounding box center [508, 410] width 353 height 31
click at [394, 410] on input "Chunky Wood Coffee Table" at bounding box center [508, 410] width 353 height 31
type input "Chunky Wood Coffee Table"
click at [1262, 501] on div "Sycamore Living Room Rustic Coffee Table Team View Client View Orders 1 / 2 Cli…" at bounding box center [700, 422] width 1400 height 845
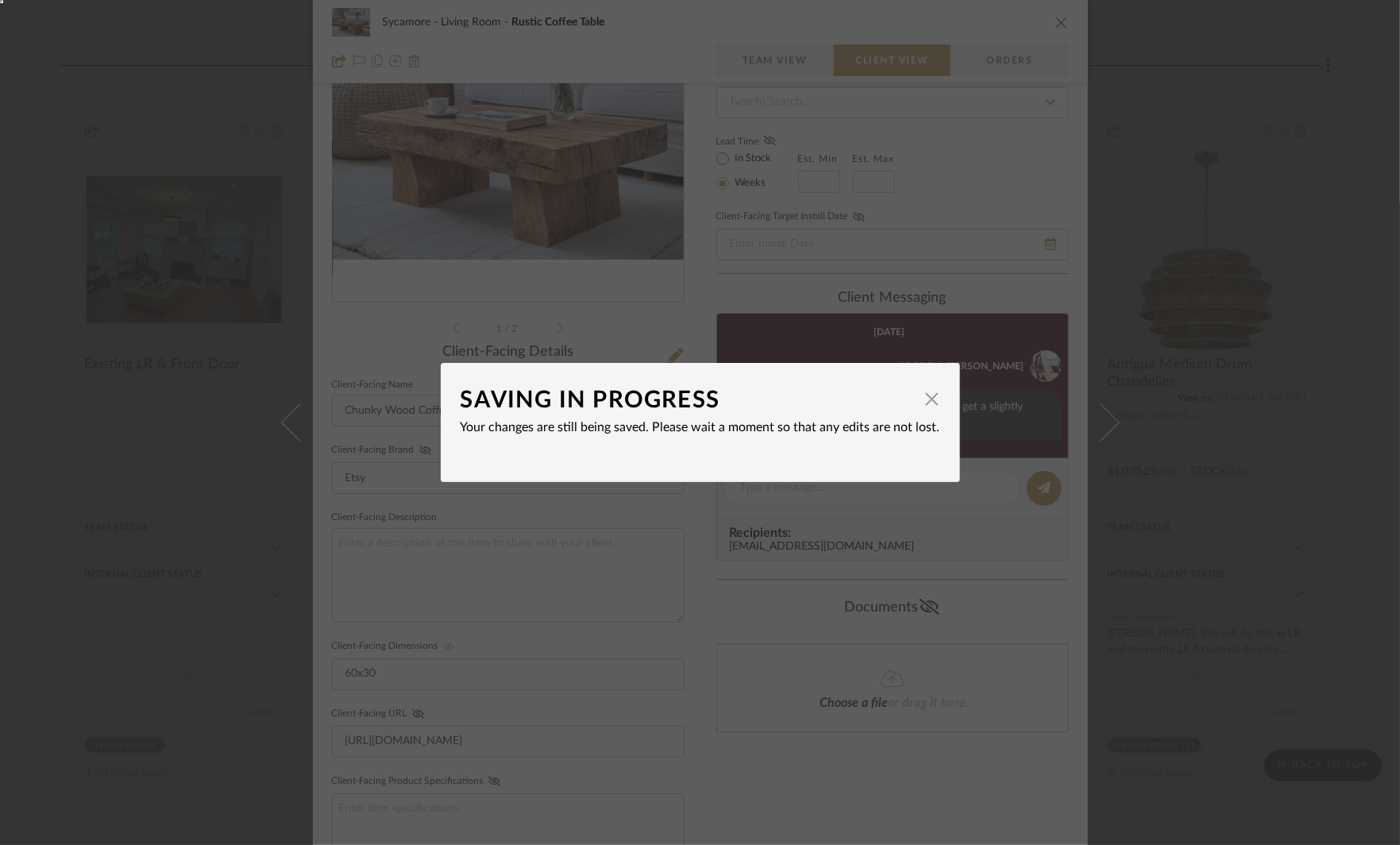
click at [1262, 501] on div "SAVING IN PROGRESS × Your changes are still being saved. Please wait a moment s…" at bounding box center [700, 422] width 1400 height 845
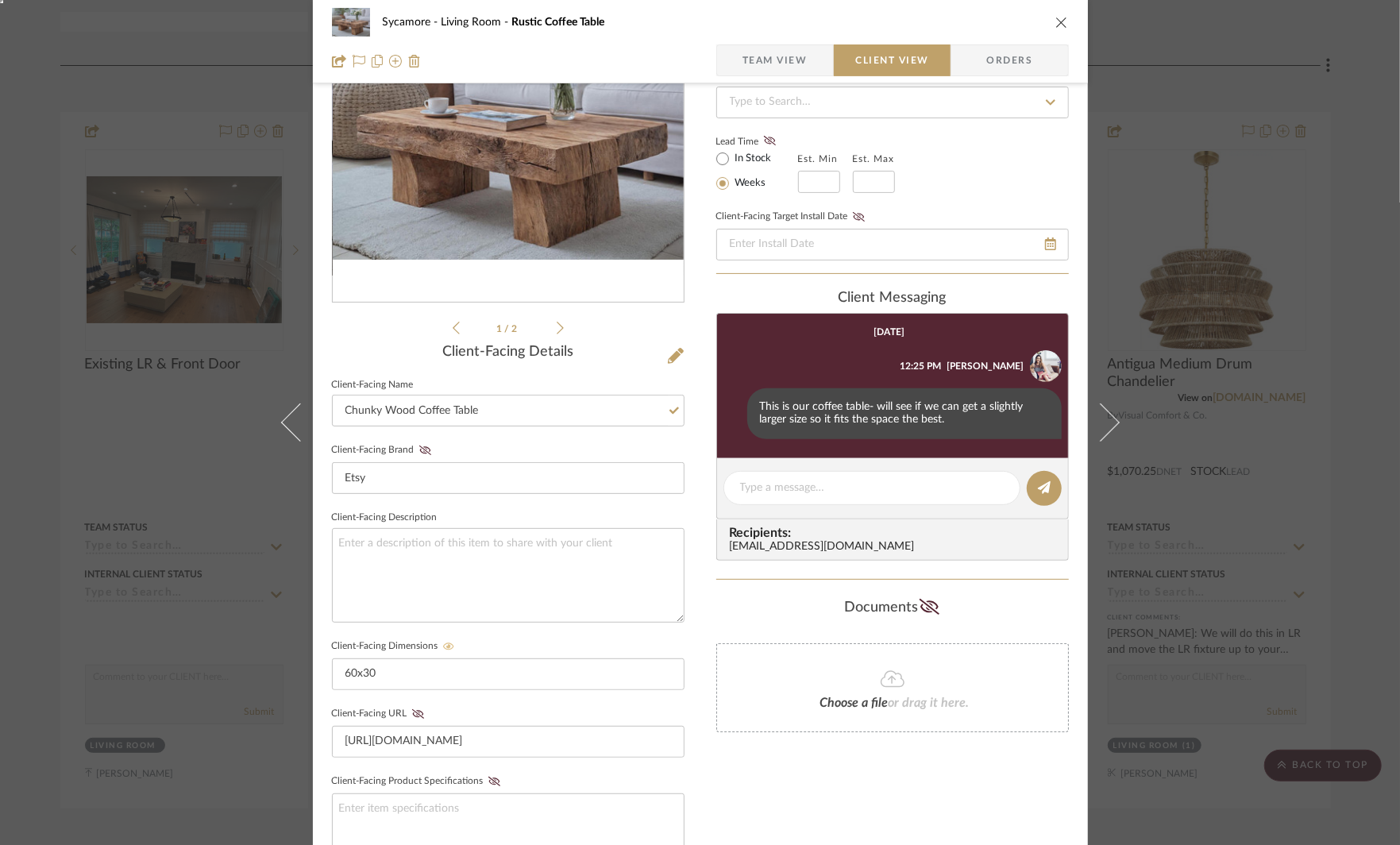
click at [1262, 501] on div "Sycamore Living Room Rustic Coffee Table Team View Client View Orders 1 / 2 Cli…" at bounding box center [700, 422] width 1400 height 845
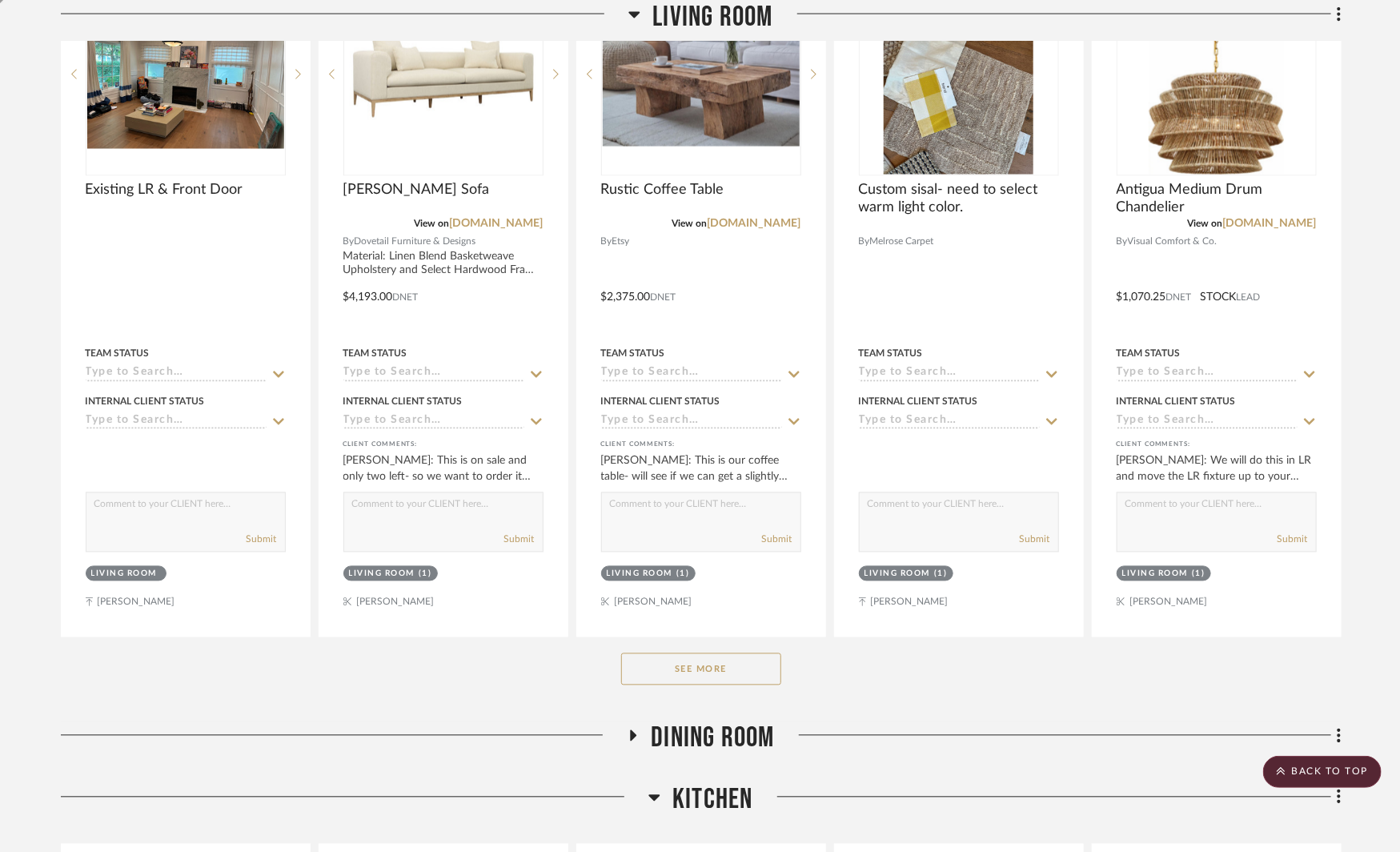
scroll to position [1331, 0]
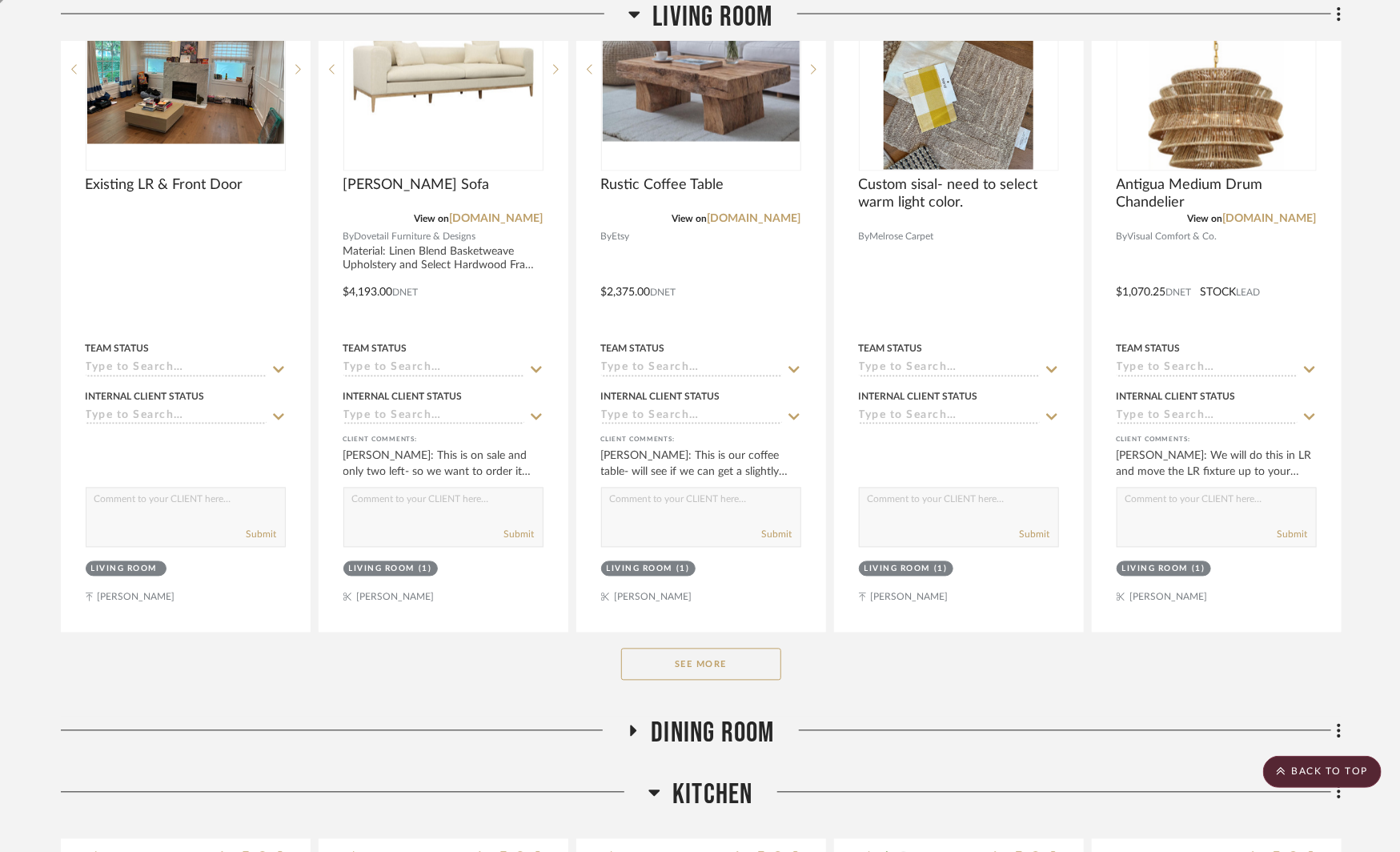
click at [724, 651] on button "See More" at bounding box center [700, 664] width 160 height 32
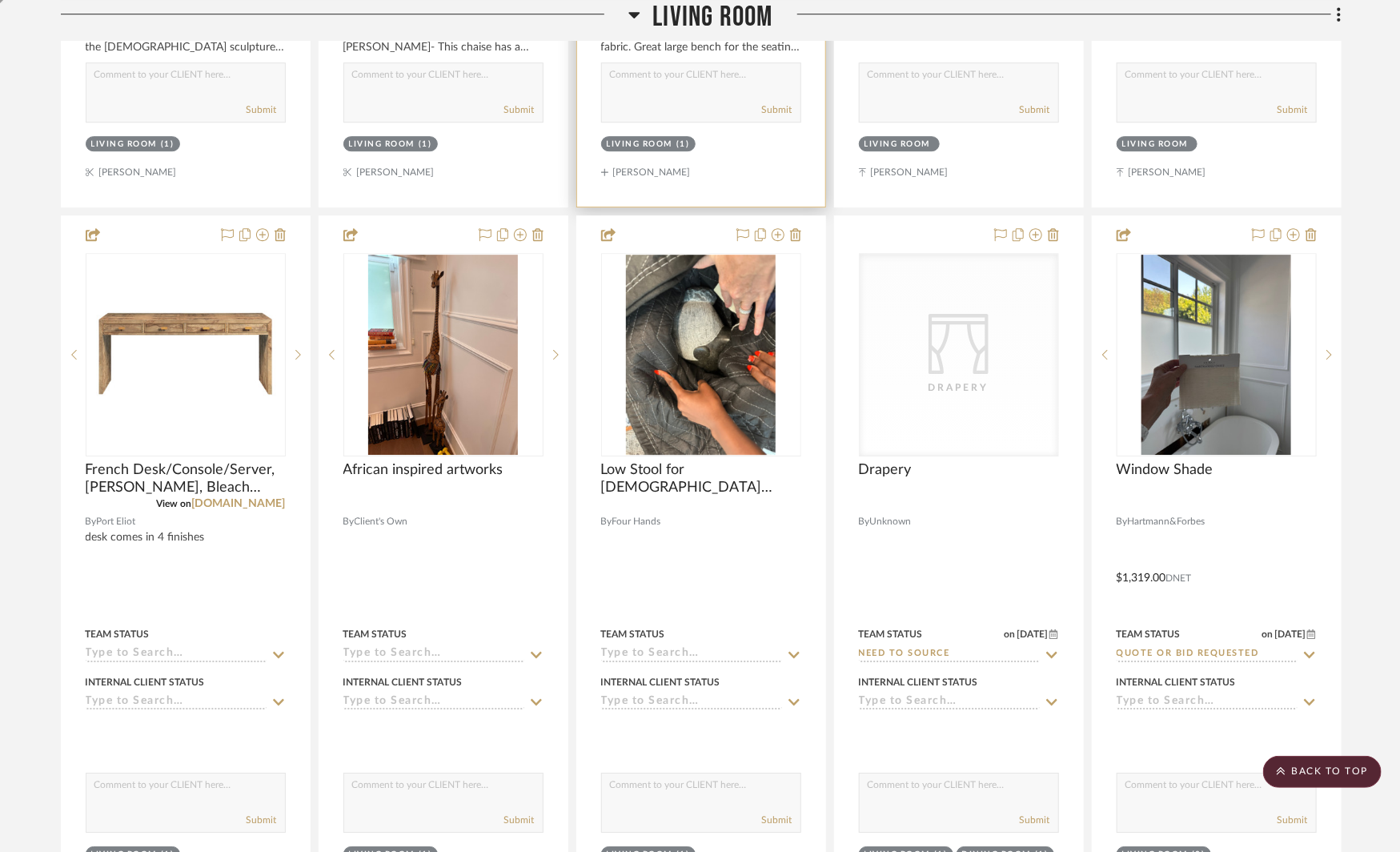
scroll to position [2478, 0]
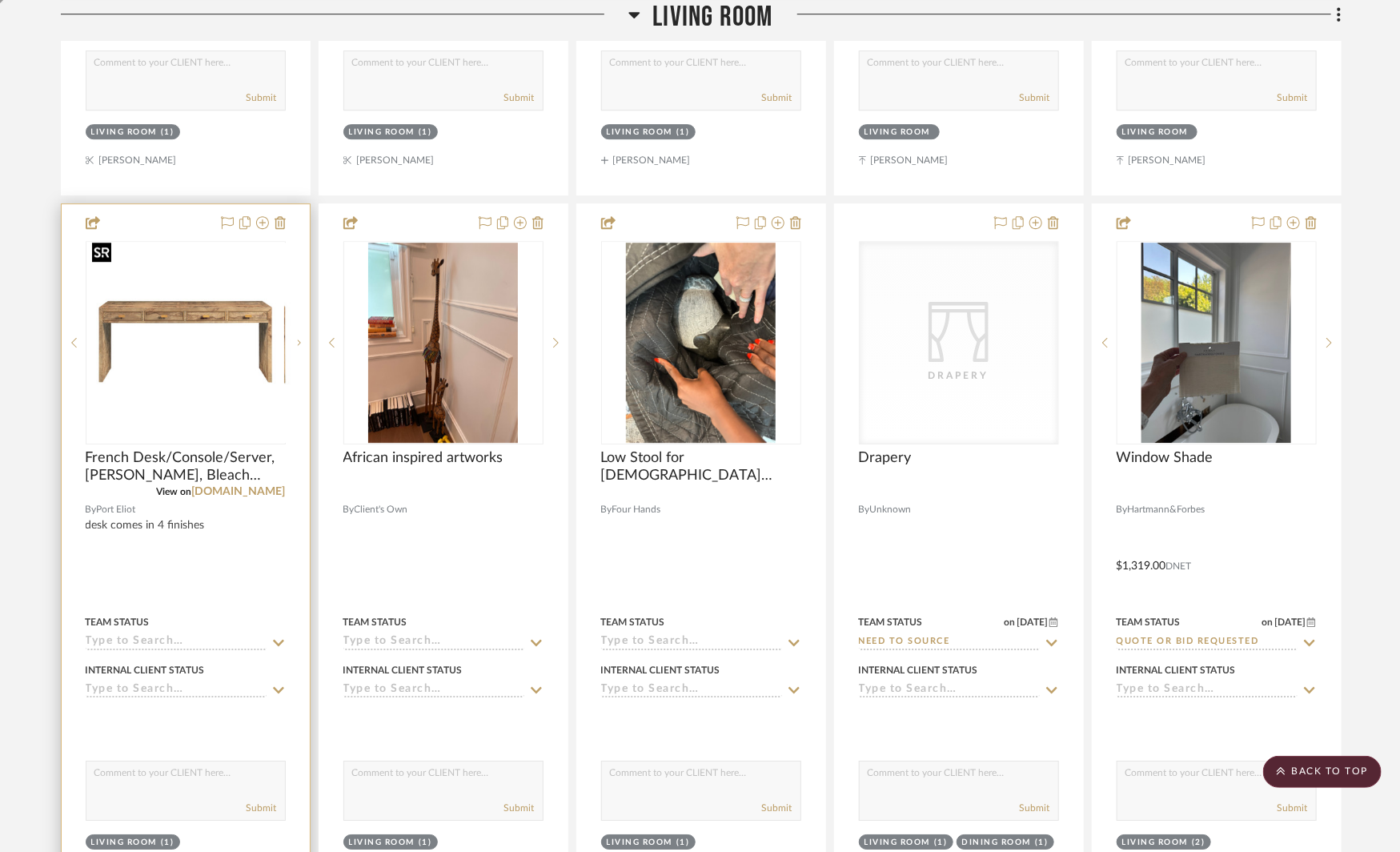
click at [237, 307] on div at bounding box center [186, 342] width 200 height 204
click at [237, 307] on img "0" at bounding box center [186, 342] width 197 height 197
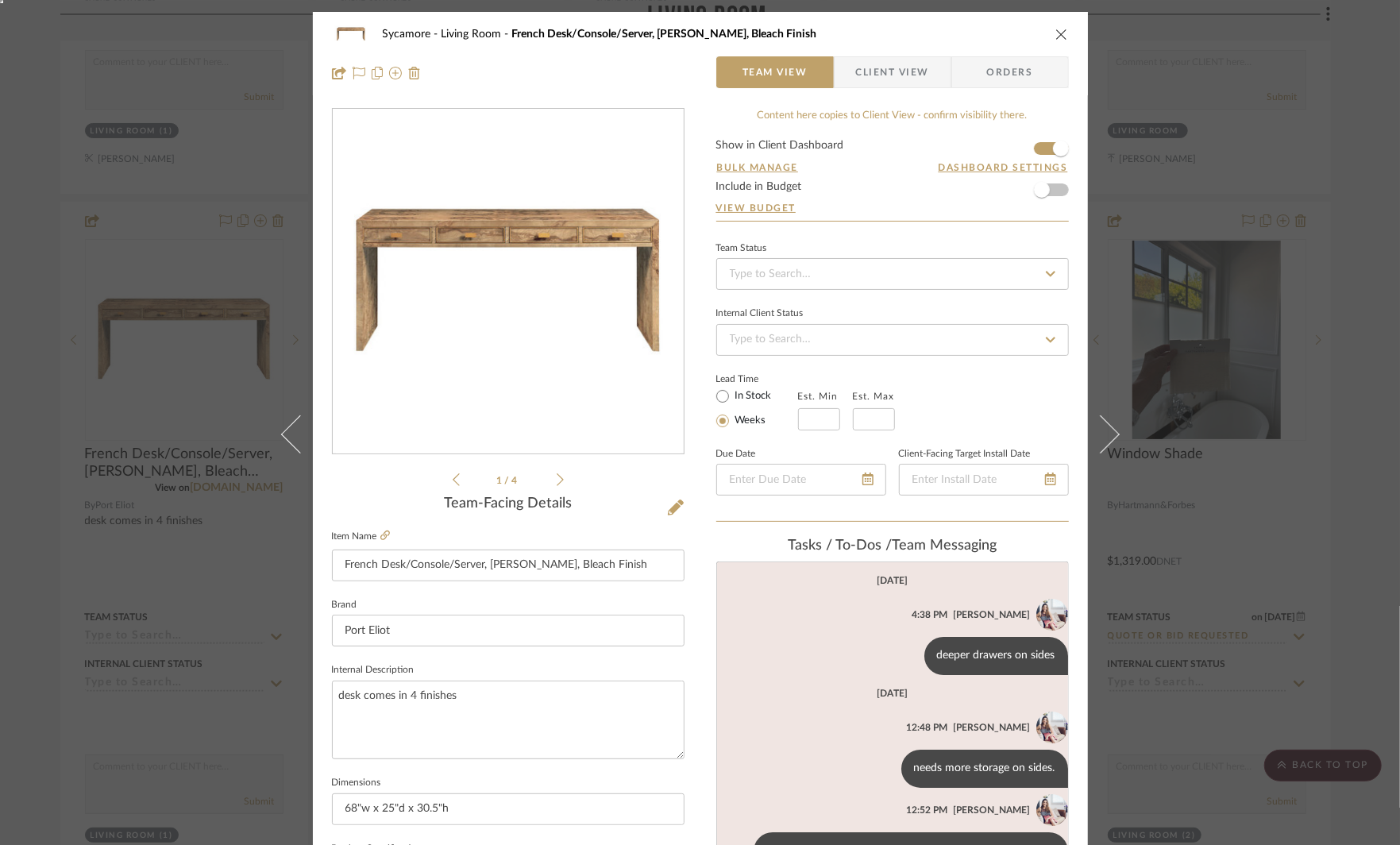
scroll to position [105, 0]
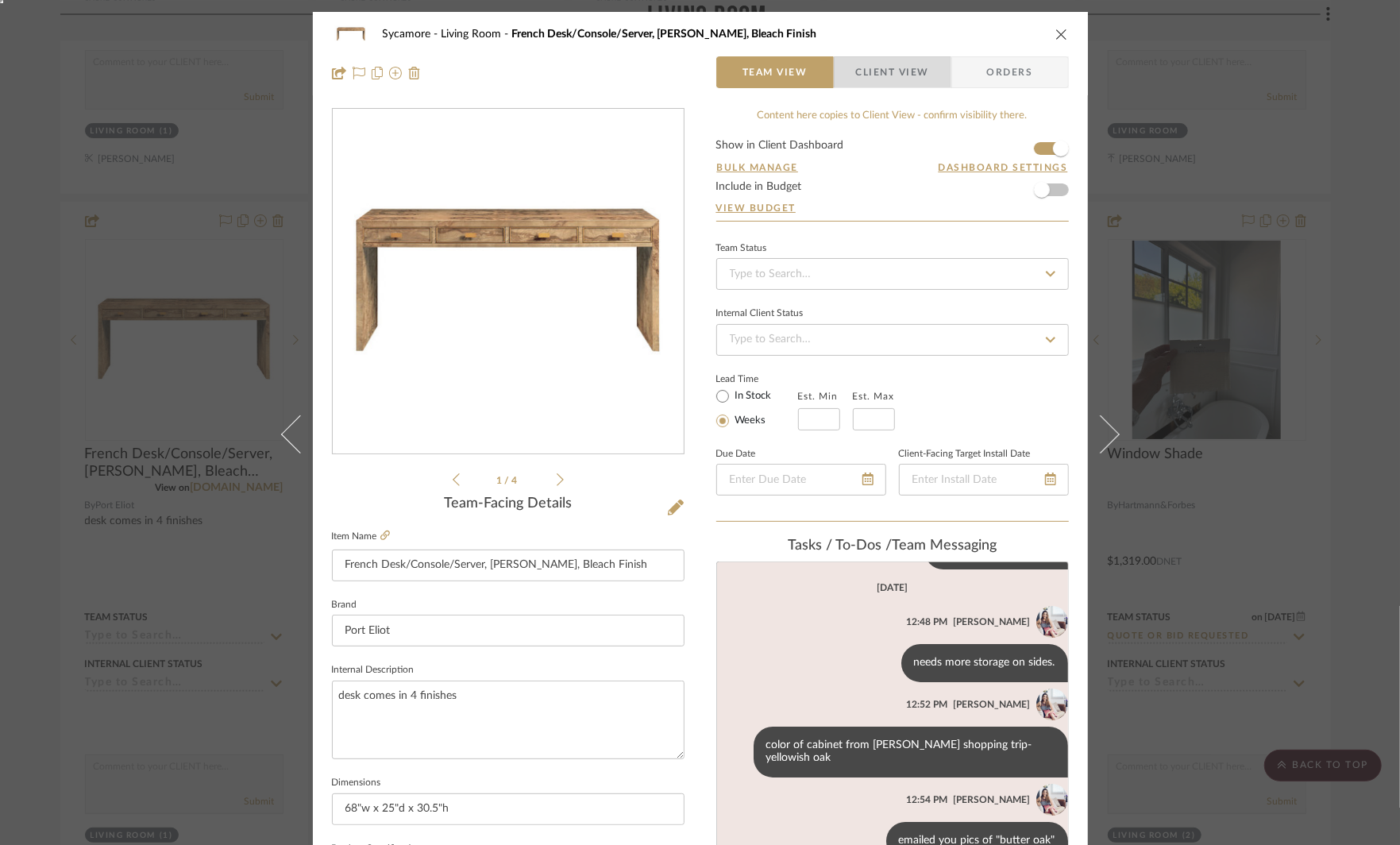
click at [887, 74] on span "Client View" at bounding box center [892, 72] width 73 height 31
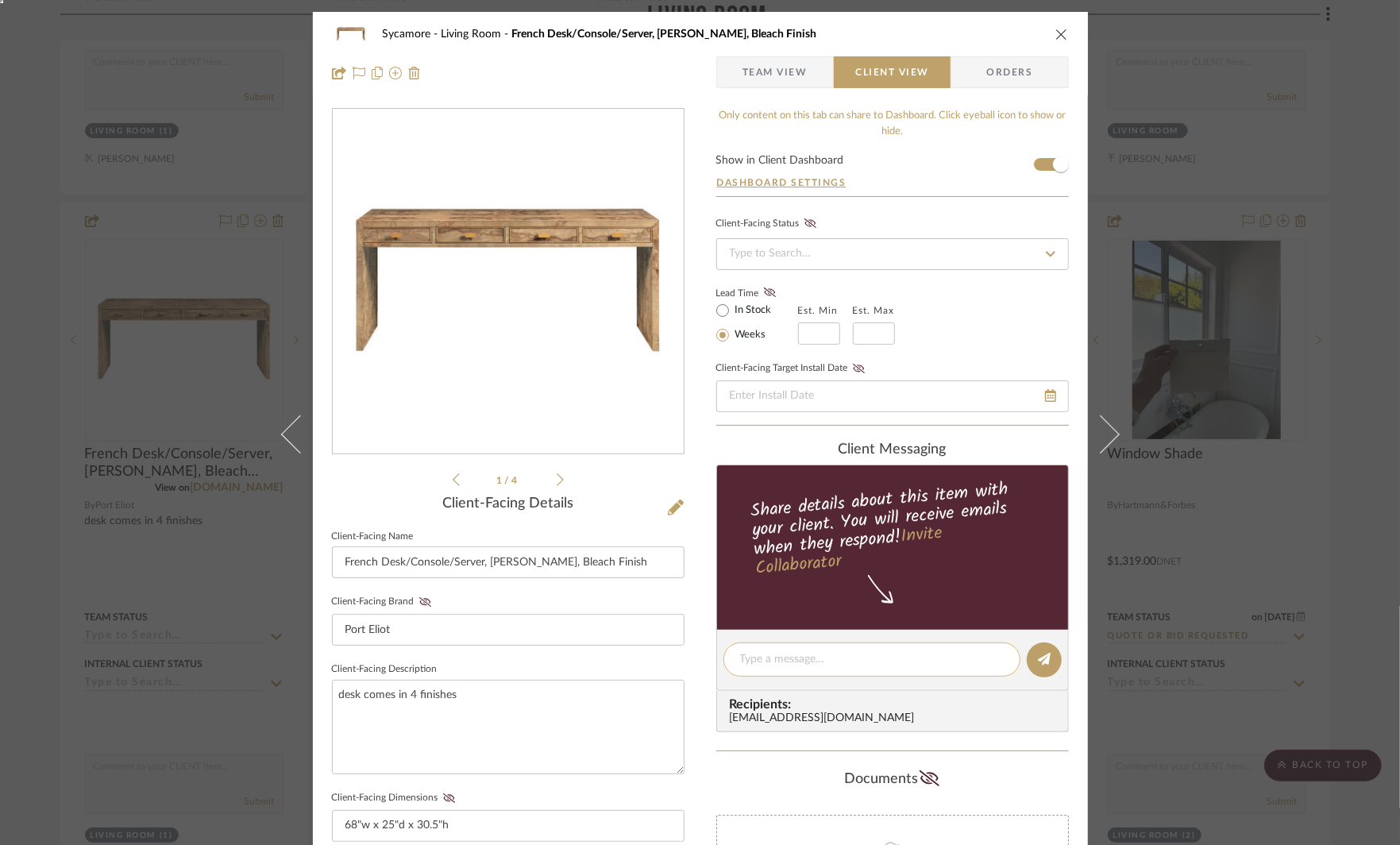
click at [795, 657] on textarea at bounding box center [872, 659] width 264 height 17
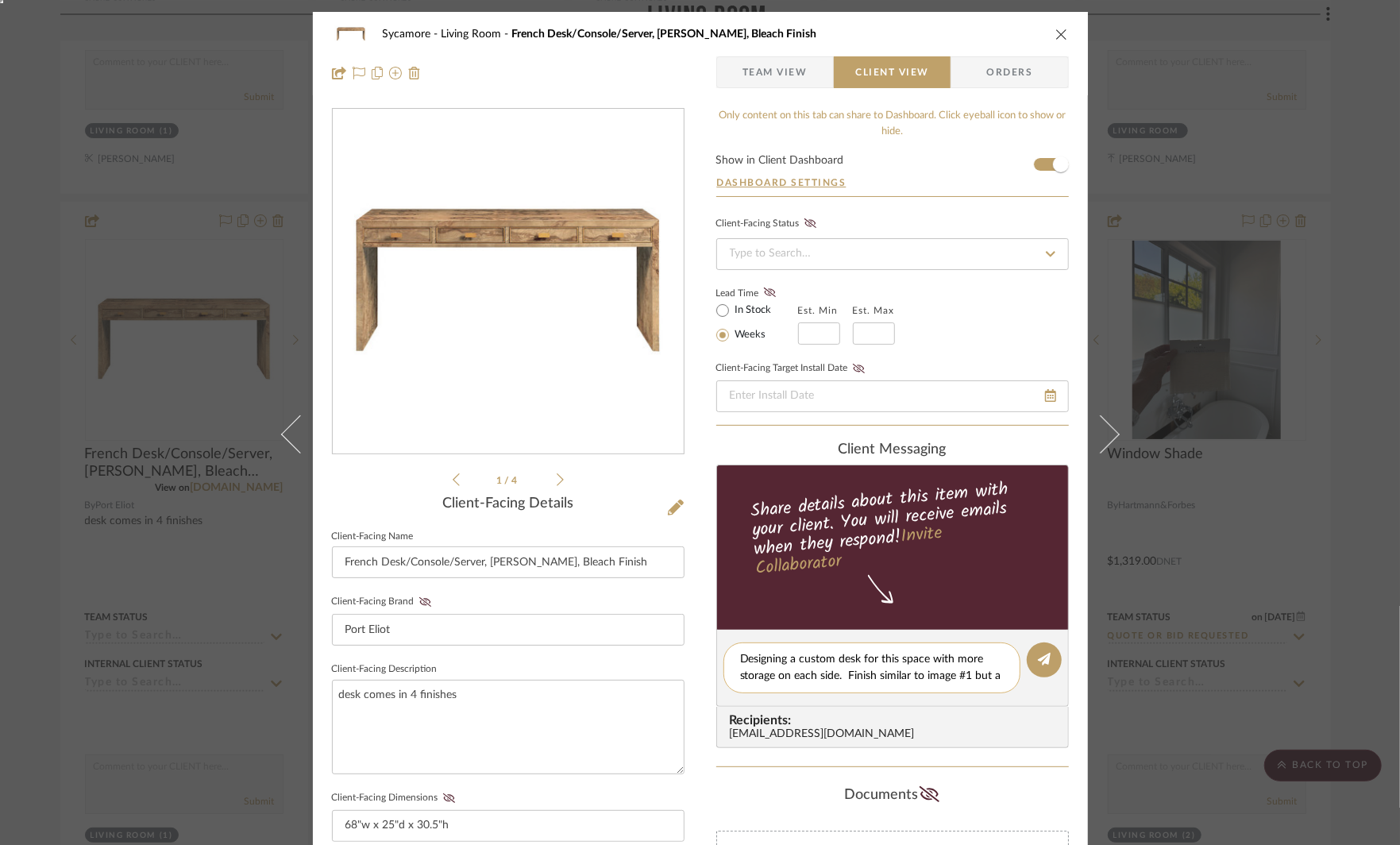
scroll to position [0, 0]
type textarea "Designing a custom desk for this space with more storage on each side. Finish s…"
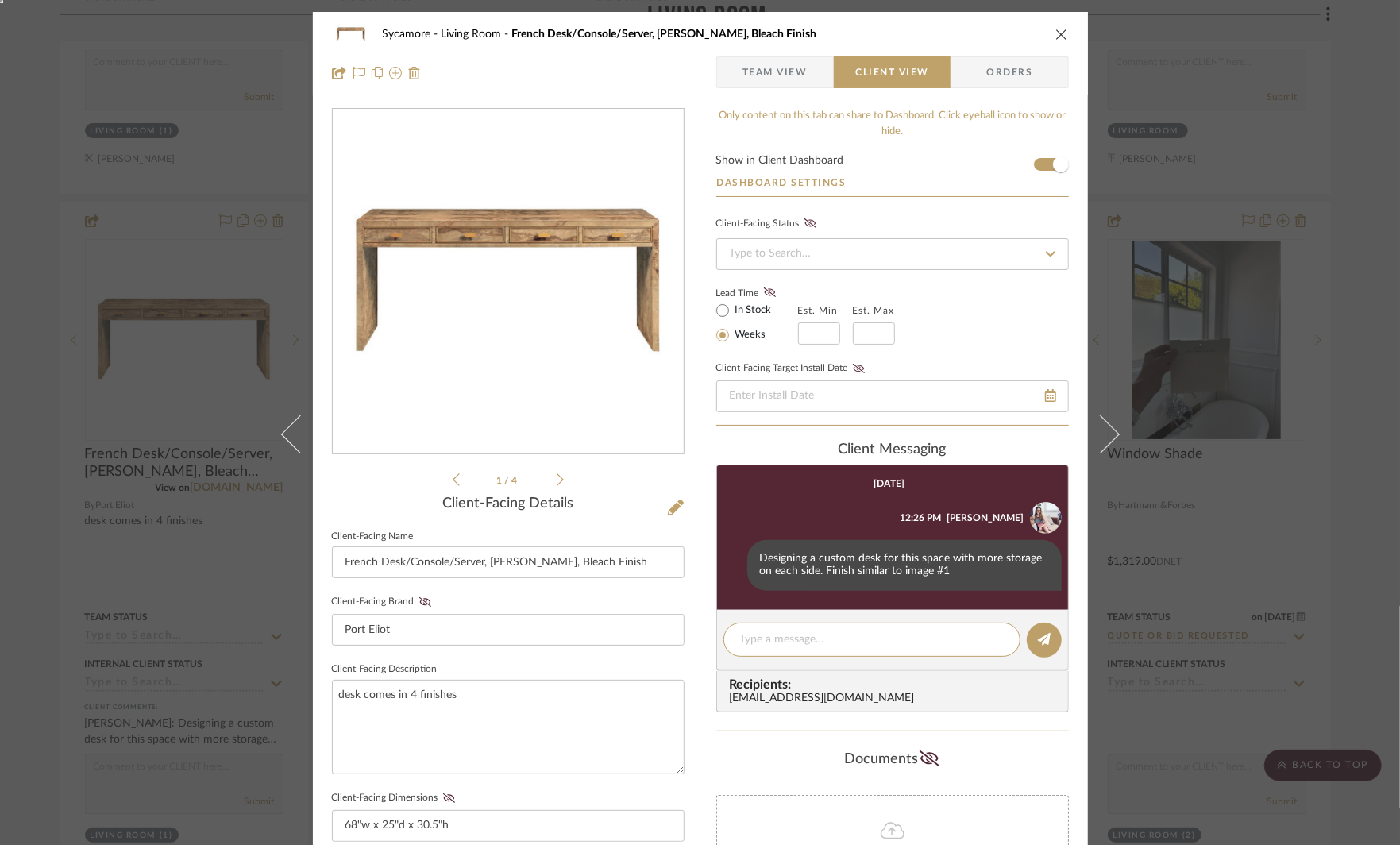
click at [557, 479] on icon at bounding box center [560, 480] width 7 height 14
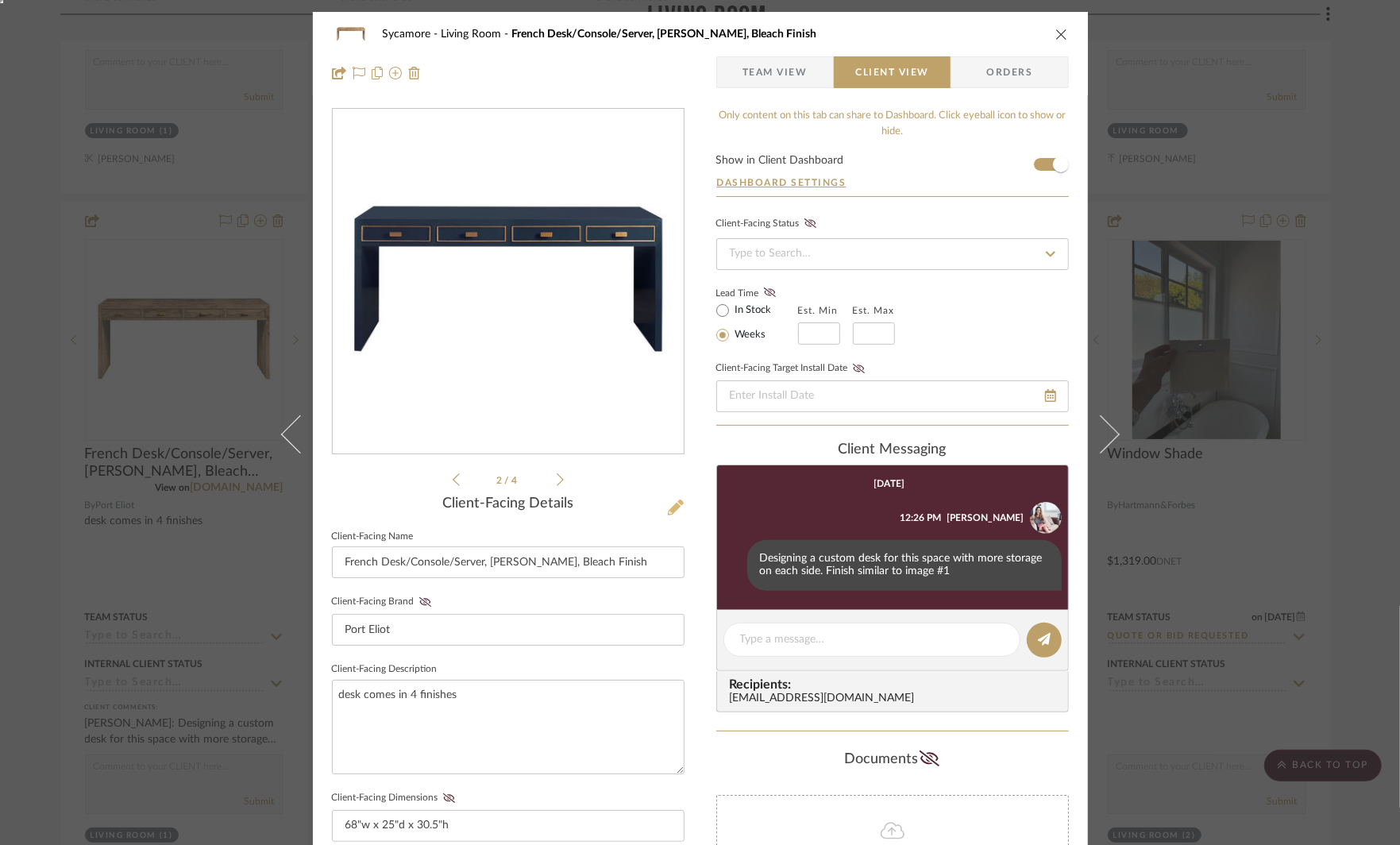
click at [668, 503] on icon at bounding box center [676, 507] width 16 height 16
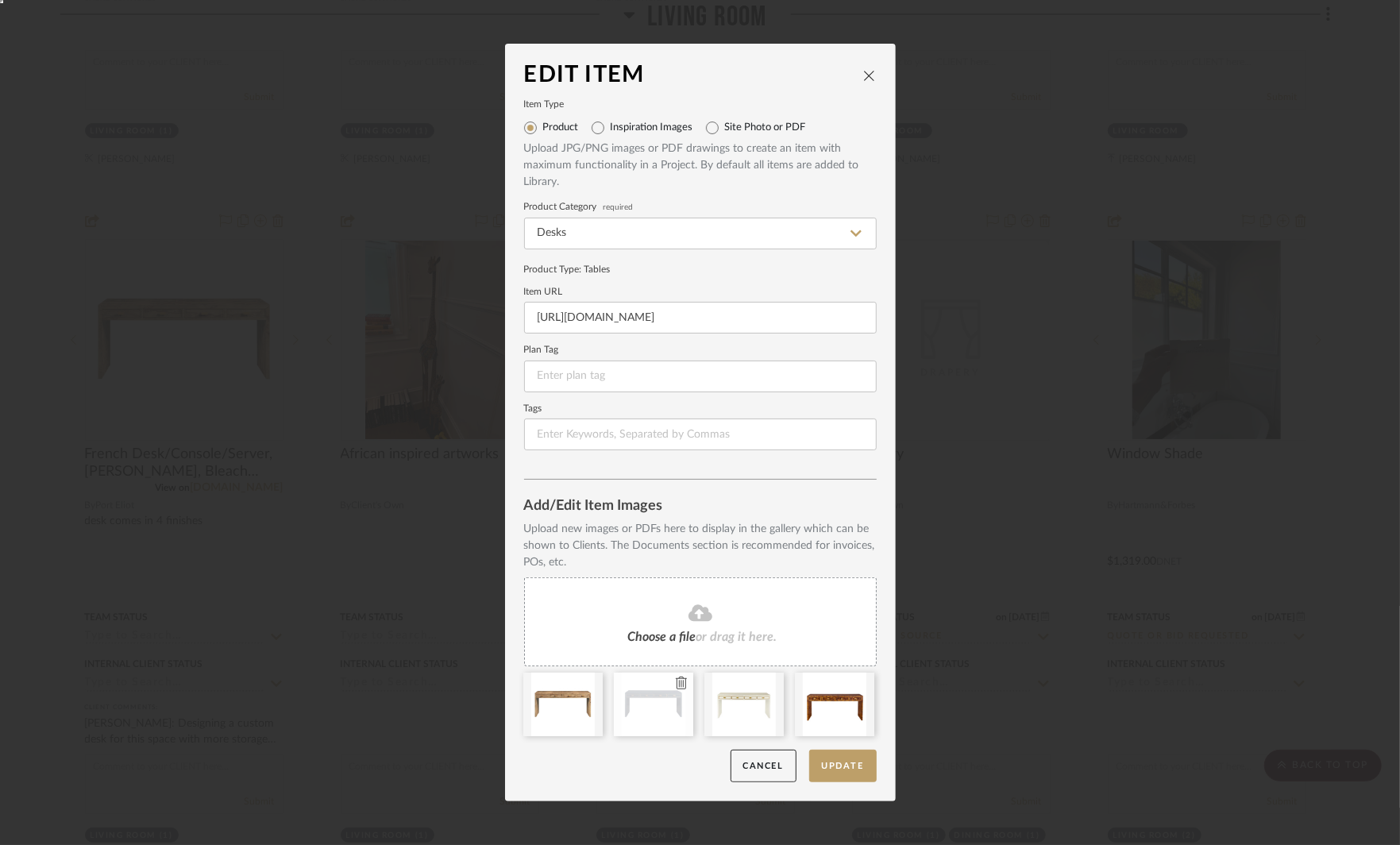
click at [675, 684] on icon at bounding box center [681, 682] width 11 height 13
click at [823, 778] on button "Update" at bounding box center [843, 765] width 68 height 32
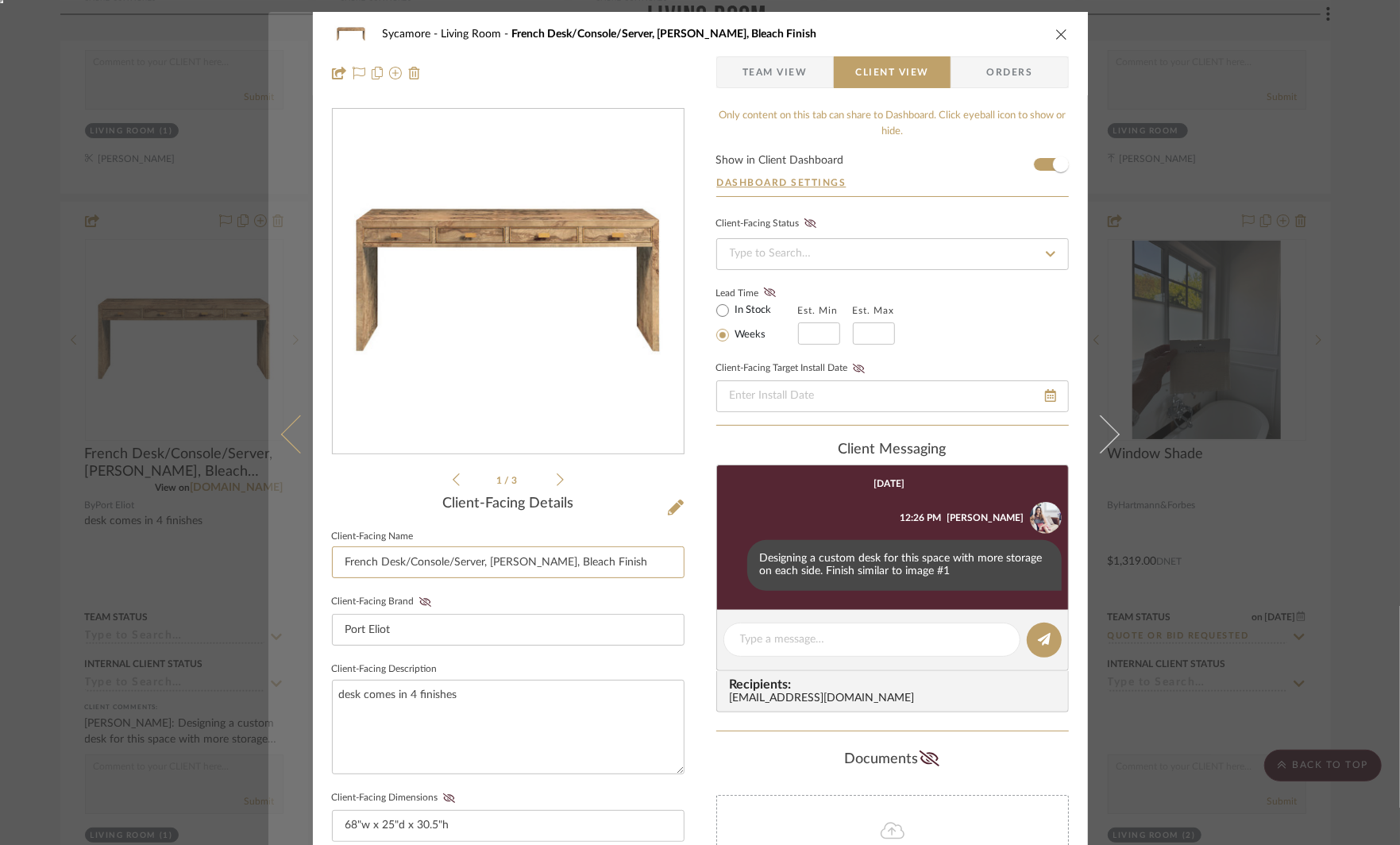
drag, startPoint x: 377, startPoint y: 561, endPoint x: 281, endPoint y: 556, distance: 96.1
click at [281, 556] on mat-dialog-content "Sycamore Living Room French Desk/Console/Server, Ash Burl, Bleach Finish Team V…" at bounding box center [700, 673] width 864 height 1321
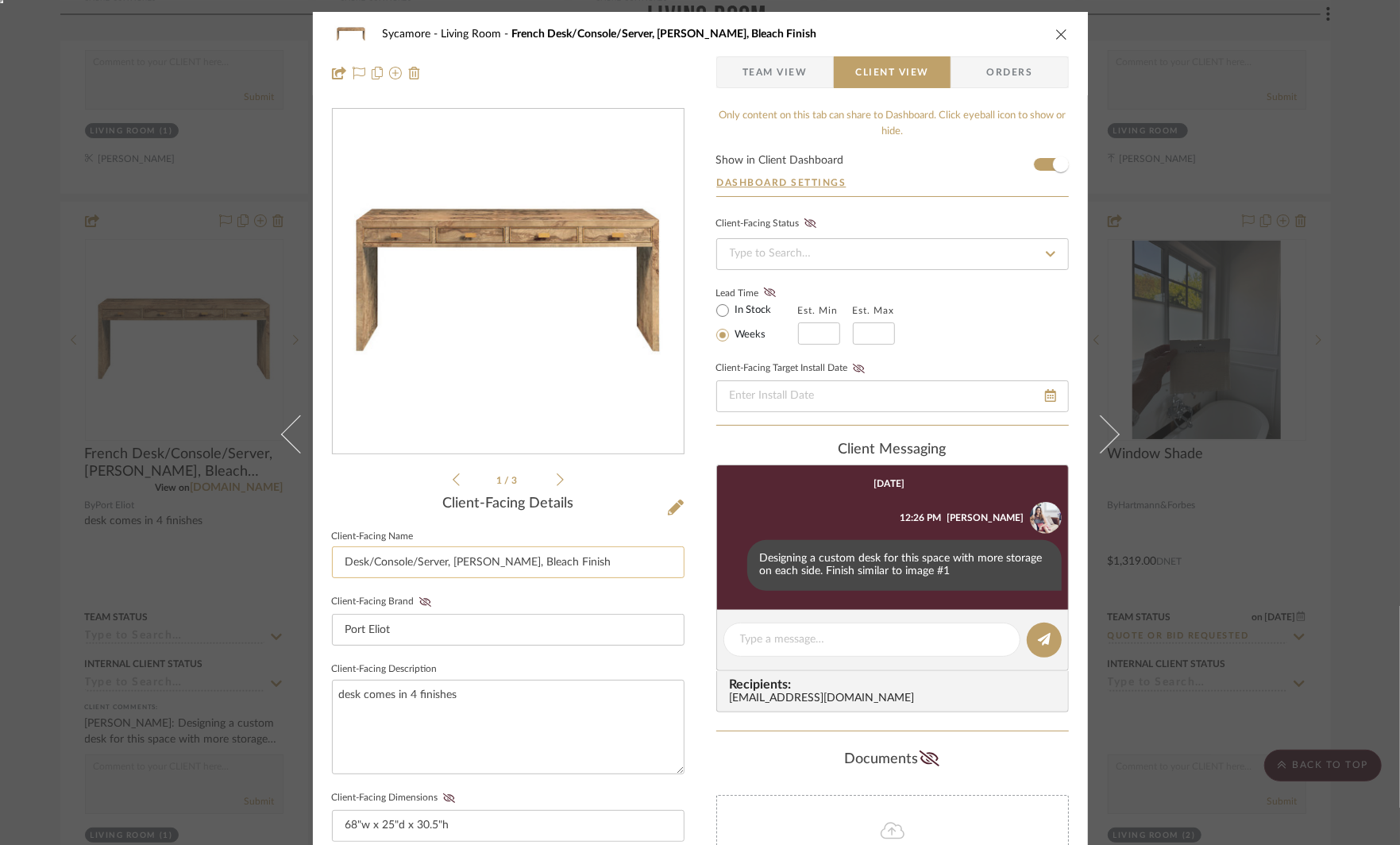
drag, startPoint x: 368, startPoint y: 563, endPoint x: 445, endPoint y: 562, distance: 77.0
click at [445, 562] on input "Desk/Console/Server, Ash Burl, Bleach Finish" at bounding box center [508, 562] width 353 height 31
type input "Desk- in Warm wood tone"
click at [547, 767] on textarea "desk comes in 4 finishes" at bounding box center [508, 726] width 353 height 94
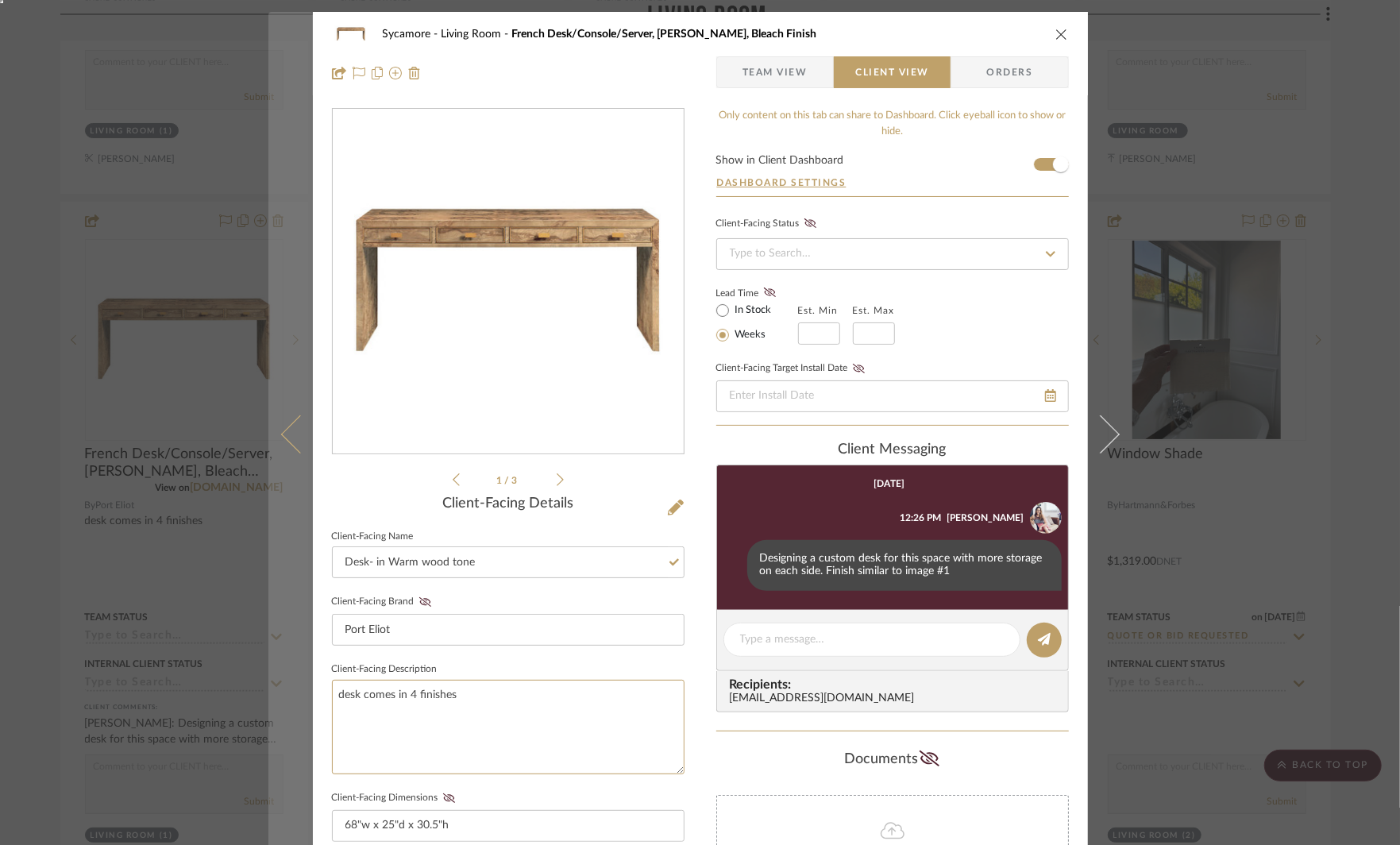
drag, startPoint x: 473, startPoint y: 698, endPoint x: 276, endPoint y: 698, distance: 197.0
click at [277, 698] on mat-dialog-content "Sycamore Living Room French Desk/Console/Server, Ash Burl, Bleach Finish Team V…" at bounding box center [700, 673] width 864 height 1321
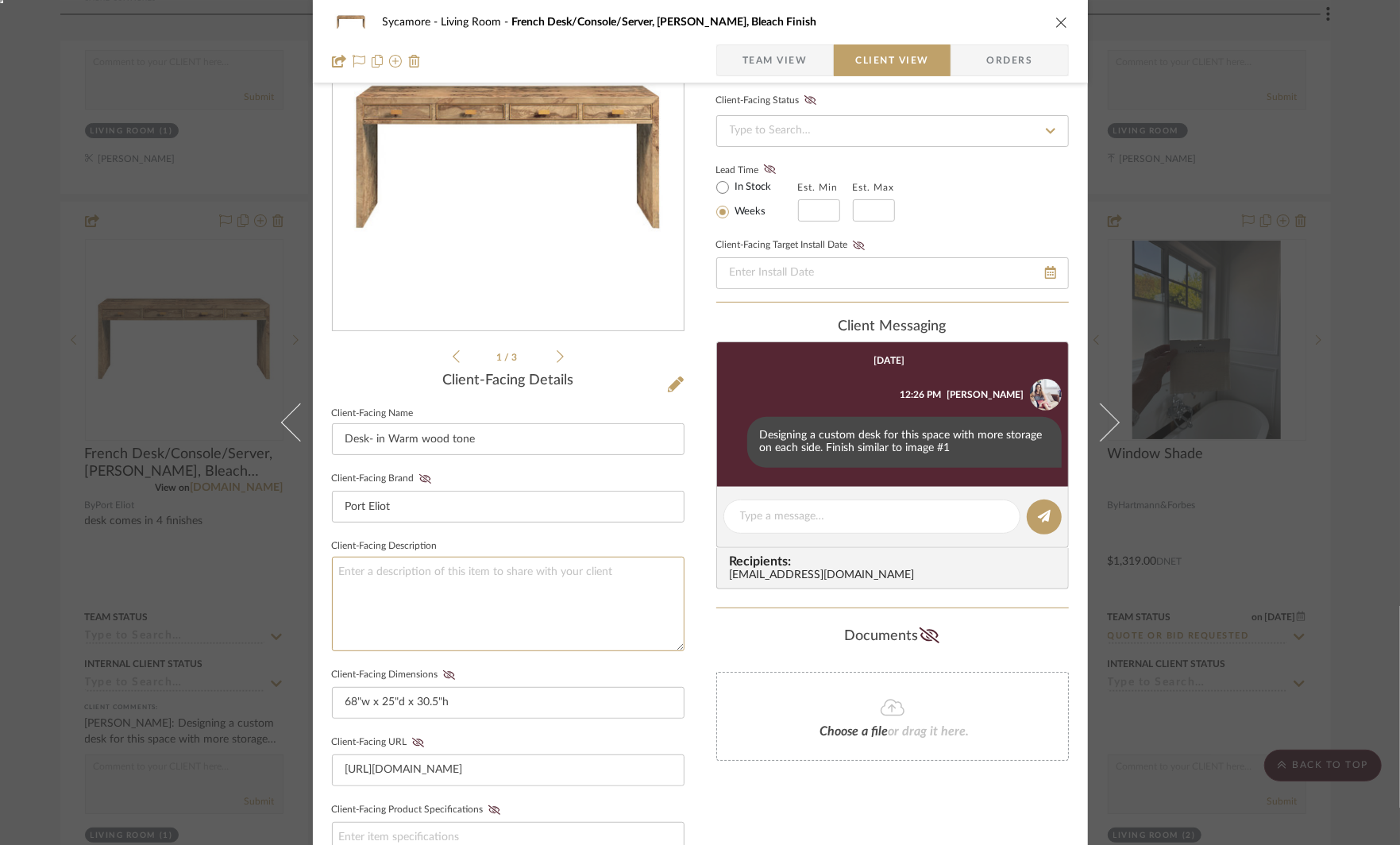
scroll to position [127, 0]
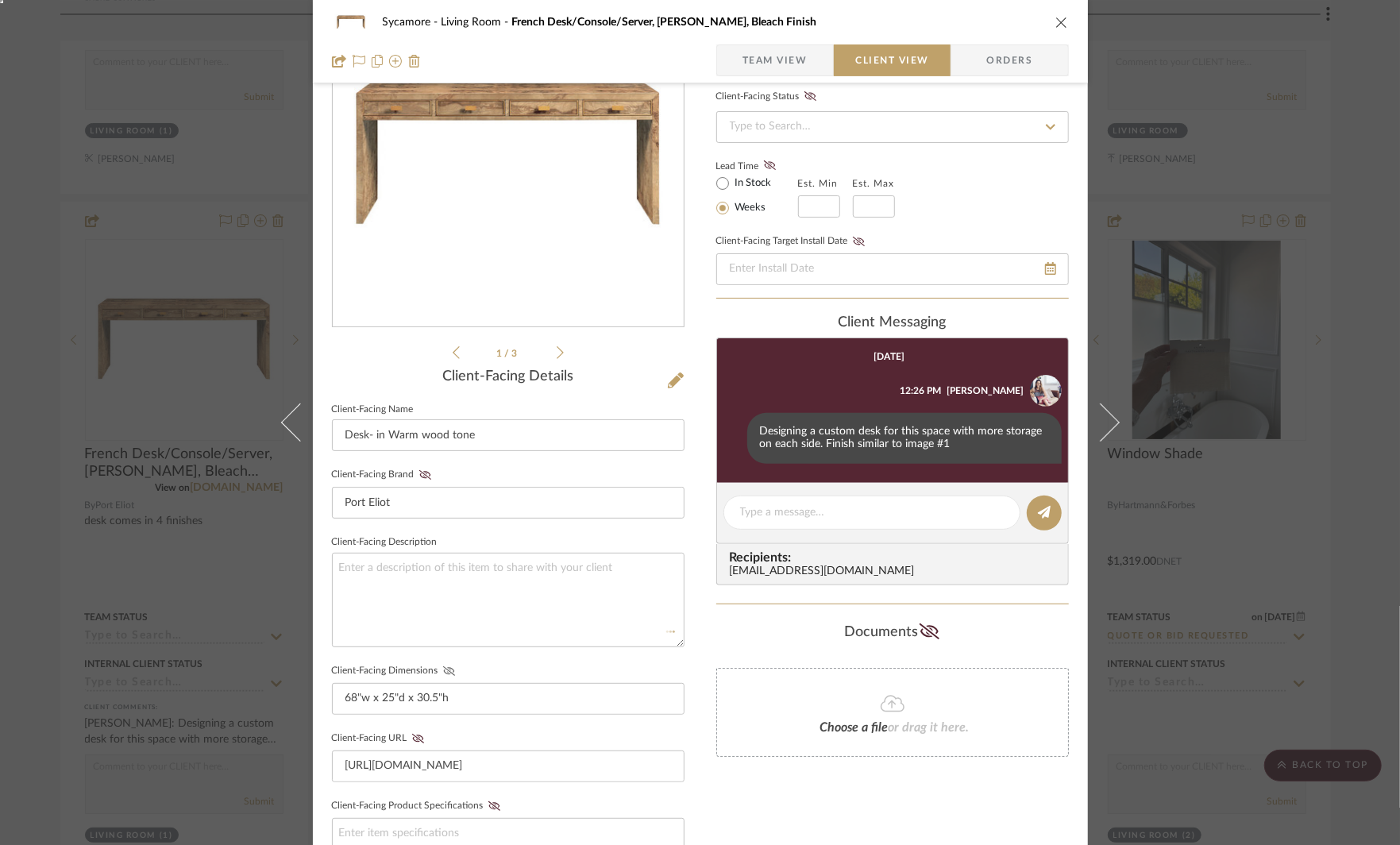
click at [446, 670] on icon at bounding box center [448, 671] width 12 height 10
click at [443, 670] on icon at bounding box center [448, 671] width 12 height 10
click at [443, 672] on icon at bounding box center [448, 670] width 11 height 7
click at [386, 572] on textarea at bounding box center [508, 600] width 353 height 94
click at [343, 565] on textarea "60x24 approx size" at bounding box center [508, 600] width 353 height 94
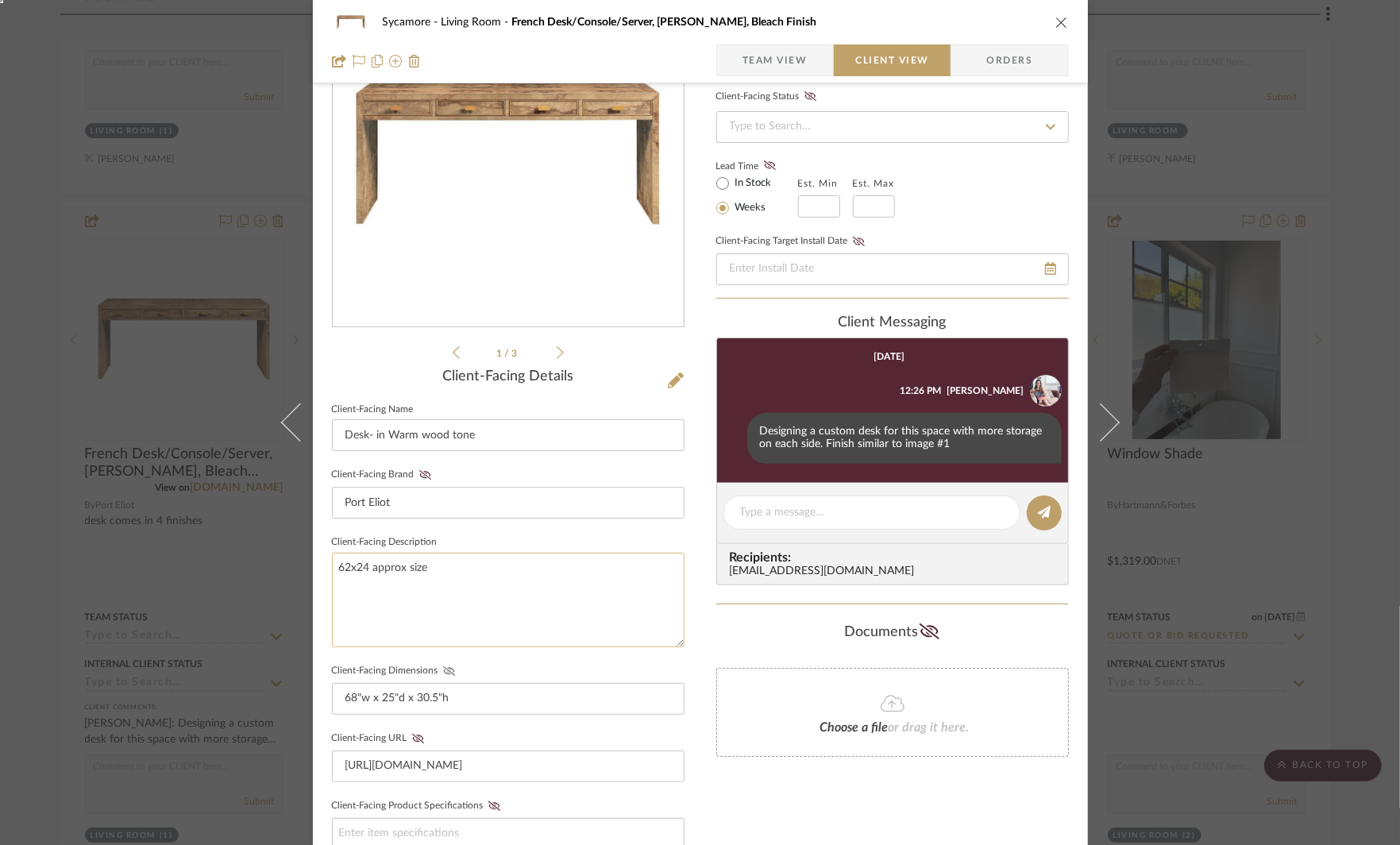
click at [363, 569] on textarea "62x24 approx size" at bounding box center [508, 600] width 353 height 94
click at [428, 595] on textarea "62x25 approx size" at bounding box center [508, 600] width 353 height 94
type textarea "62x25 approx size"
click at [489, 495] on input "Port Eliot" at bounding box center [508, 502] width 353 height 31
click at [1195, 352] on div "Sycamore Living Room French Desk/Console/Server, Ash Burl, Bleach Finish Team V…" at bounding box center [700, 422] width 1400 height 845
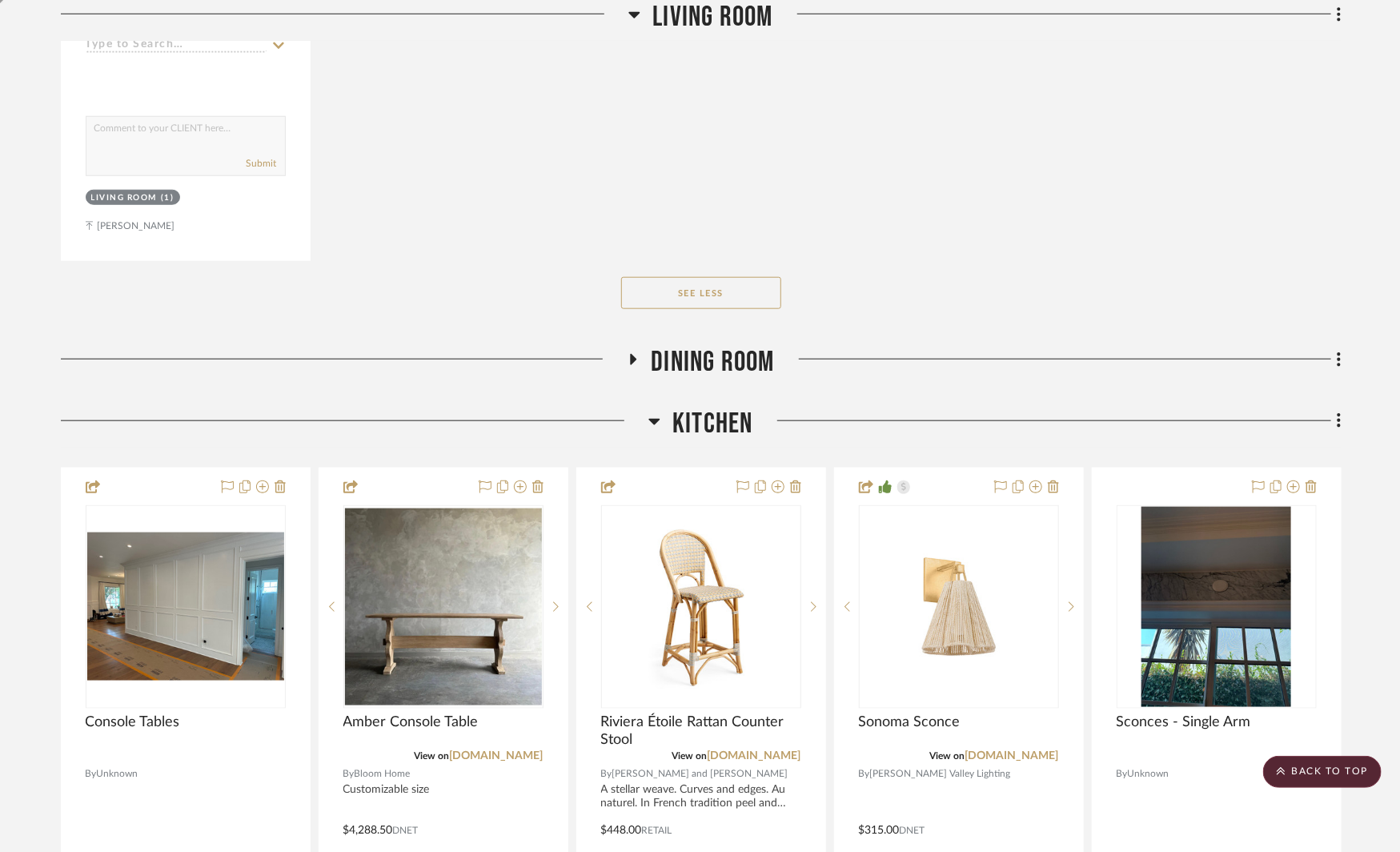
scroll to position [3832, 0]
click at [631, 355] on icon at bounding box center [634, 360] width 6 height 11
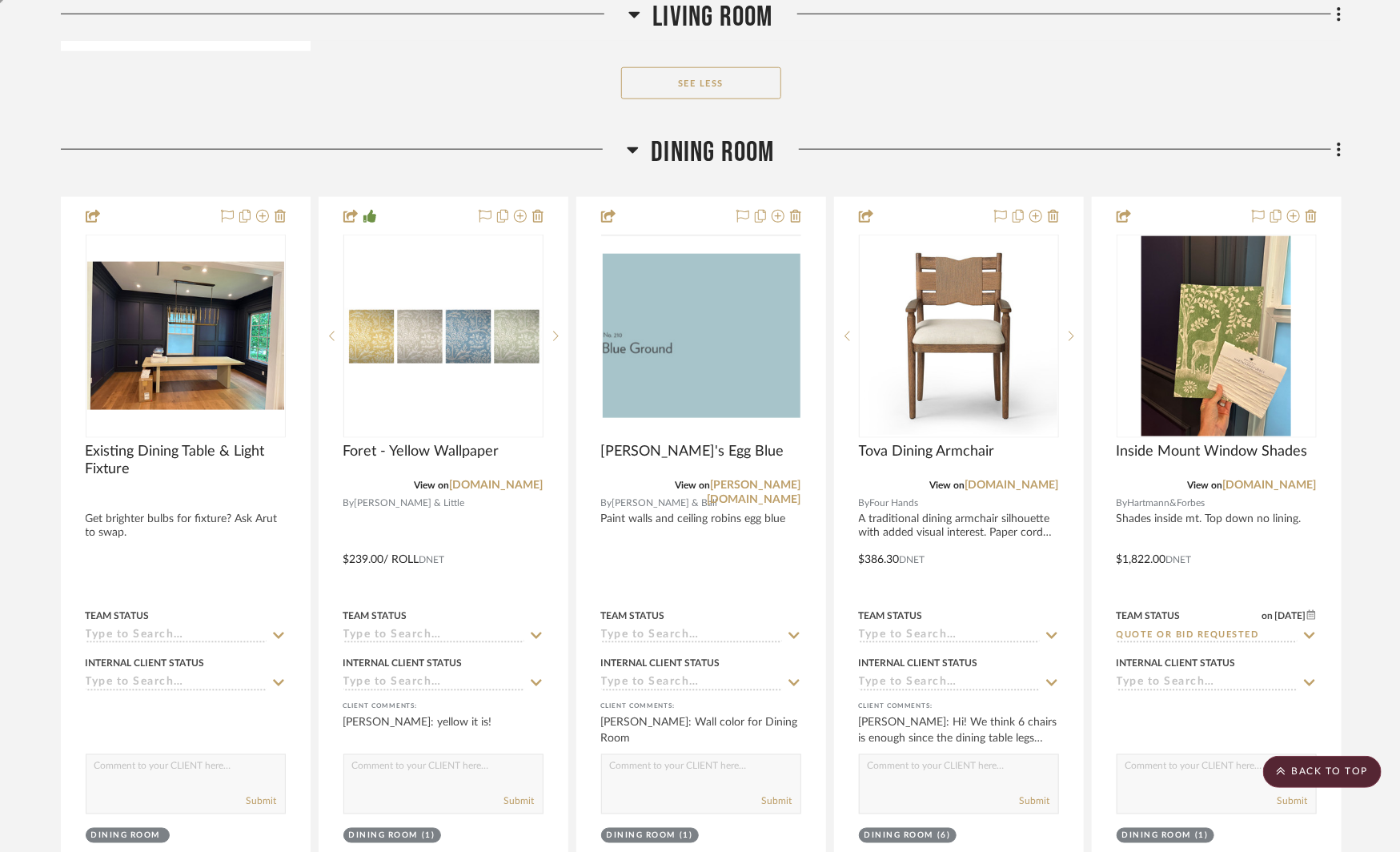
scroll to position [4064, 0]
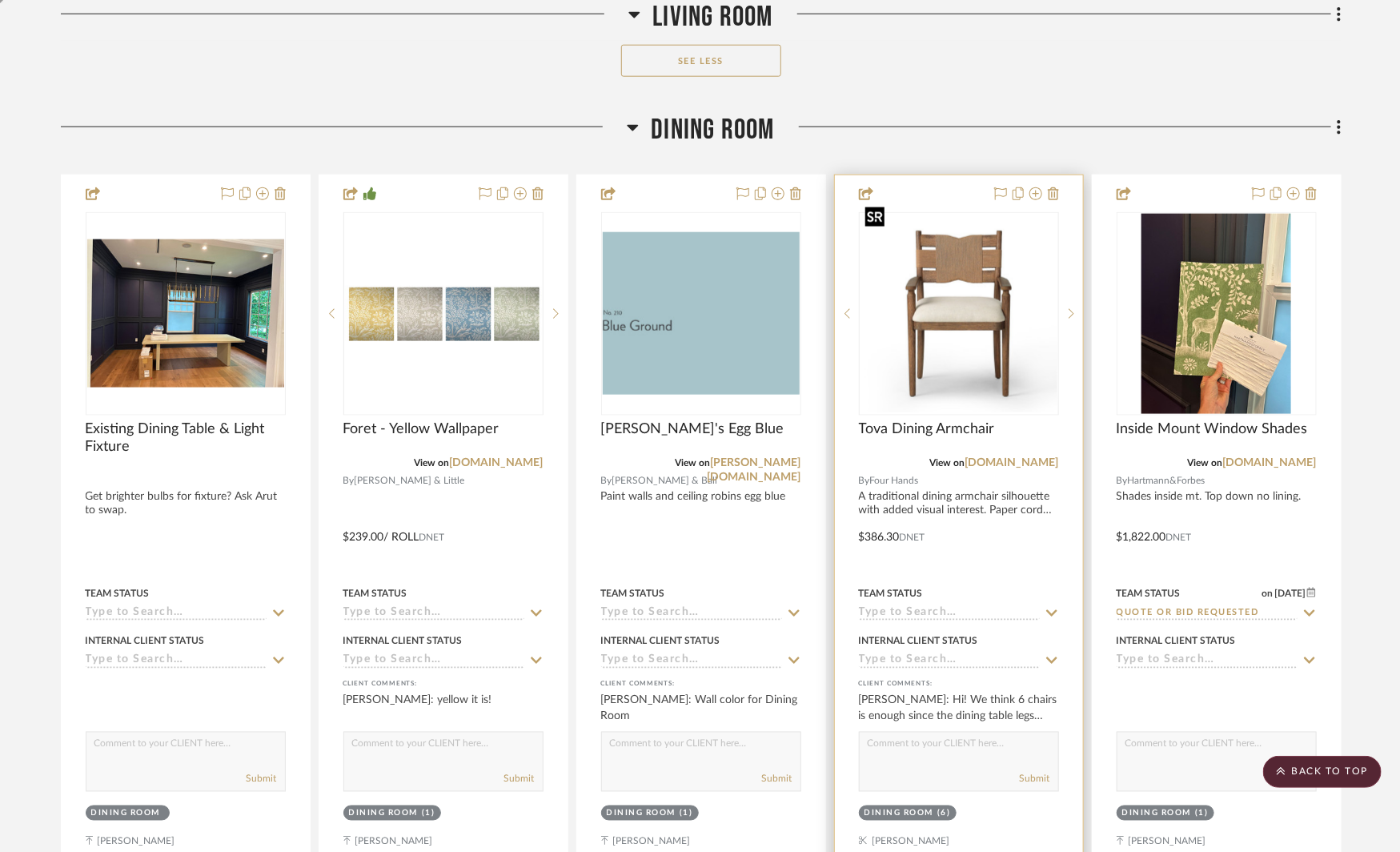
click at [0, 0] on img at bounding box center [0, 0] width 0 height 0
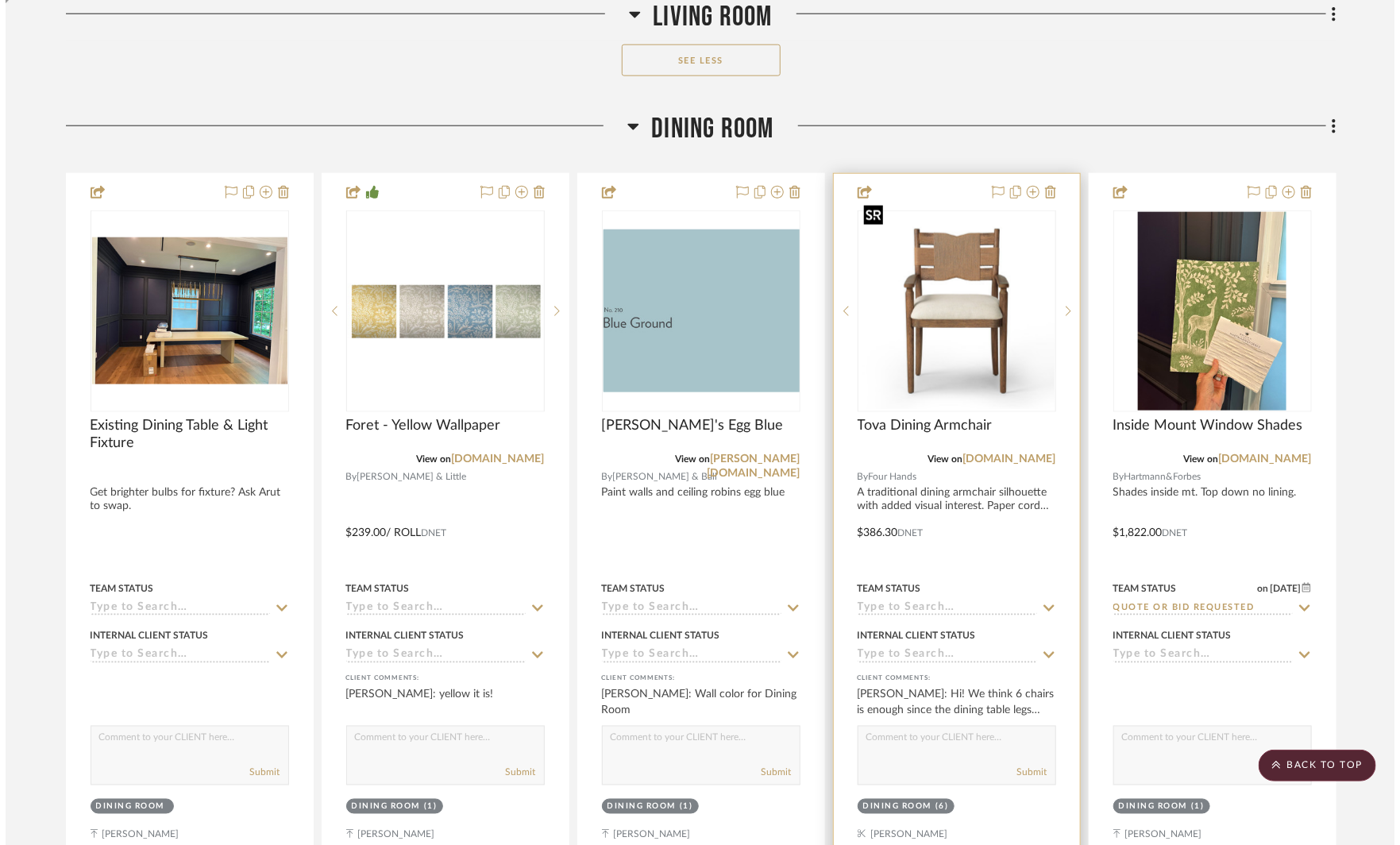
scroll to position [0, 0]
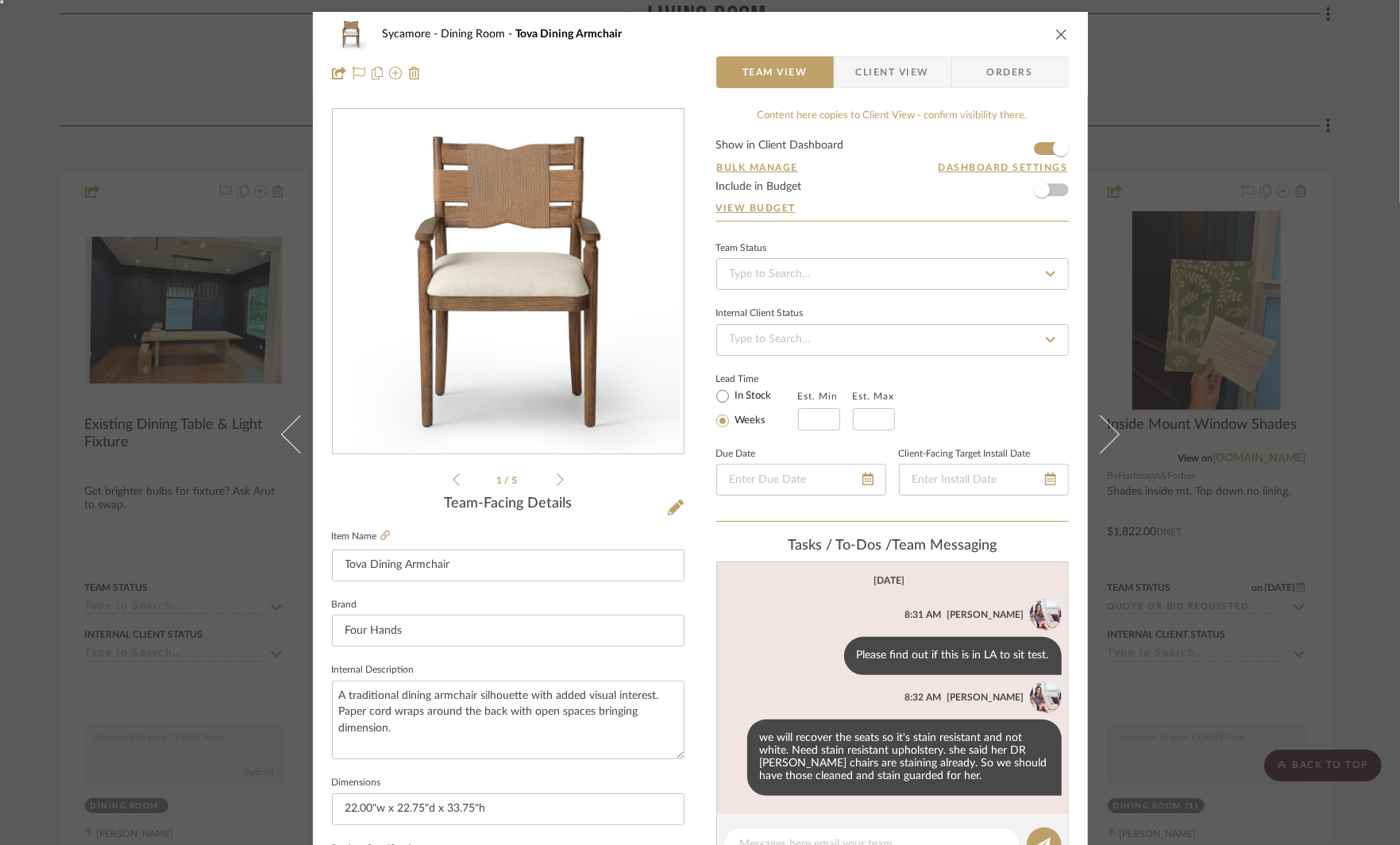
click at [905, 76] on span "Client View" at bounding box center [892, 72] width 73 height 31
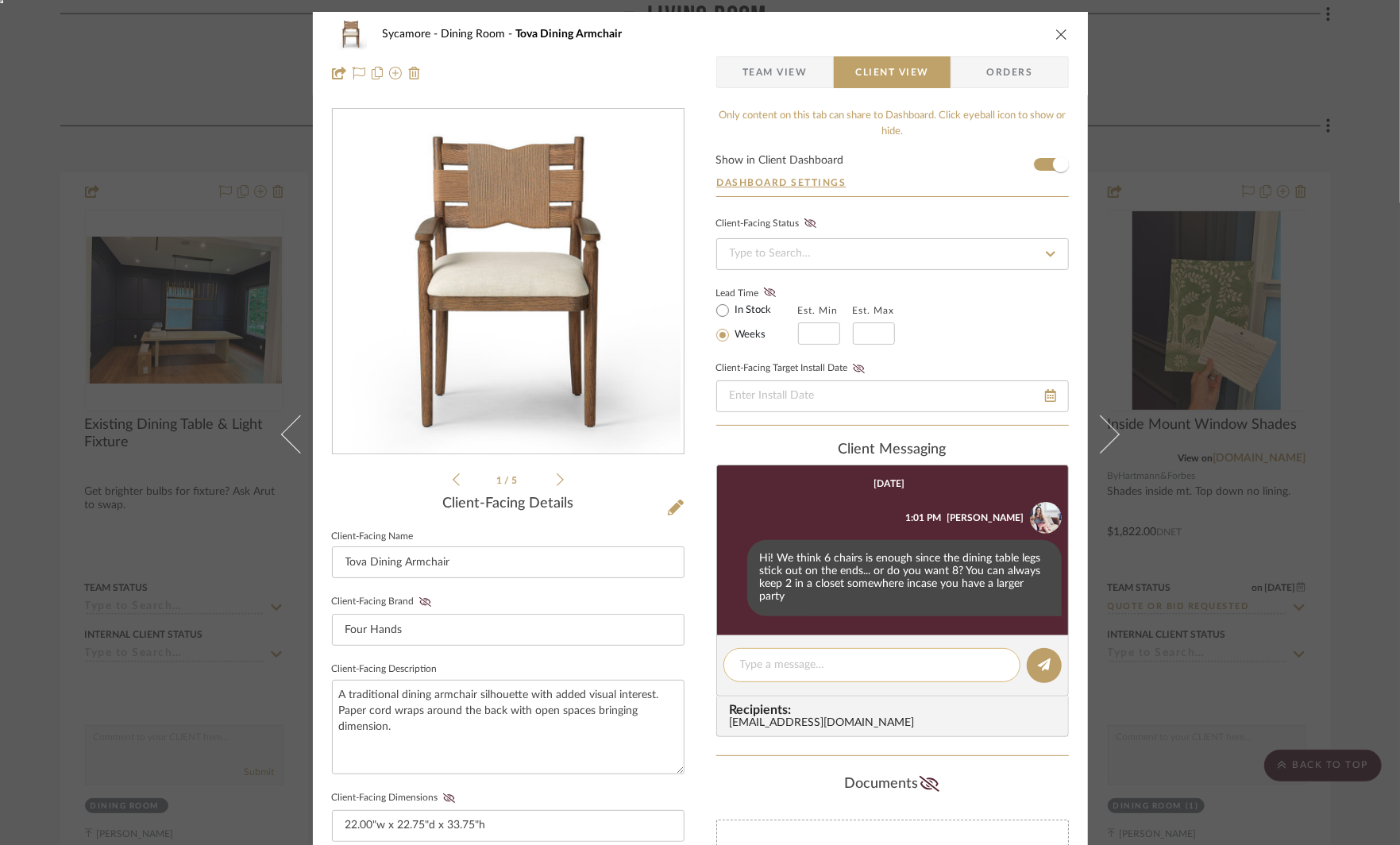
click at [767, 670] on textarea at bounding box center [872, 665] width 264 height 17
type textarea "This chair x 6"
click at [442, 796] on icon at bounding box center [448, 798] width 12 height 10
click at [1038, 663] on icon at bounding box center [1044, 665] width 13 height 13
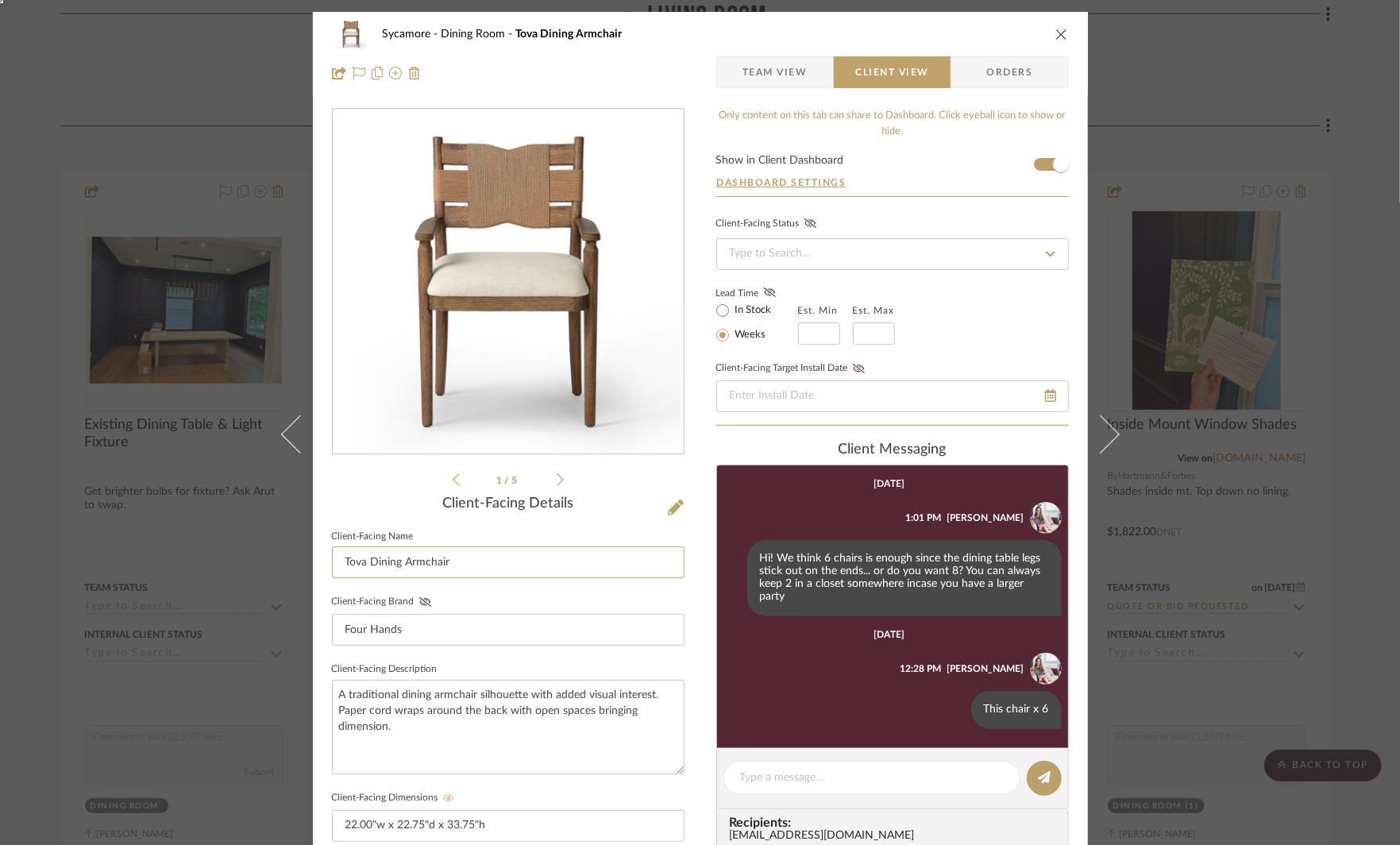
drag, startPoint x: 364, startPoint y: 564, endPoint x: 254, endPoint y: 563, distance: 110.0
click at [258, 563] on div "Sycamore Dining Room Tova Dining Armchair Team View Client View Orders 1 / 5 Cl…" at bounding box center [700, 422] width 1400 height 845
click at [522, 561] on input "Woven back Dining Armchair" at bounding box center [508, 562] width 353 height 31
type input "Woven back Dining Armchair with cream upholstery"
click at [561, 736] on textarea "A traditional dining armchair silhouette with added visual interest. Paper cord…" at bounding box center [508, 726] width 353 height 94
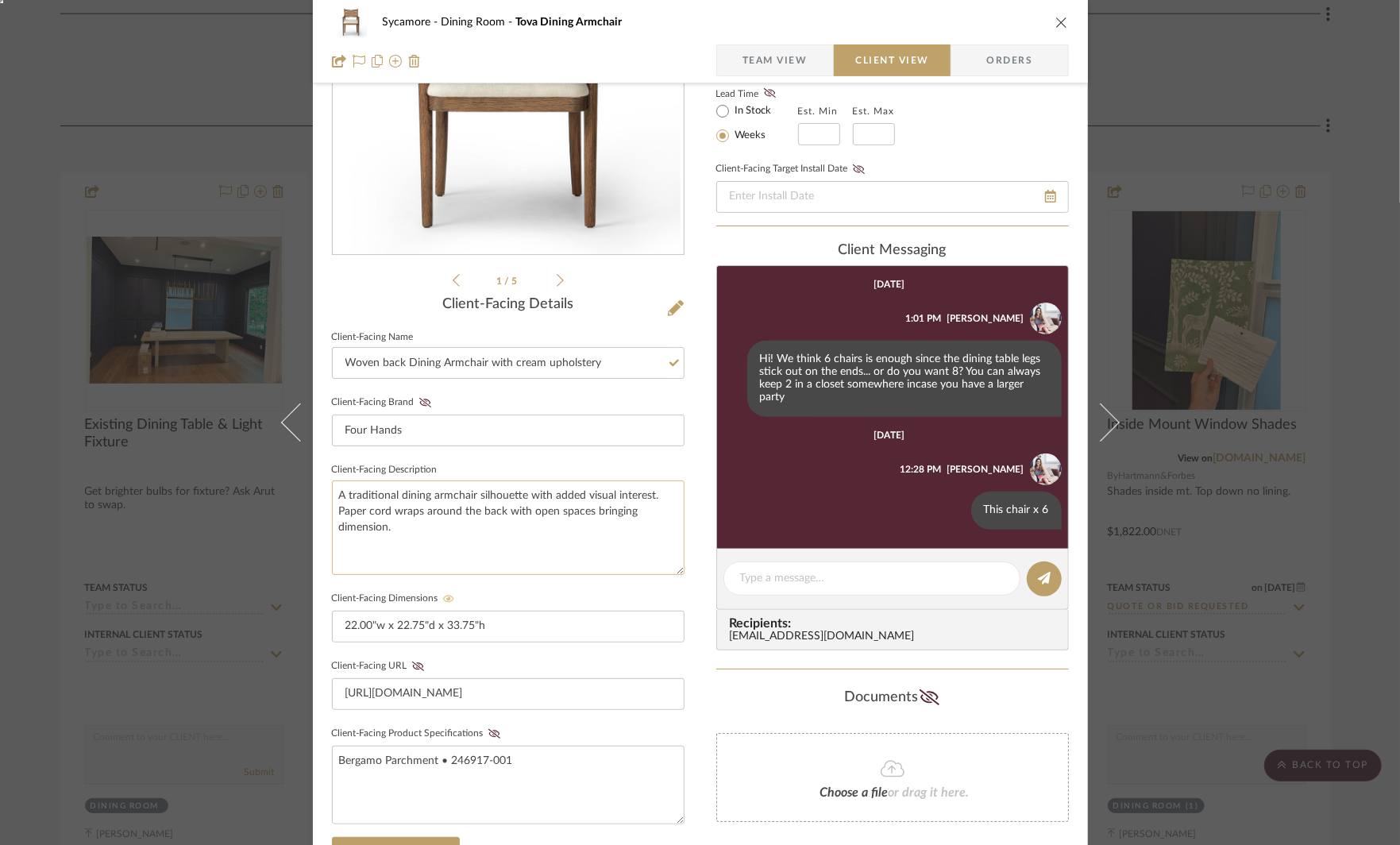
scroll to position [202, 0]
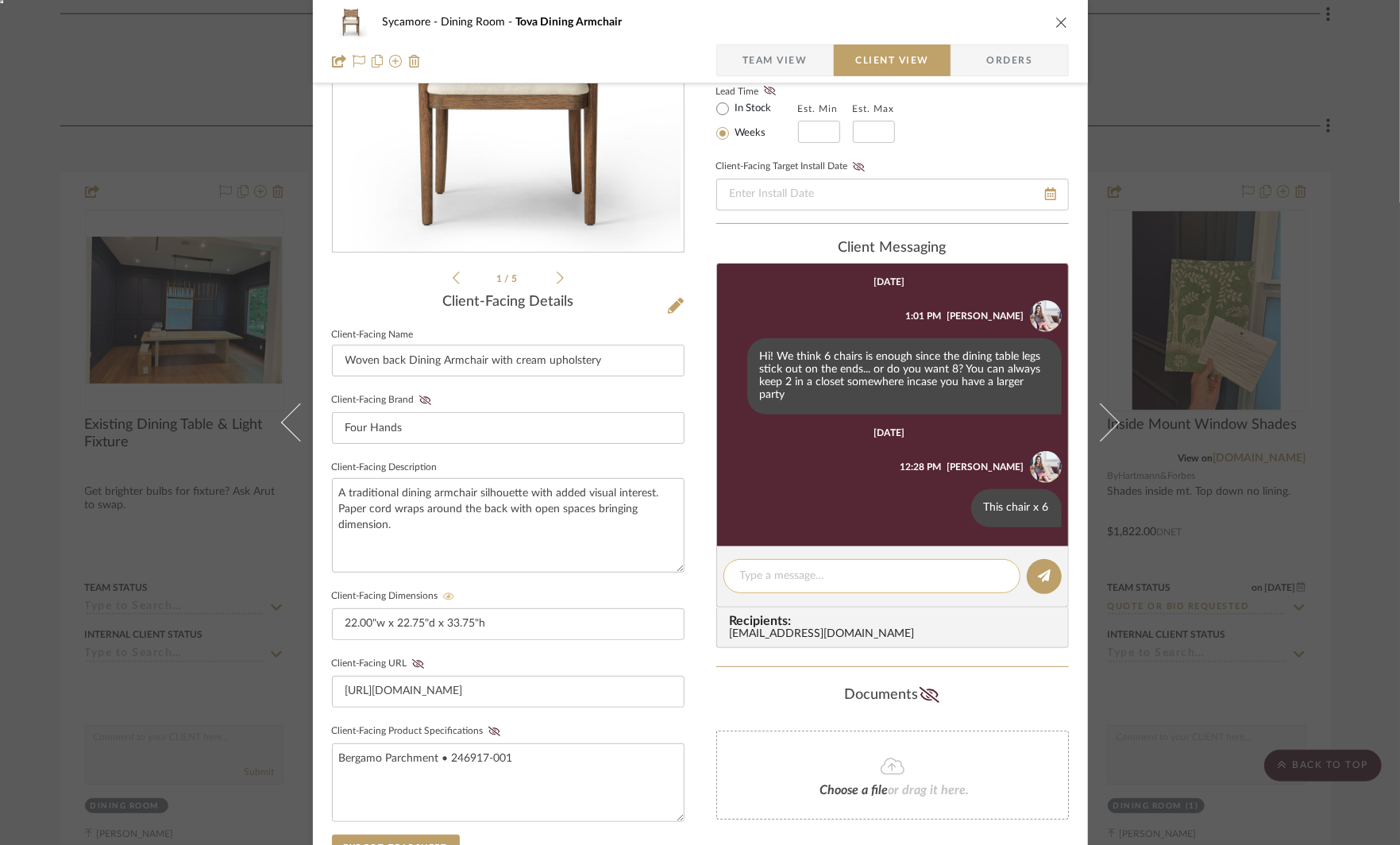
click at [813, 571] on textarea at bounding box center [872, 575] width 264 height 17
click at [954, 509] on icon at bounding box center [956, 507] width 4 height 13
click at [895, 481] on span "Edit Message" at bounding box center [878, 488] width 65 height 14
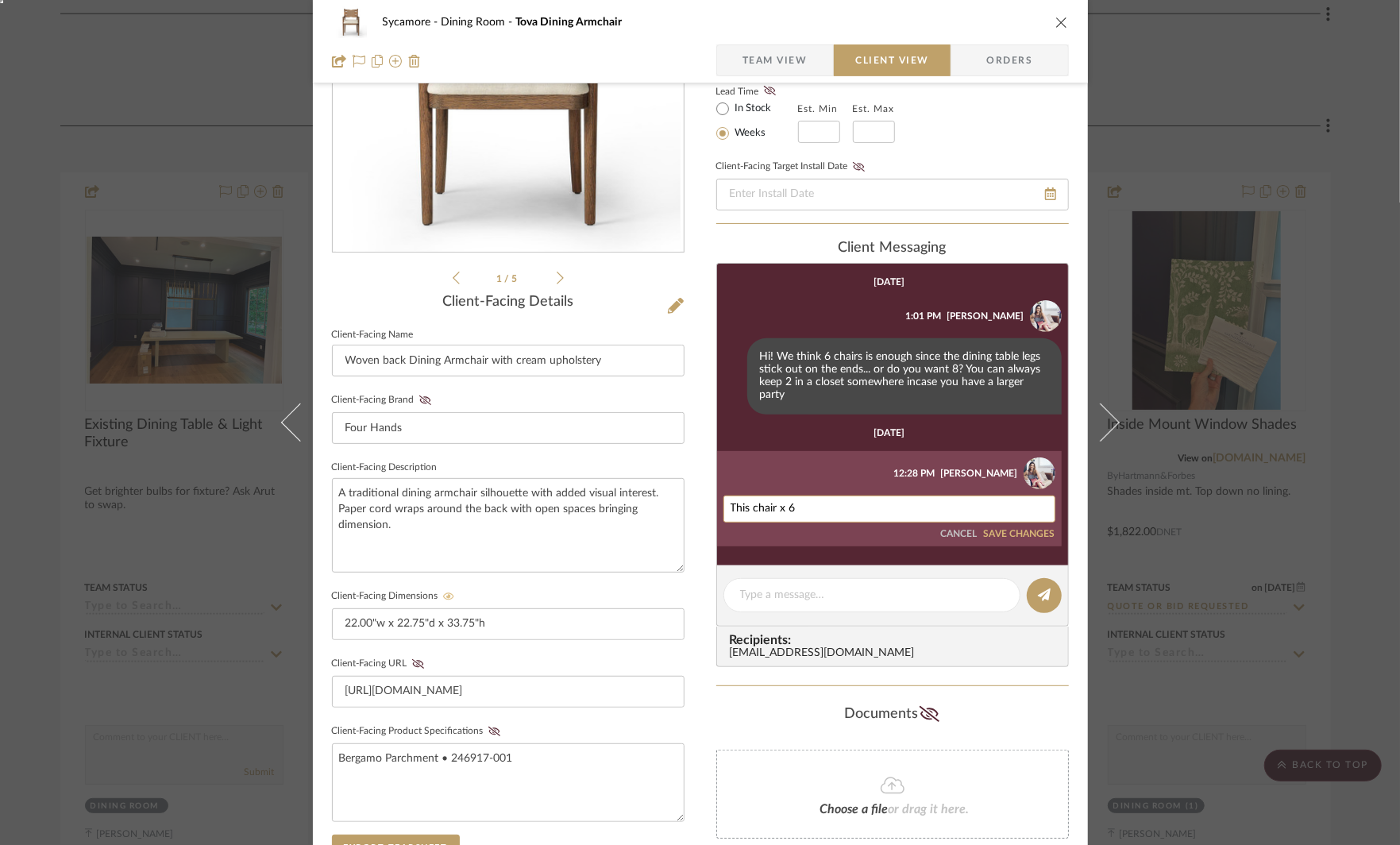
click at [839, 502] on textarea "This chair x 6" at bounding box center [890, 509] width 318 height 13
type textarea "This chair x 6."
click at [993, 529] on button "SAVE CHANGES" at bounding box center [1019, 534] width 72 height 11
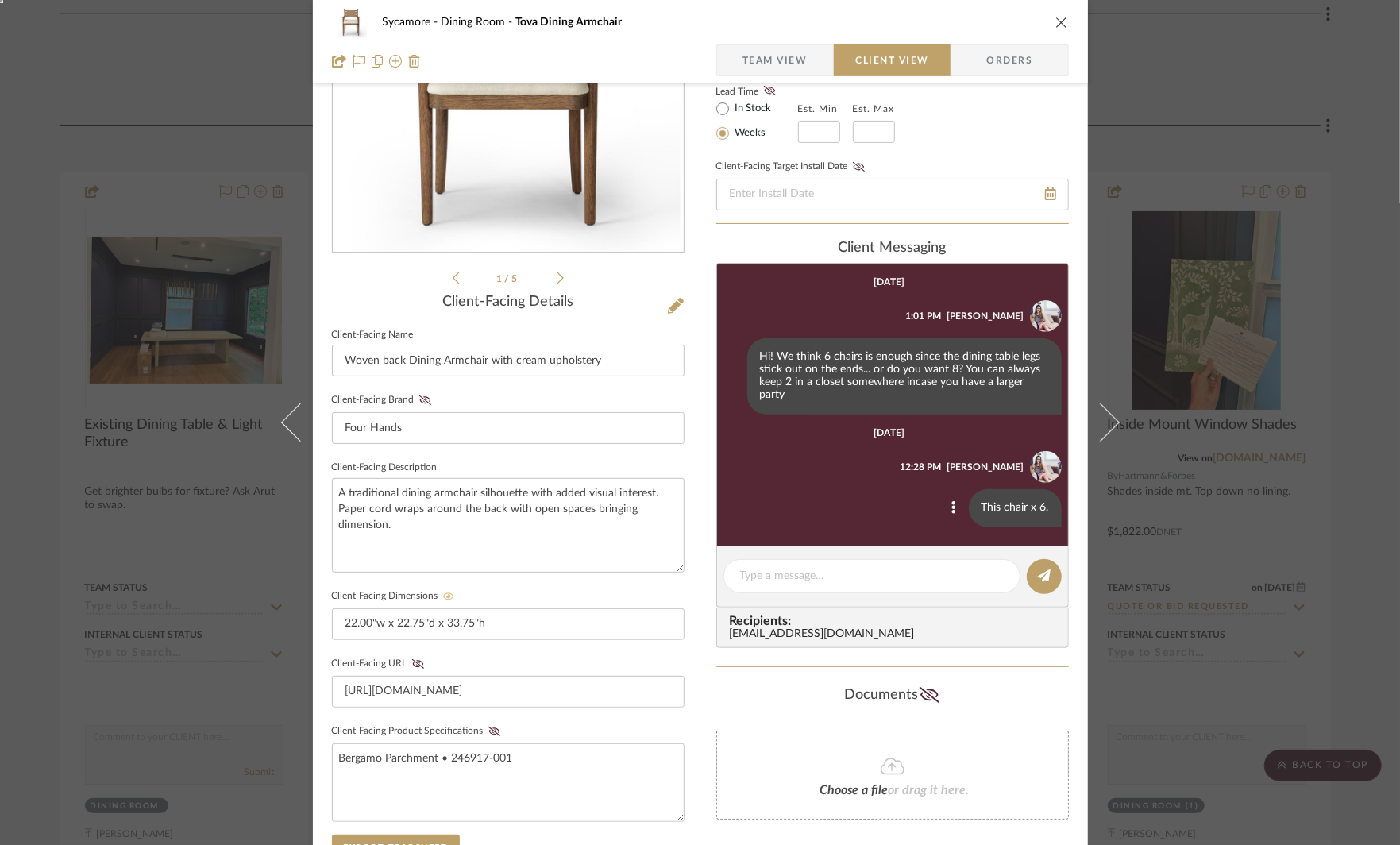
click at [1223, 540] on div "Sycamore Dining Room Tova Dining Armchair Team View Client View Orders 1 / 5 Cl…" at bounding box center [700, 422] width 1400 height 845
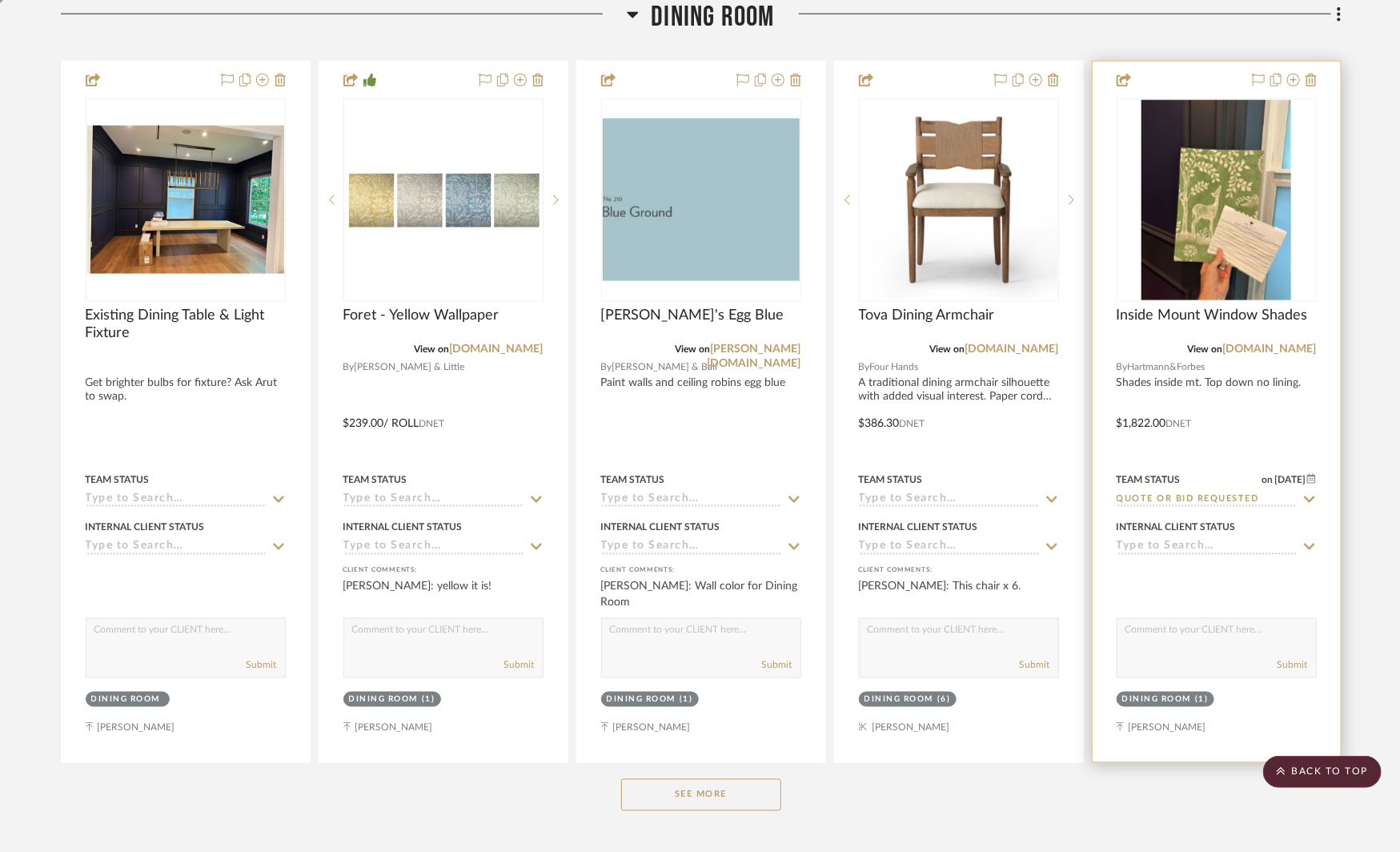
scroll to position [4174, 0]
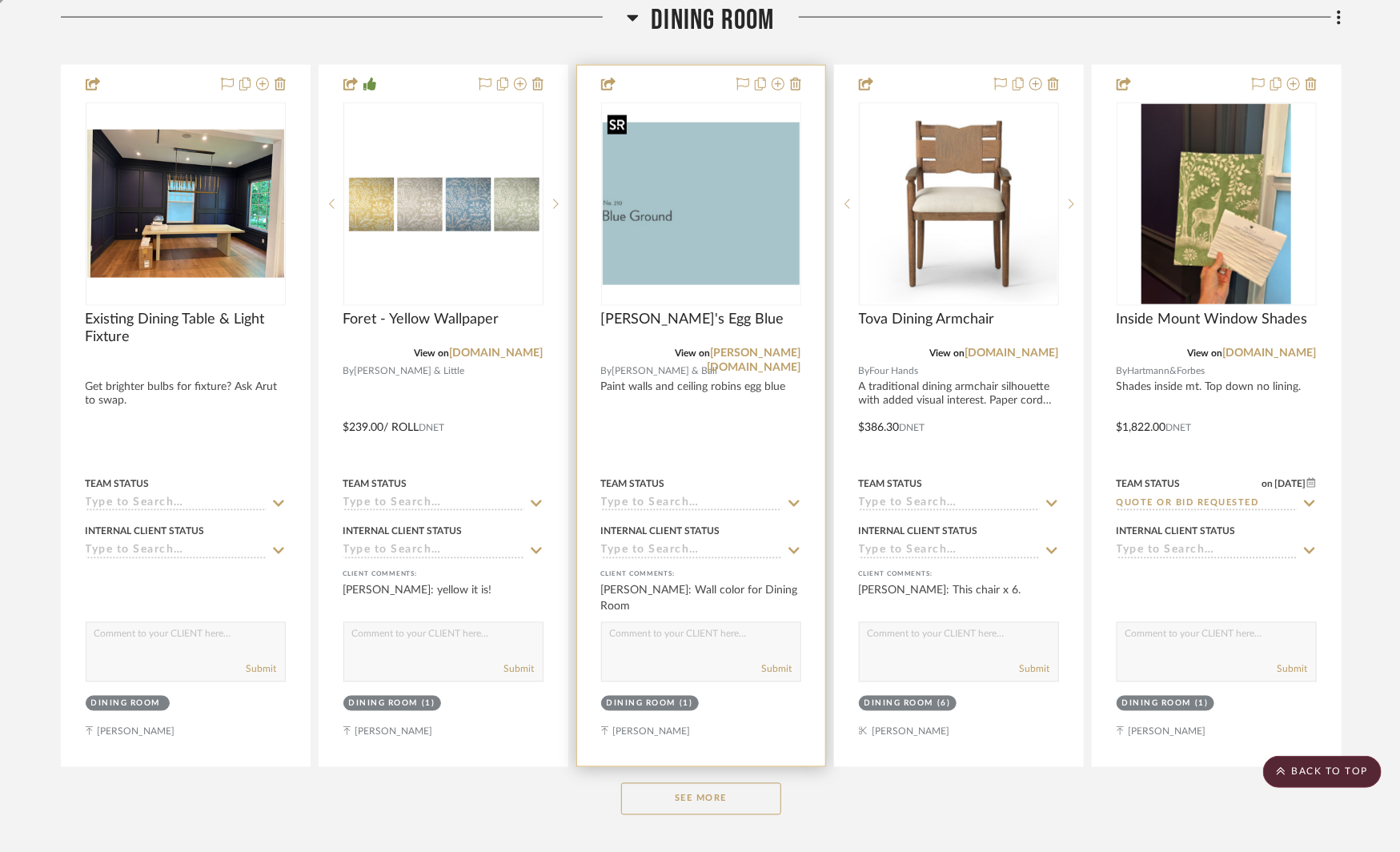
click at [713, 217] on img "0" at bounding box center [701, 204] width 197 height 163
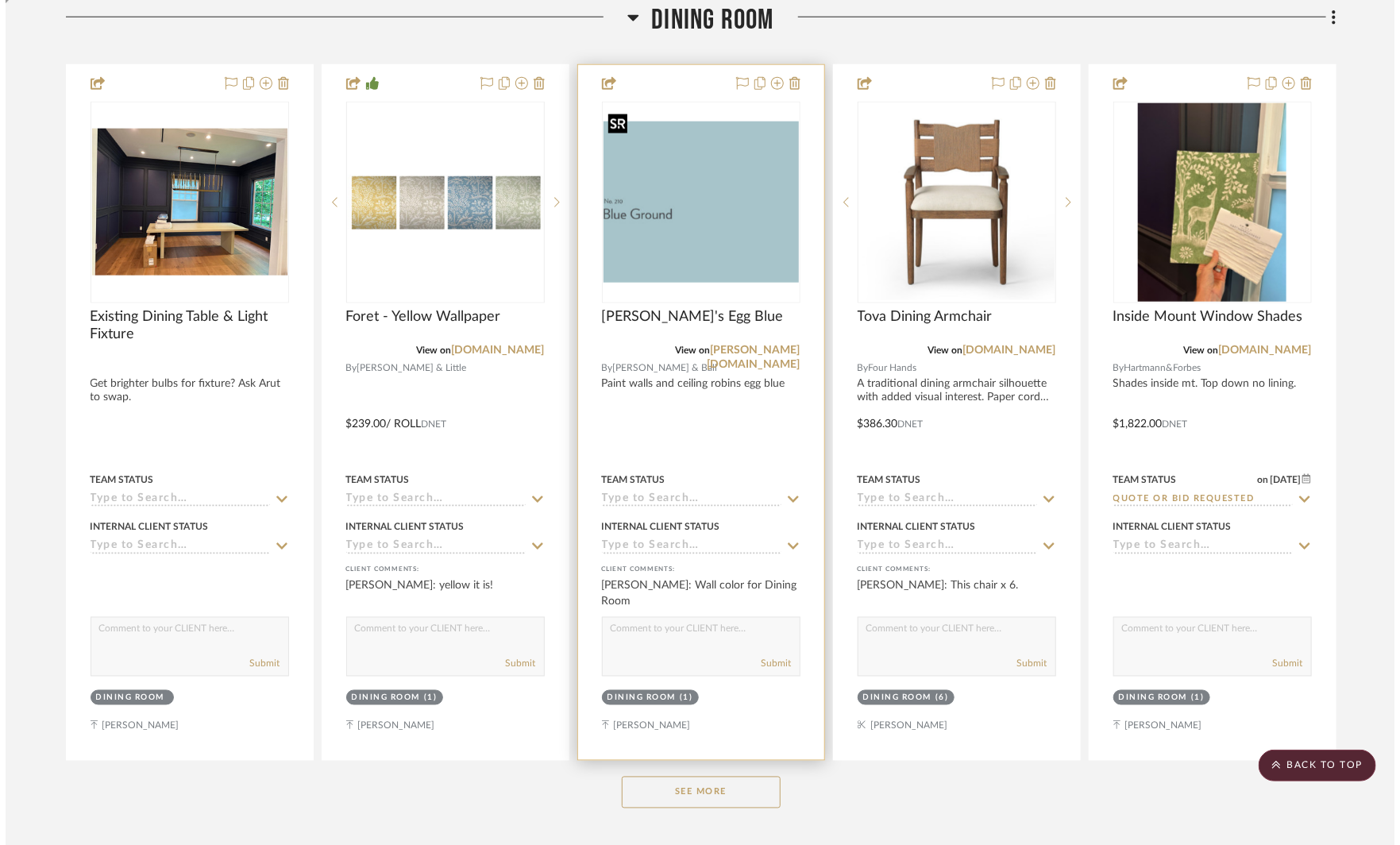
scroll to position [0, 0]
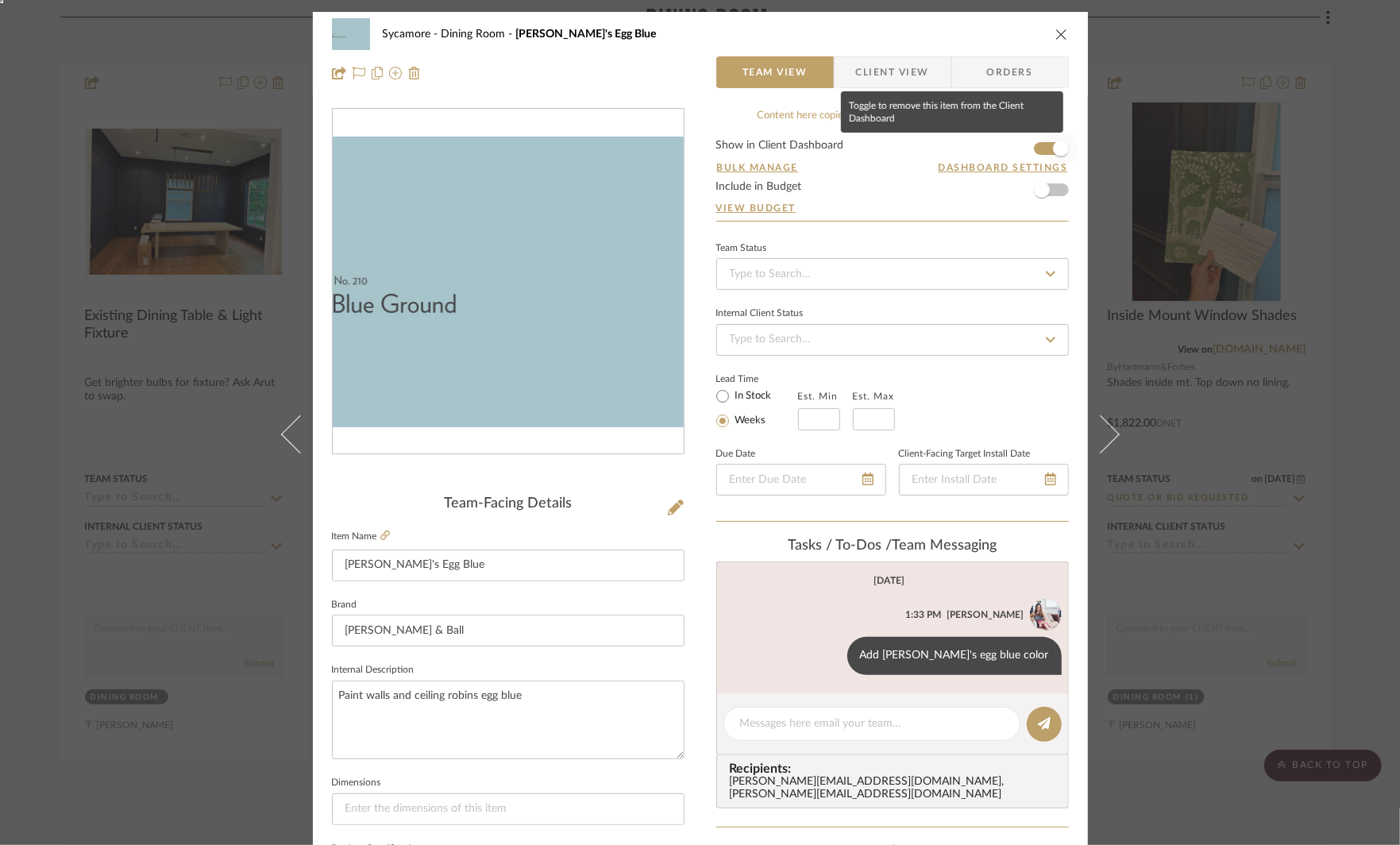
click at [1043, 149] on span "button" at bounding box center [1060, 148] width 35 height 35
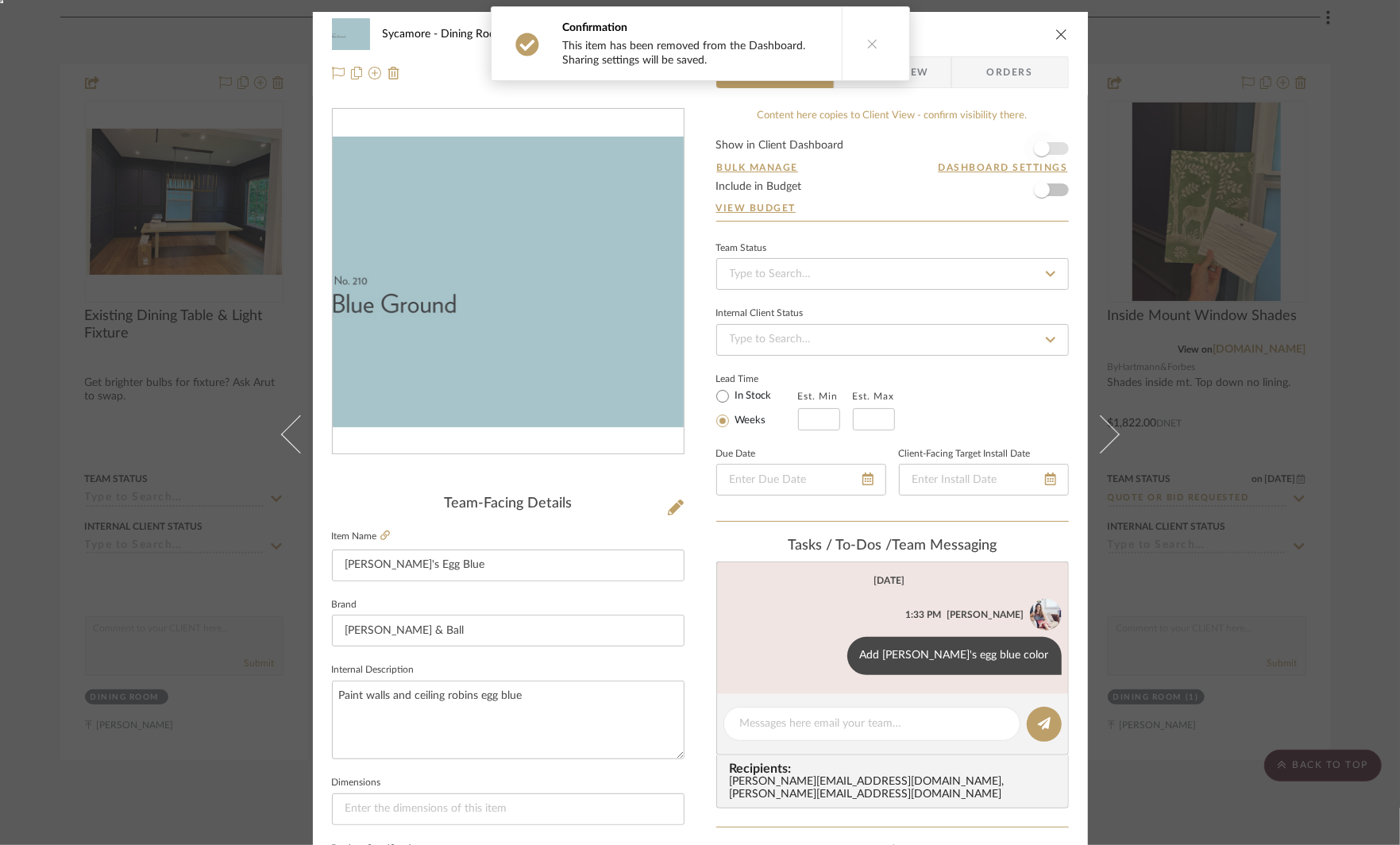
click at [1043, 149] on span "button" at bounding box center [1042, 149] width 16 height 16
click at [1043, 149] on span "button" at bounding box center [1060, 148] width 35 height 35
click at [793, 723] on textarea at bounding box center [872, 723] width 264 height 17
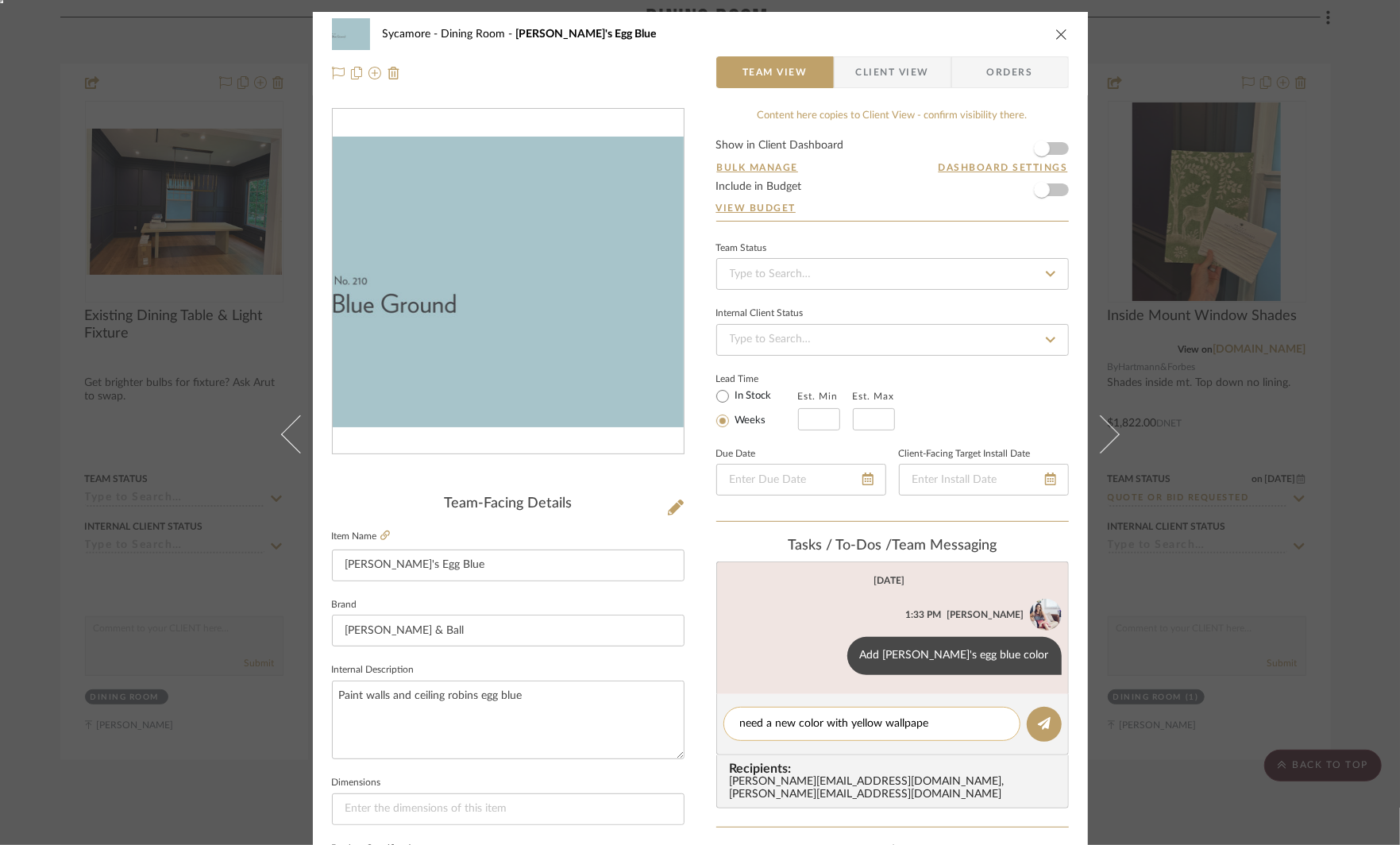
type textarea "need a new color with yellow wallpaper"
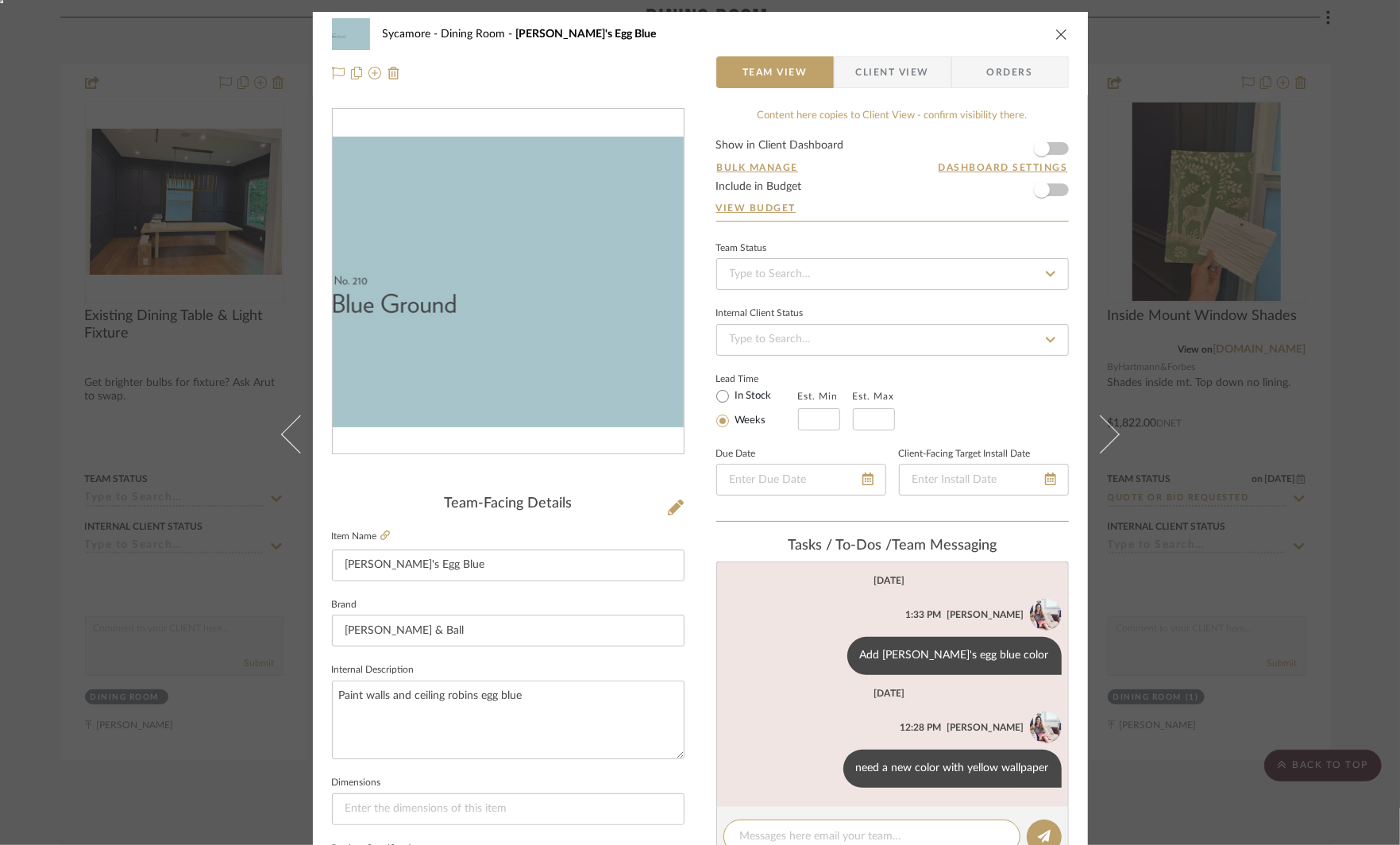
click at [1288, 571] on div "Sycamore Dining Room Robin's Egg Blue Team View Client View Orders Team-Facing …" at bounding box center [700, 422] width 1400 height 845
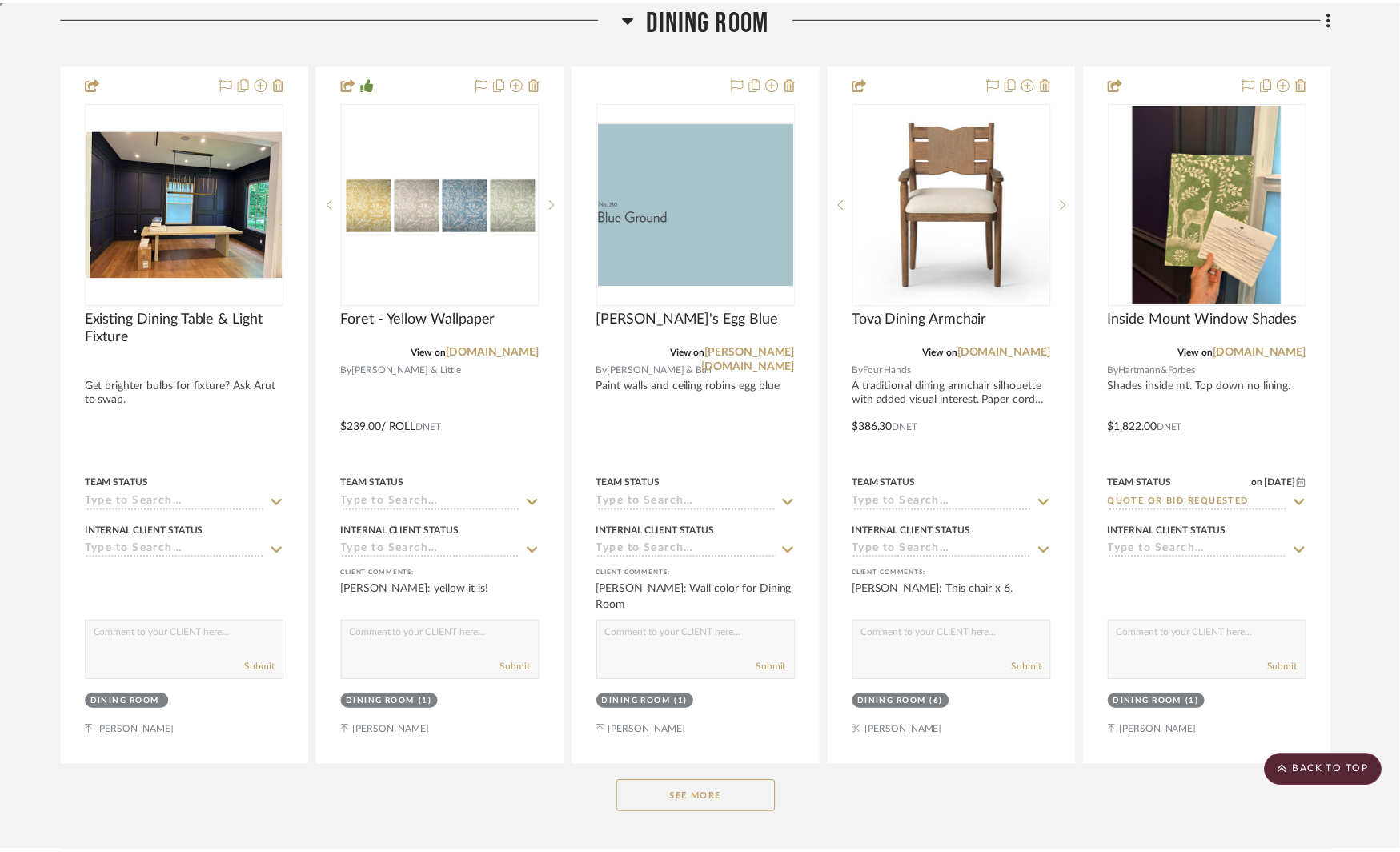
scroll to position [4174, 0]
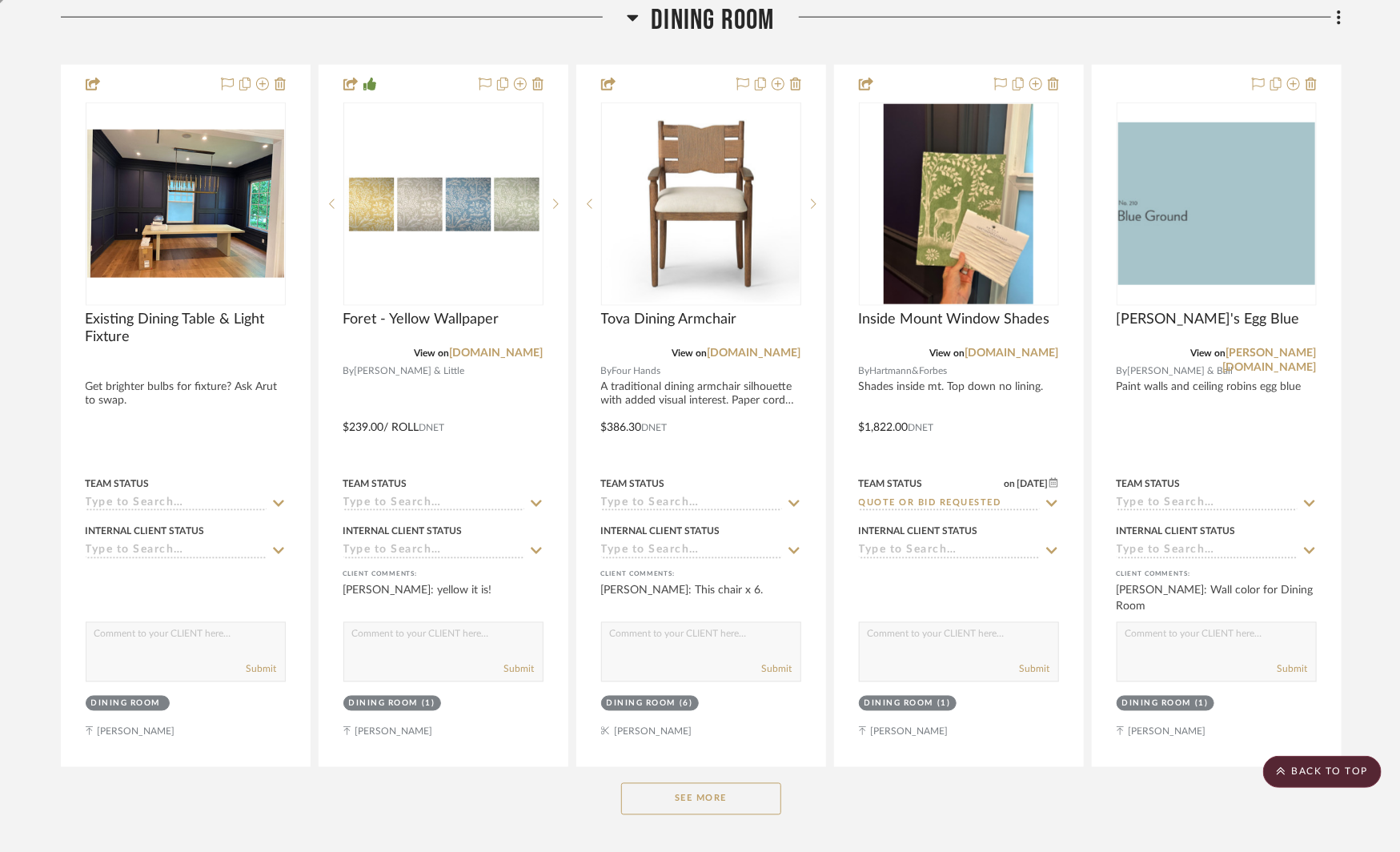
click at [685, 783] on button "See More" at bounding box center [700, 798] width 160 height 32
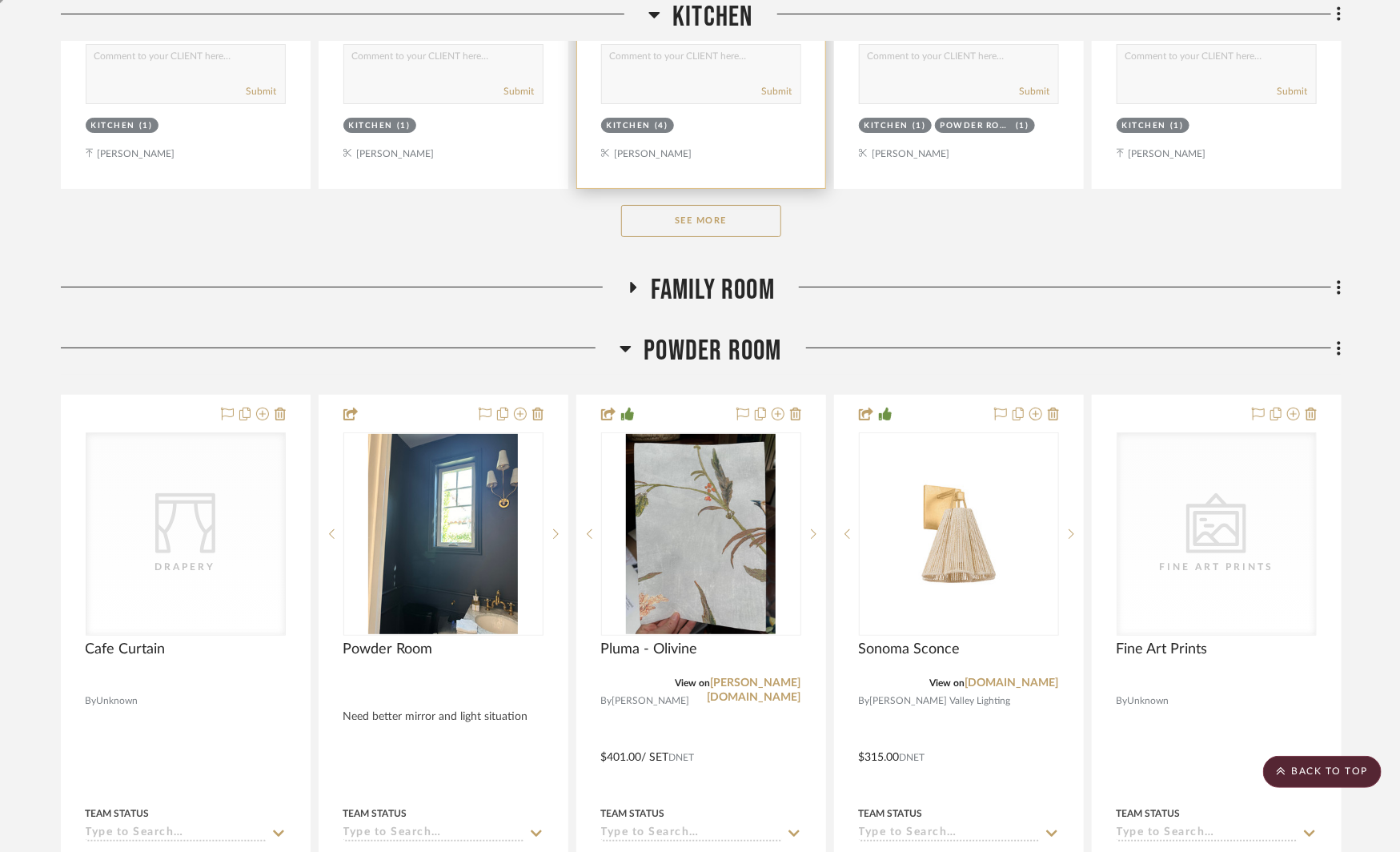
scroll to position [6432, 0]
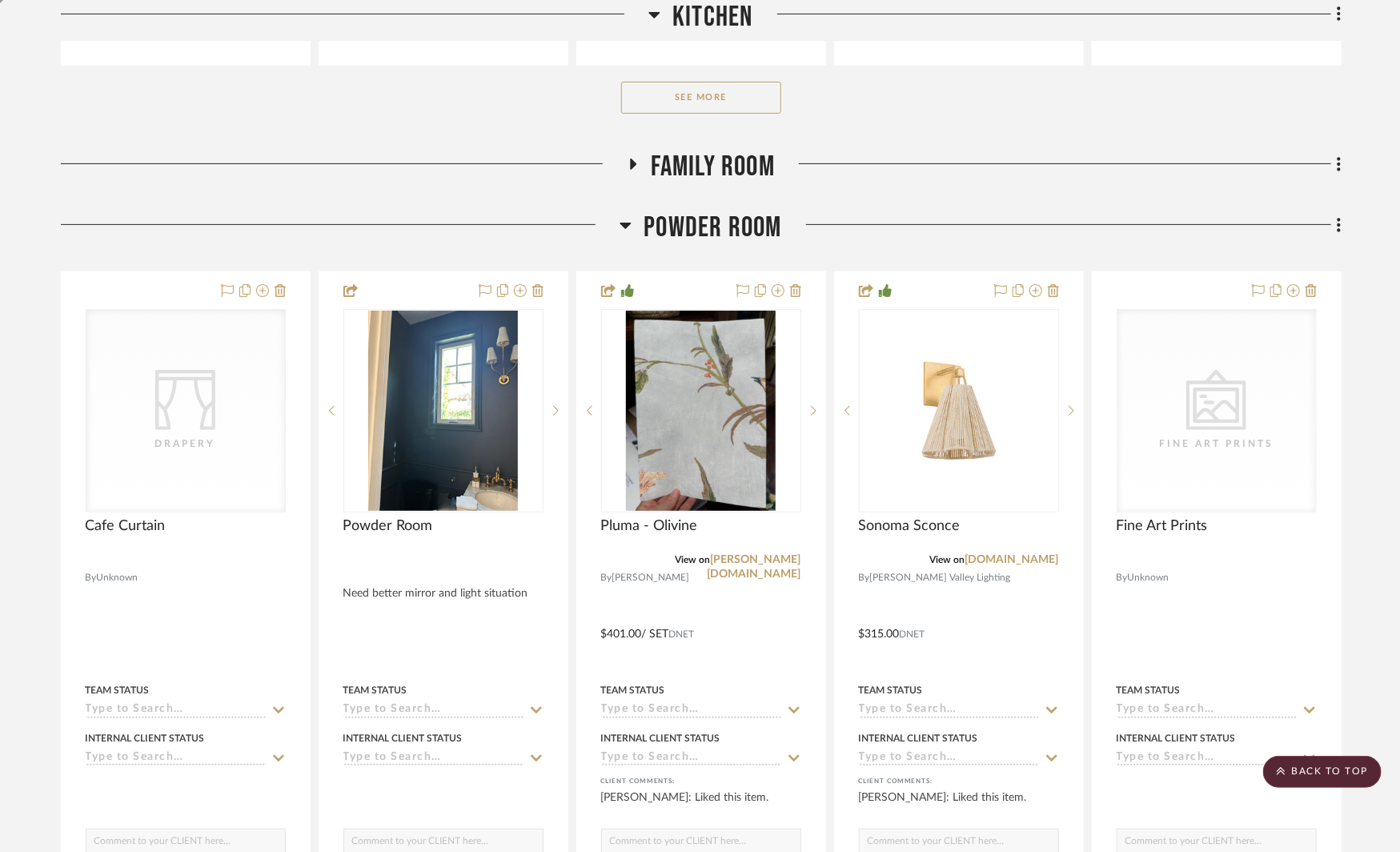
click at [634, 157] on icon at bounding box center [632, 163] width 19 height 12
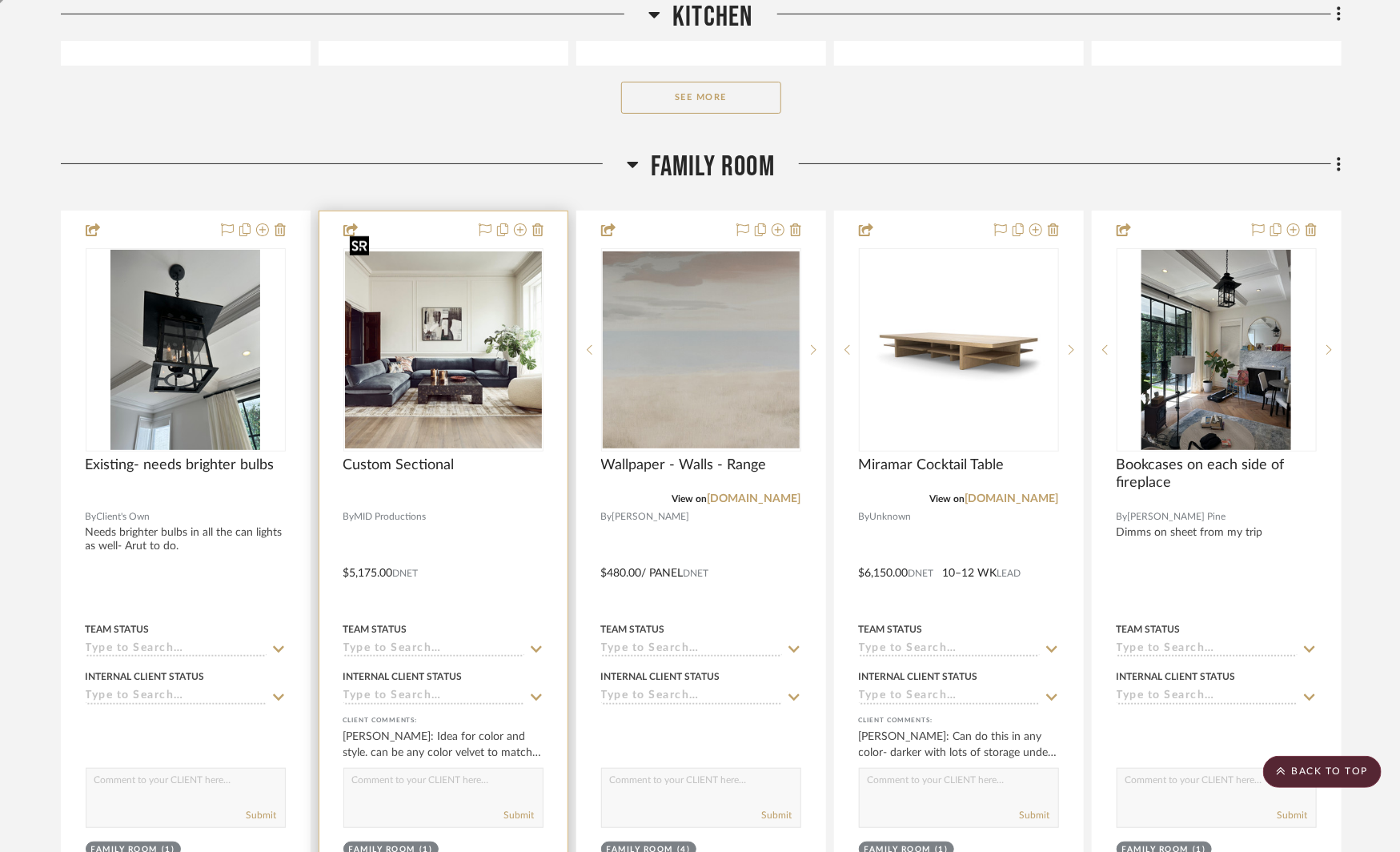
click at [0, 0] on img at bounding box center [0, 0] width 0 height 0
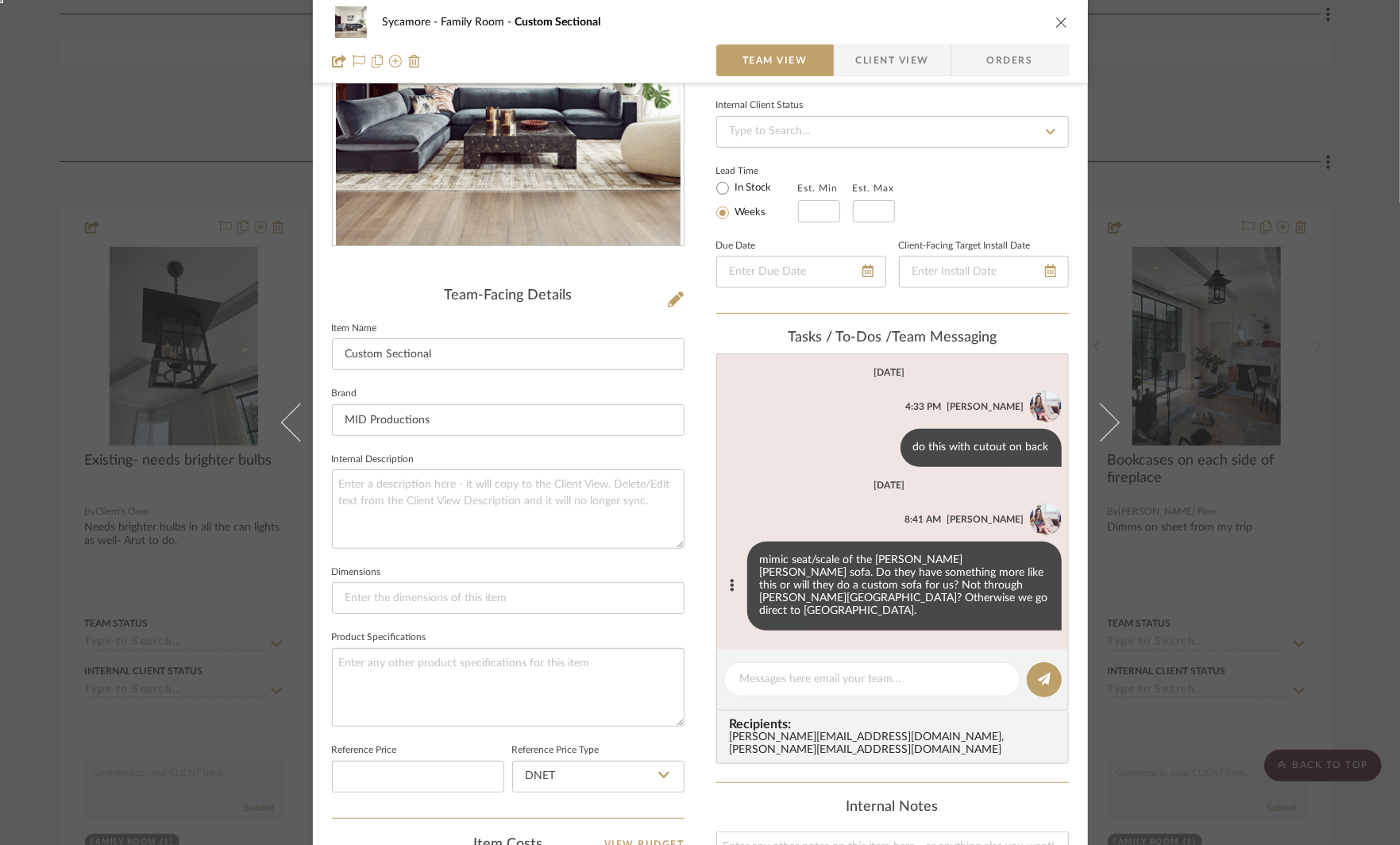
scroll to position [199, 0]
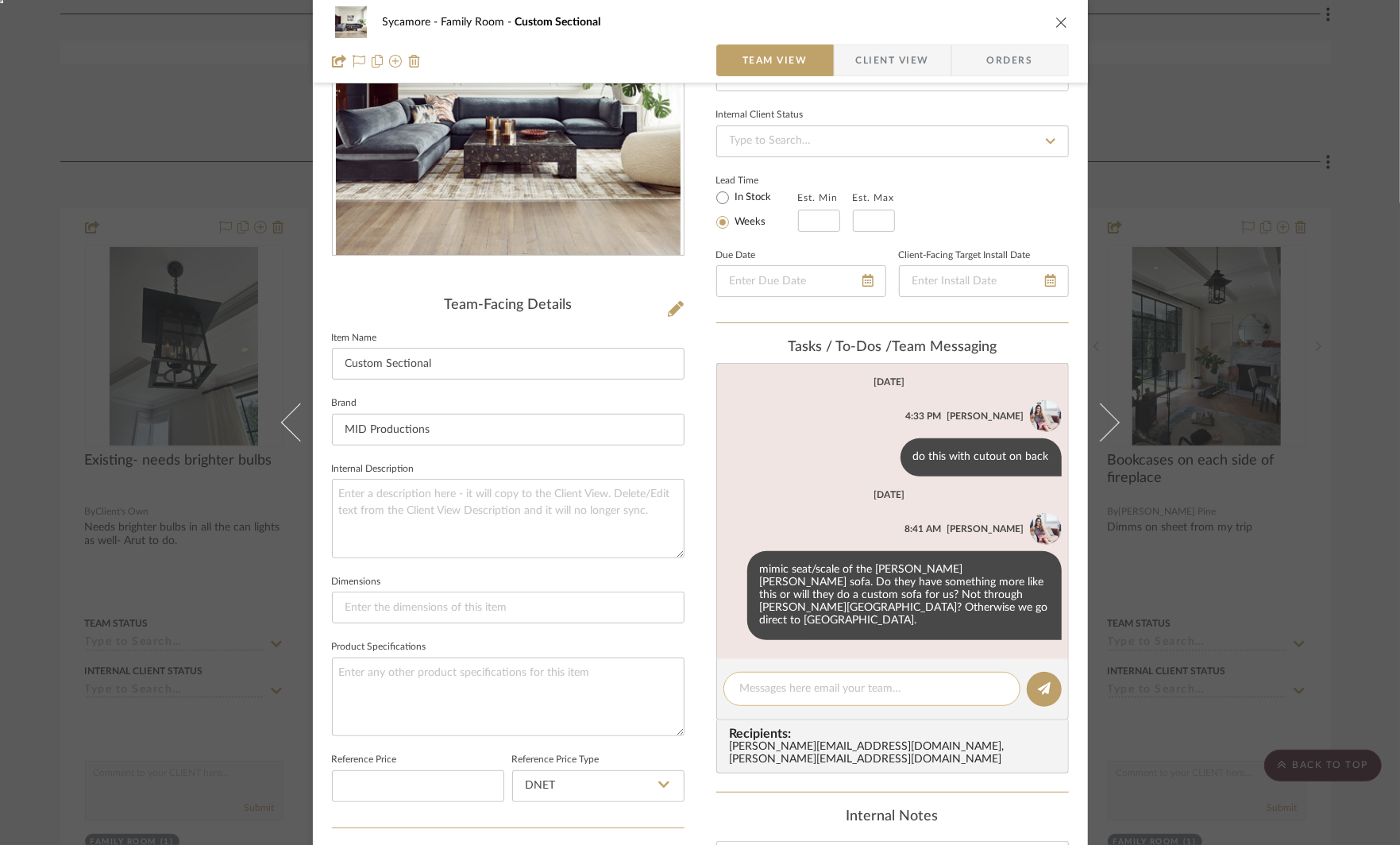
click at [798, 680] on textarea at bounding box center [872, 688] width 264 height 17
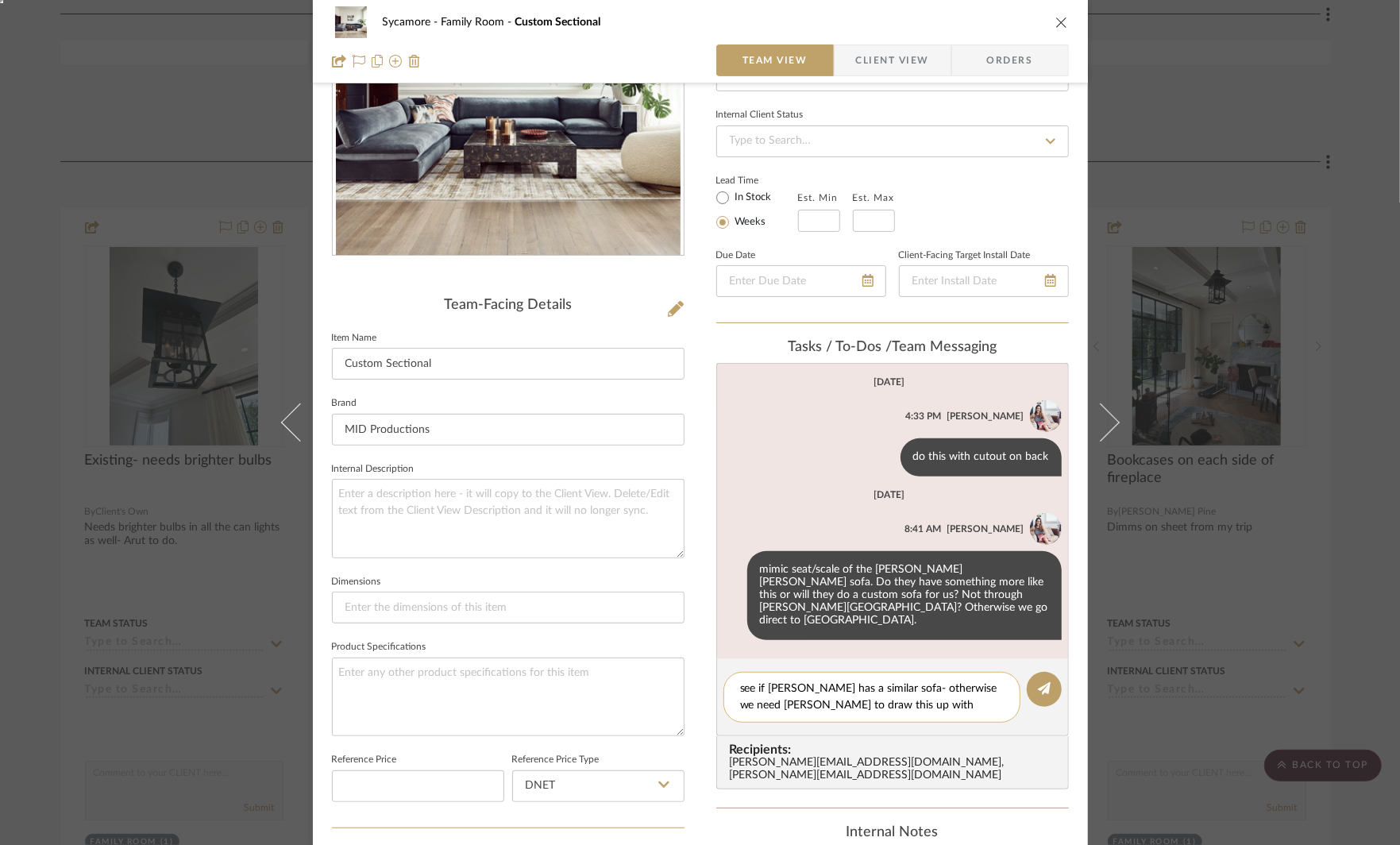
scroll to position [0, 0]
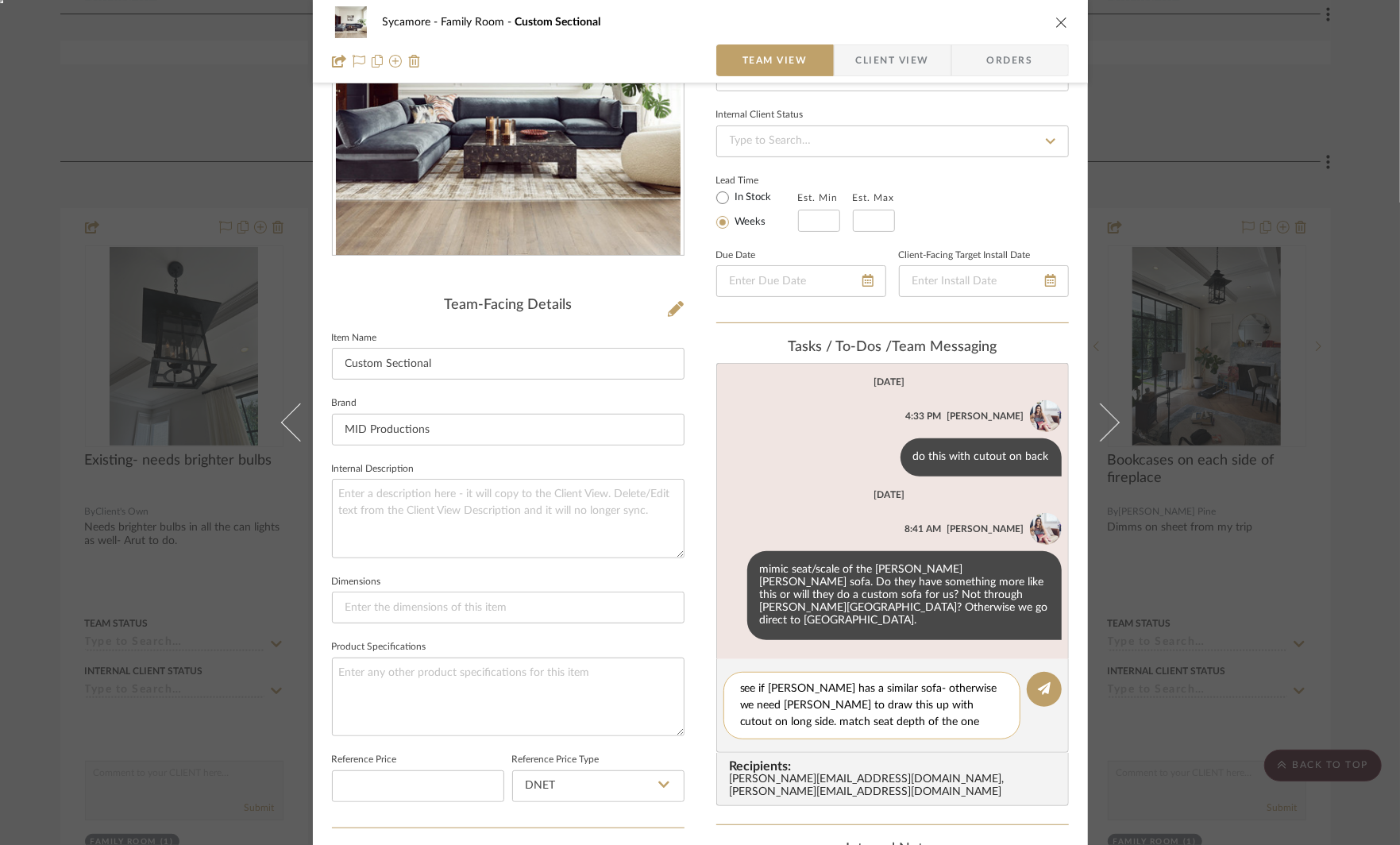
type textarea "see if Marcali has a similar sofa- otherwise we need Raina to draw this up with…"
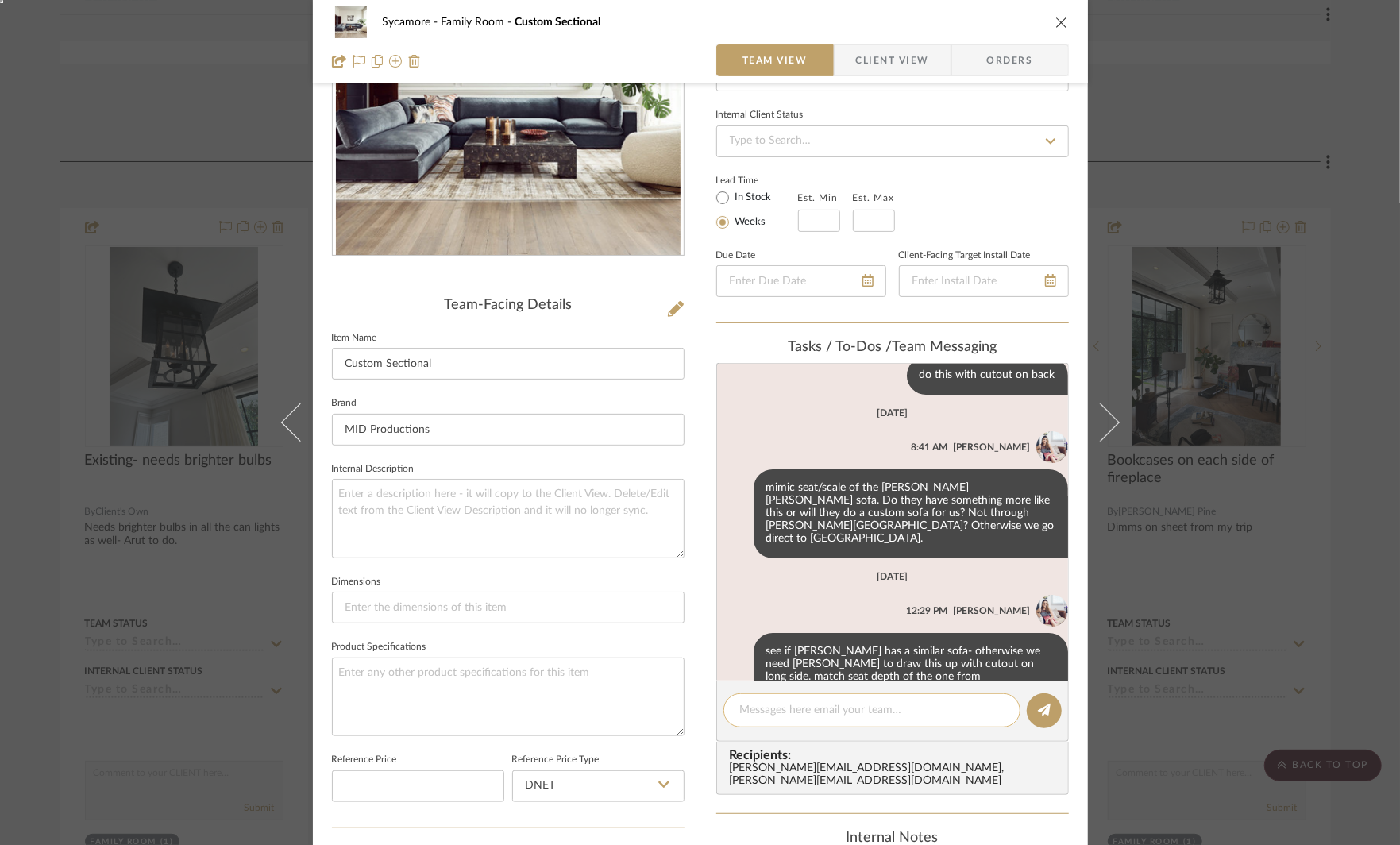
scroll to position [104, 0]
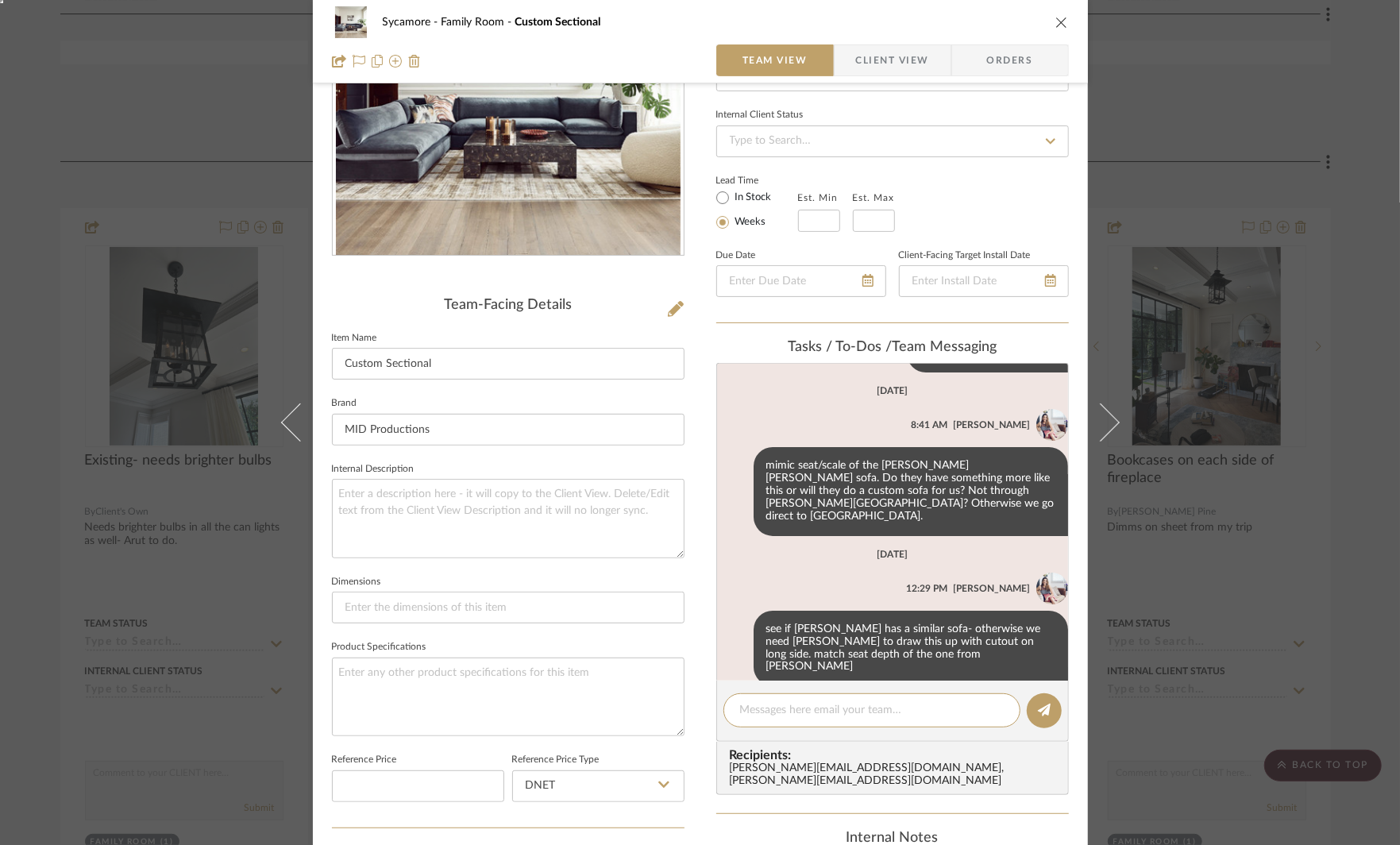
click at [1233, 532] on div "Sycamore Family Room Custom Sectional Team View Client View Orders Team-Facing …" at bounding box center [700, 422] width 1400 height 845
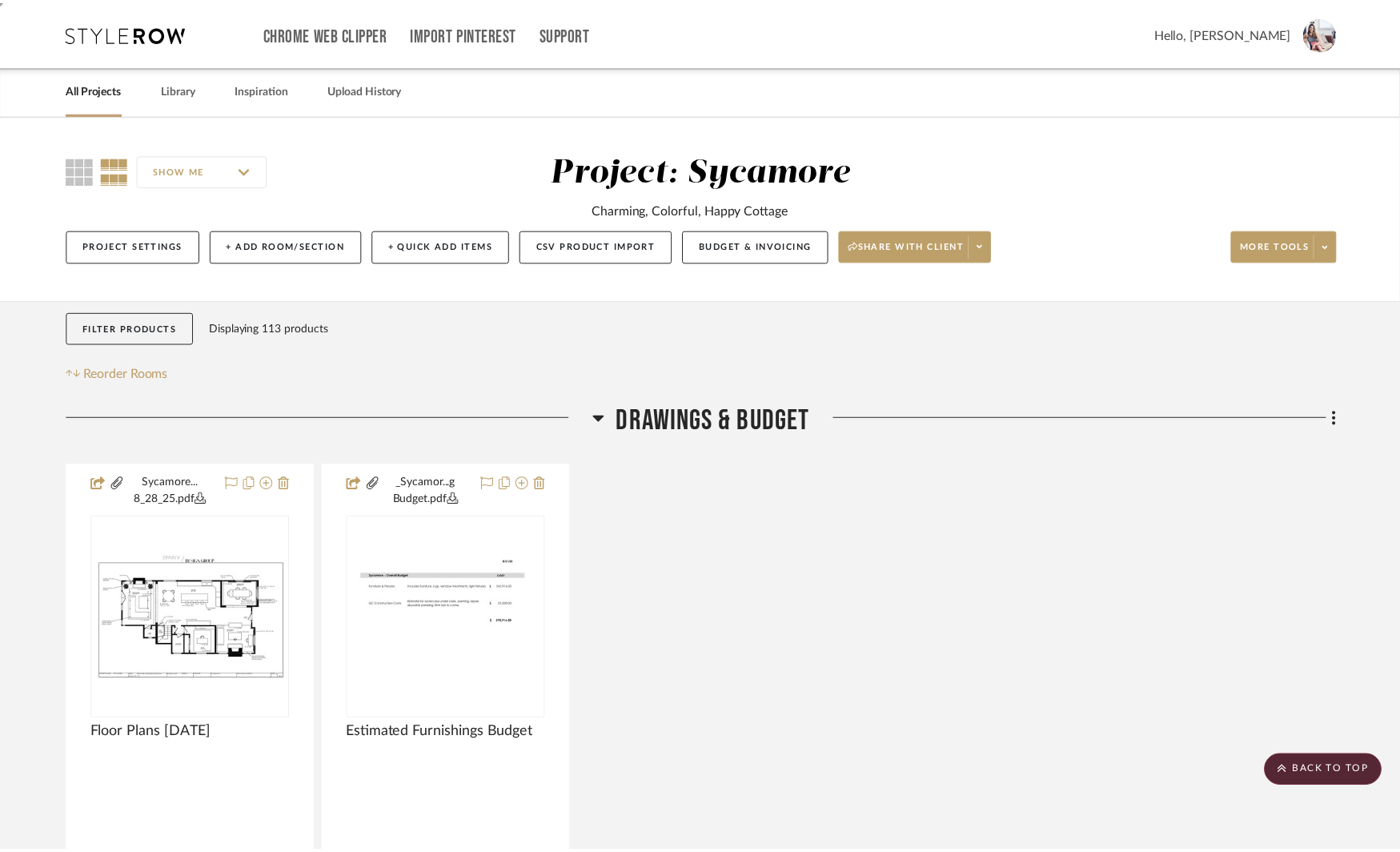
scroll to position [6432, 0]
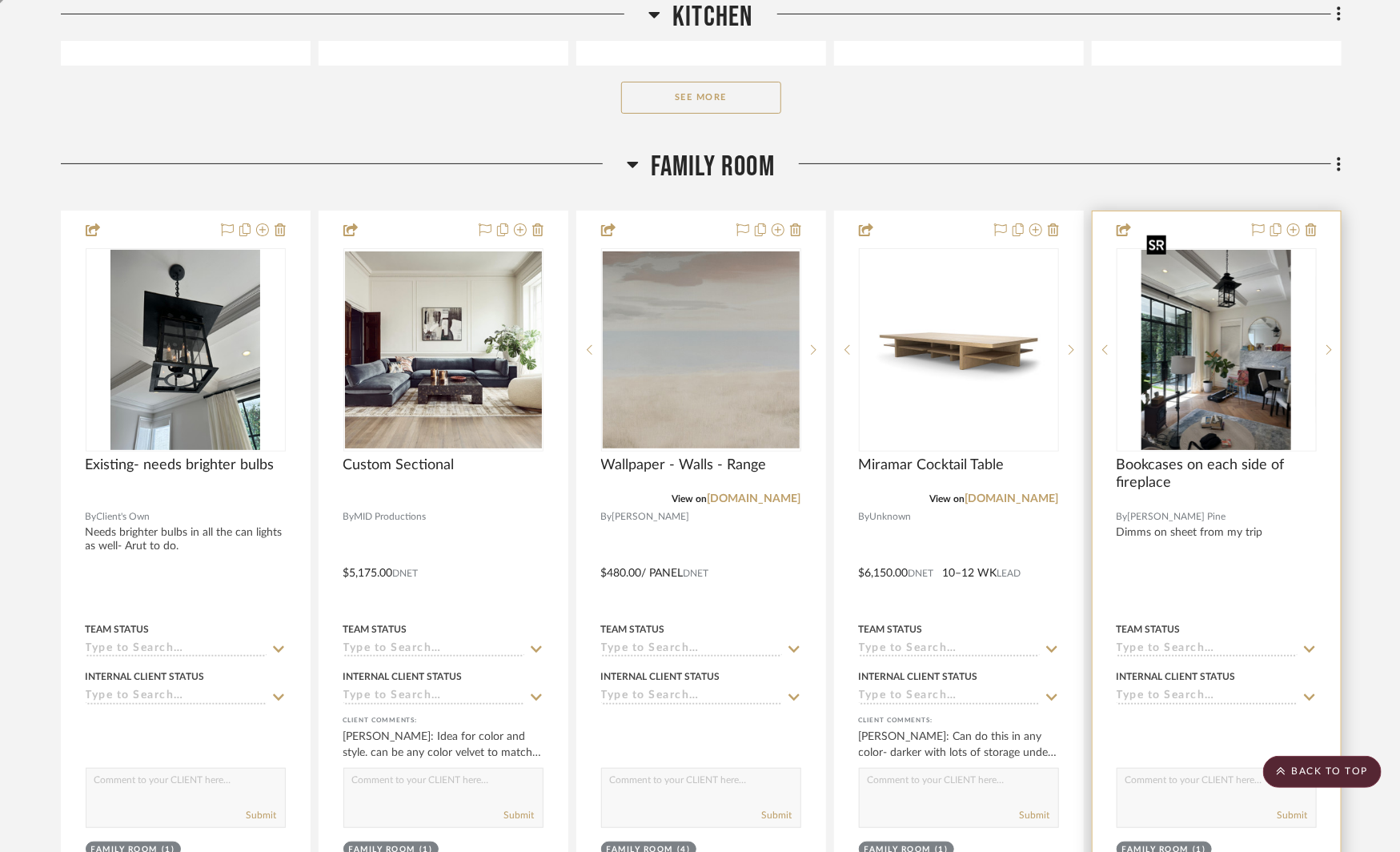
click at [0, 0] on img at bounding box center [0, 0] width 0 height 0
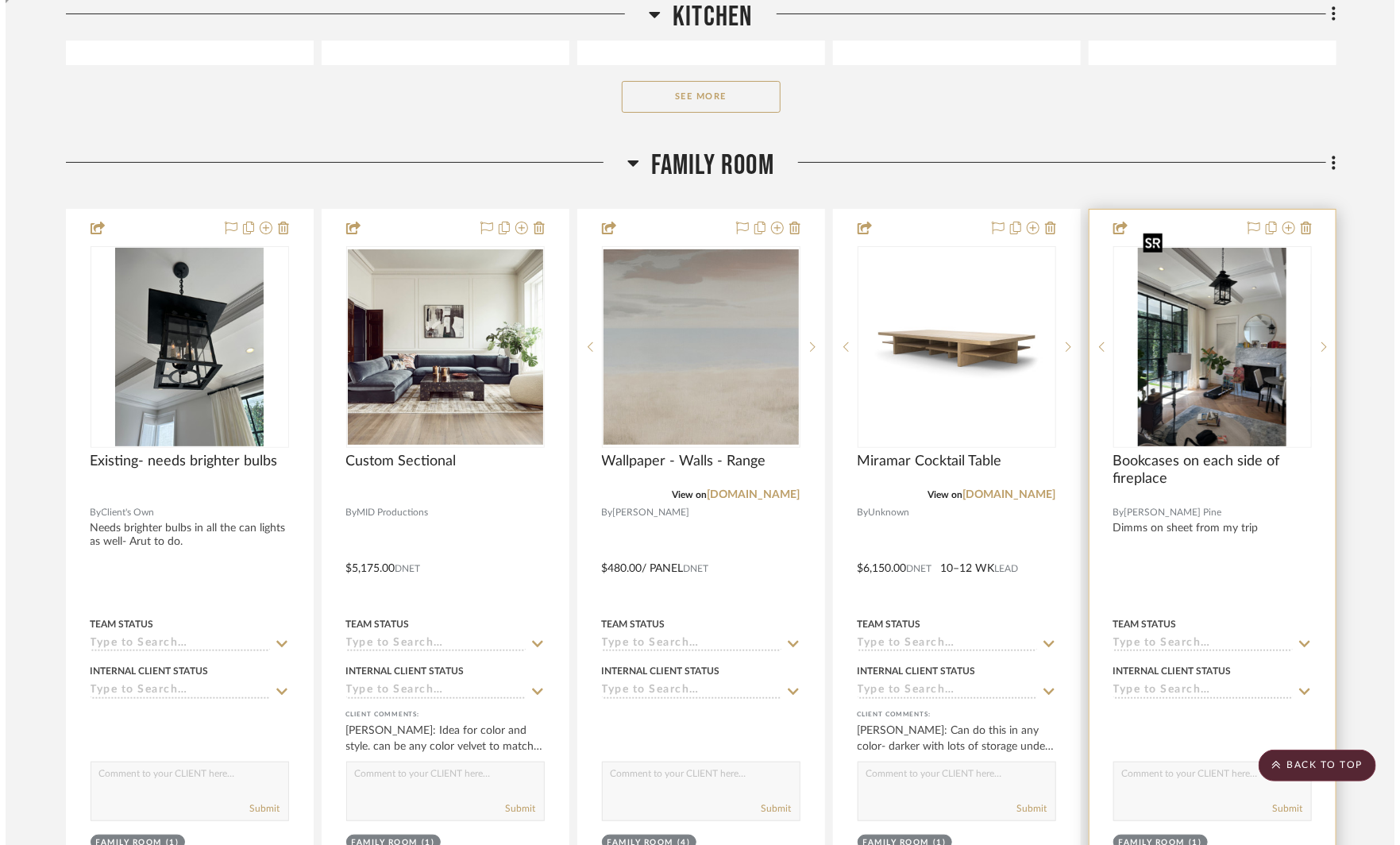
scroll to position [0, 0]
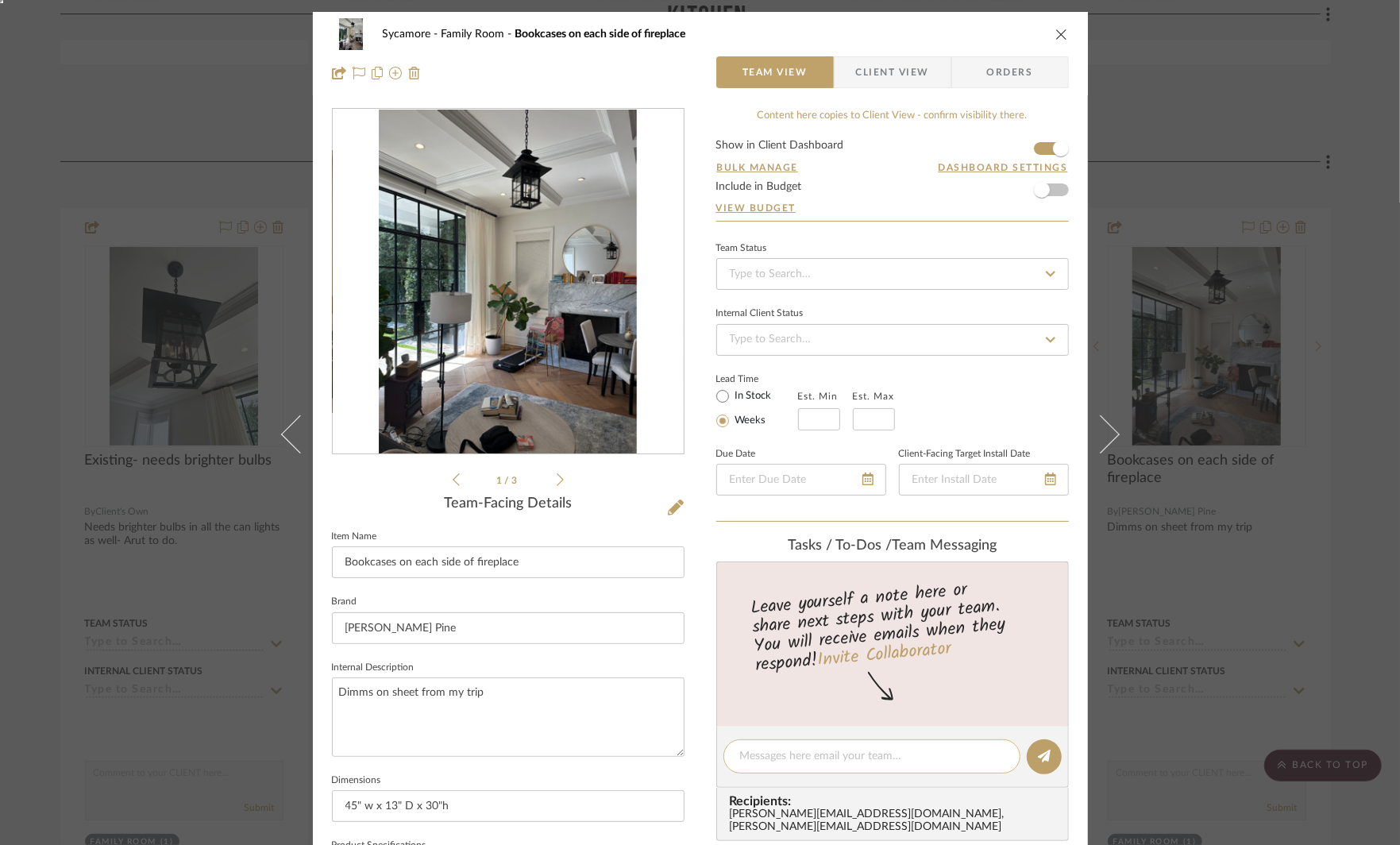
click at [835, 749] on textarea at bounding box center [872, 756] width 264 height 17
type textarea "need inspo images for these"
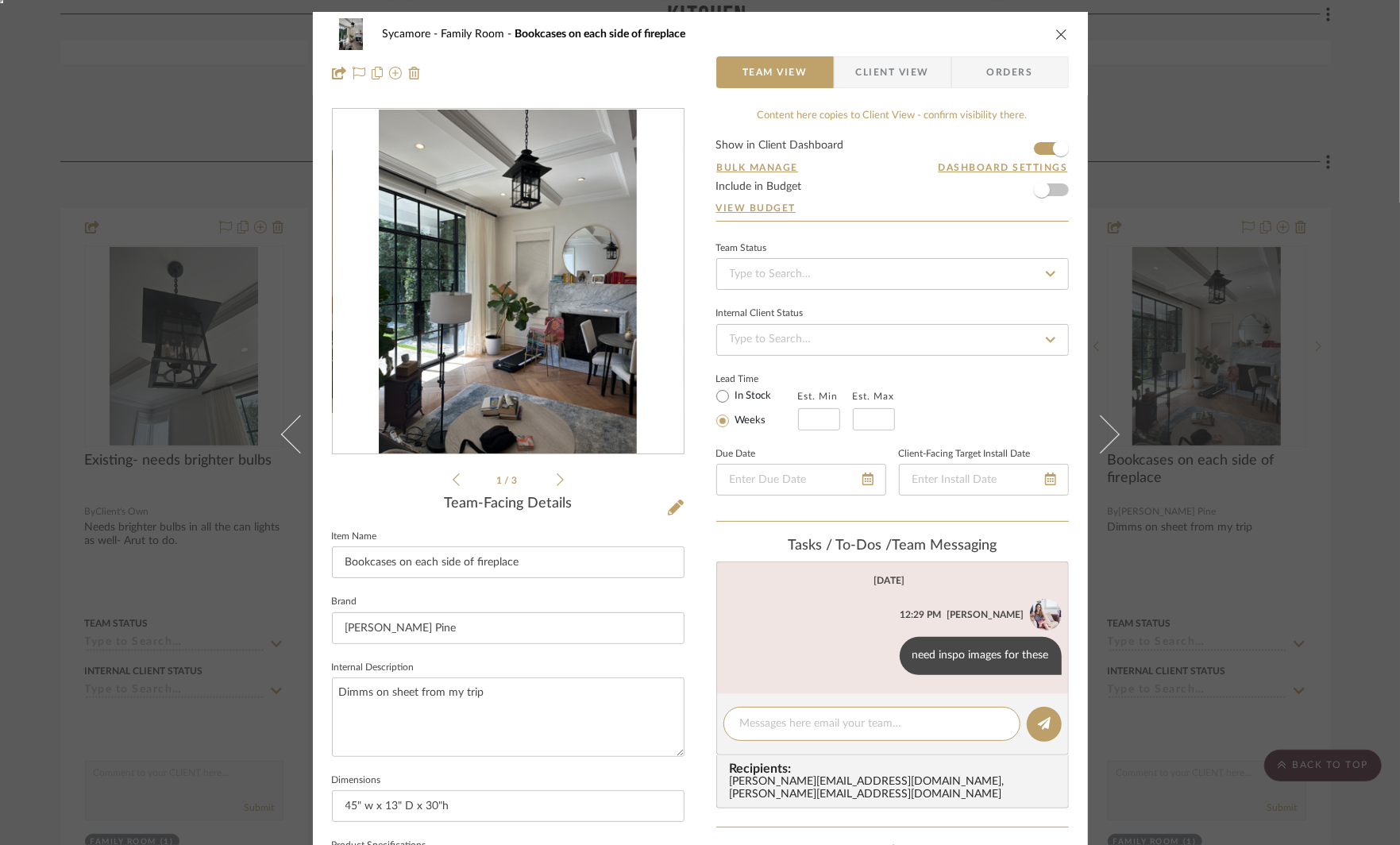
click at [1215, 573] on div "Sycamore Family Room Bookcases on each side of fireplace Team View Client View …" at bounding box center [700, 422] width 1400 height 845
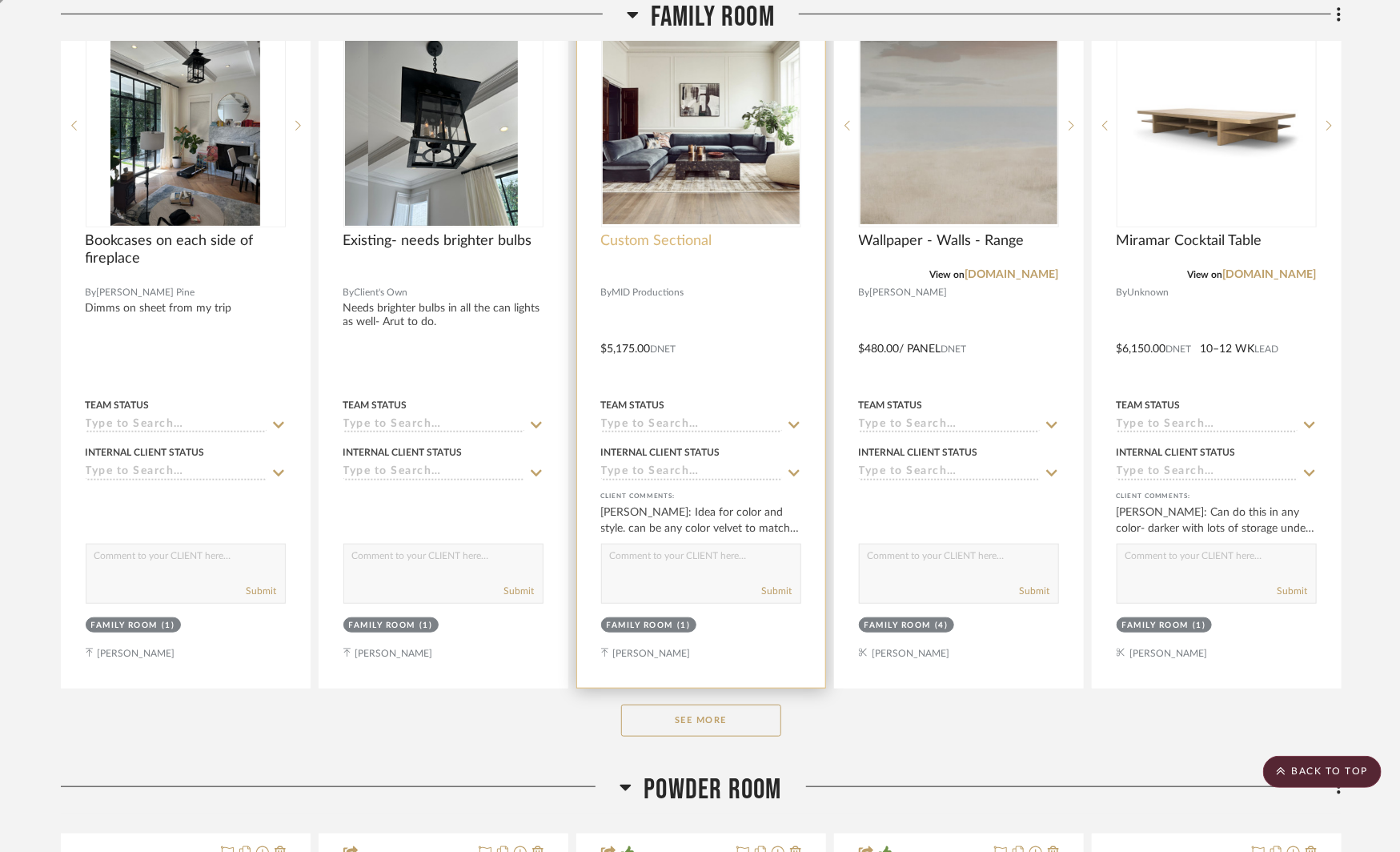
scroll to position [6658, 0]
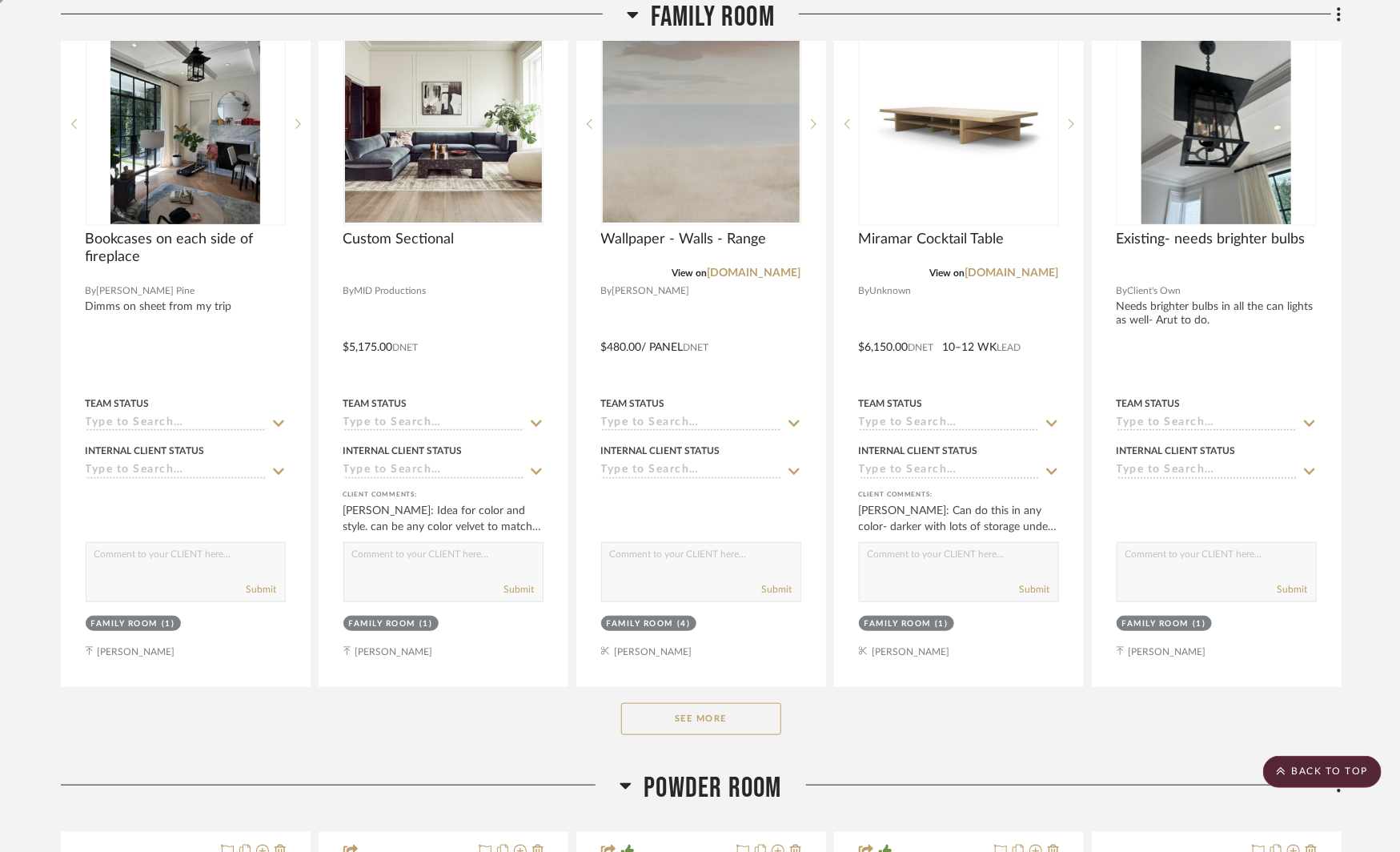
click at [728, 703] on button "See More" at bounding box center [700, 718] width 160 height 32
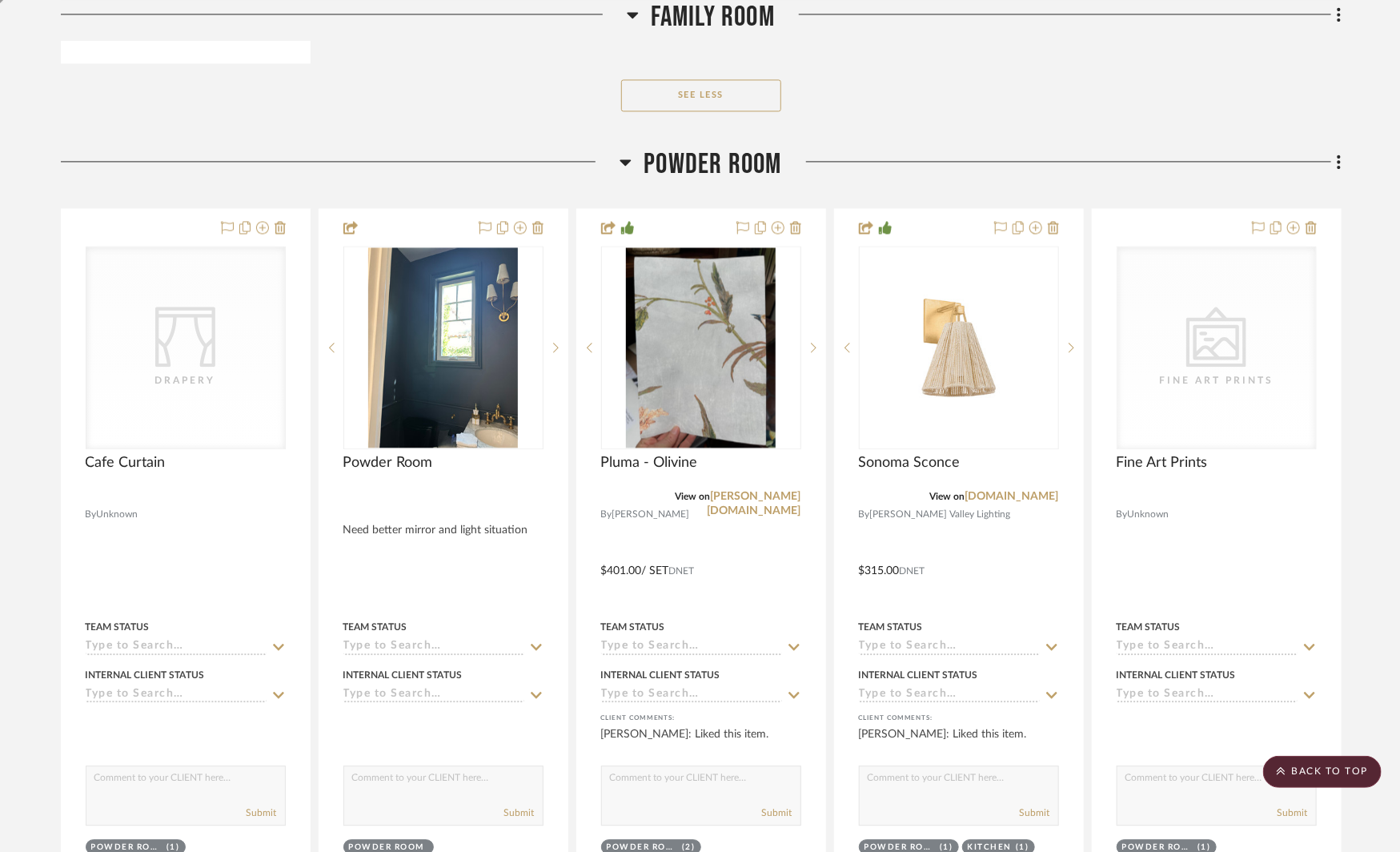
scroll to position [7997, 0]
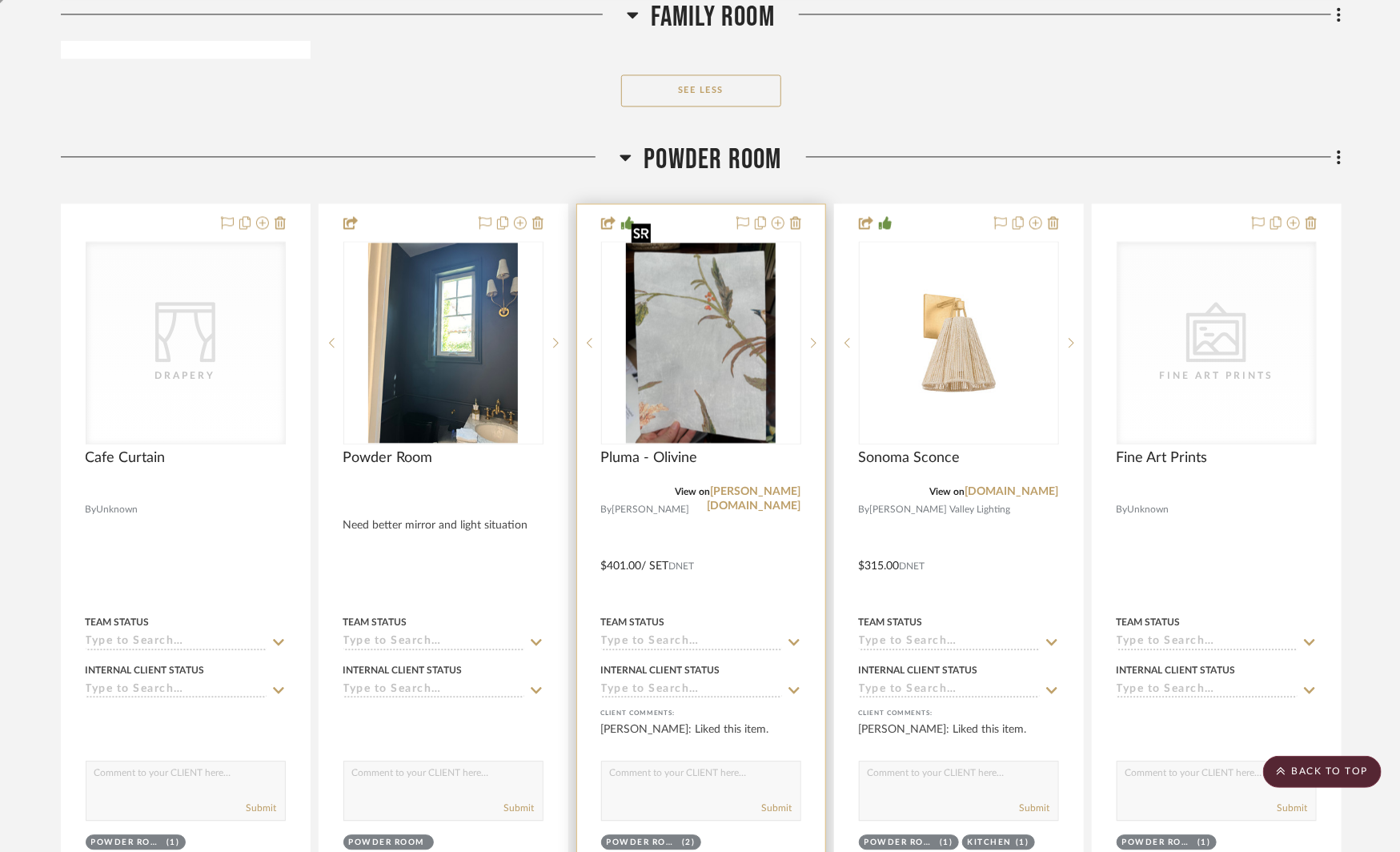
click at [729, 325] on img "0" at bounding box center [700, 342] width 150 height 200
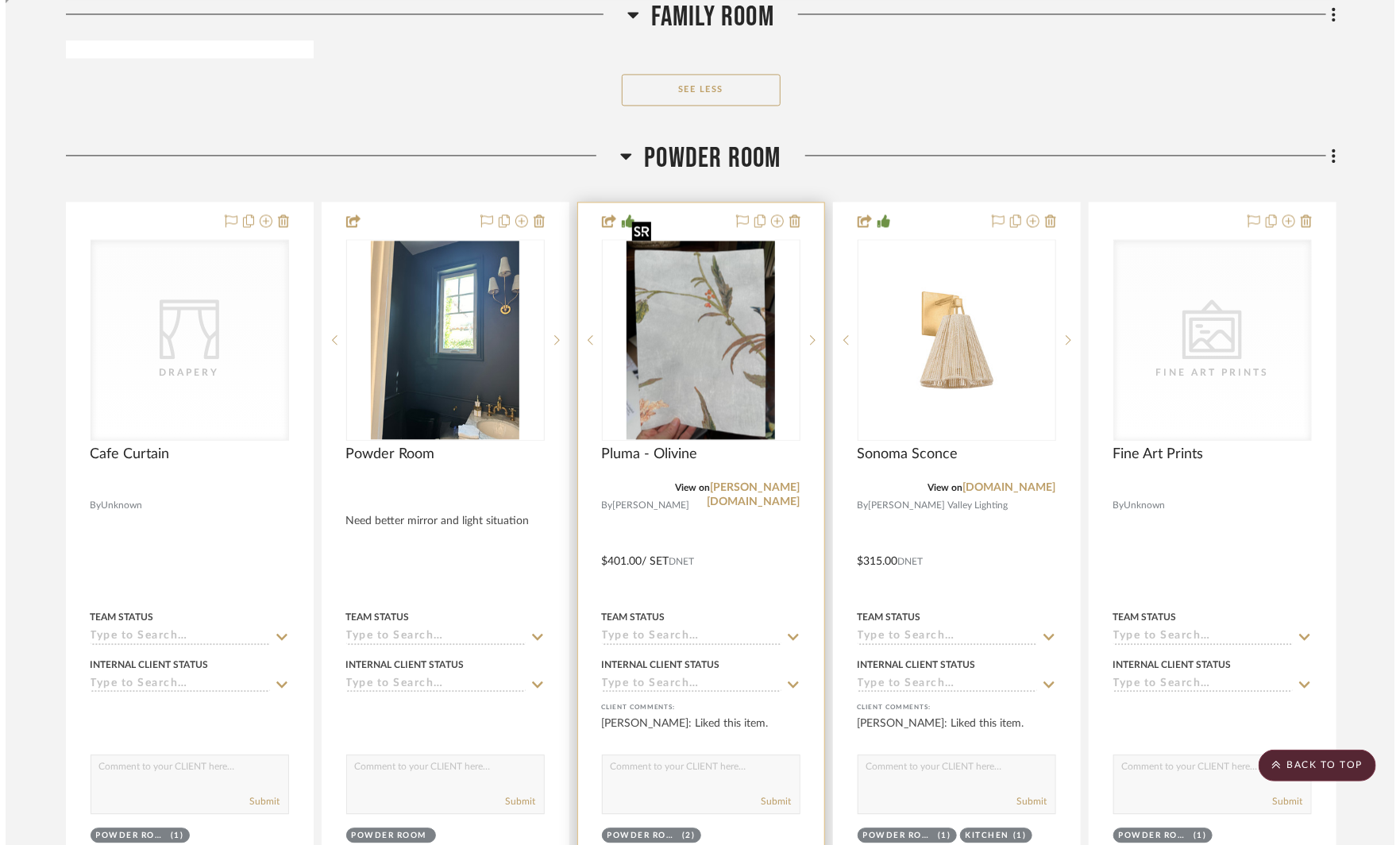
scroll to position [0, 0]
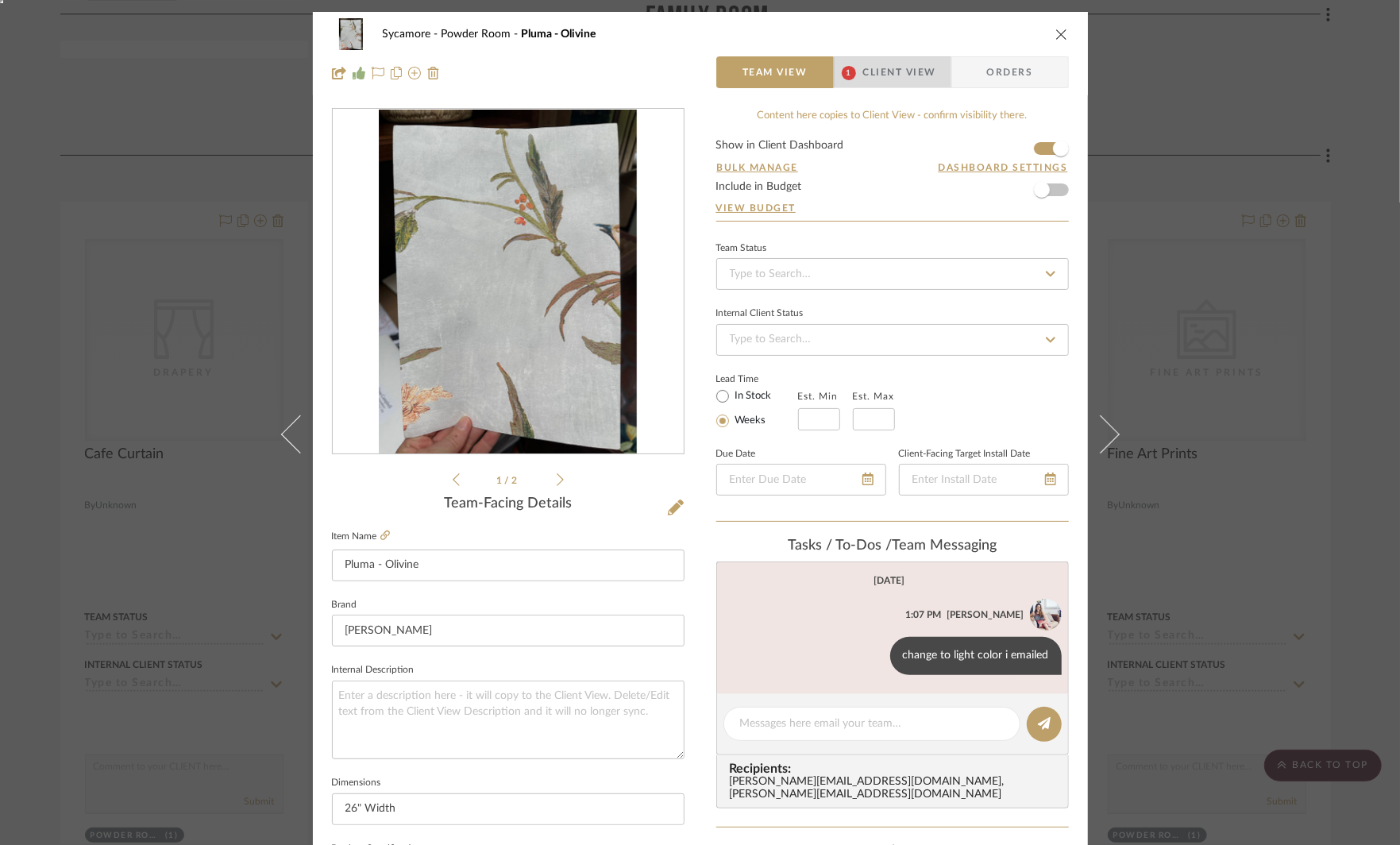
click at [881, 78] on span "Client View" at bounding box center [899, 72] width 73 height 31
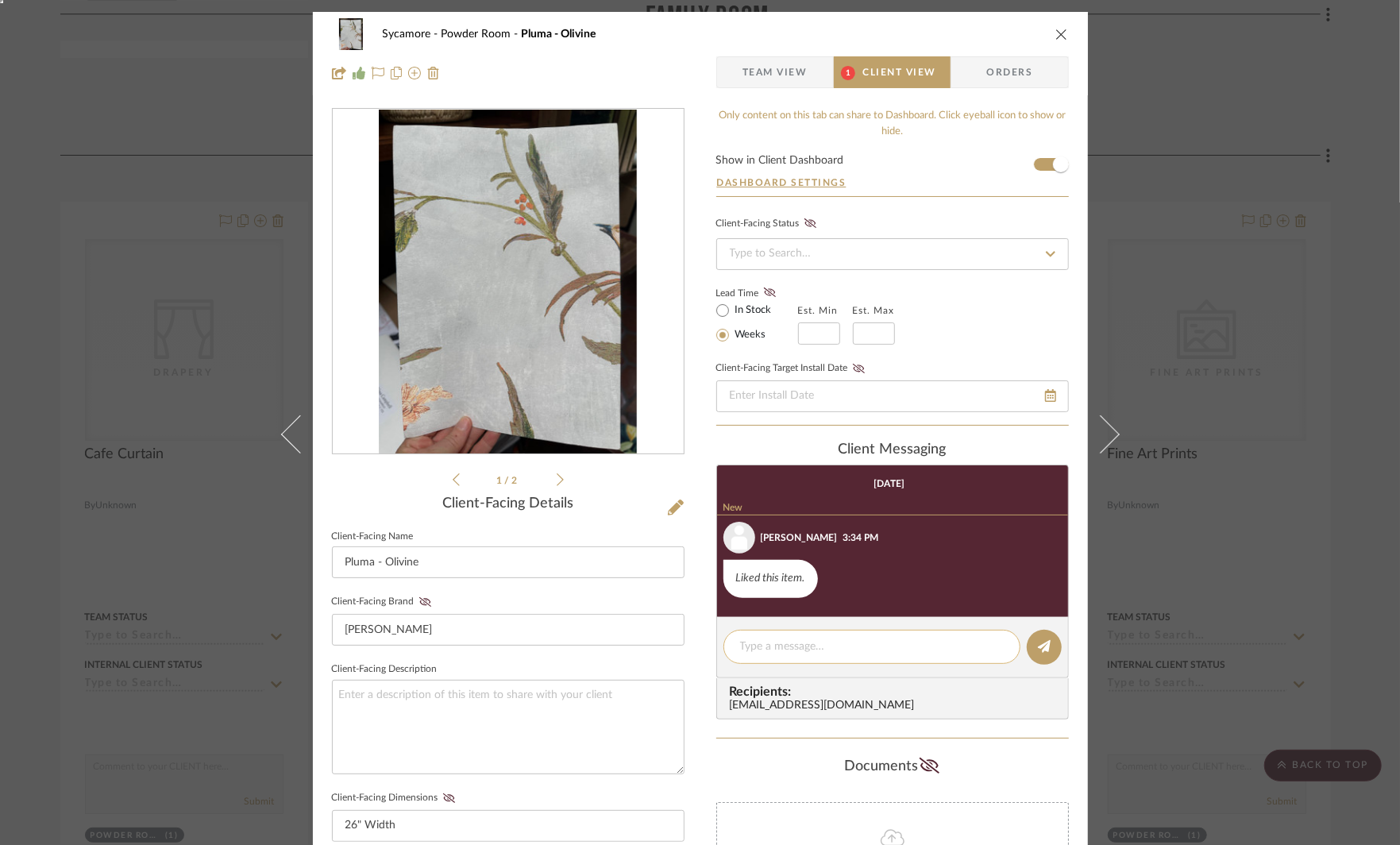
click at [781, 633] on div at bounding box center [872, 646] width 297 height 34
click at [787, 643] on textarea at bounding box center [872, 646] width 264 height 17
click at [550, 481] on li "1 / 2" at bounding box center [508, 480] width 97 height 19
click at [563, 481] on div "1 / 2" at bounding box center [508, 299] width 353 height 381
click at [557, 479] on icon at bounding box center [560, 480] width 7 height 14
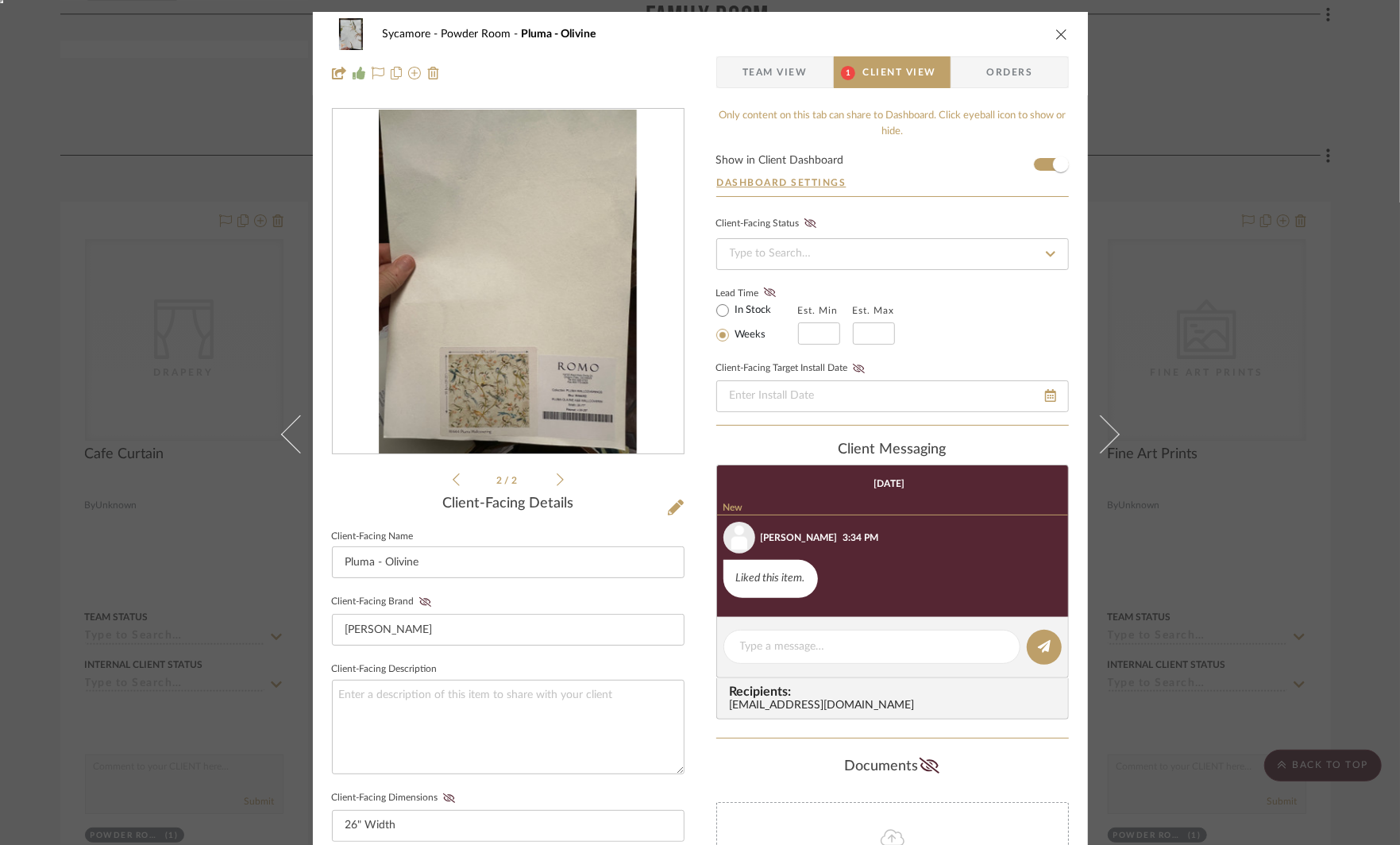
click at [532, 347] on img "1" at bounding box center [508, 282] width 258 height 344
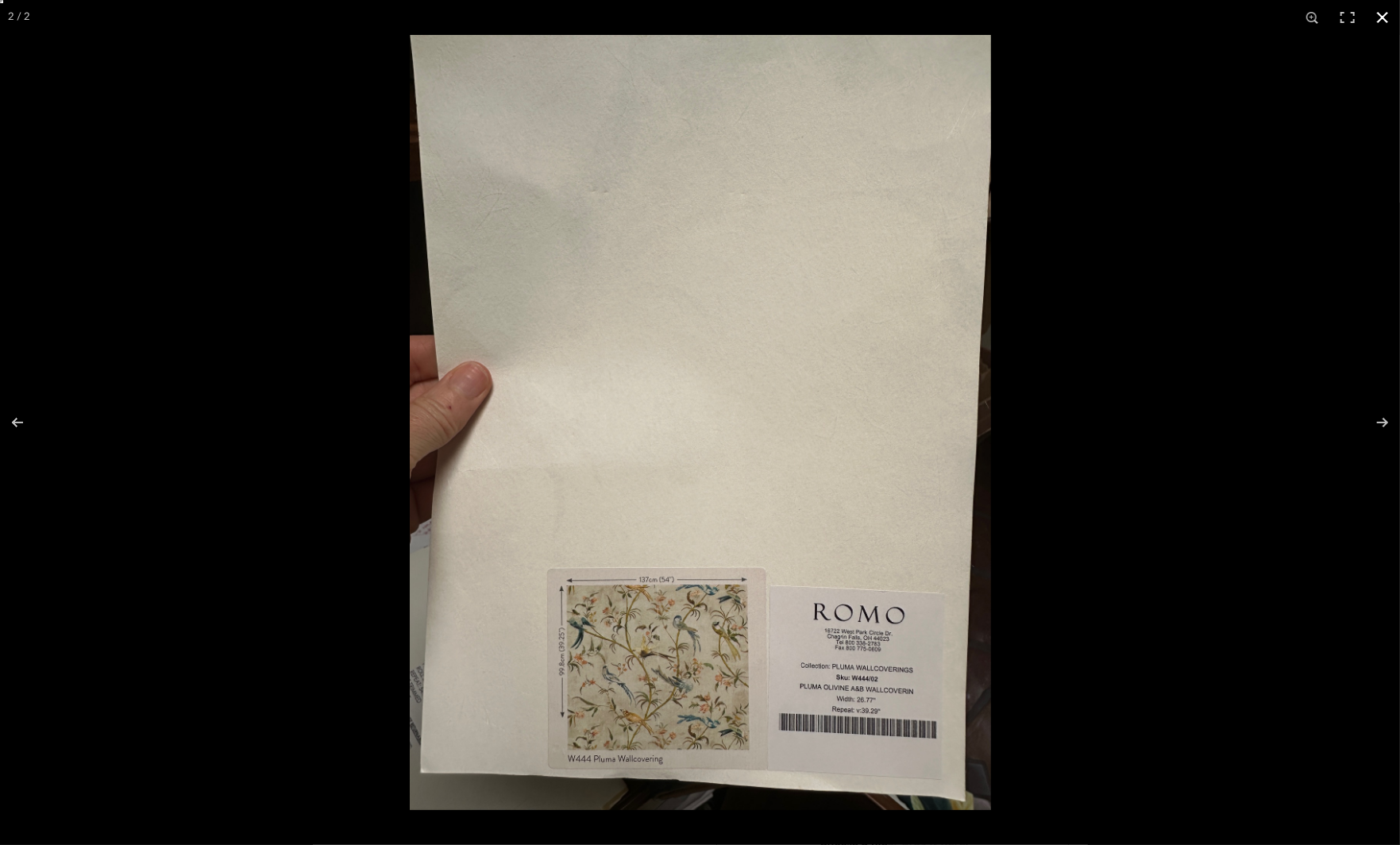
click at [1173, 466] on div at bounding box center [1109, 457] width 1400 height 845
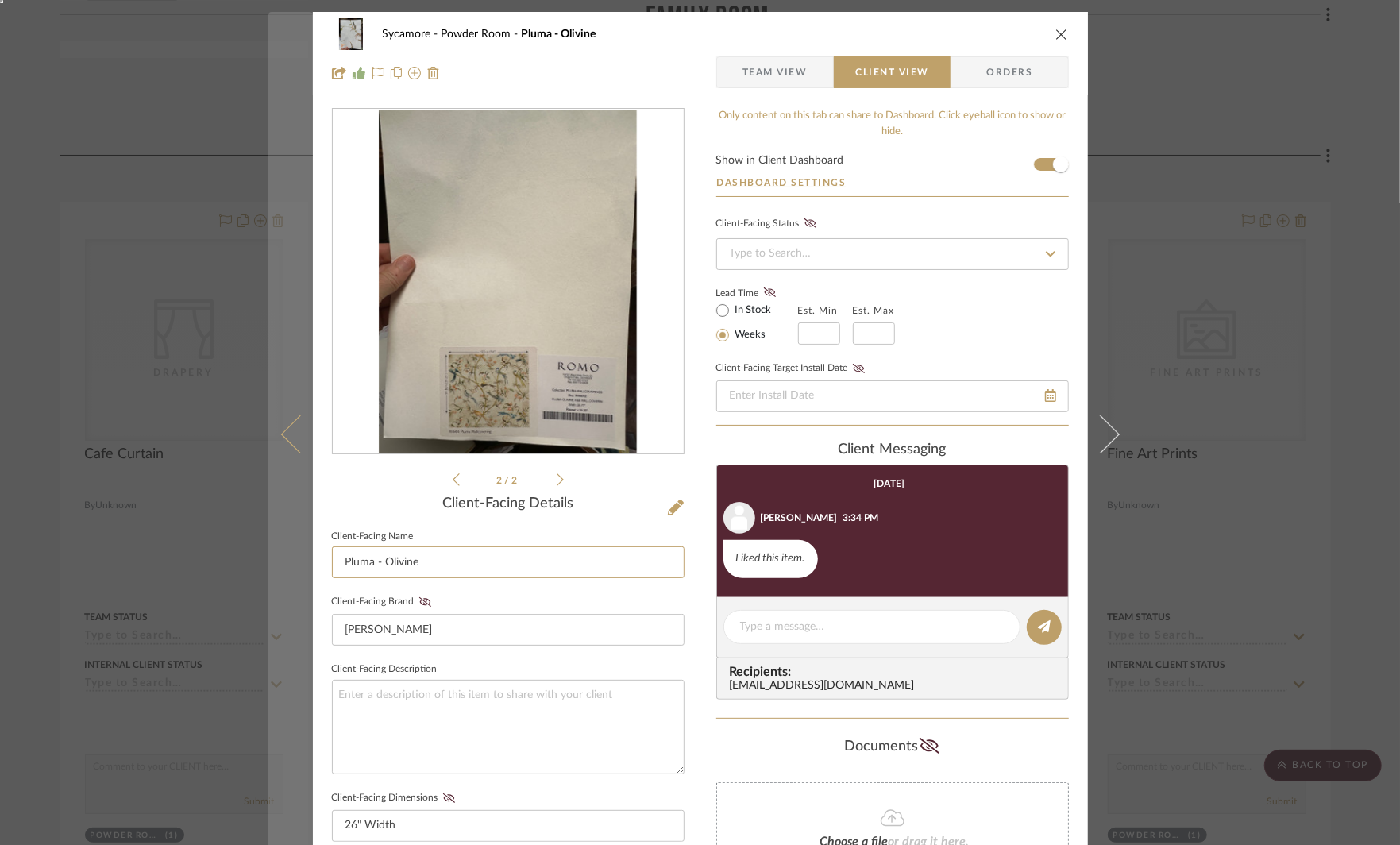
drag, startPoint x: 434, startPoint y: 559, endPoint x: 277, endPoint y: 557, distance: 157.0
click at [279, 559] on mat-dialog-content "Sycamore Powder Room Pluma - Olivine Team View Client View Orders 2 / 2 Client-…" at bounding box center [700, 673] width 864 height 1321
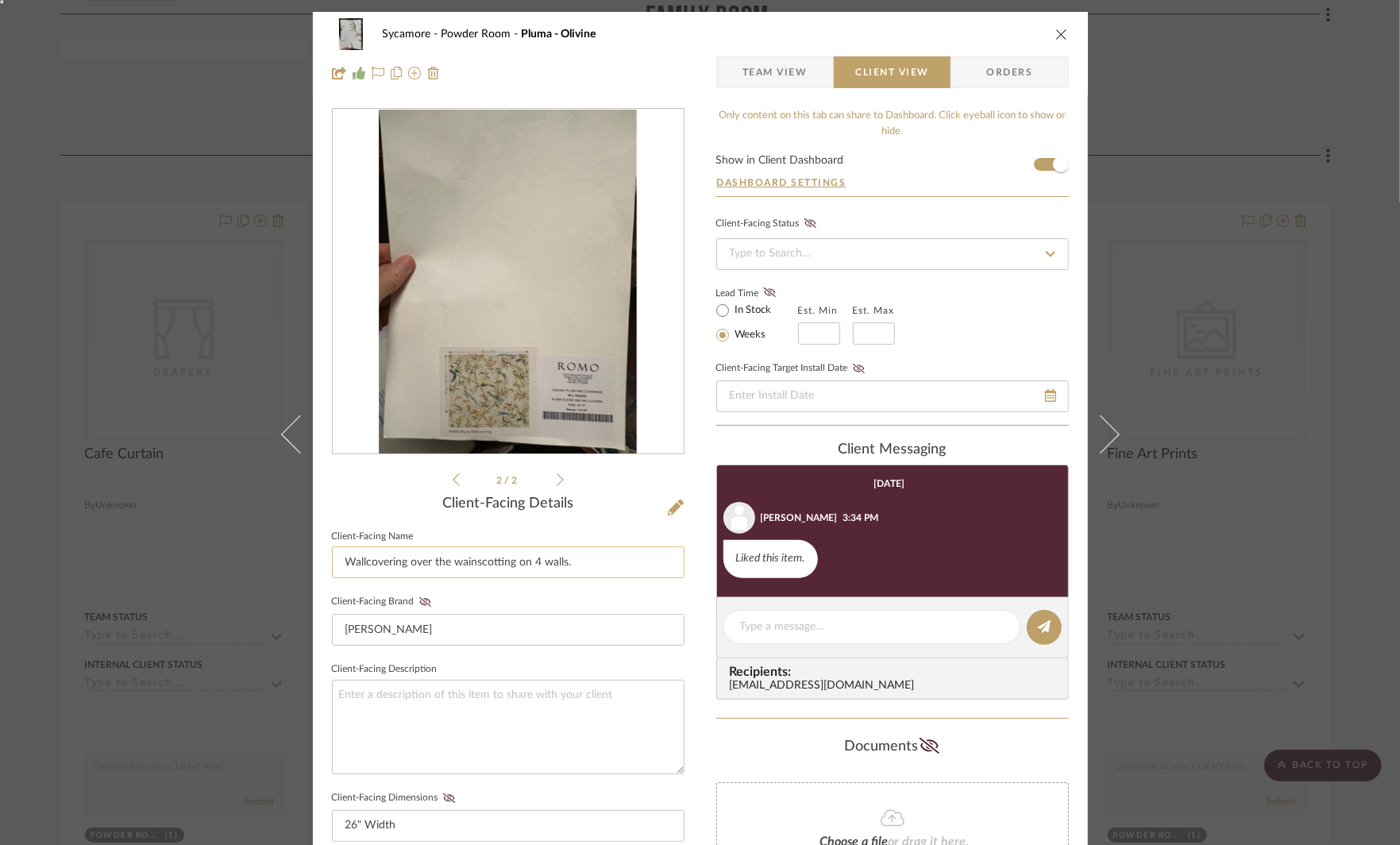
click at [360, 563] on input "Wallcovering over the wainscotting on 4 walls." at bounding box center [508, 562] width 353 height 31
click at [484, 563] on input "Wall covering over the wainscotting on 4 walls." at bounding box center [508, 562] width 353 height 31
type input "Wall covering over the wainscotting on 4 walls."
click at [489, 726] on textarea at bounding box center [508, 726] width 353 height 94
click at [649, 696] on textarea "Existing blue walls to remain. Add mirror over sink. move sconce over mirror." at bounding box center [508, 726] width 353 height 94
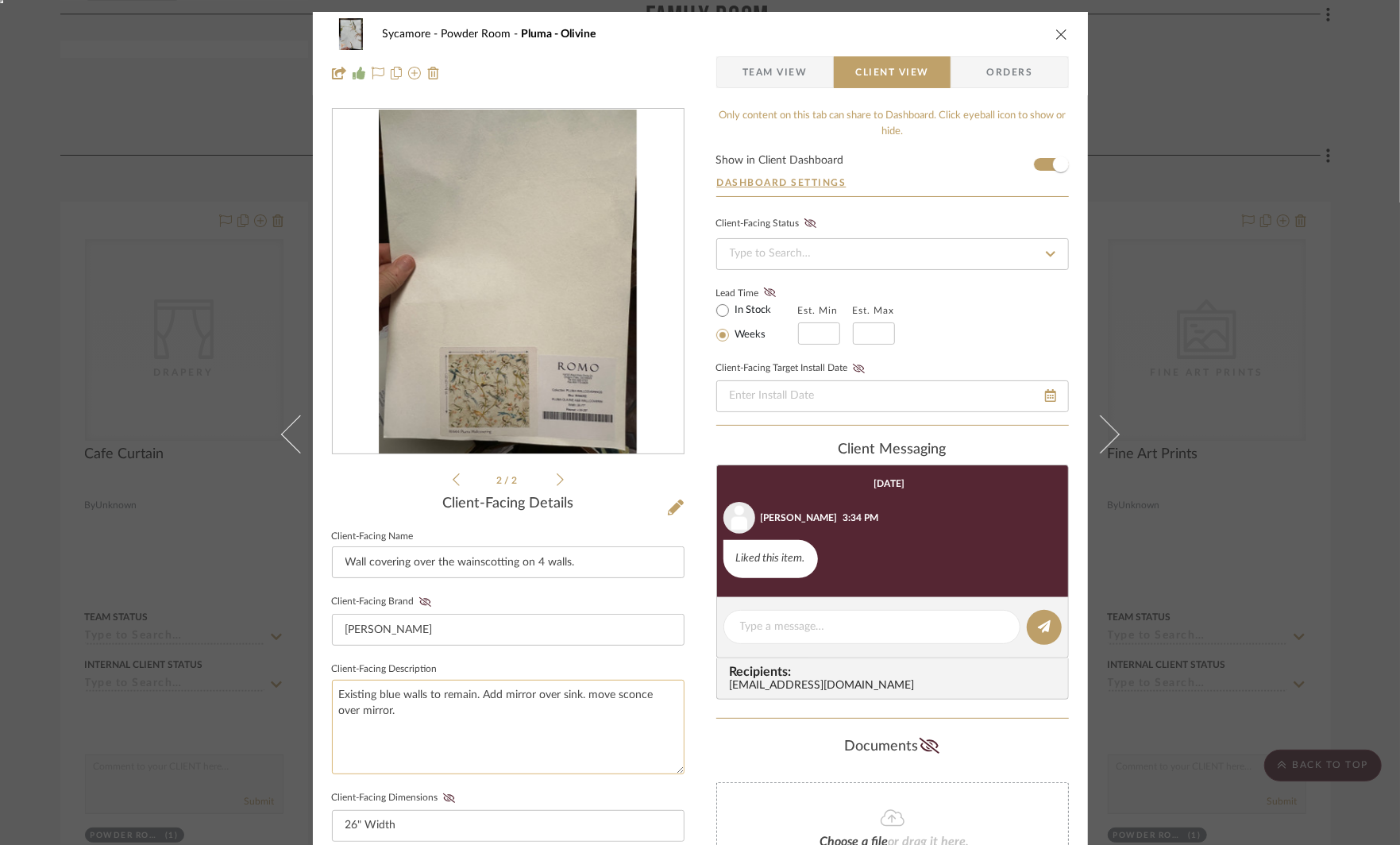
click at [648, 747] on textarea "Existing blue walls to remain. Add mirror over sink. move sconce over mirror." at bounding box center [508, 726] width 353 height 94
type textarea "Existing blue walls to remain. Add mirror over sink. move sconce over mirror."
click at [811, 630] on textarea at bounding box center [872, 626] width 264 height 17
click at [1241, 397] on div "Sycamore Powder Room Pluma - Olivine Team View Client View Orders 2 / 2 Client-…" at bounding box center [700, 422] width 1400 height 845
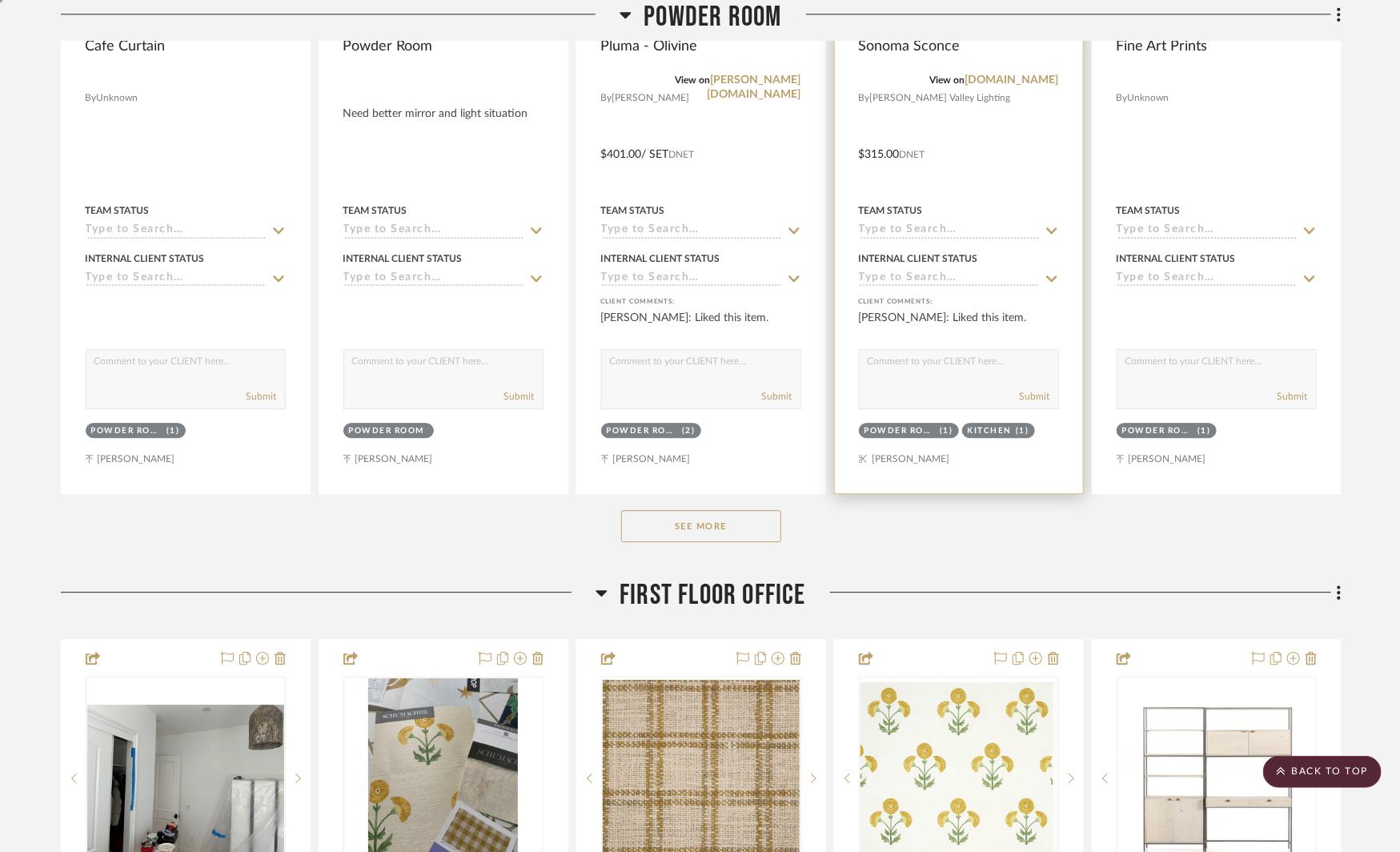
scroll to position [8413, 0]
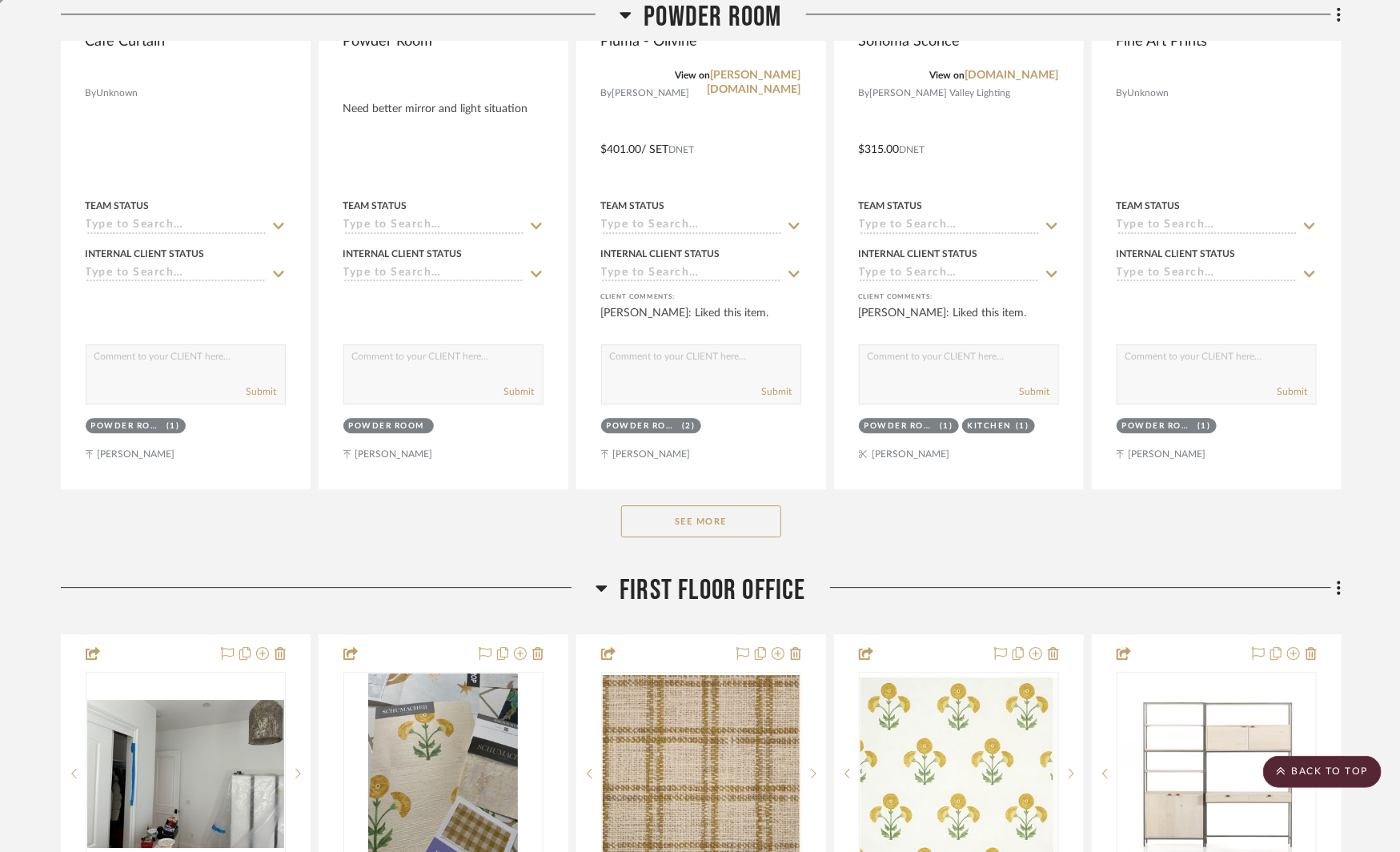
click at [722, 505] on button "See More" at bounding box center [700, 520] width 160 height 32
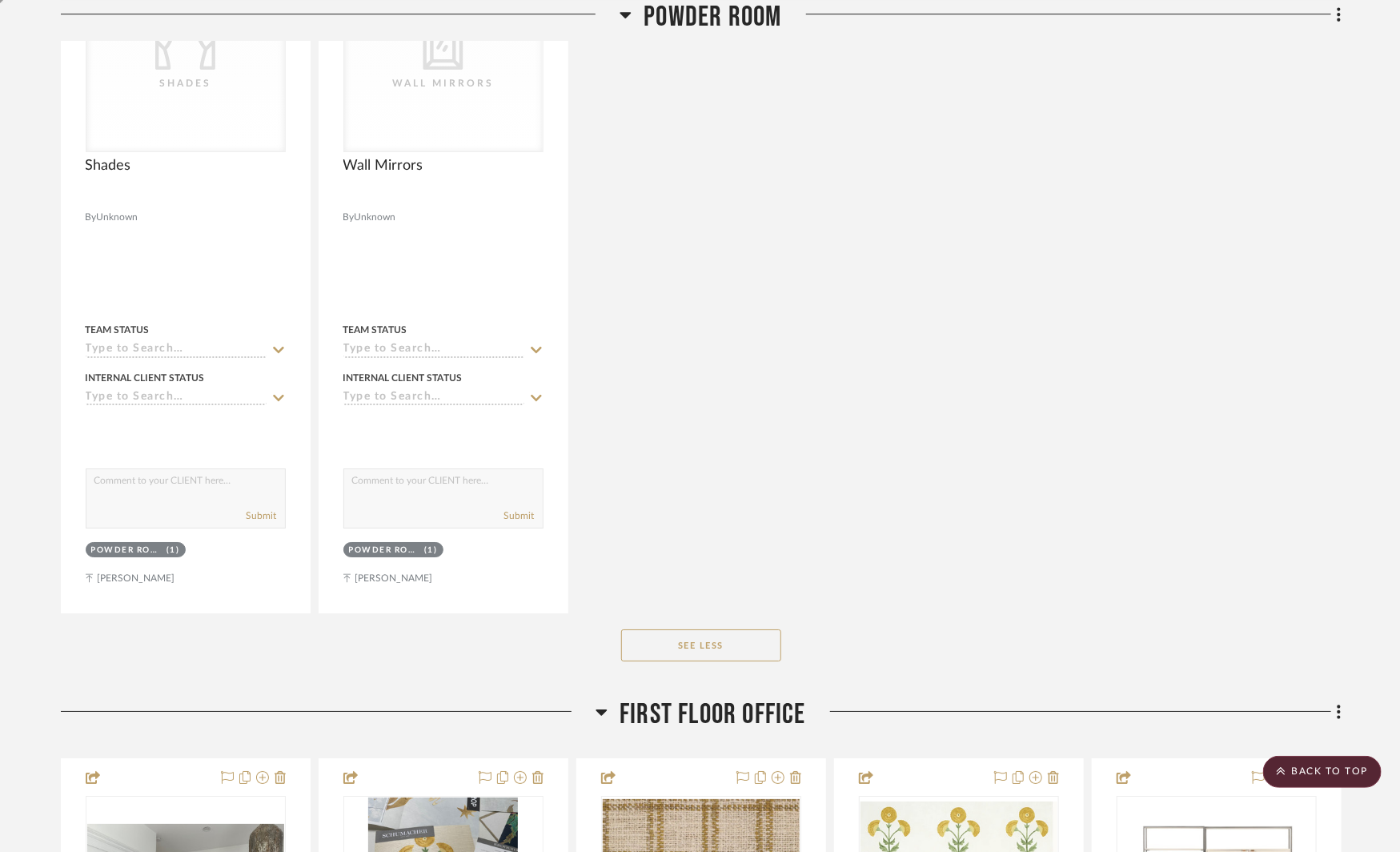
scroll to position [9152, 0]
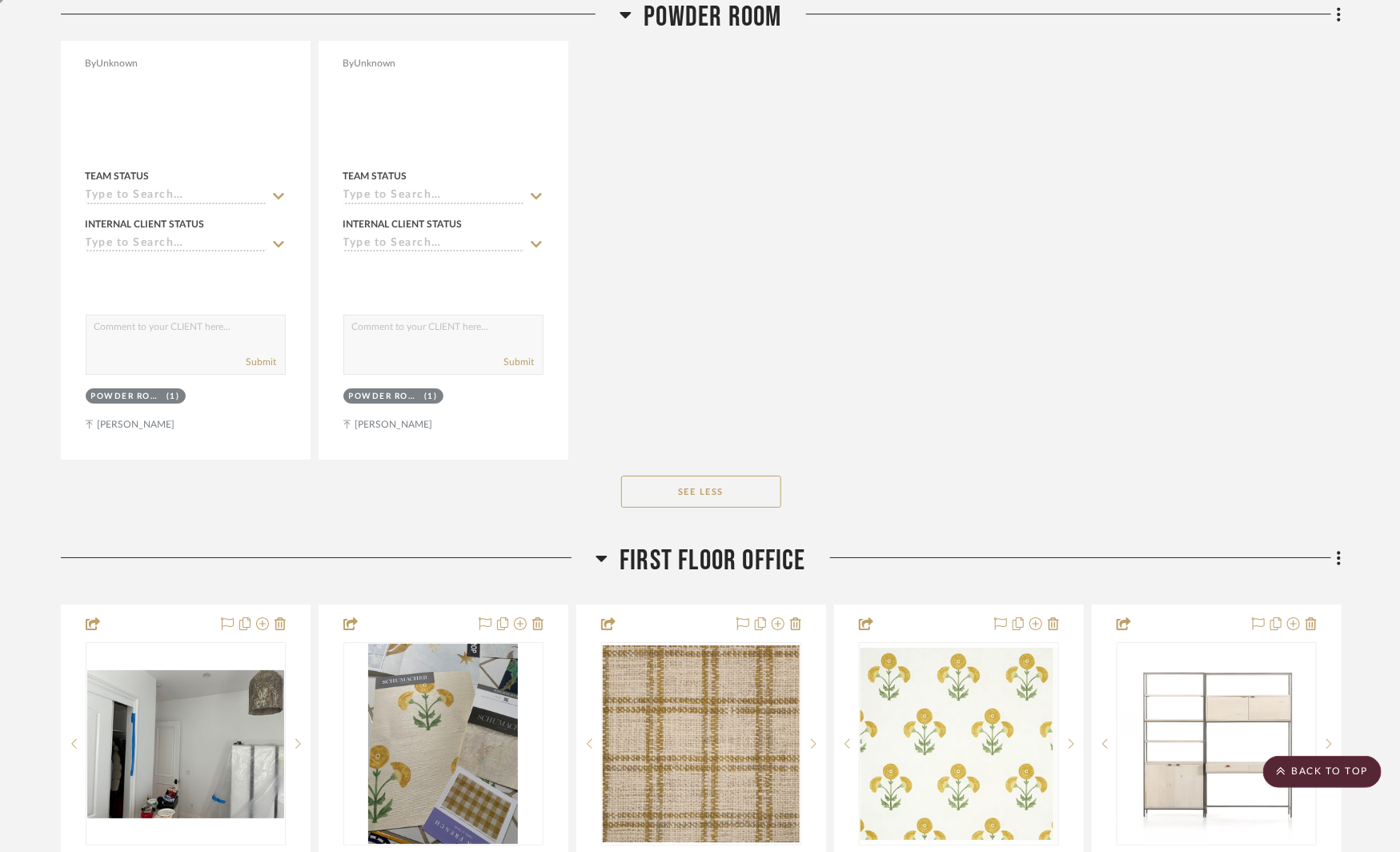
click at [693, 475] on button "See Less" at bounding box center [700, 491] width 160 height 32
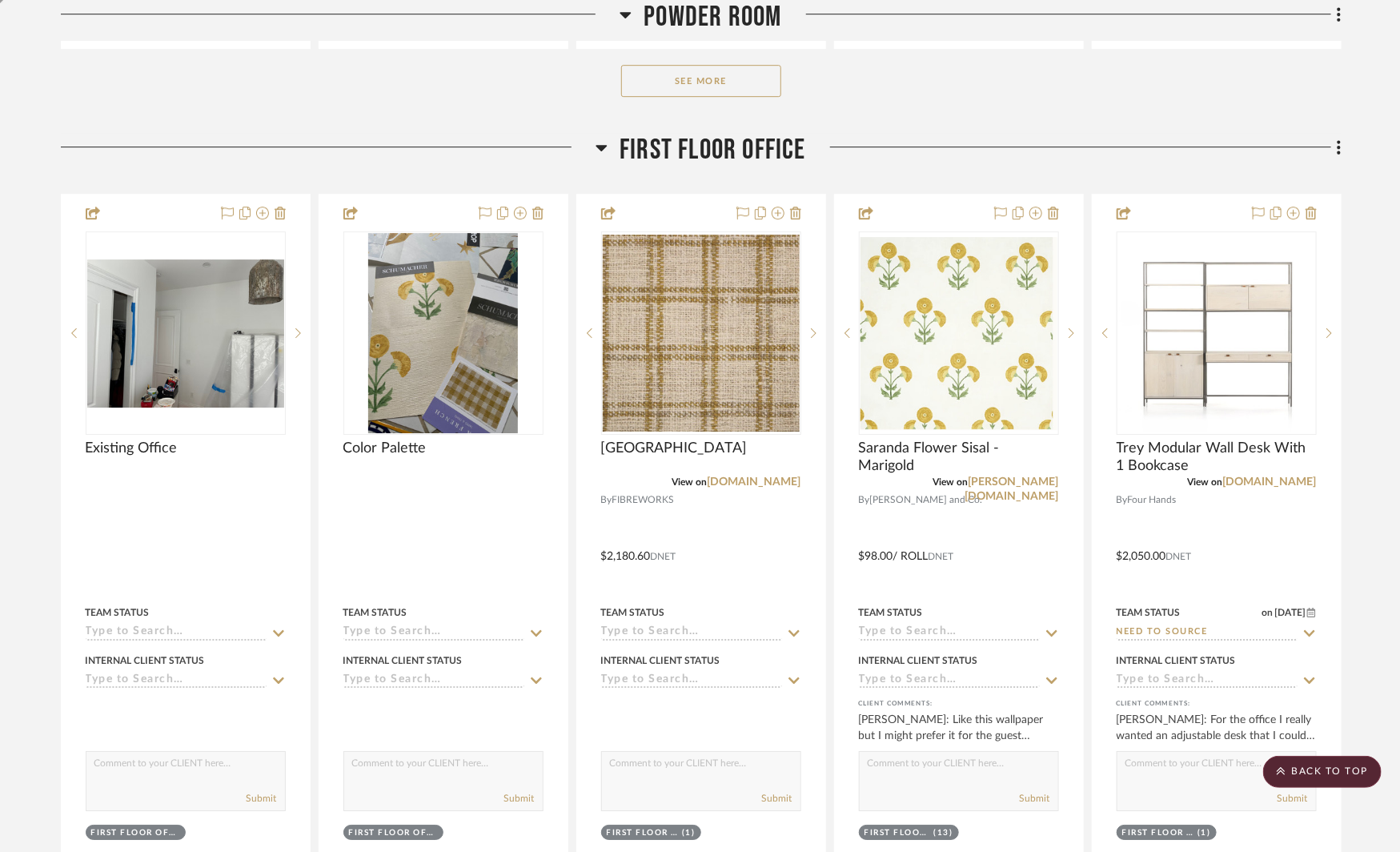
scroll to position [8833, 0]
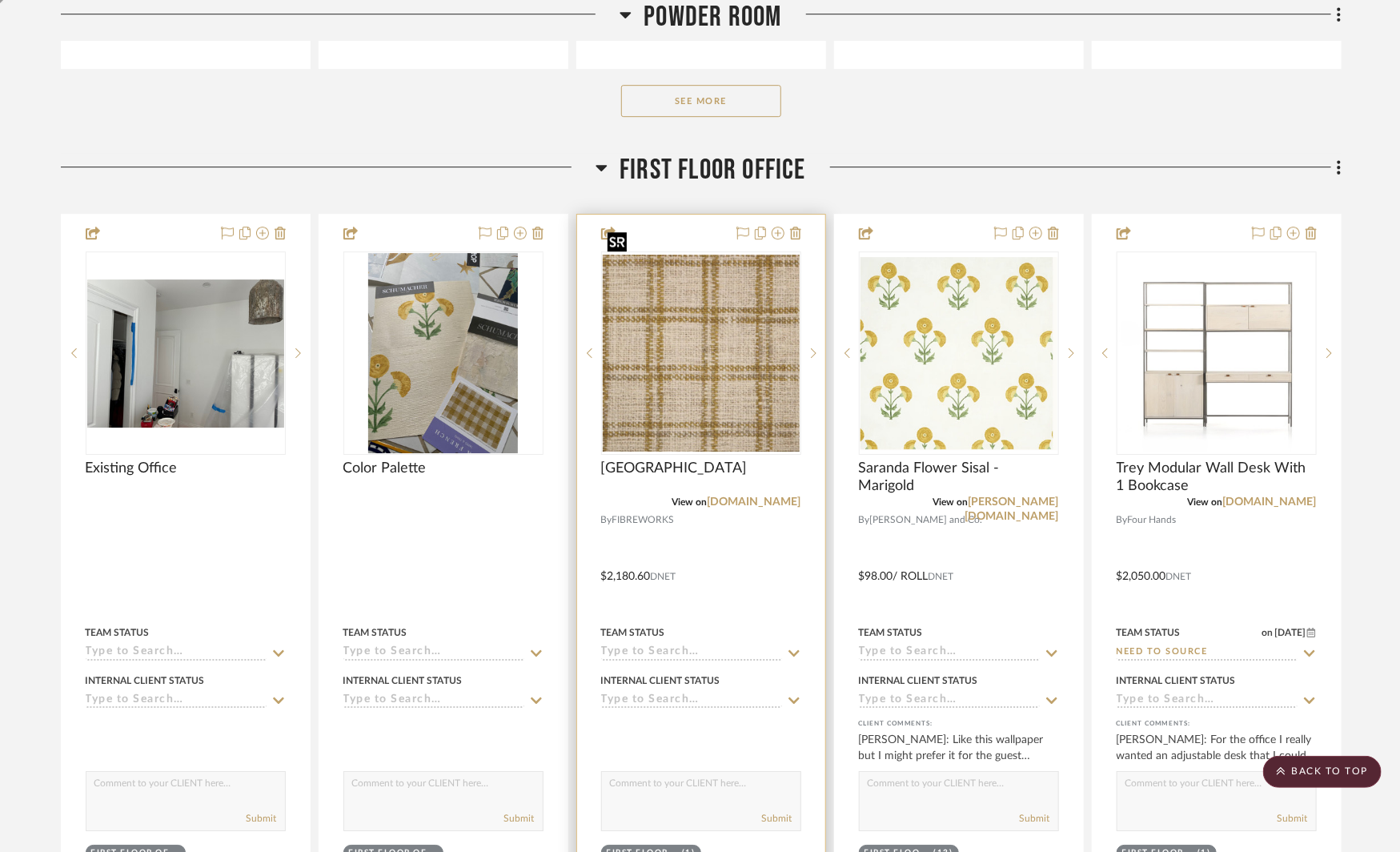
click at [696, 355] on img "0" at bounding box center [701, 353] width 197 height 197
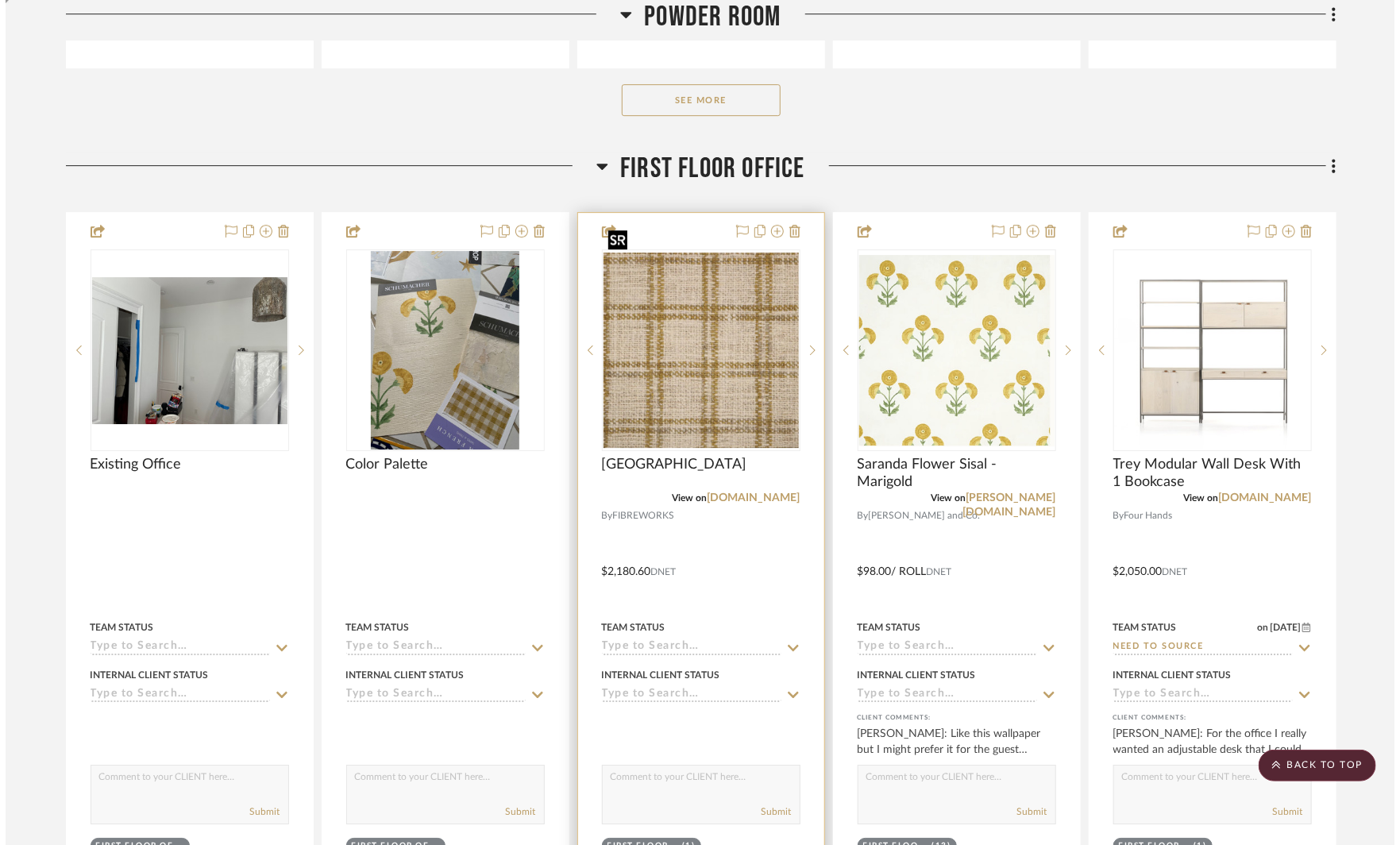
scroll to position [0, 0]
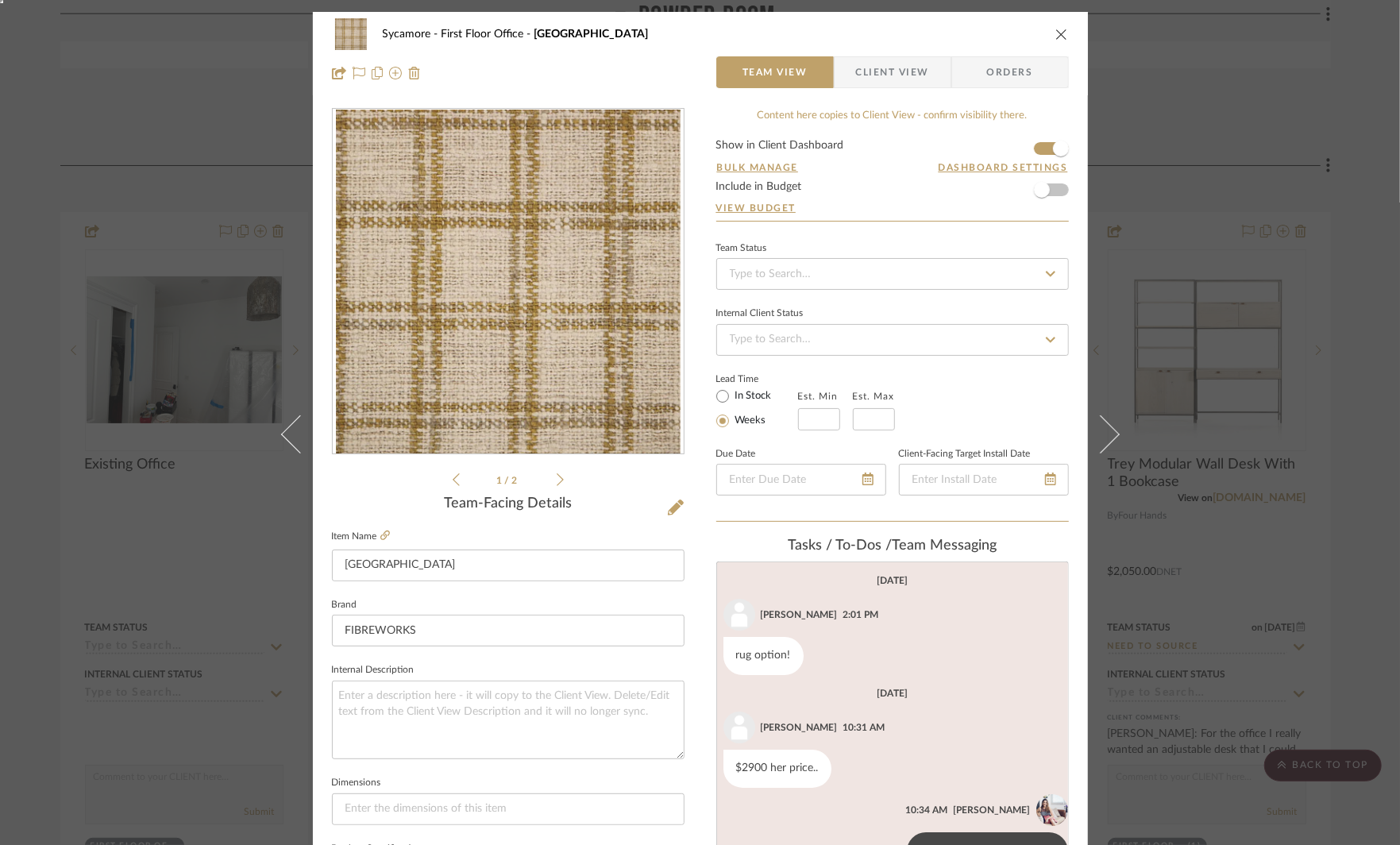
click at [1198, 219] on div "Sycamore First Floor Office Cambridge Square Team View Client View Orders 1 / 2…" at bounding box center [700, 422] width 1400 height 845
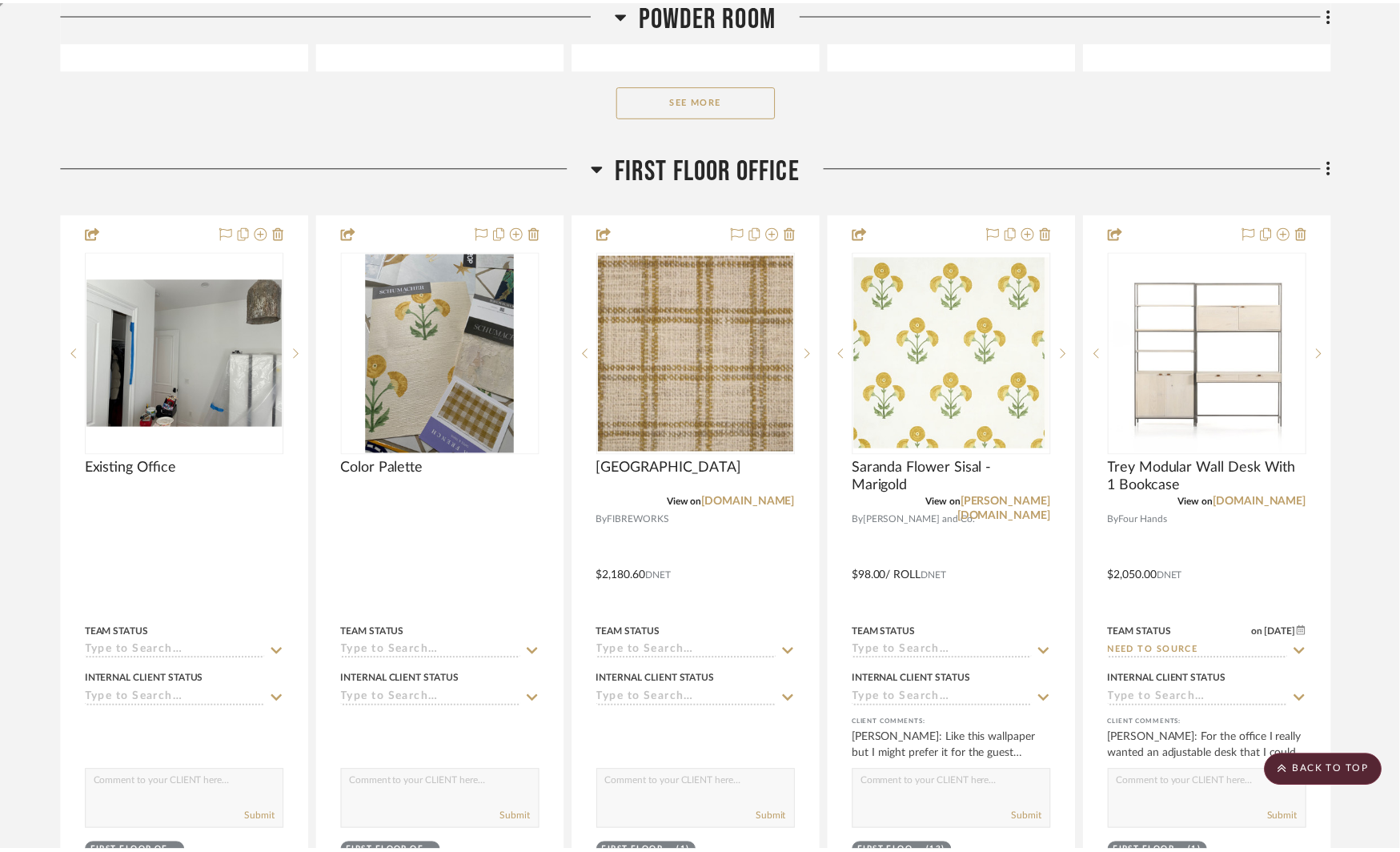
scroll to position [8833, 0]
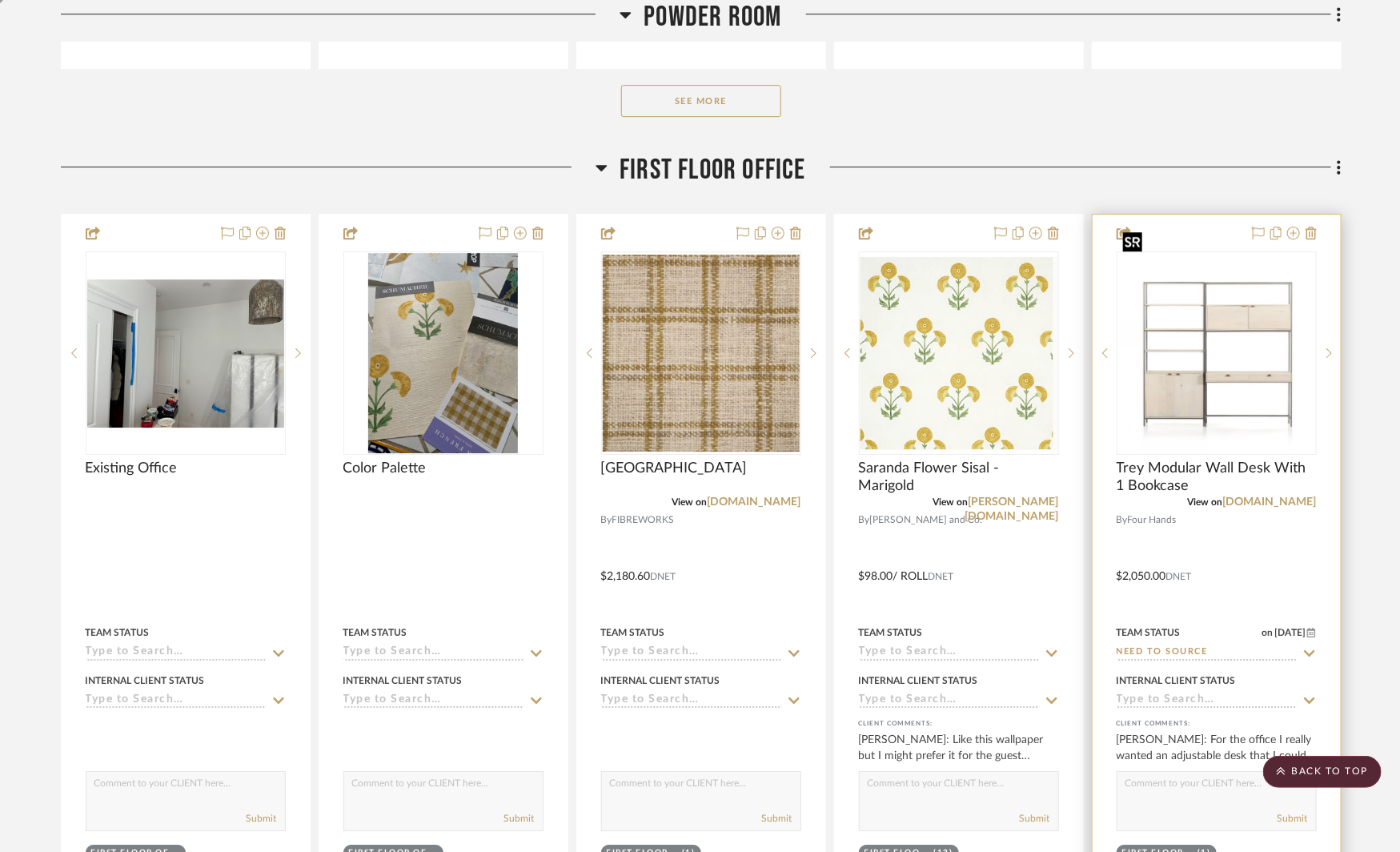
click at [0, 0] on img at bounding box center [0, 0] width 0 height 0
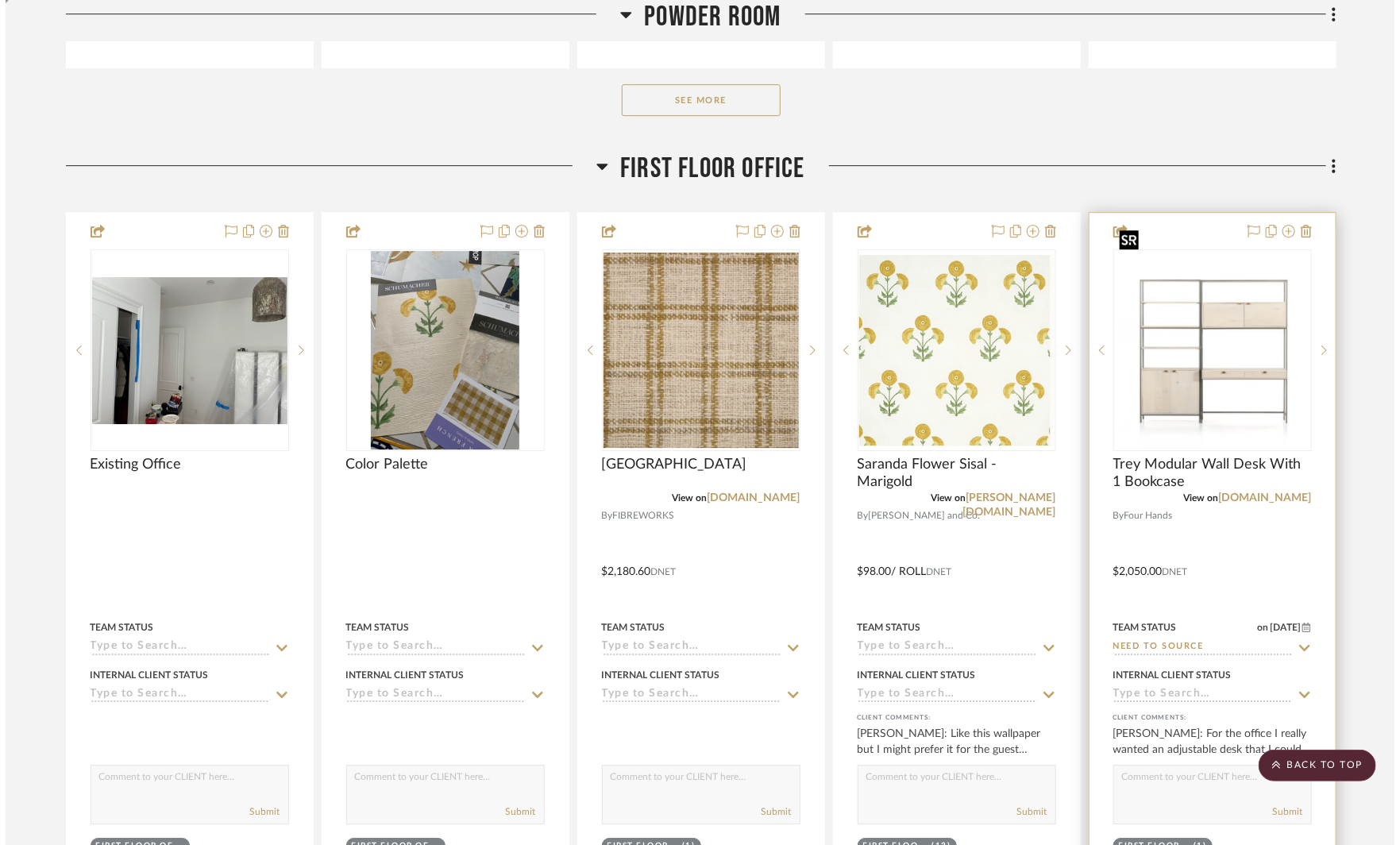
scroll to position [0, 0]
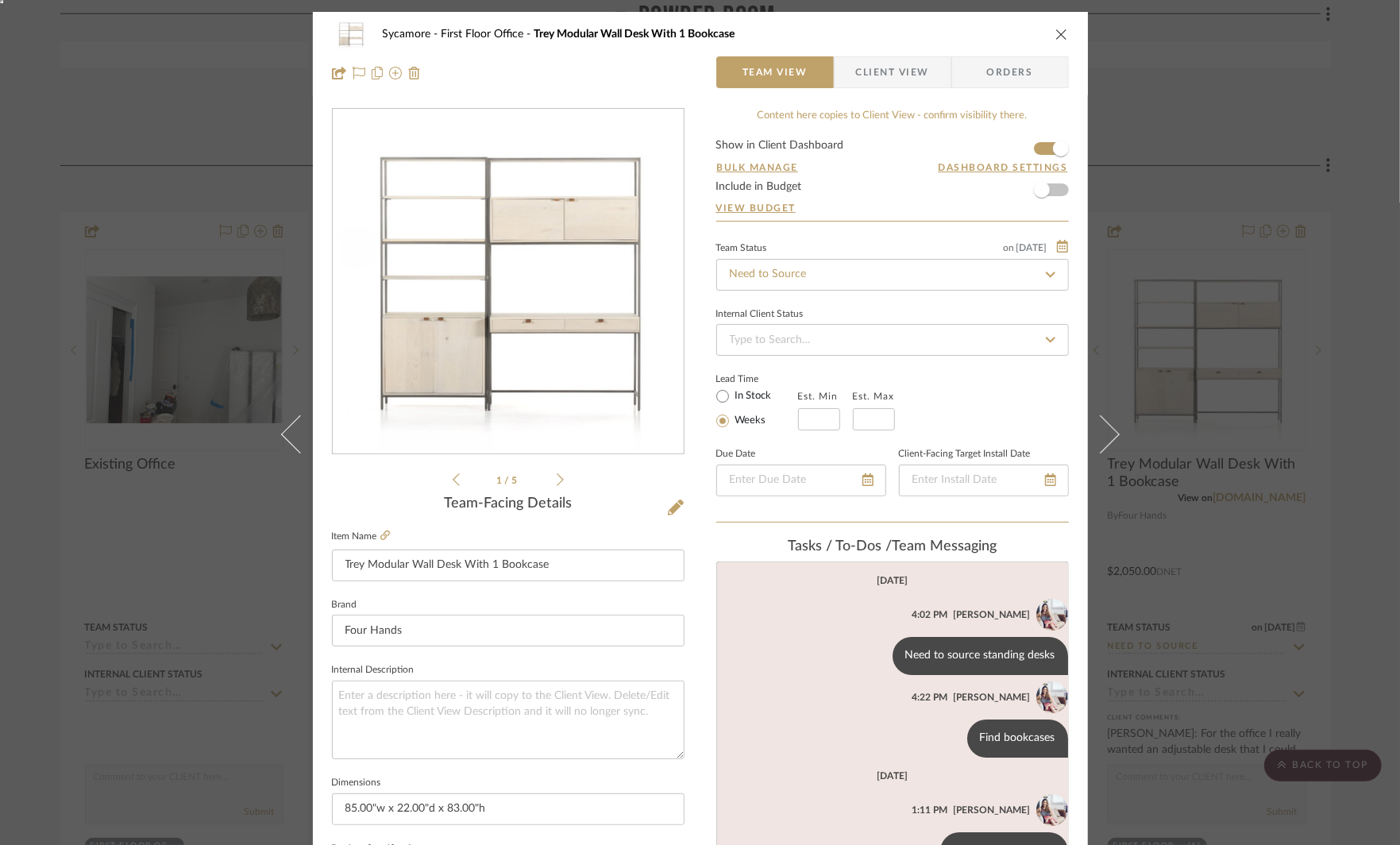
click at [1201, 113] on div "Sycamore First Floor Office Trey Modular Wall Desk With 1 Bookcase Team View Cl…" at bounding box center [700, 422] width 1400 height 845
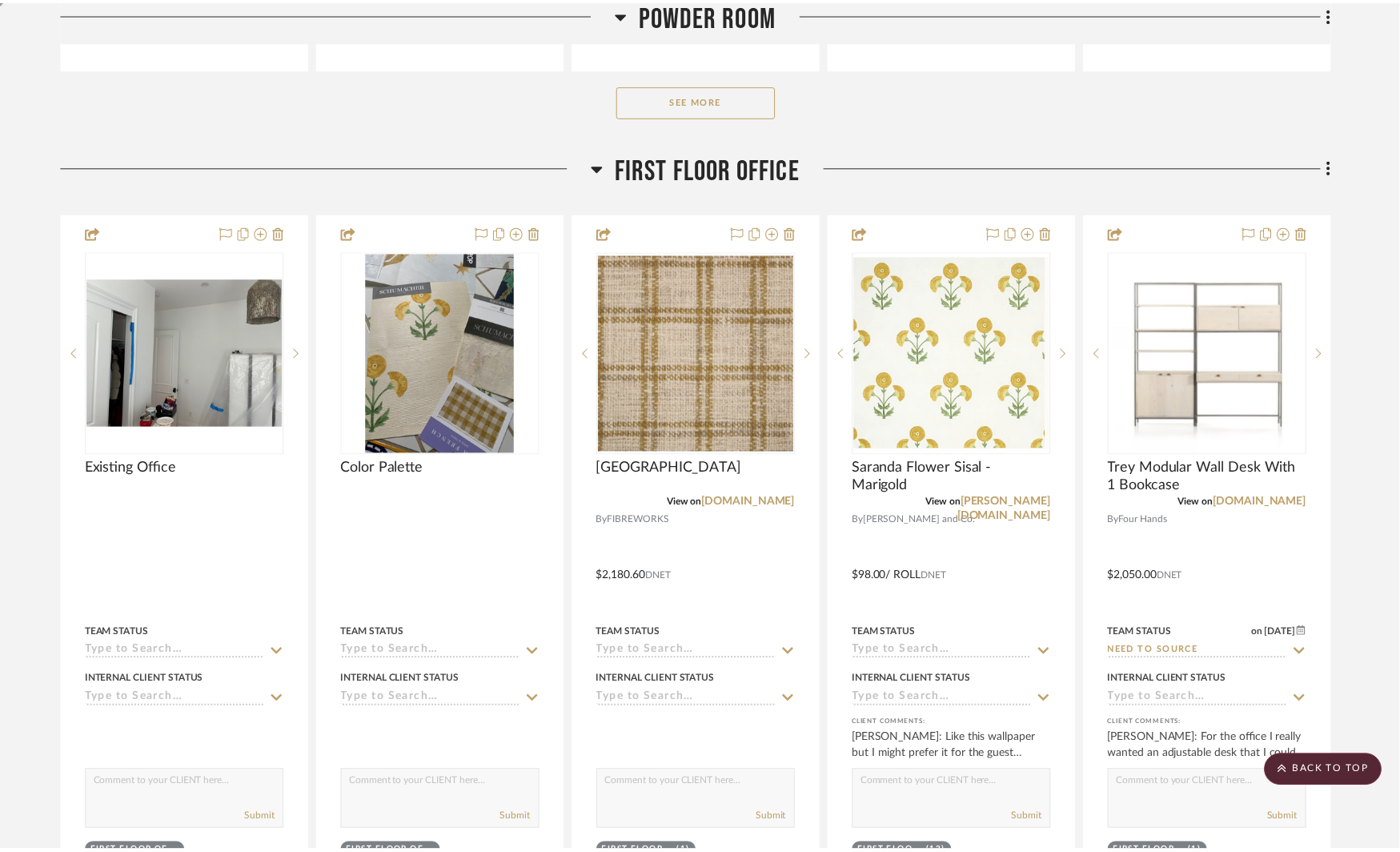
scroll to position [8833, 0]
